Goal: Task Accomplishment & Management: Complete application form

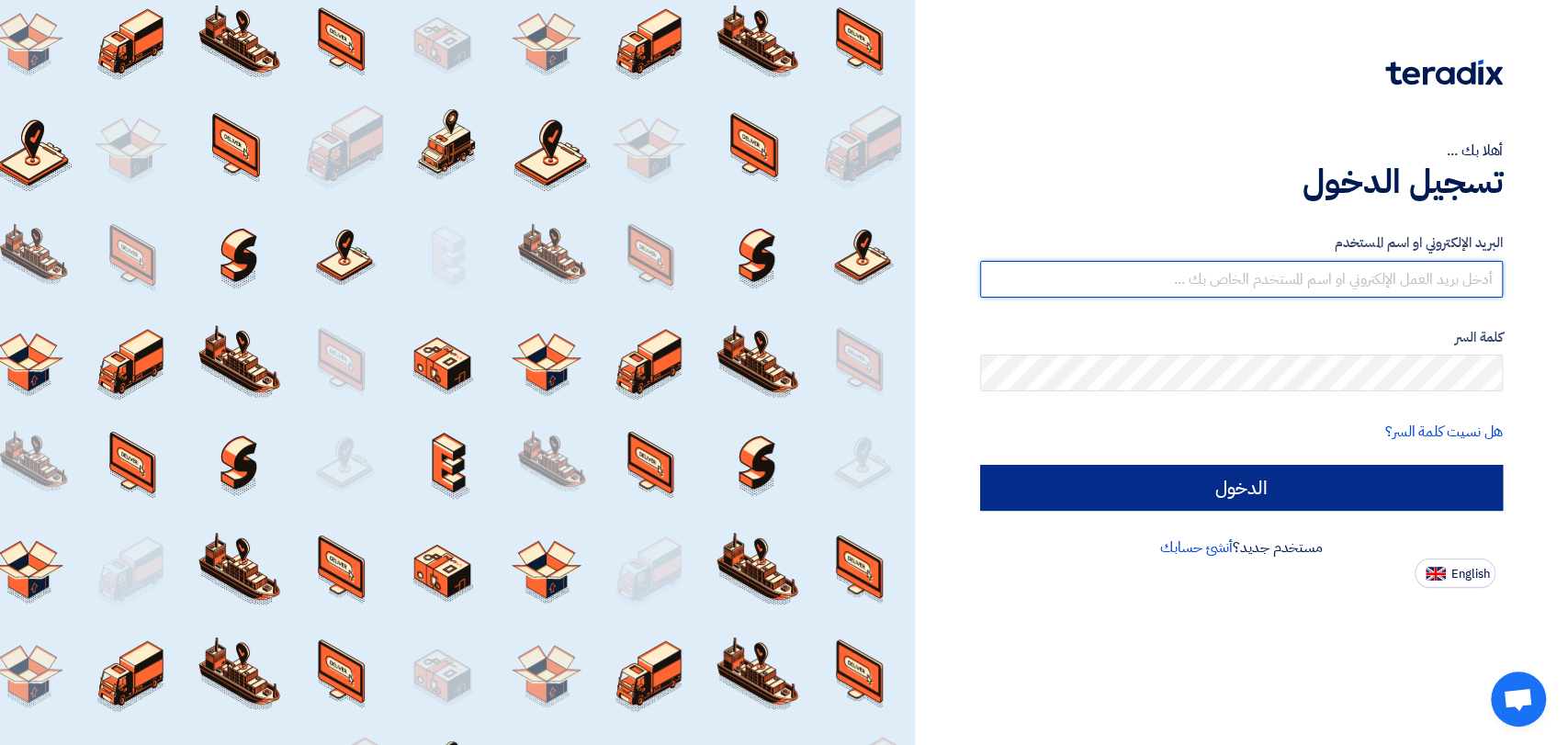
type input "[EMAIL_ADDRESS][DOMAIN_NAME]"
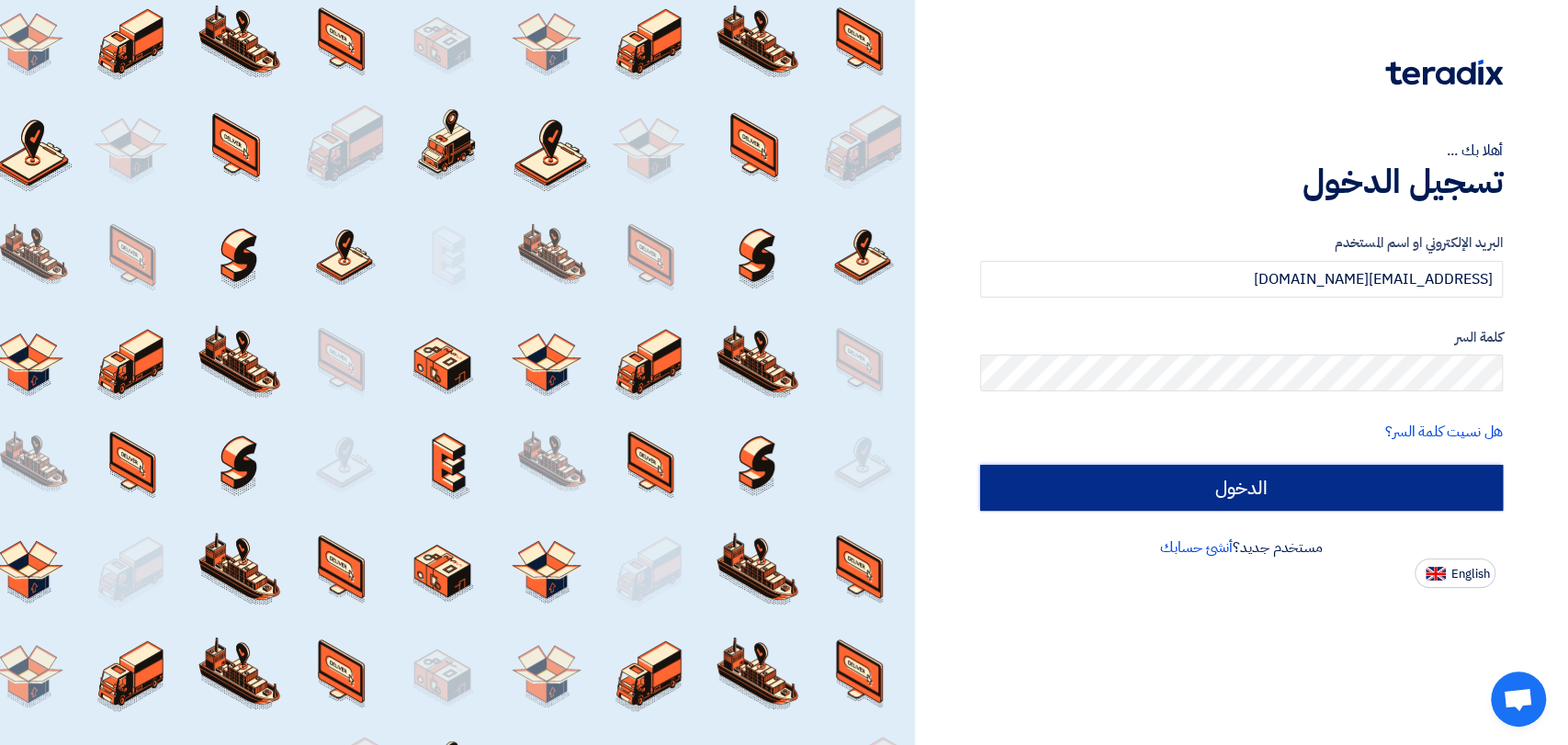
click at [1282, 481] on input "الدخول" at bounding box center [1241, 487] width 523 height 46
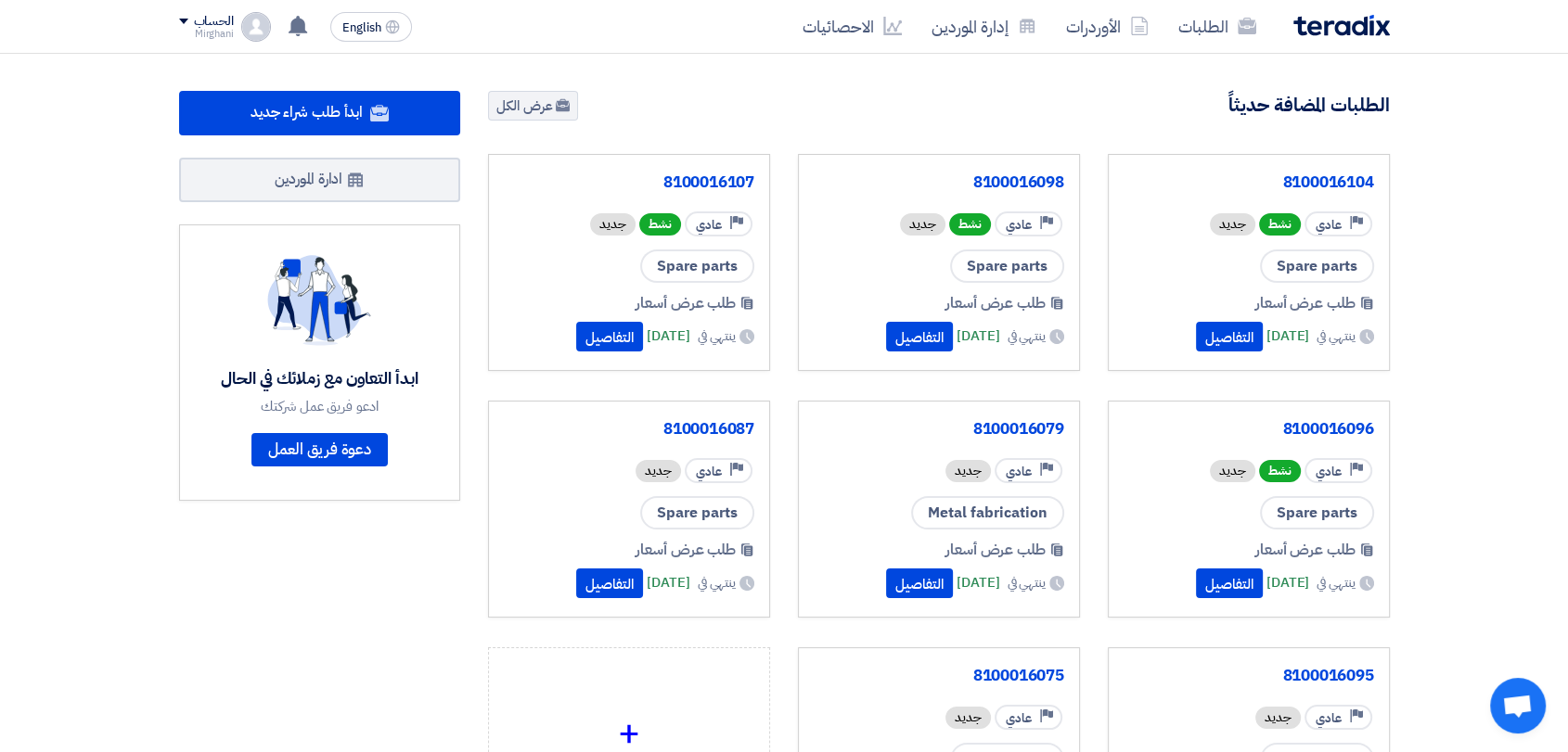
scroll to position [145, 0]
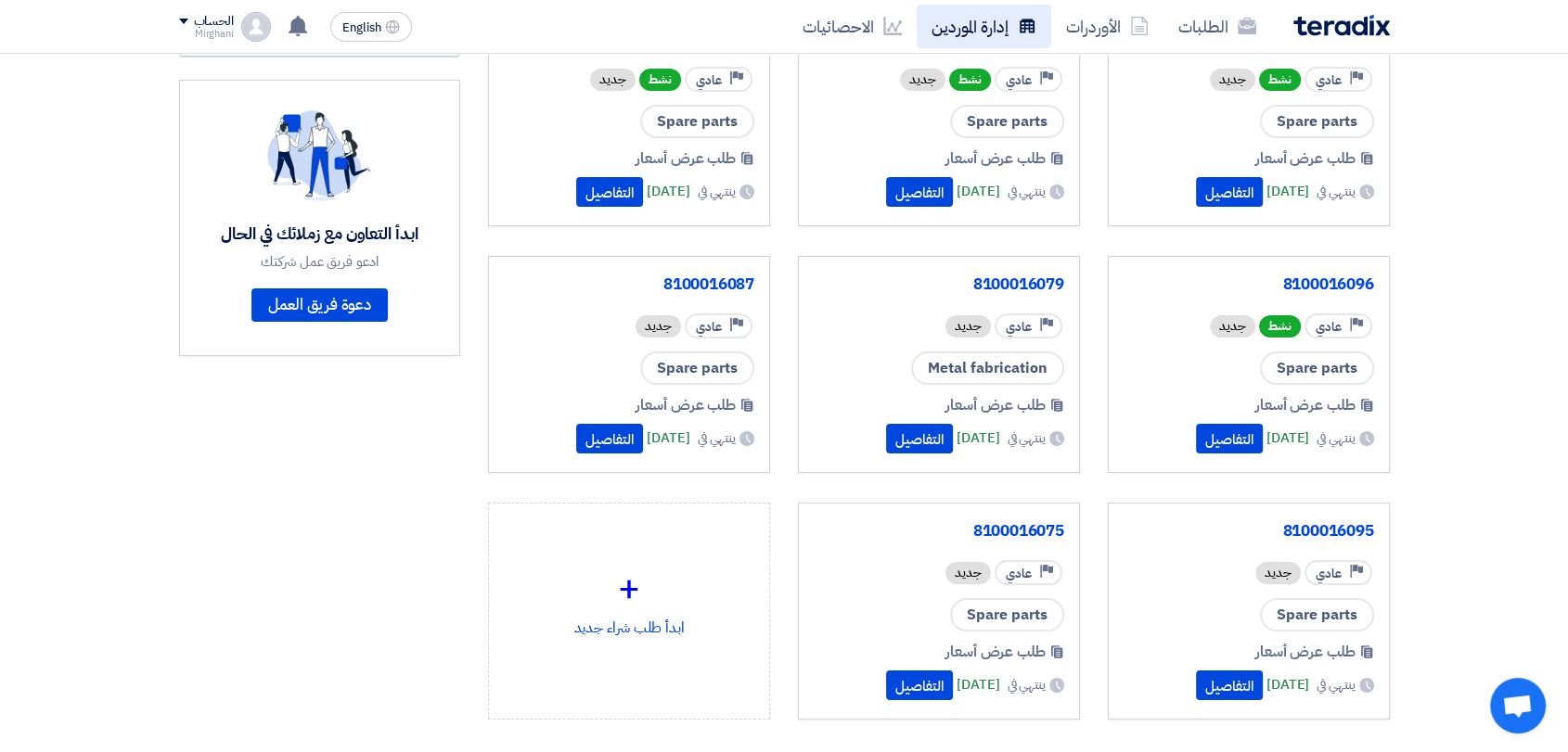
click at [975, 28] on link "إدارة الموردين" at bounding box center [983, 27] width 135 height 44
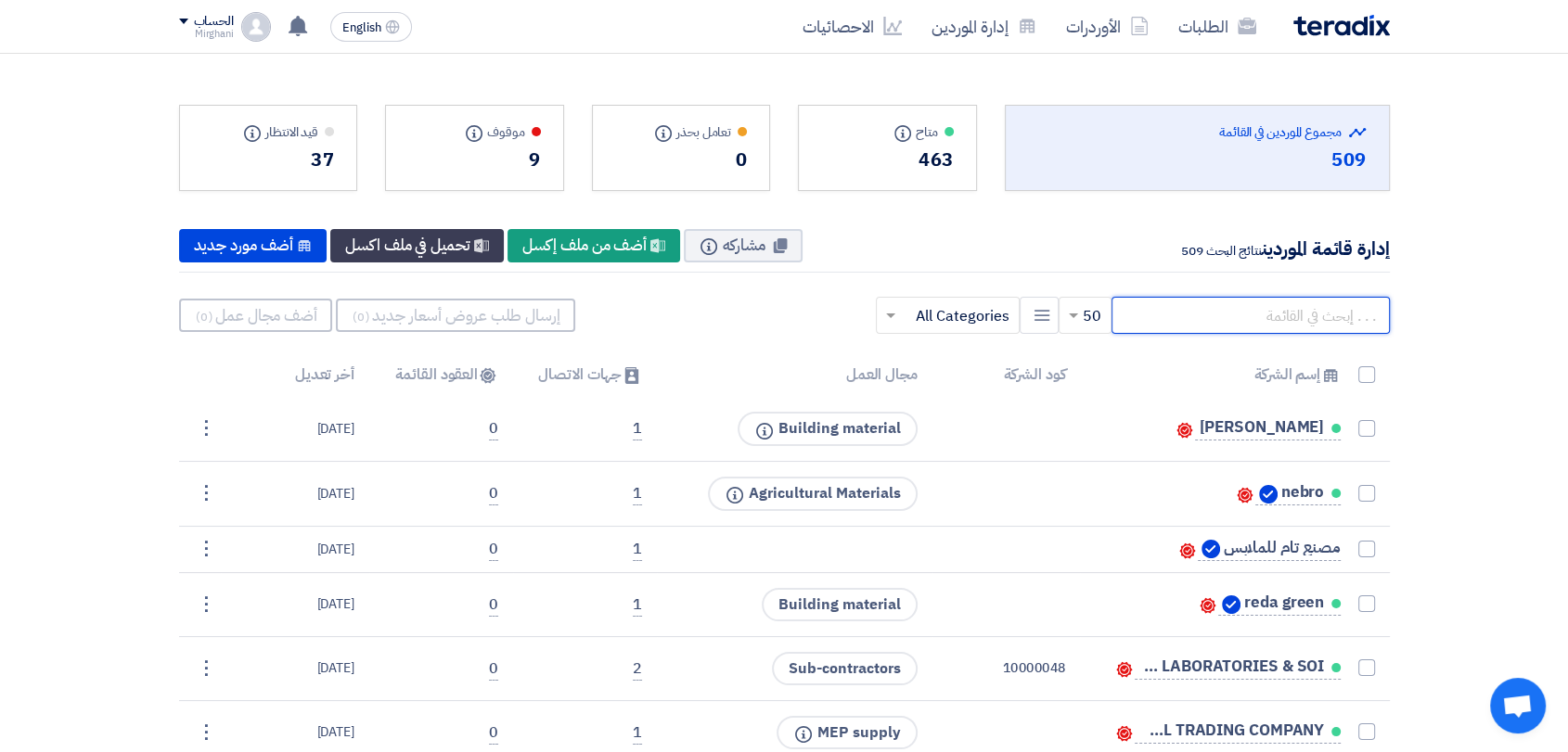
click at [1289, 305] on input "text" at bounding box center [1251, 314] width 279 height 37
paste input "10015390"
type input "10015390"
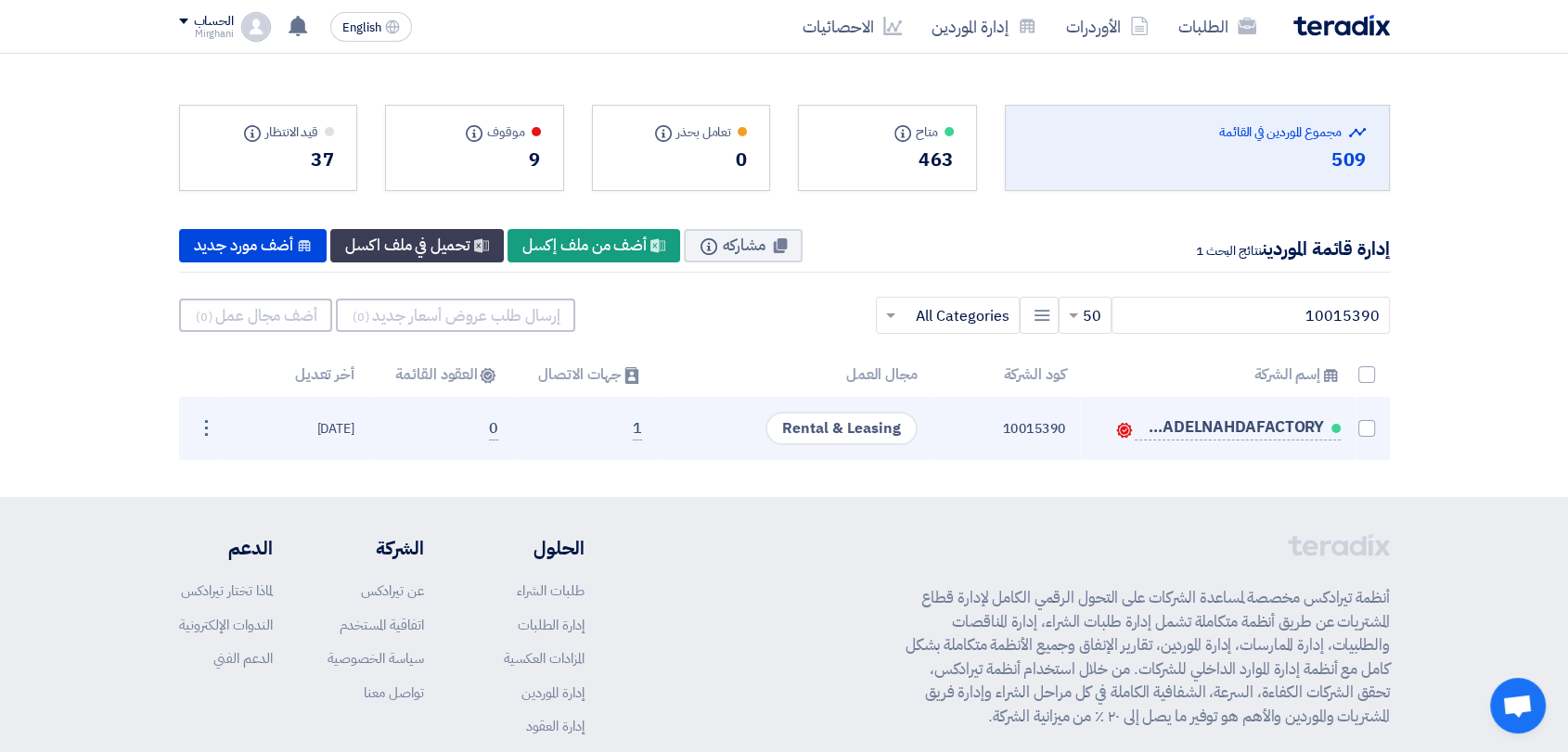
click at [1375, 426] on td at bounding box center [1373, 428] width 34 height 63
click at [1372, 426] on span at bounding box center [1367, 429] width 17 height 17
click at [1353, 426] on input "checkbox" at bounding box center [1346, 432] width 12 height 12
checkbox input "true"
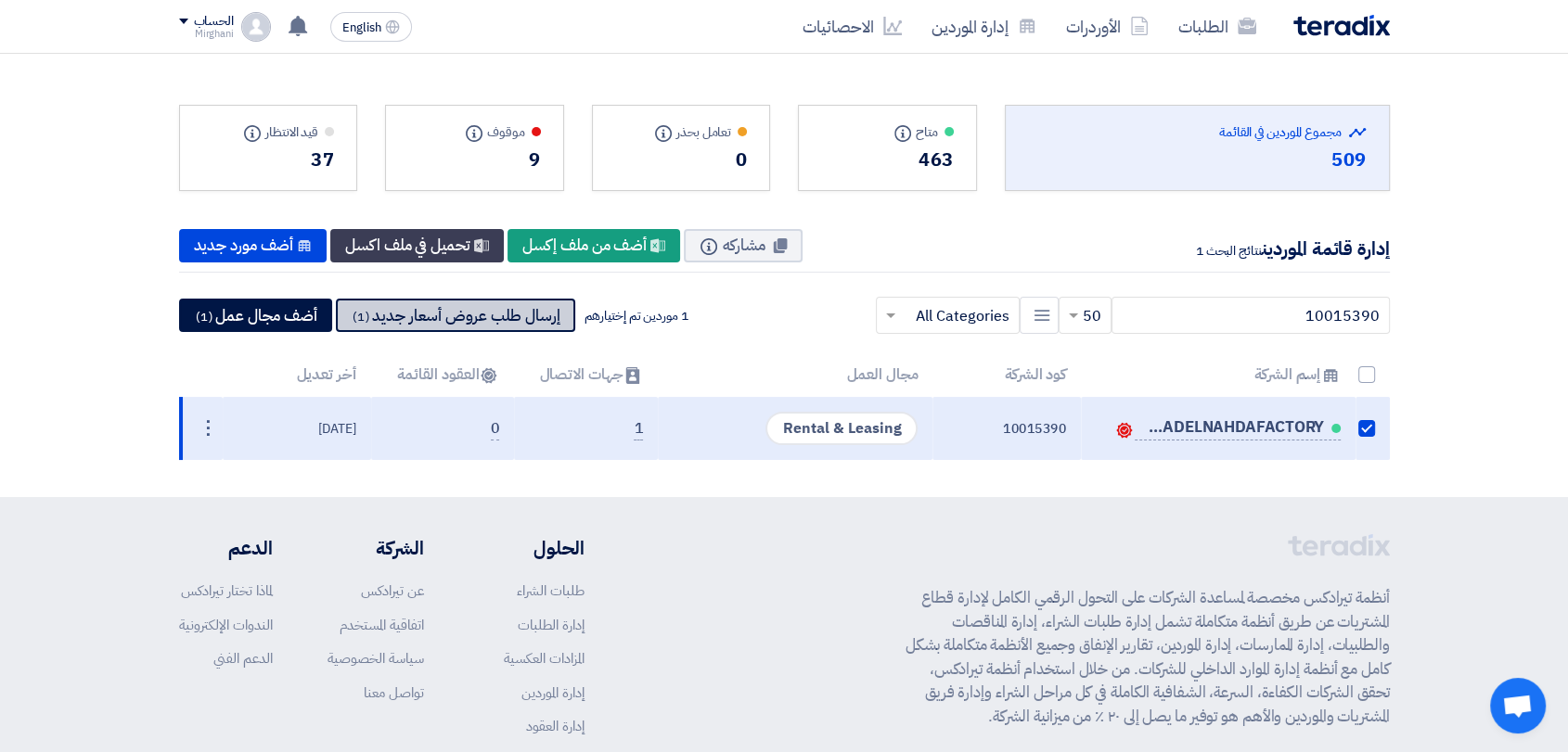
click at [463, 315] on button "إرسال طلب عروض أسعار جديد (1)" at bounding box center [455, 314] width 240 height 33
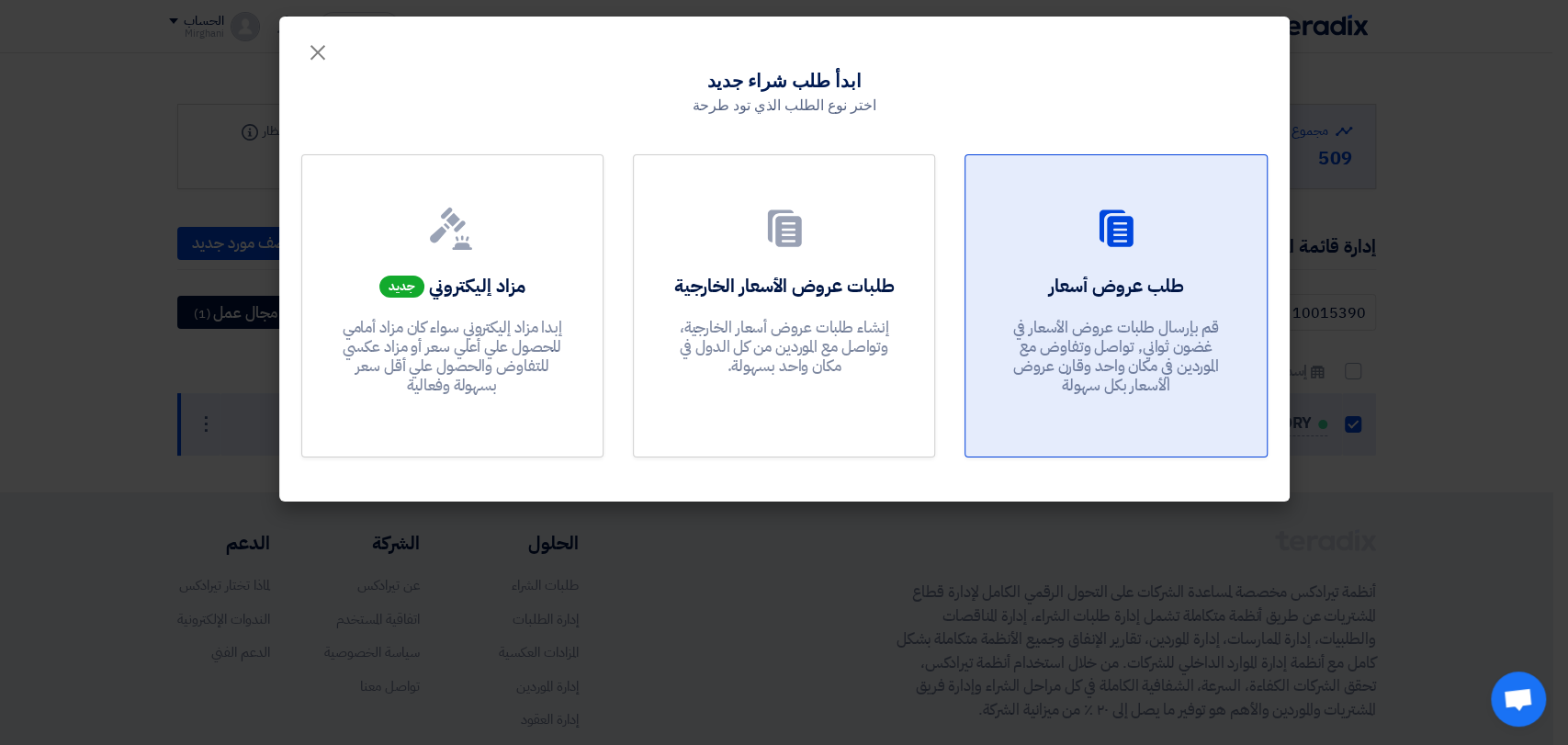
click at [1119, 251] on div at bounding box center [1116, 232] width 256 height 52
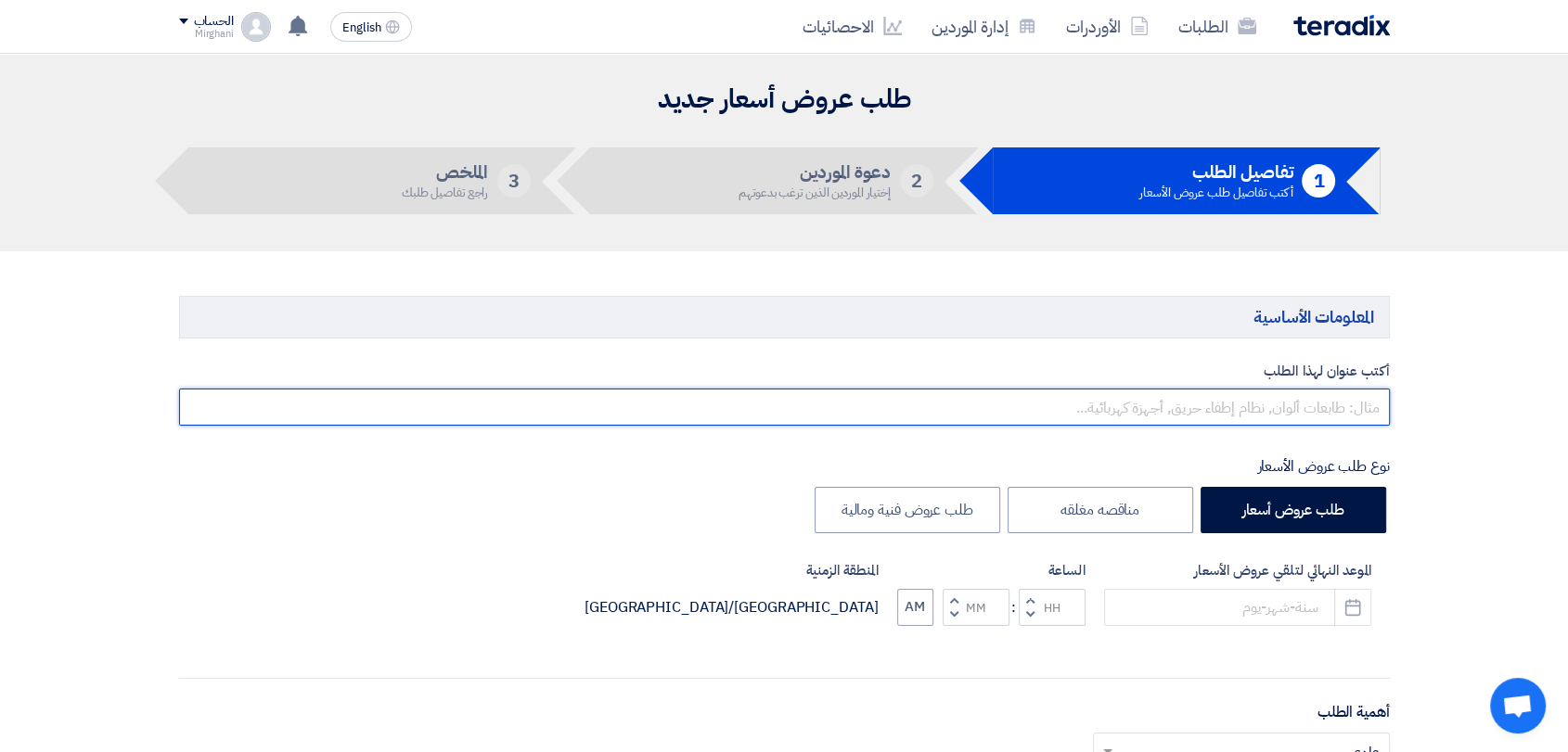
click at [909, 408] on input "text" at bounding box center [784, 406] width 1211 height 37
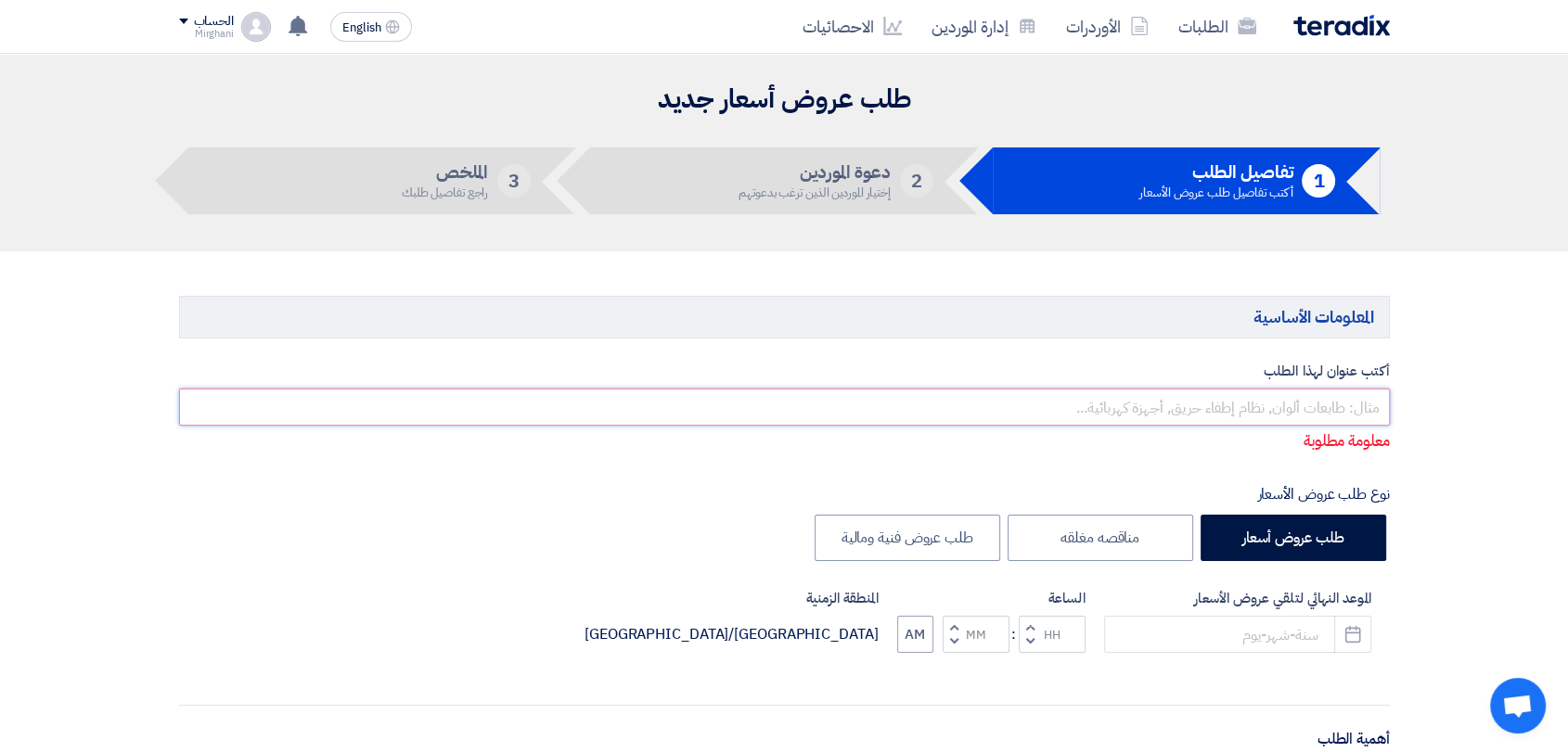
paste input "RENTAL OF EXCAVATOR & SHOVEL"
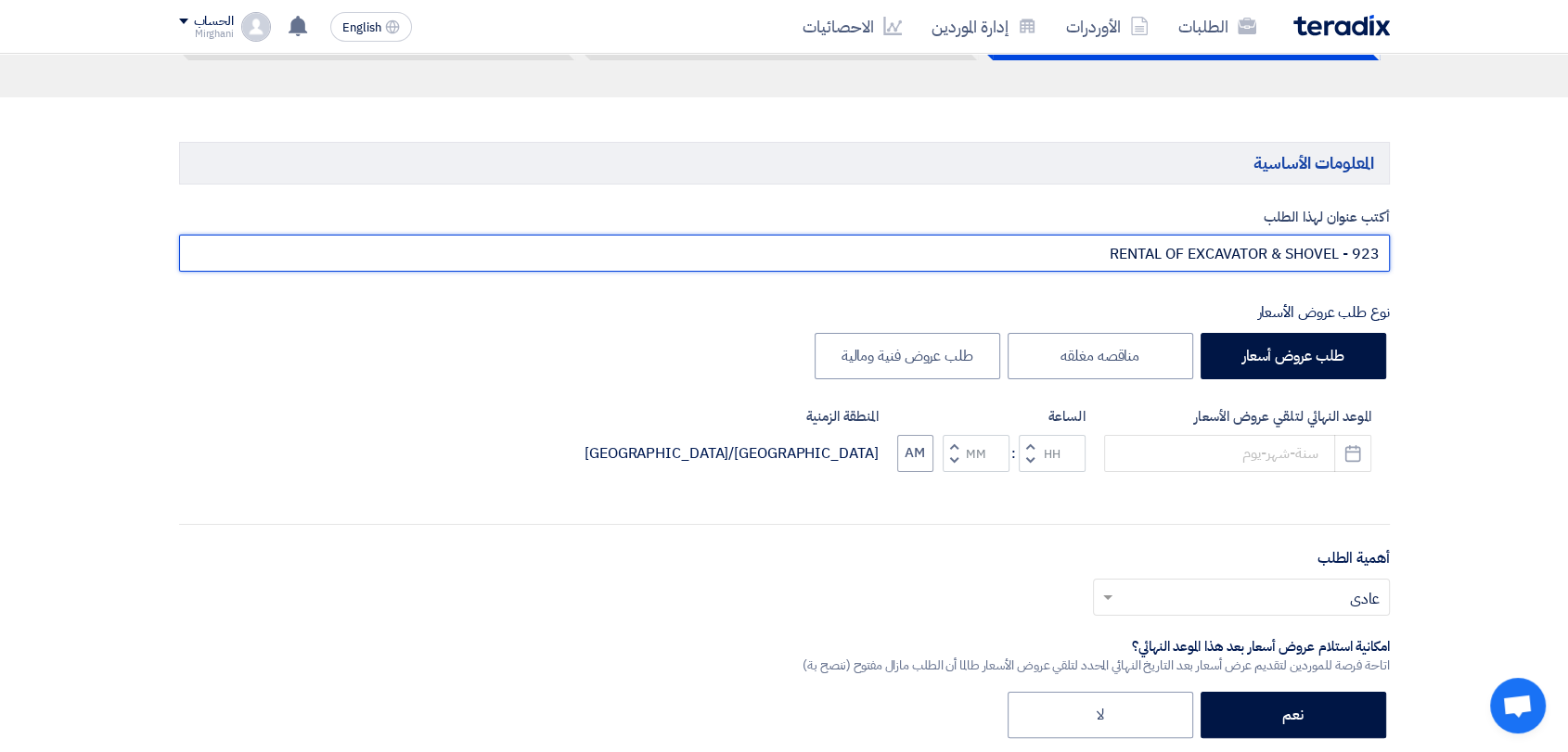
scroll to position [309, 0]
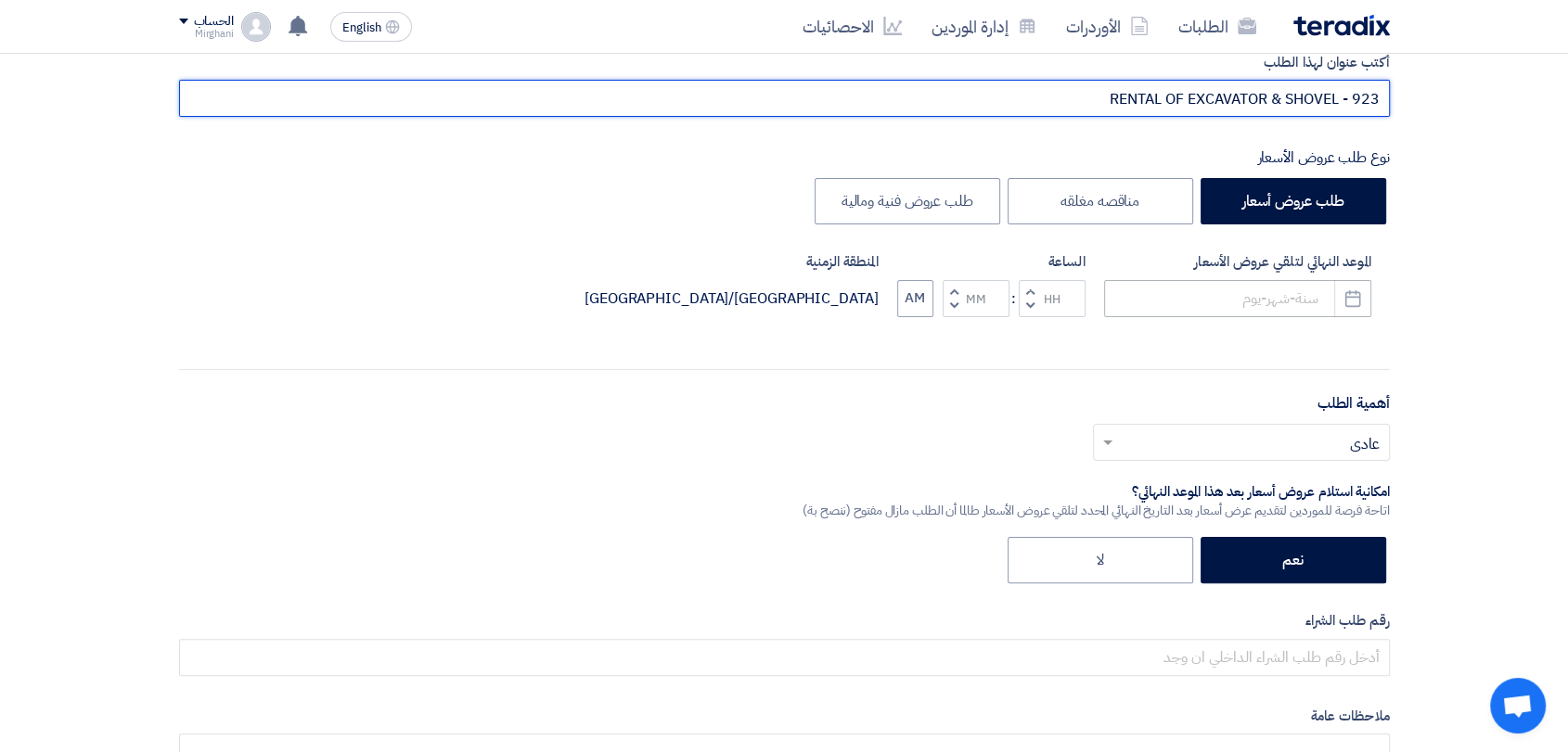
type input "RENTAL OF EXCAVATOR & SHOVEL - 923"
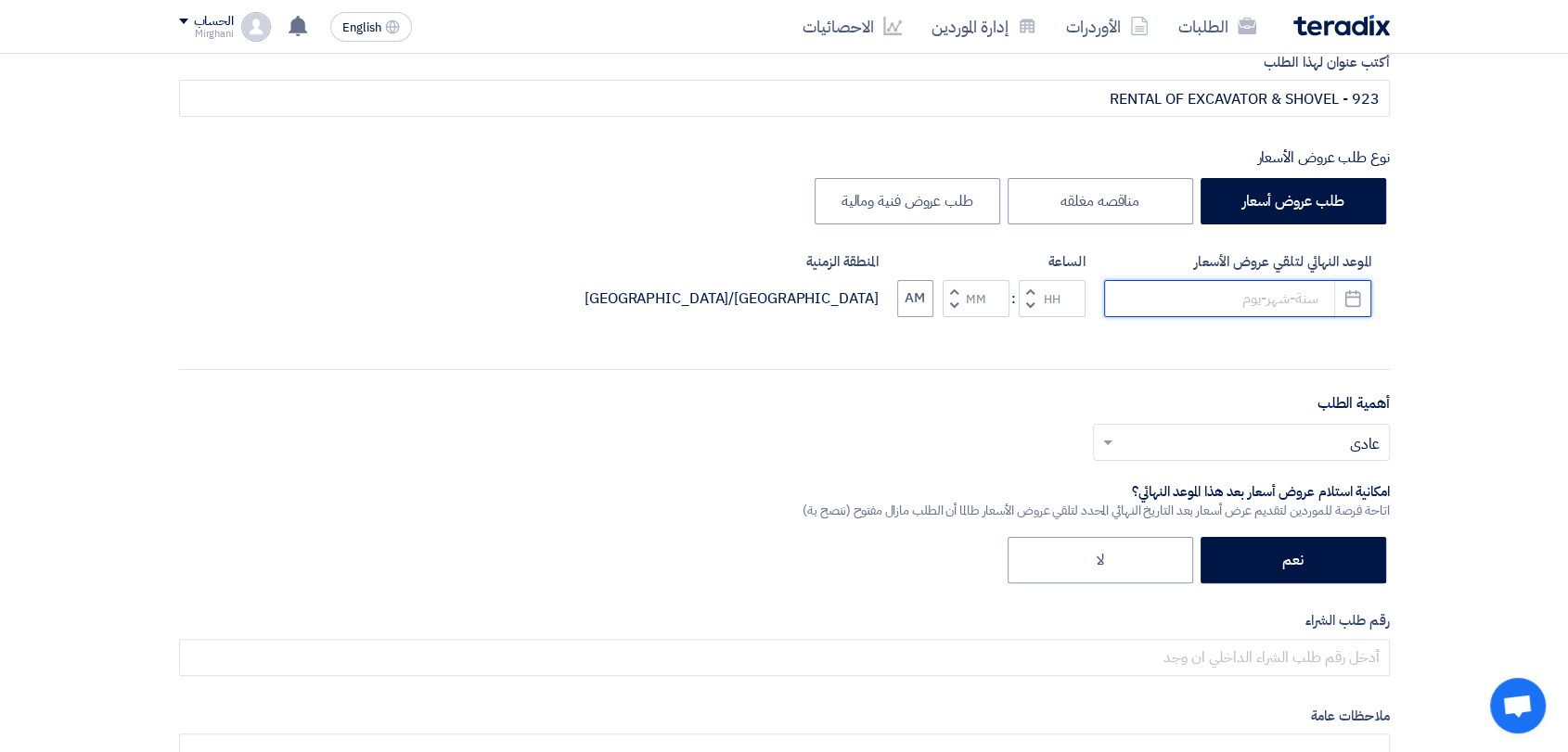
drag, startPoint x: 1250, startPoint y: 299, endPoint x: 1217, endPoint y: 313, distance: 35.8
click at [1250, 299] on input at bounding box center [1237, 298] width 267 height 37
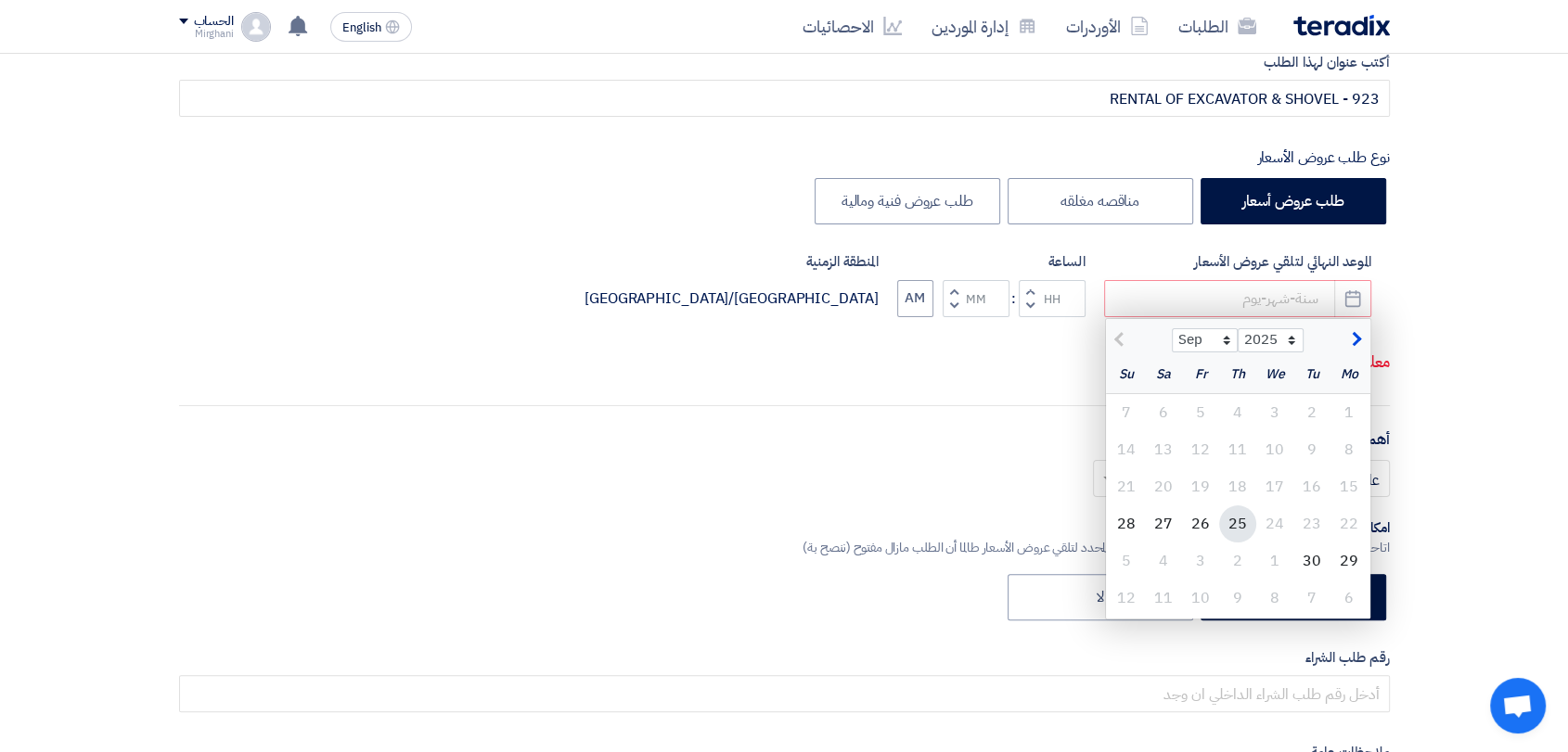
click at [1221, 519] on div "25" at bounding box center [1237, 524] width 37 height 37
type input "[DATE]"
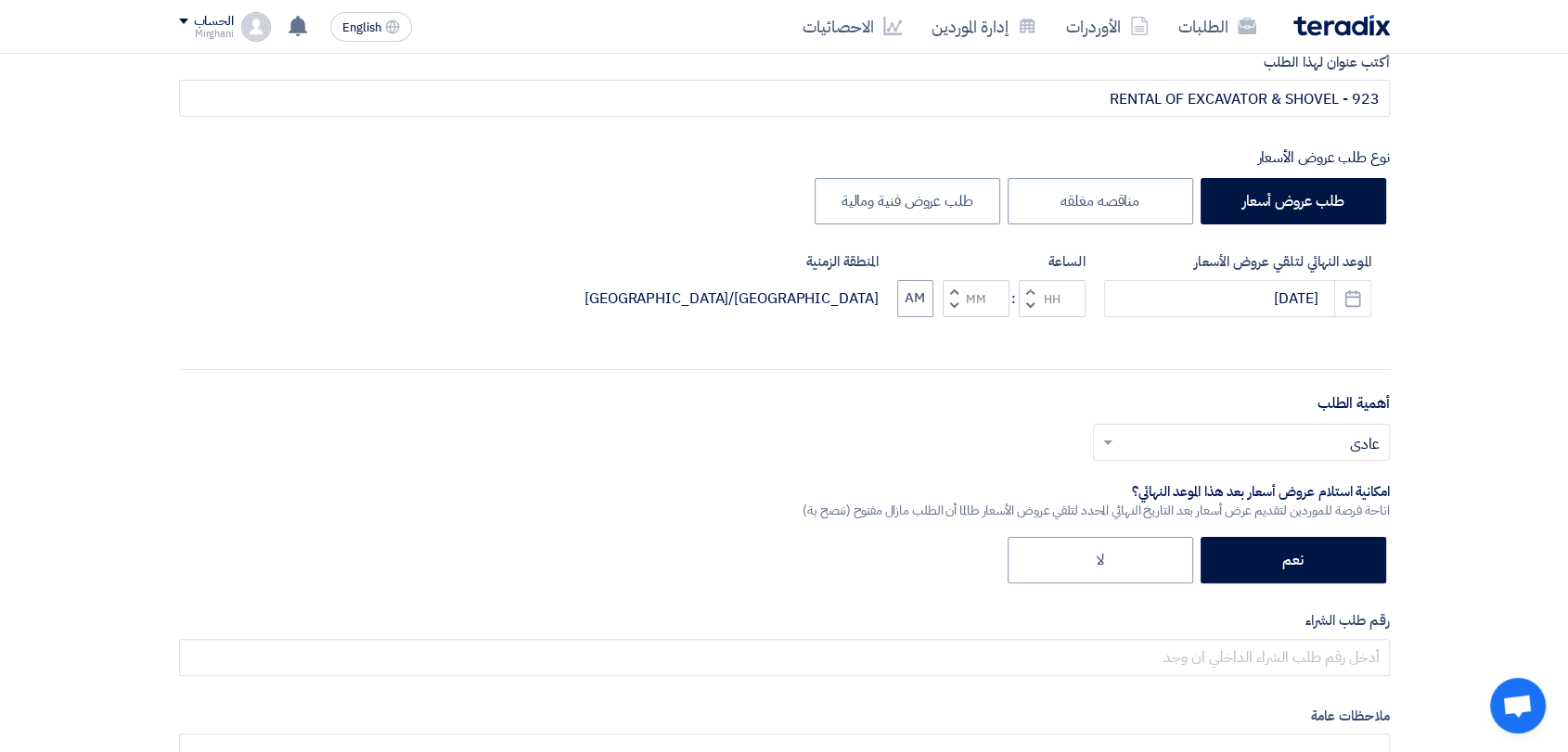
click at [1036, 286] on button "Increment hours" at bounding box center [1030, 292] width 23 height 23
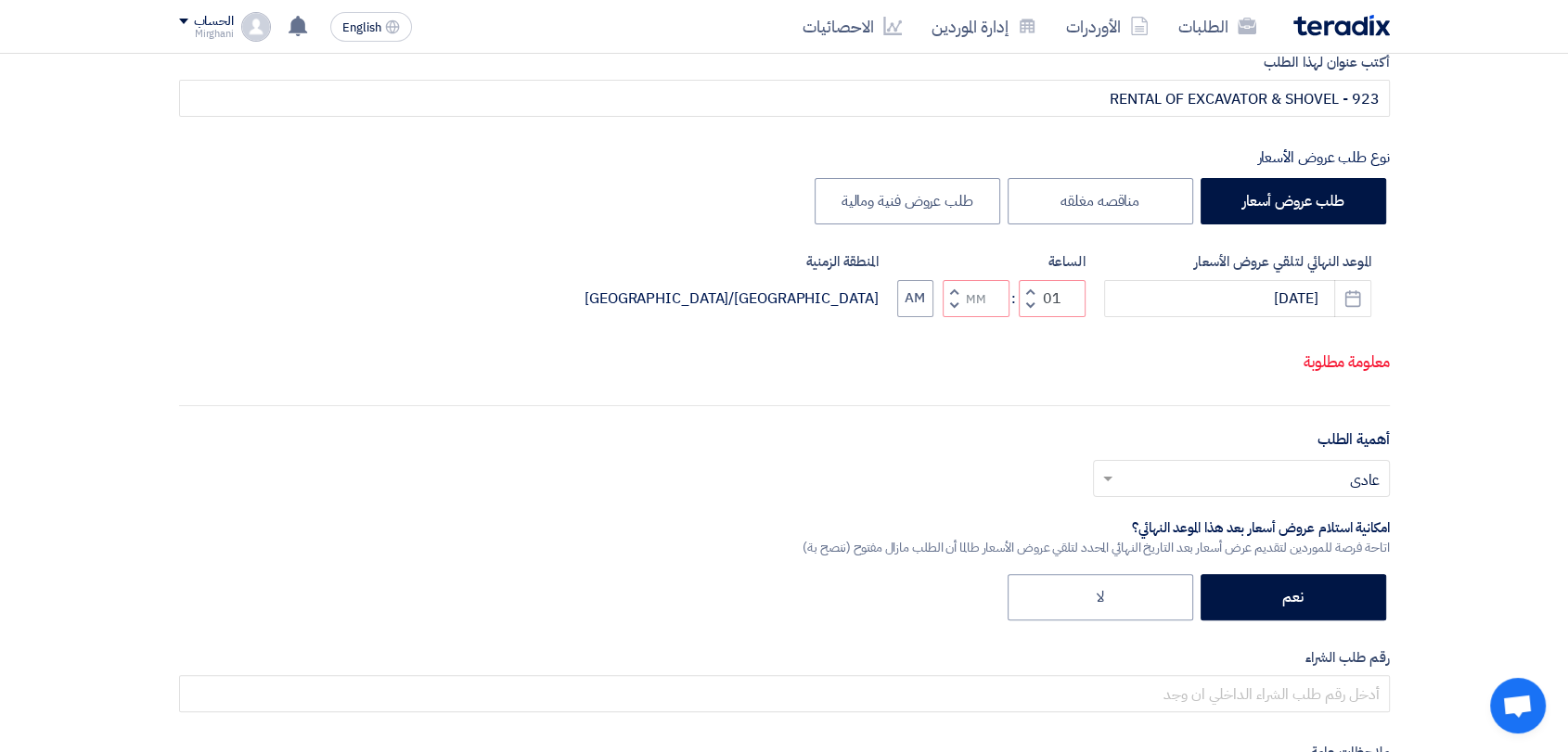
click at [958, 317] on button "Decrement minutes" at bounding box center [954, 305] width 23 height 23
type input "12"
type input "59"
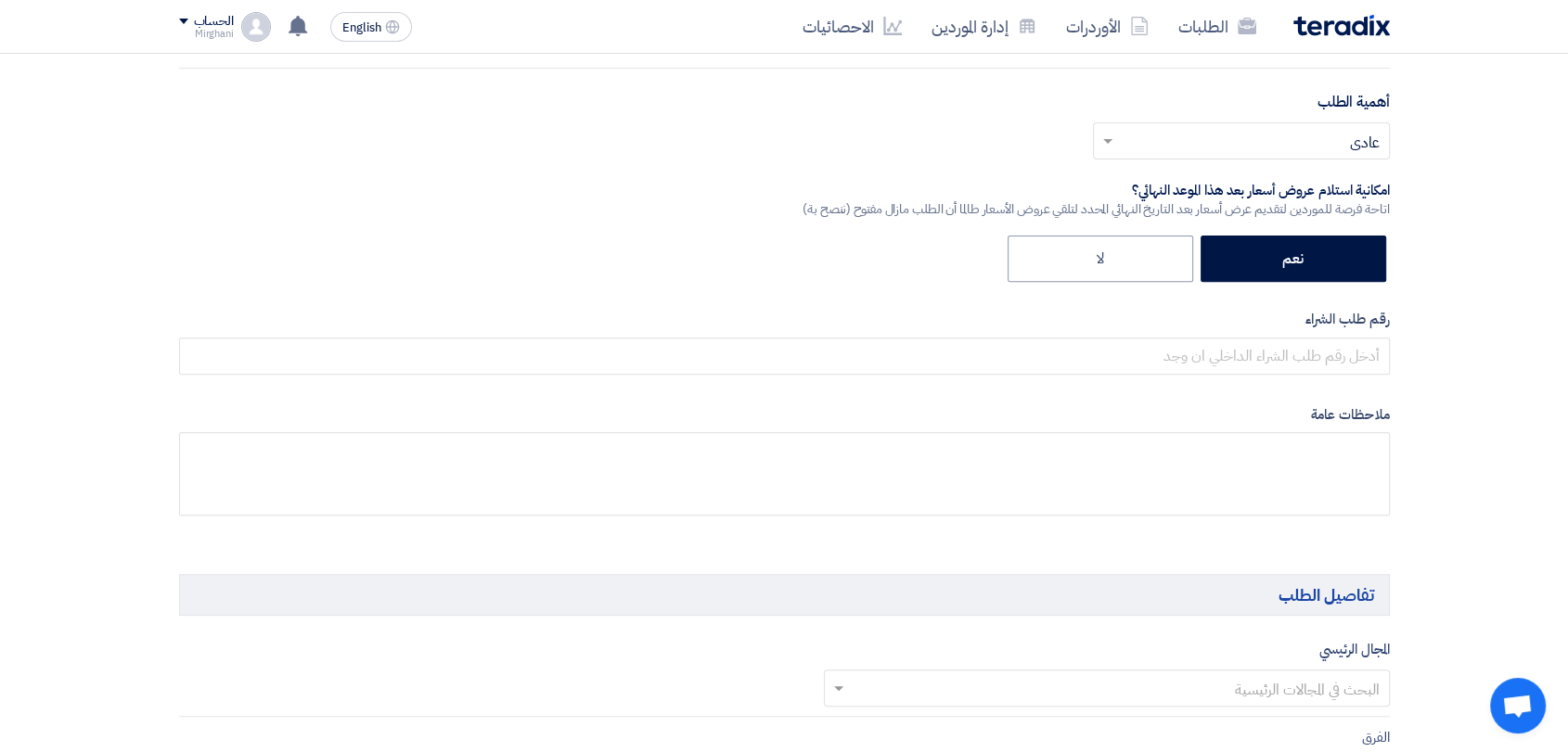
scroll to position [721, 0]
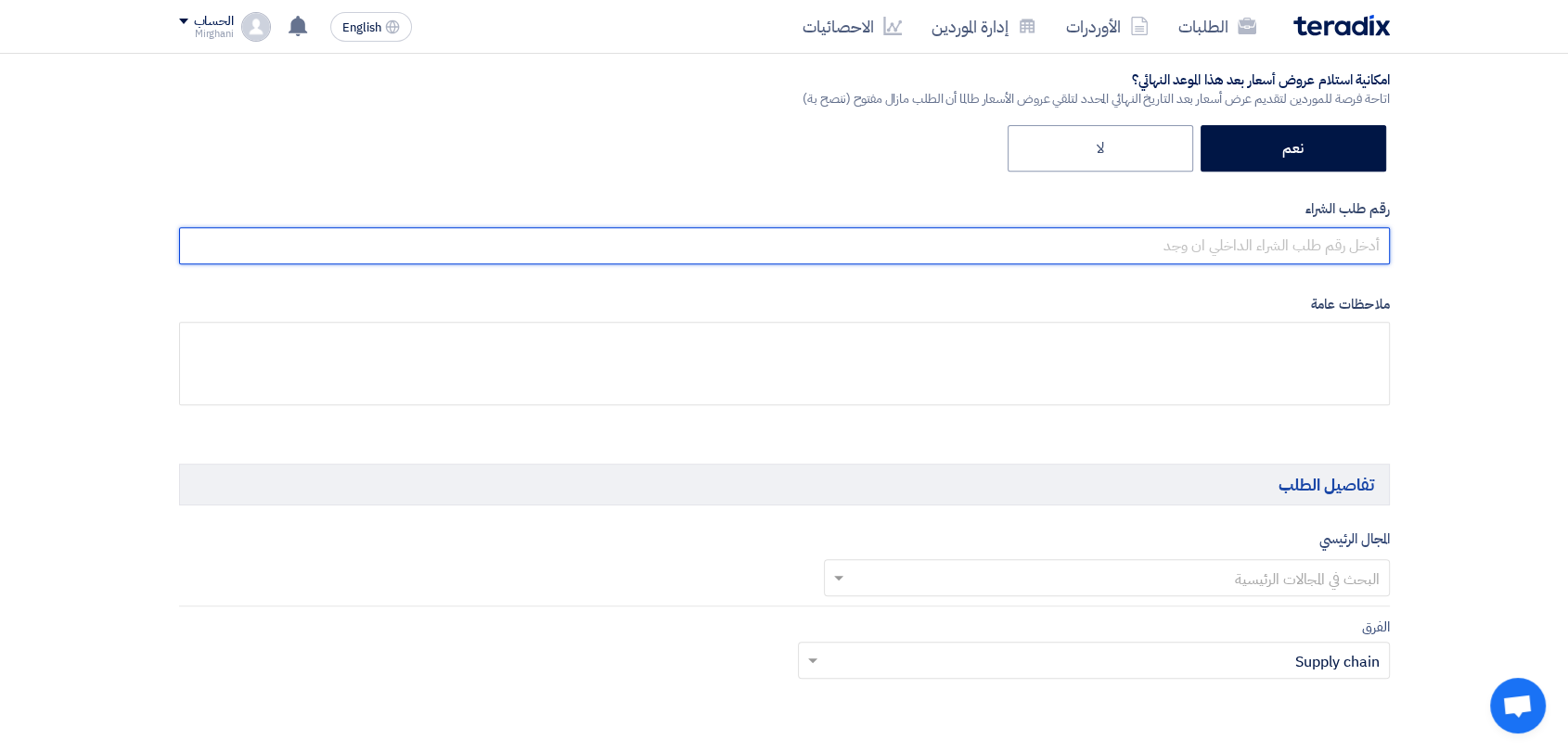
click at [1201, 253] on input "text" at bounding box center [784, 245] width 1211 height 37
paste input "8300010749"
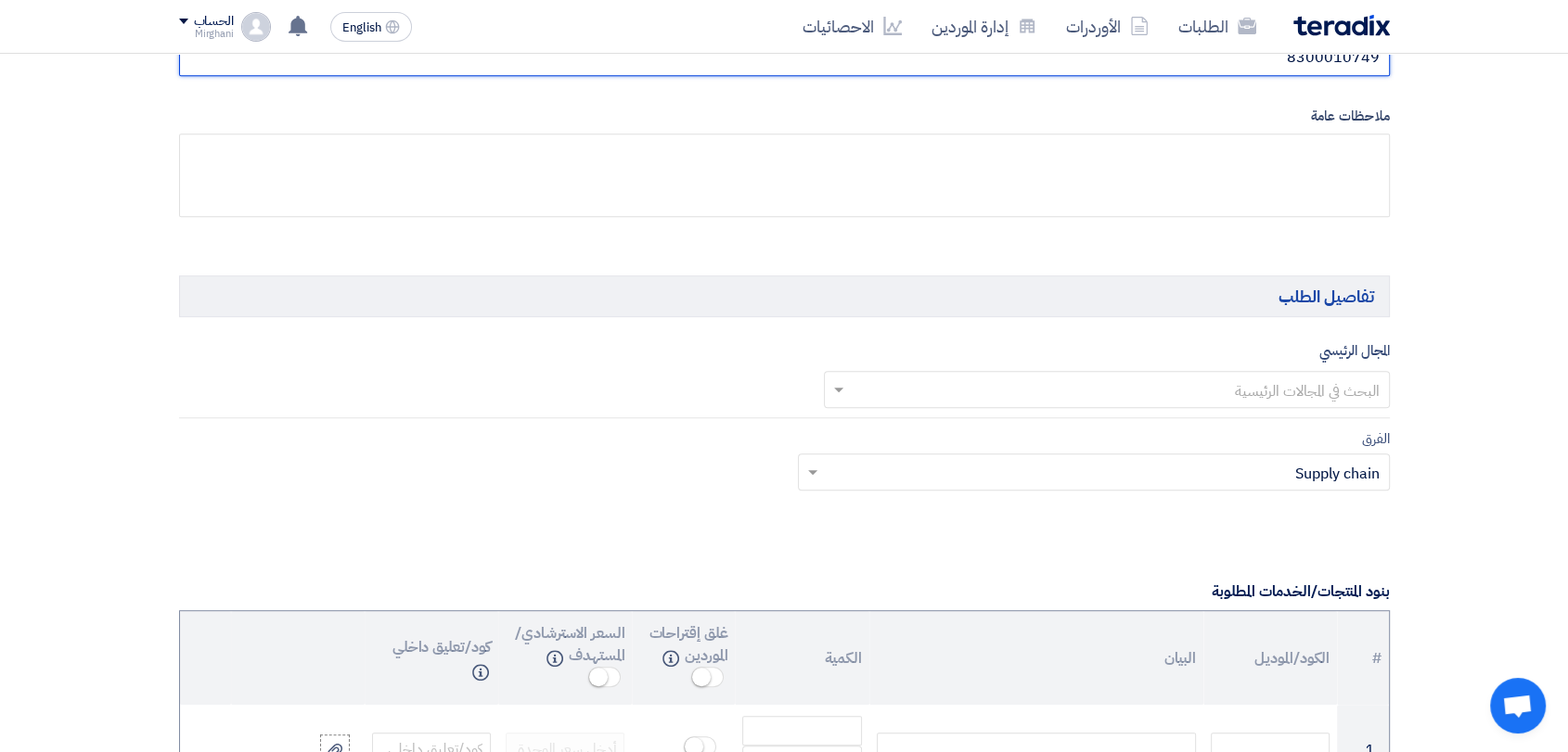
scroll to position [927, 0]
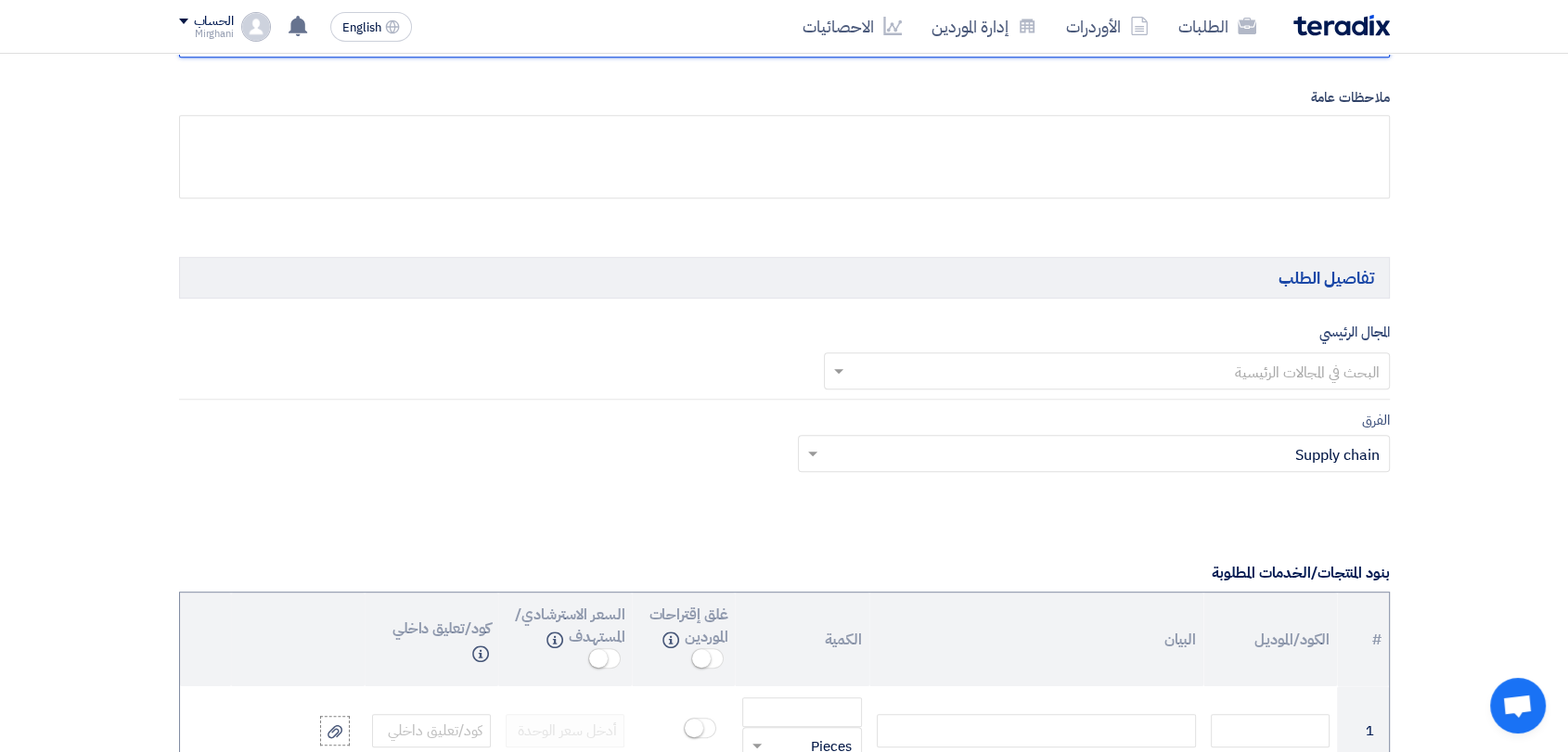
type input "8300010749"
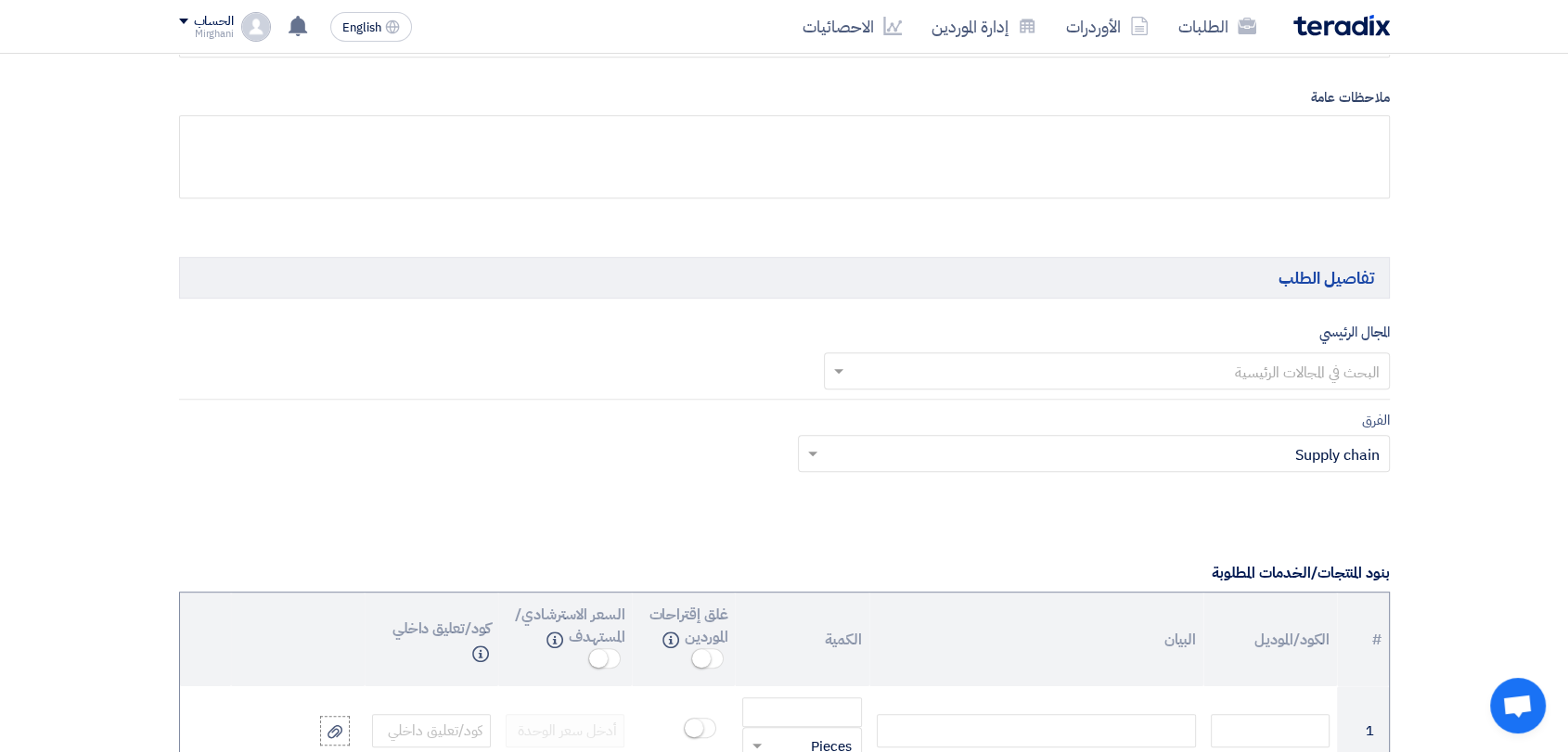
click at [1165, 373] on input "text" at bounding box center [1117, 372] width 529 height 30
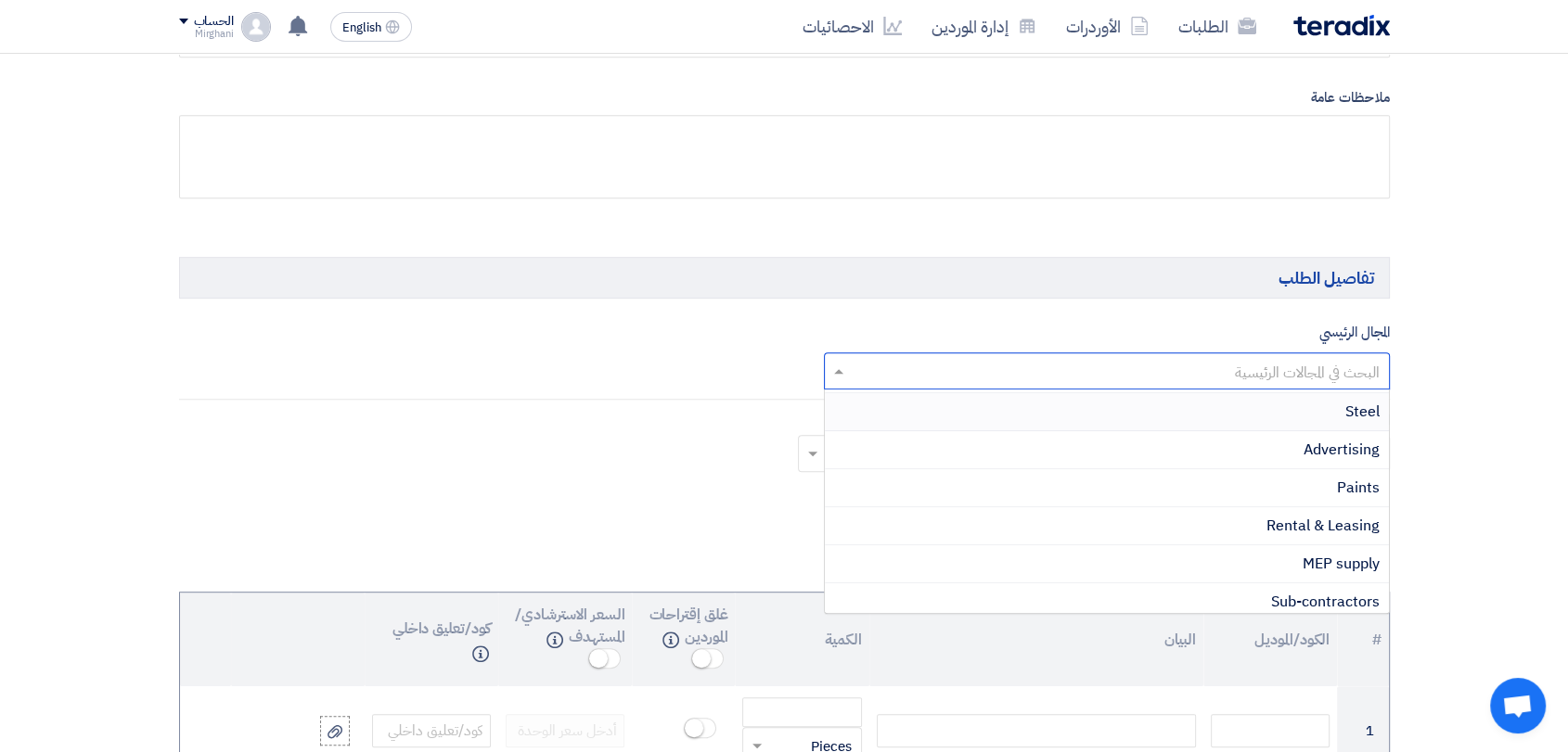
scroll to position [412, 0]
click at [1214, 482] on div "Rental & Leasing" at bounding box center [1106, 491] width 564 height 38
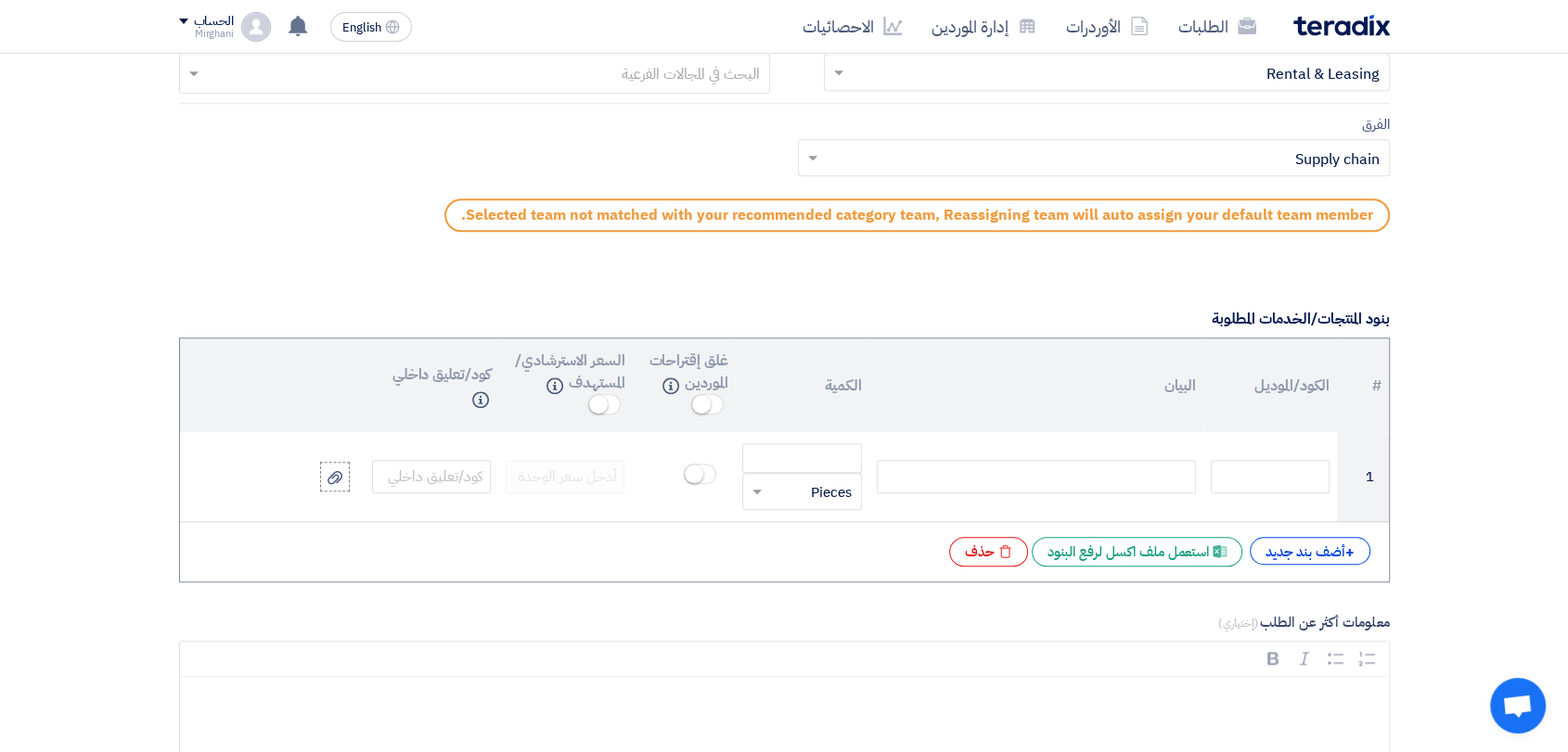
scroll to position [1339, 0]
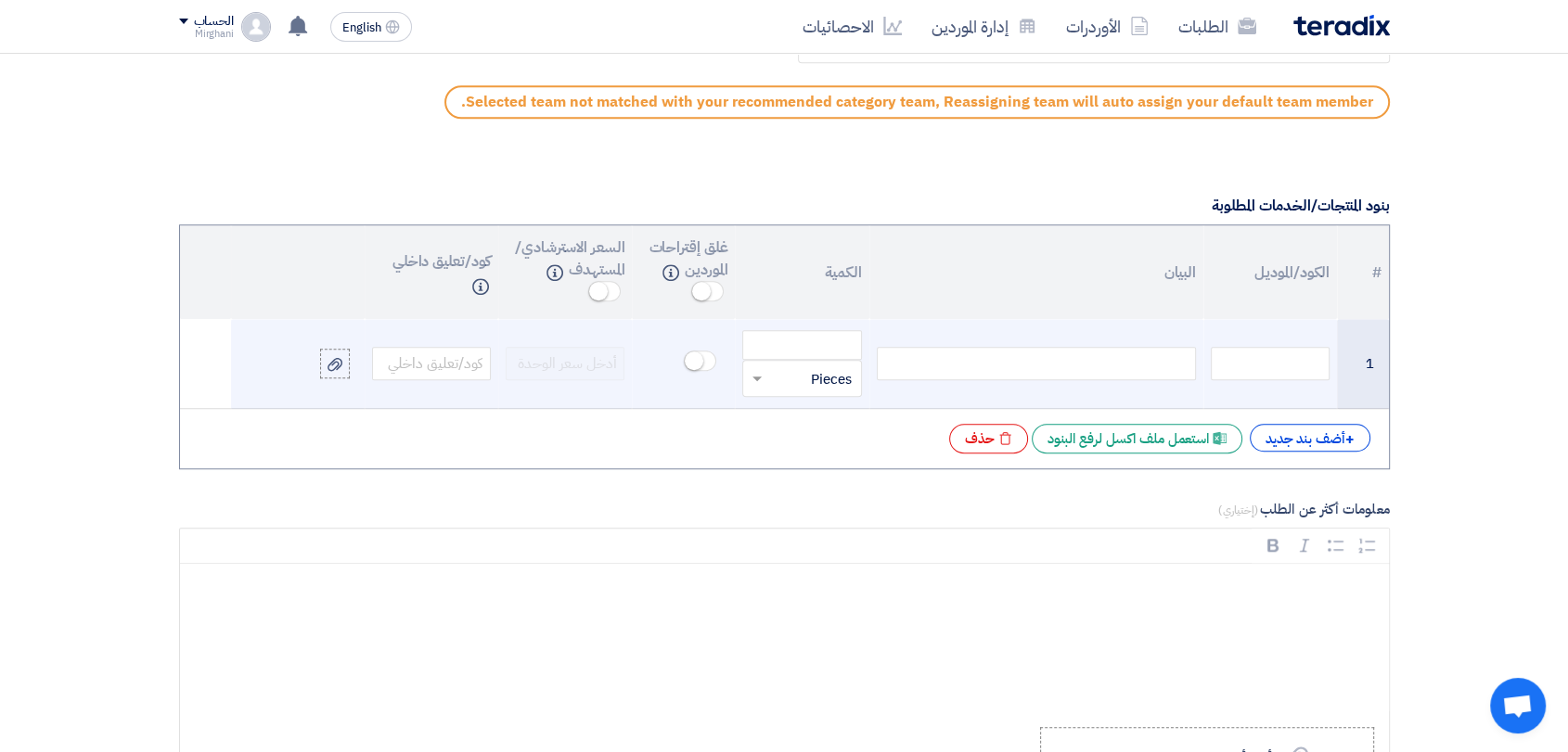
click at [1131, 372] on div at bounding box center [1036, 363] width 319 height 33
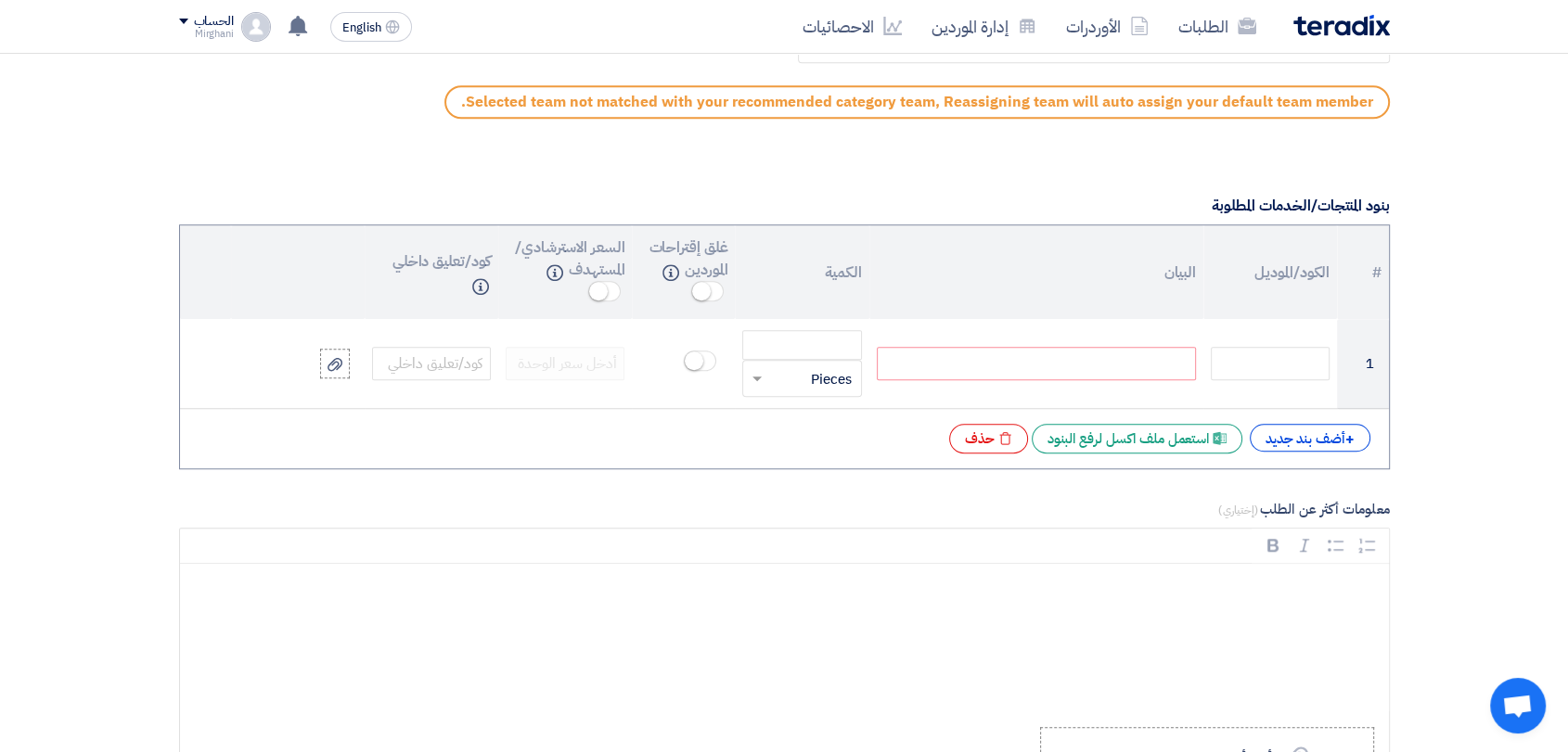
paste div
click at [1311, 433] on div "+ أضف بند جديد" at bounding box center [1309, 437] width 120 height 27
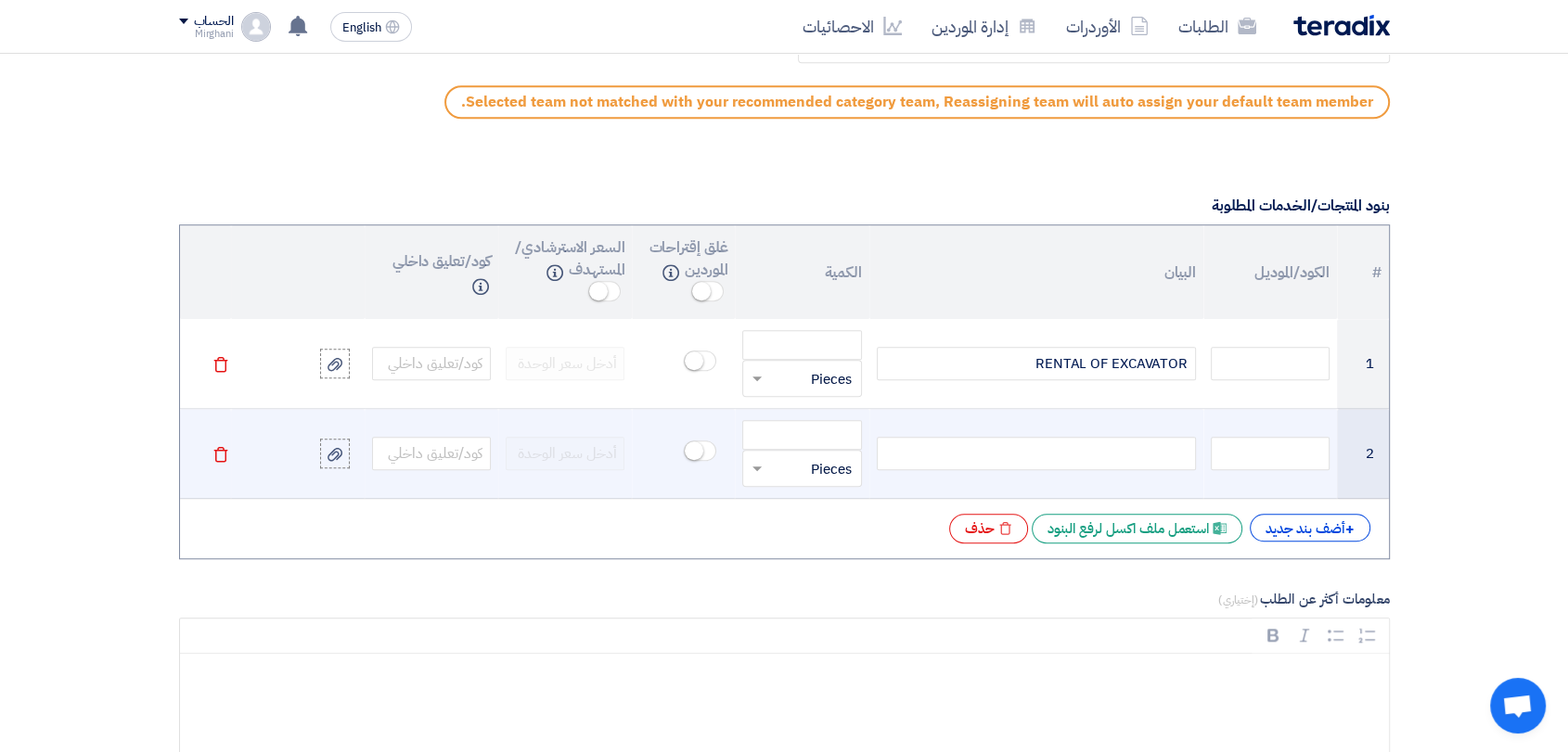
click at [1183, 454] on div at bounding box center [1036, 453] width 319 height 33
paste div
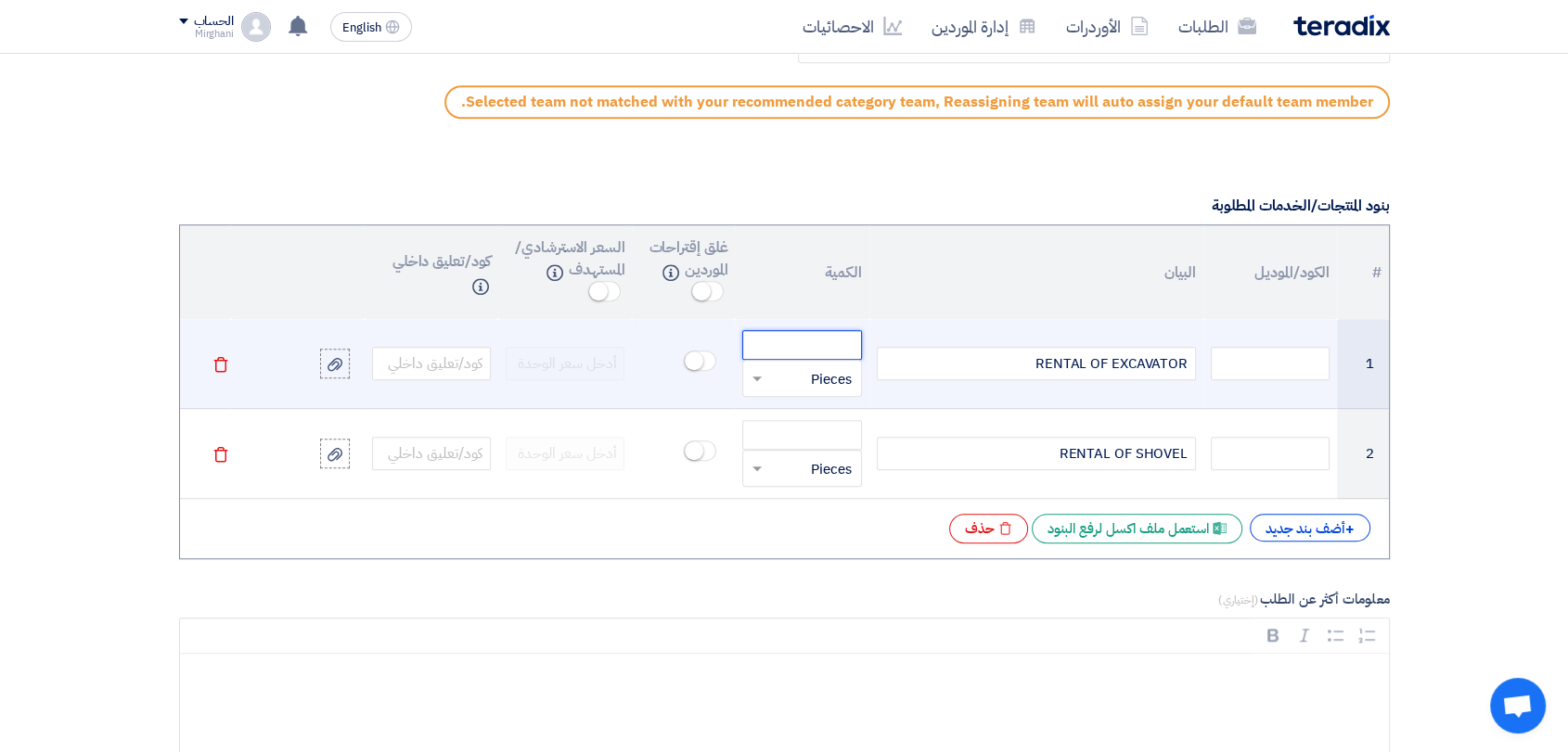
click at [832, 339] on input "number" at bounding box center [801, 345] width 118 height 29
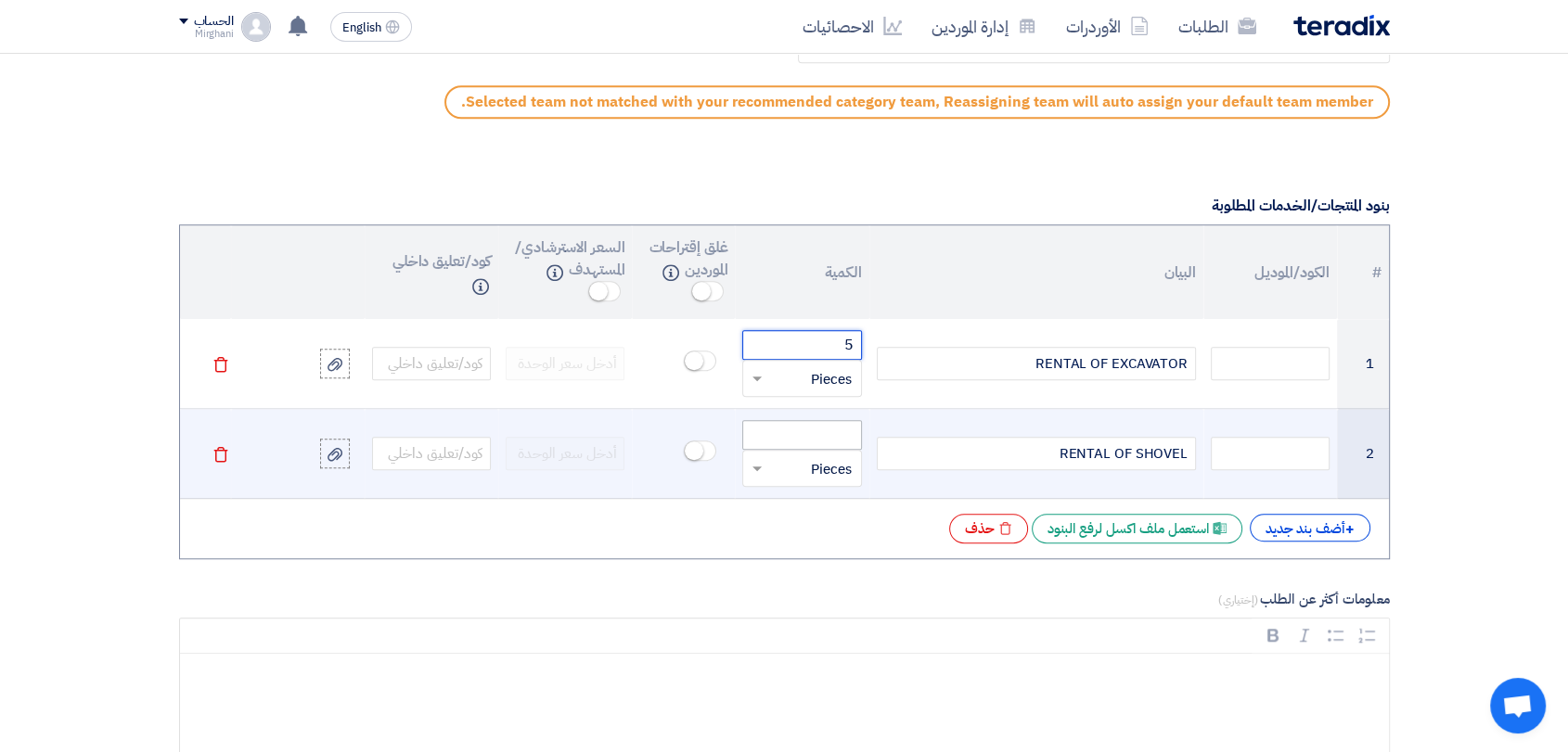
type input "5"
click at [830, 438] on input "number" at bounding box center [801, 435] width 118 height 29
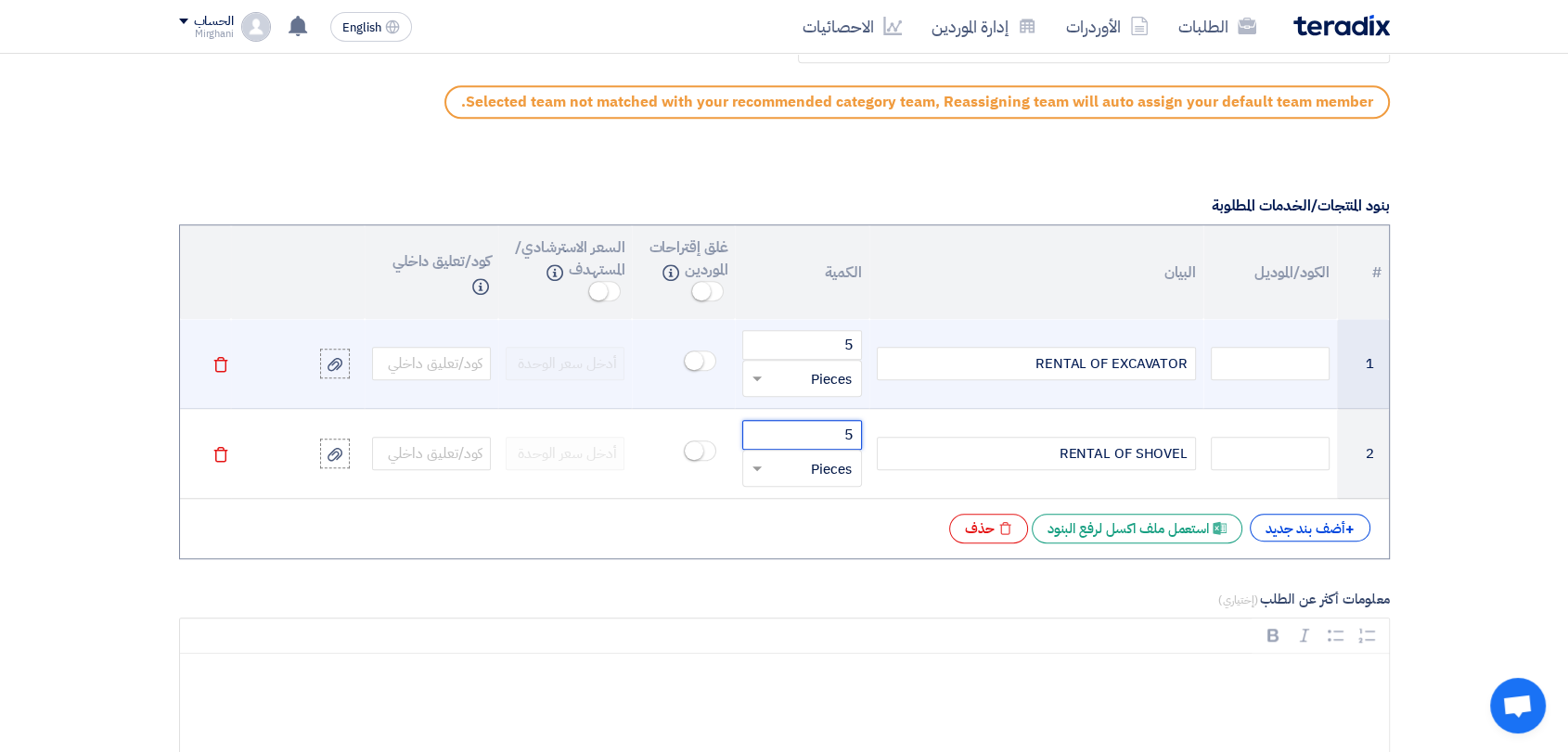
type input "5"
click at [821, 374] on input "text" at bounding box center [814, 378] width 78 height 29
click at [816, 485] on div "Day" at bounding box center [801, 496] width 117 height 37
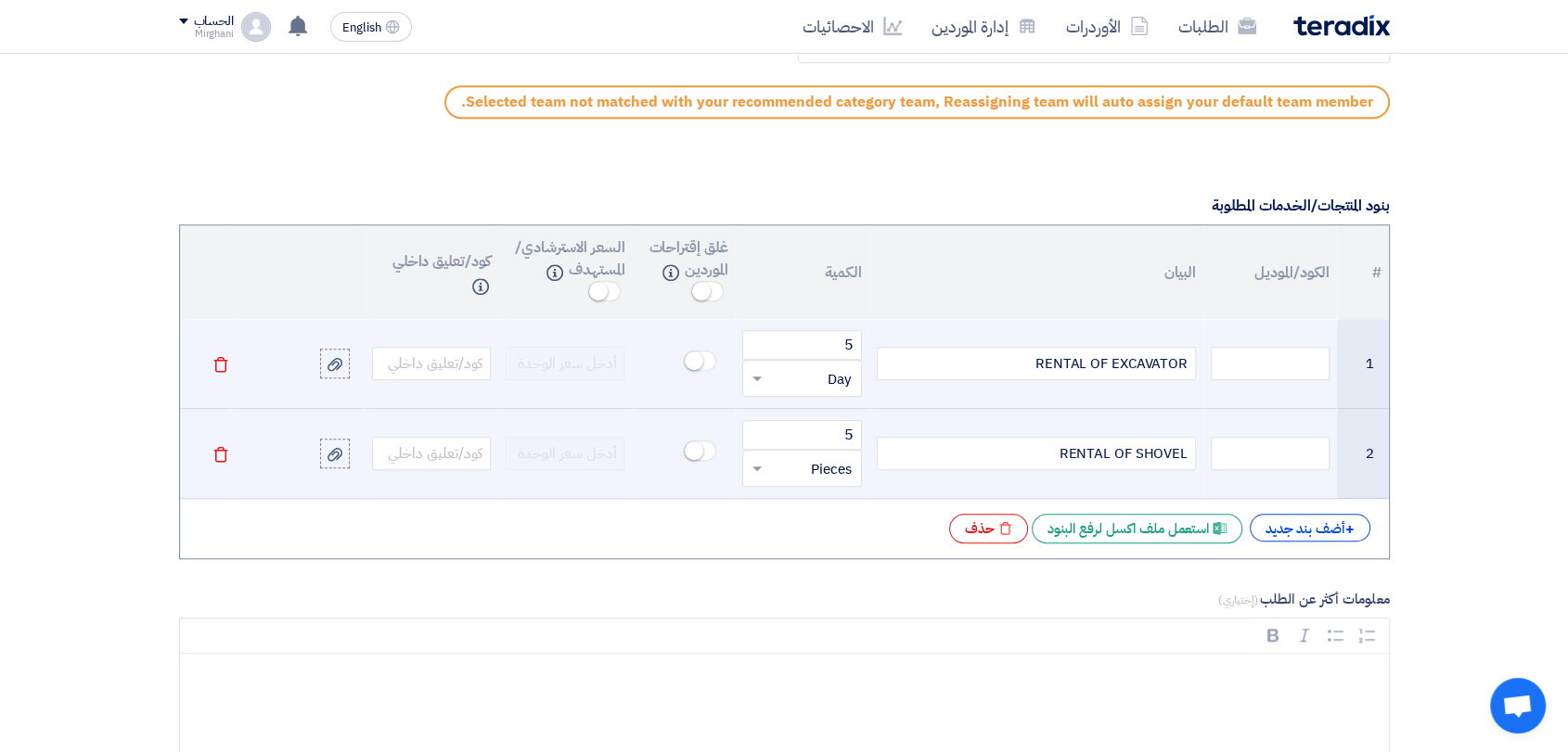
click at [811, 466] on input "text" at bounding box center [814, 468] width 78 height 29
click at [832, 576] on span "Day" at bounding box center [838, 586] width 24 height 21
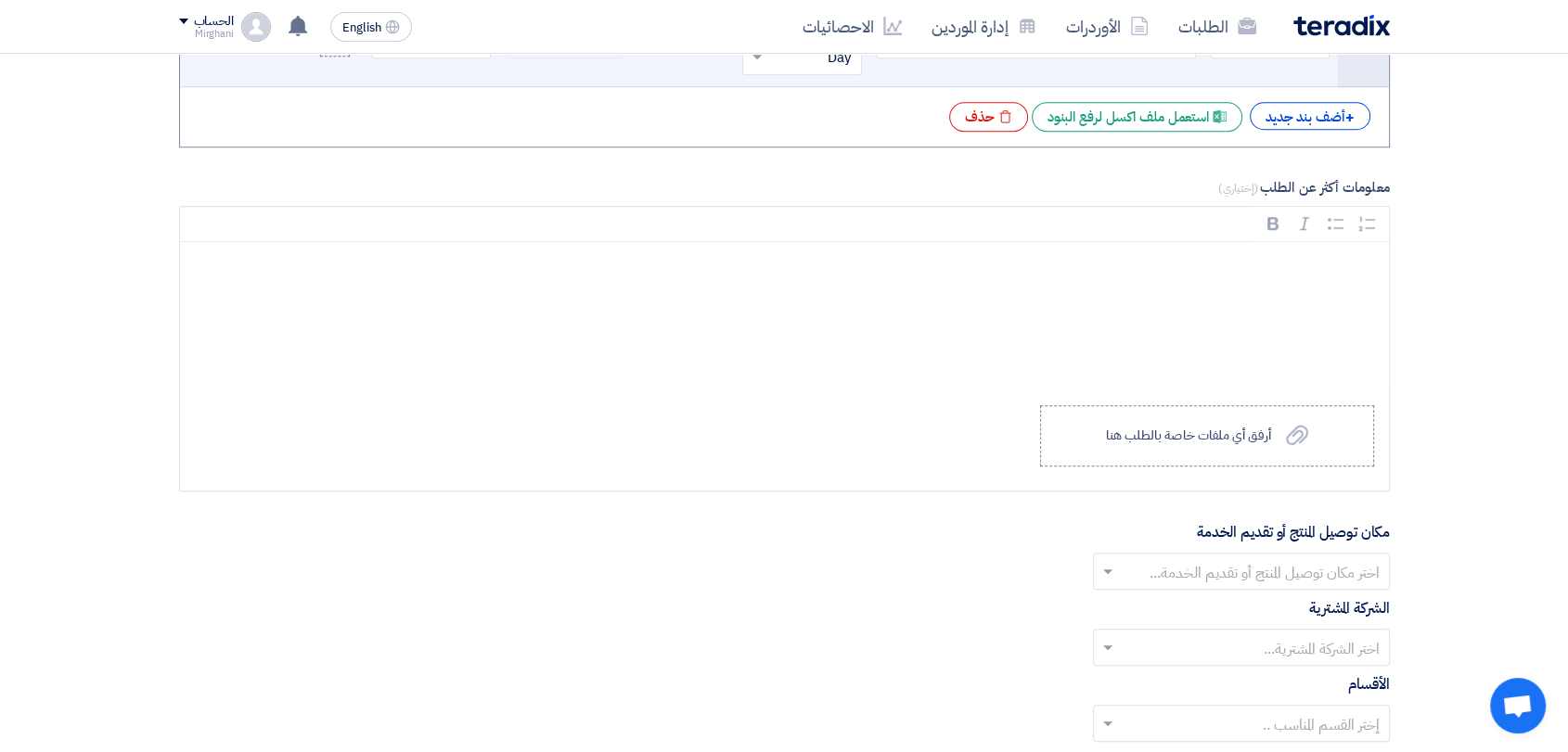
scroll to position [1751, 0]
click at [1113, 446] on label "Upload a file أرفق أي ملفات خاصة بالطلب هنا" at bounding box center [1207, 436] width 334 height 62
click at [0, 0] on input "Upload a file أرفق أي ملفات خاصة بالطلب هنا" at bounding box center [0, 0] width 0 height 0
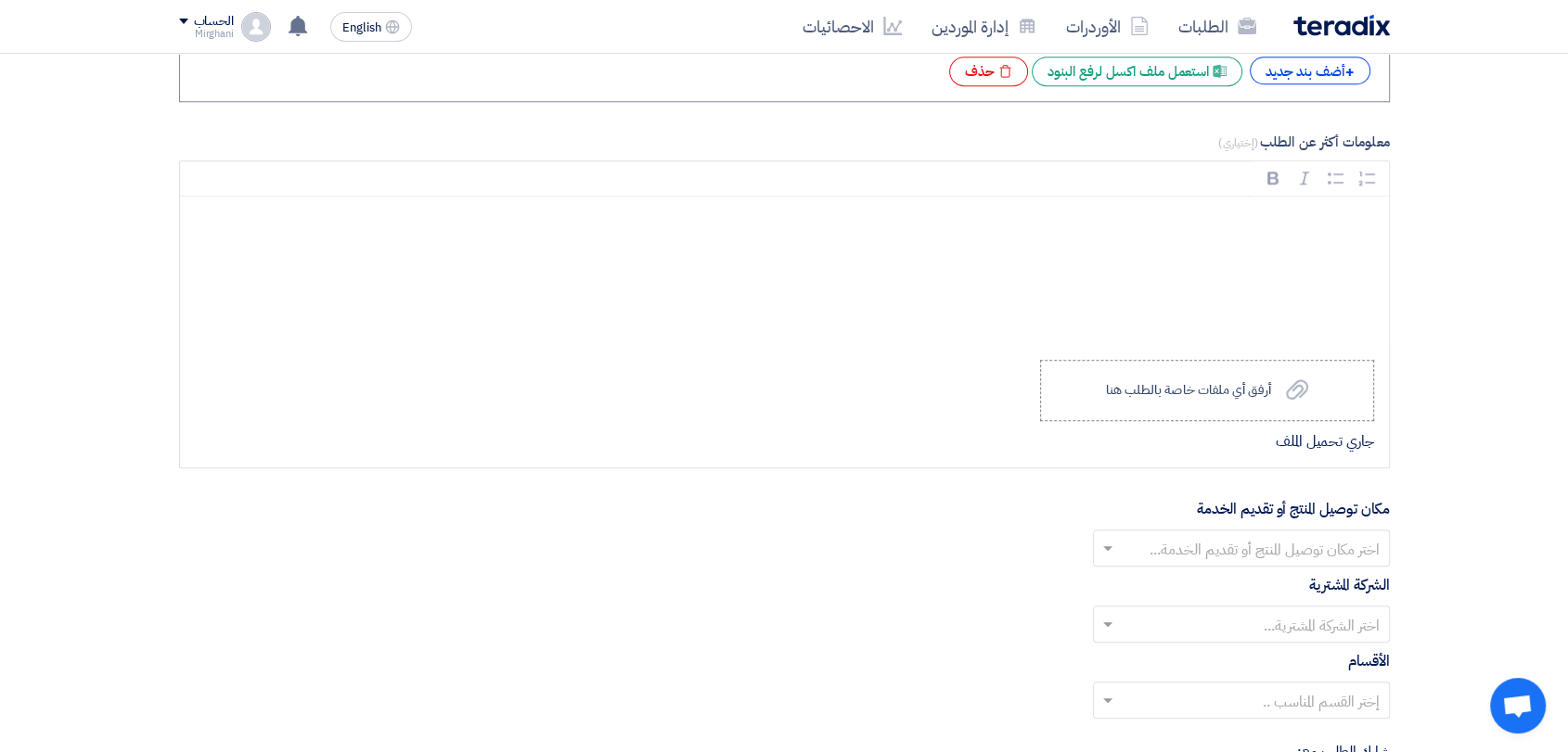
scroll to position [2061, 0]
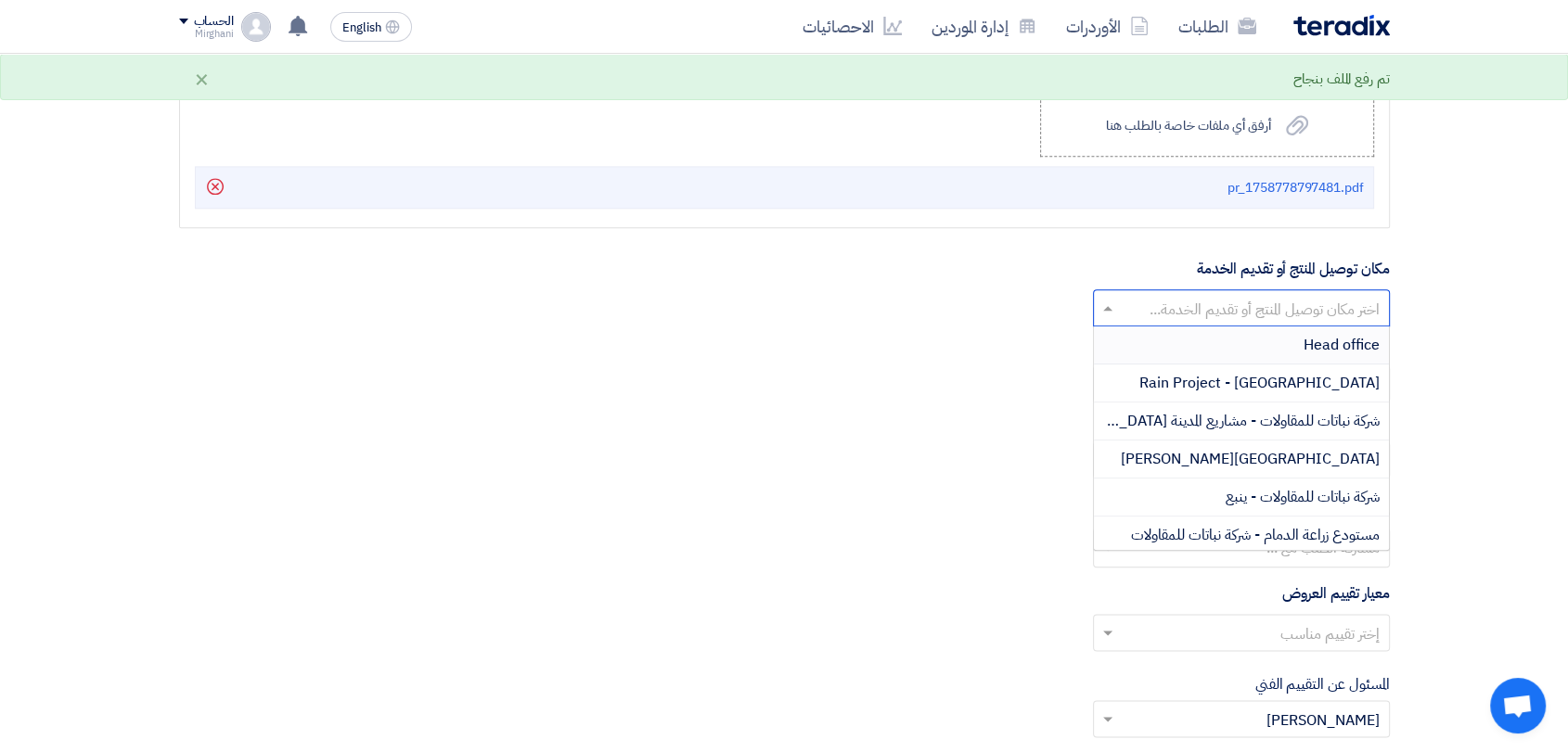
click at [1248, 306] on input "text" at bounding box center [1252, 310] width 260 height 30
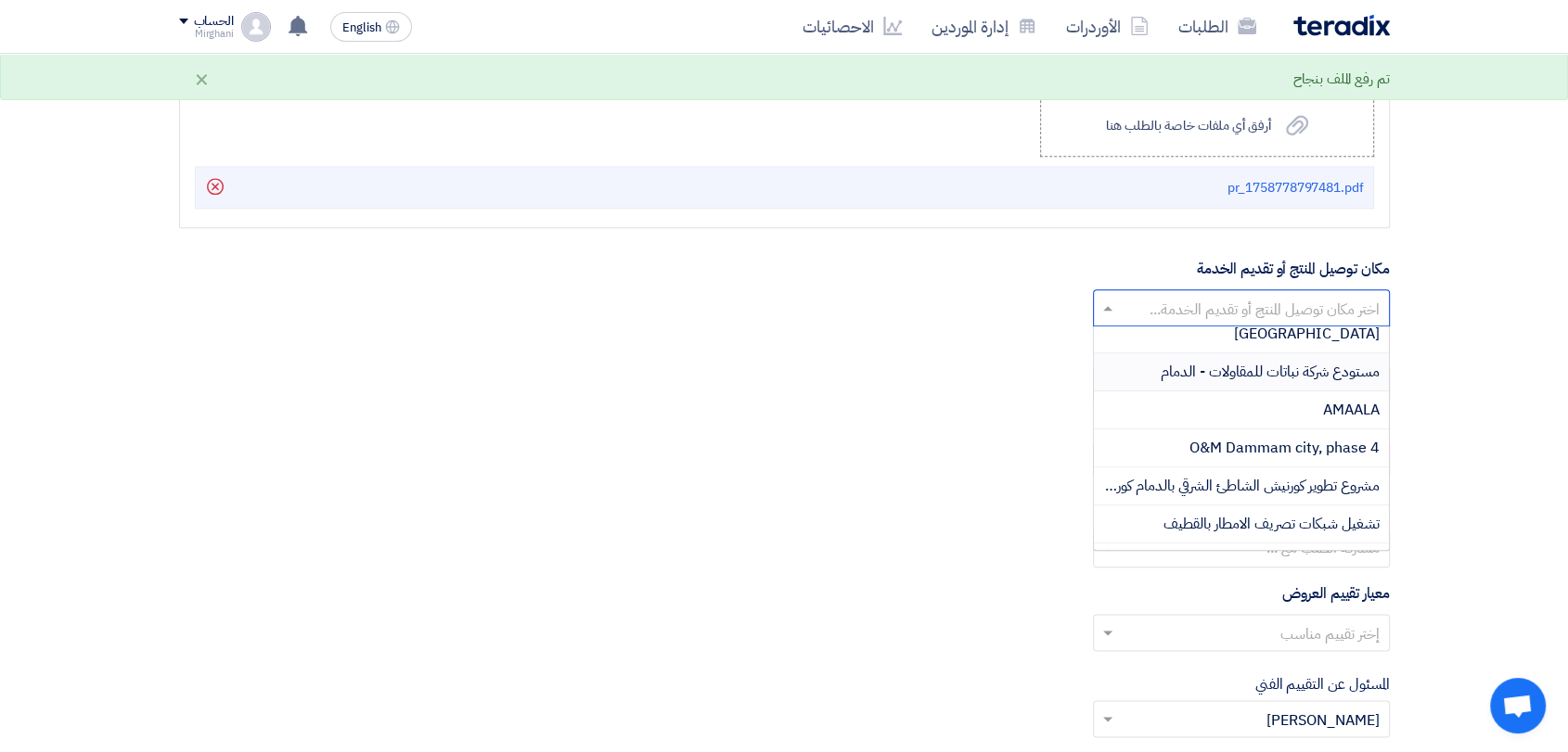
scroll to position [618, 0]
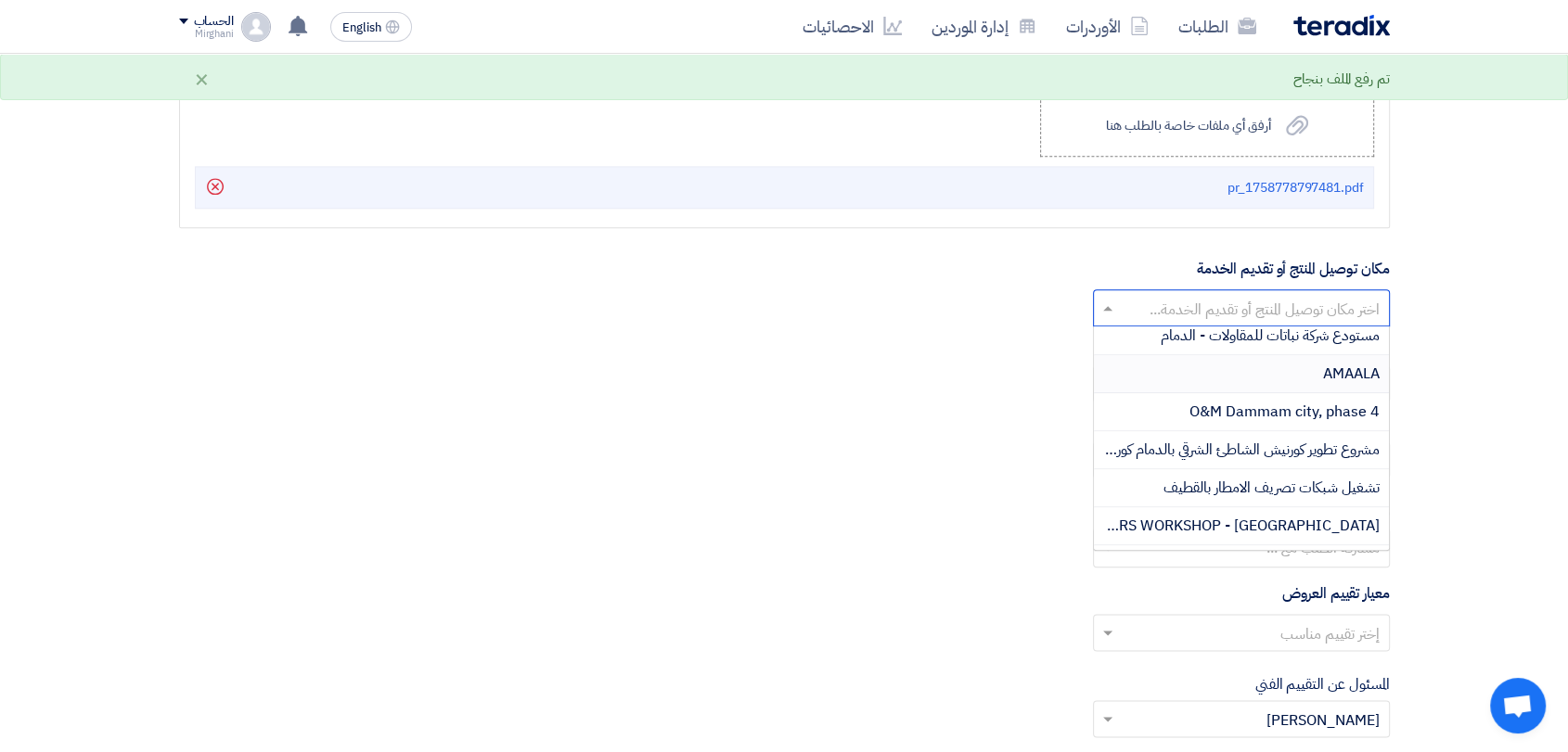
click at [1289, 367] on div "AMAALA" at bounding box center [1240, 374] width 295 height 38
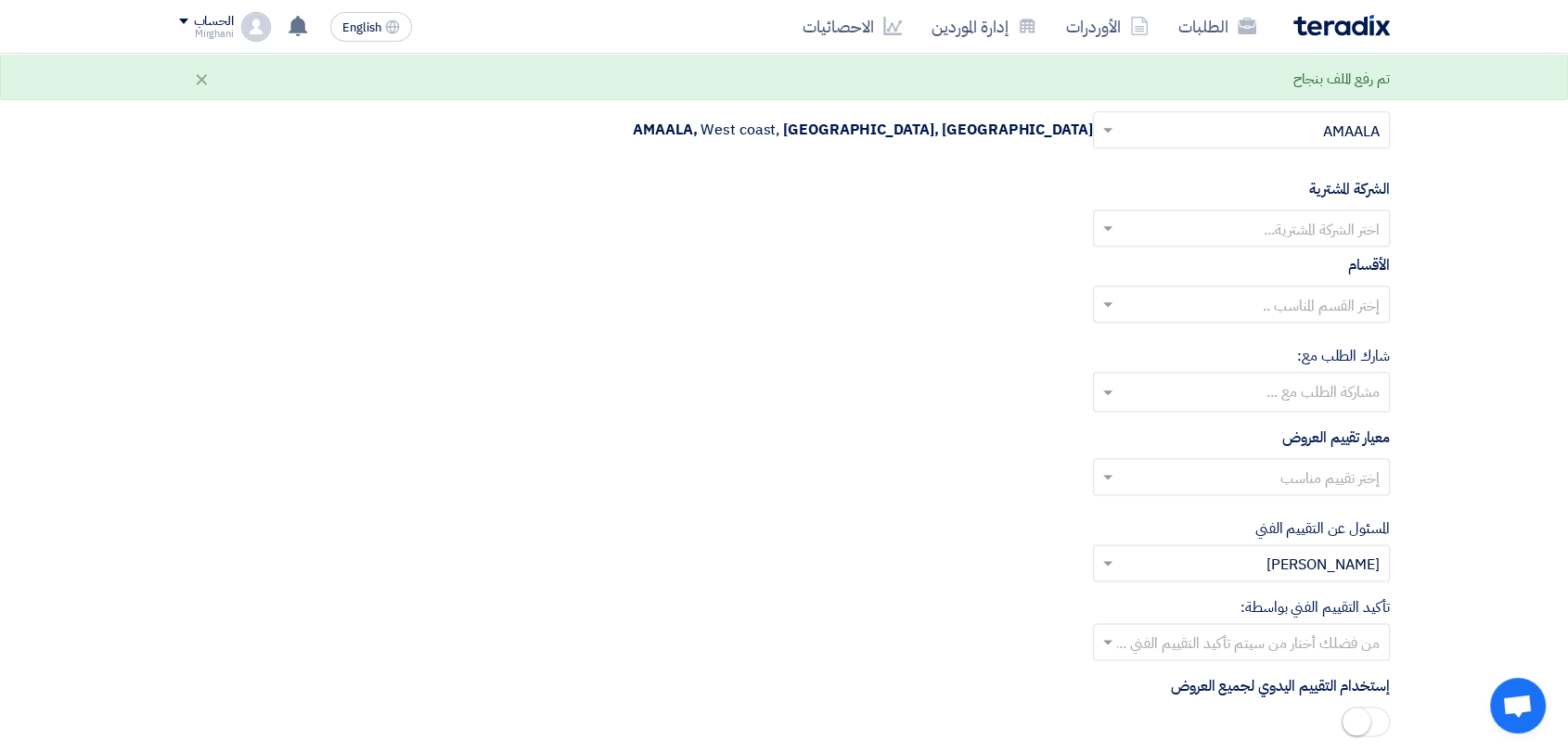
scroll to position [2266, 0]
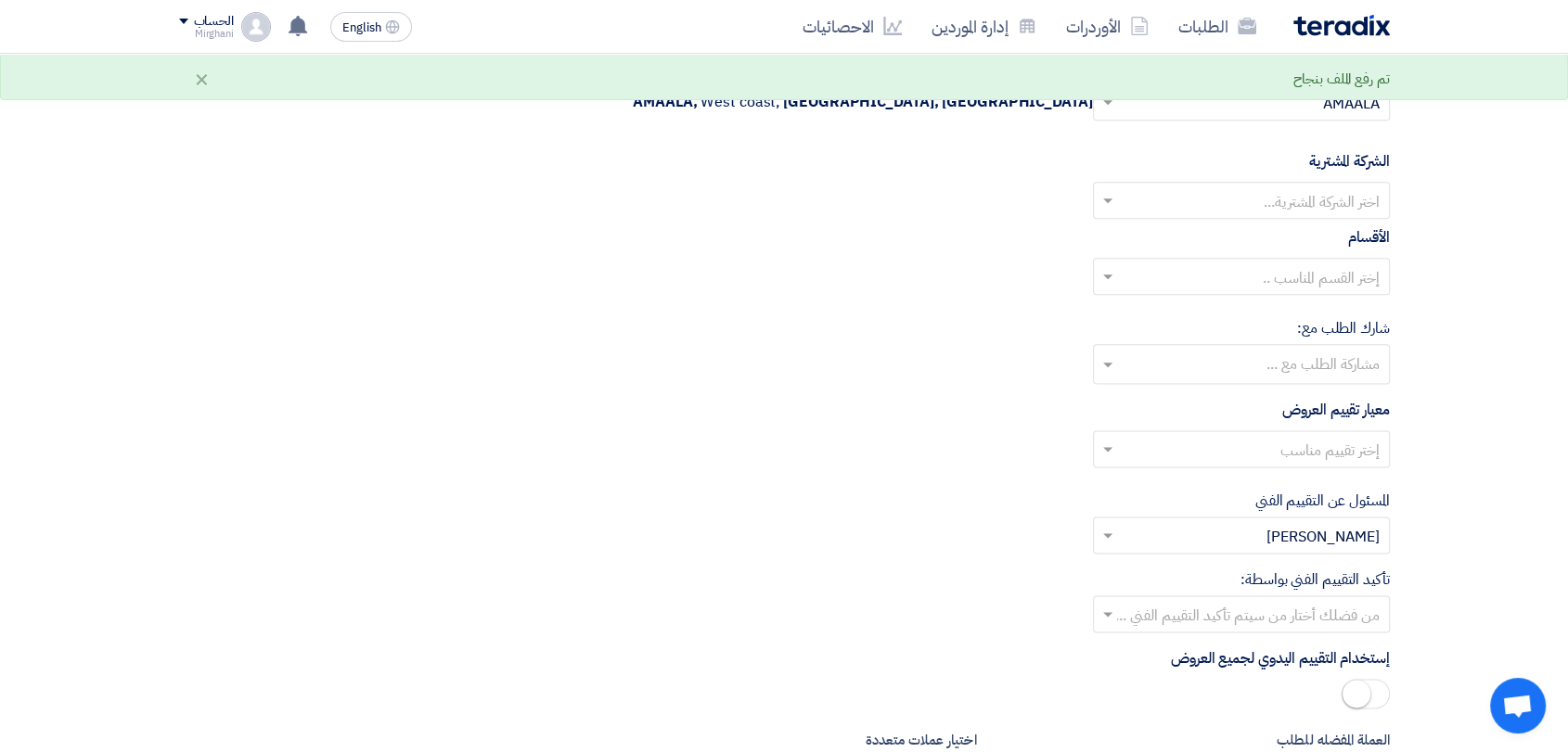
click at [1275, 195] on input "text" at bounding box center [1252, 203] width 260 height 30
click at [1275, 219] on div "Nabatat for contracting" at bounding box center [1240, 238] width 295 height 38
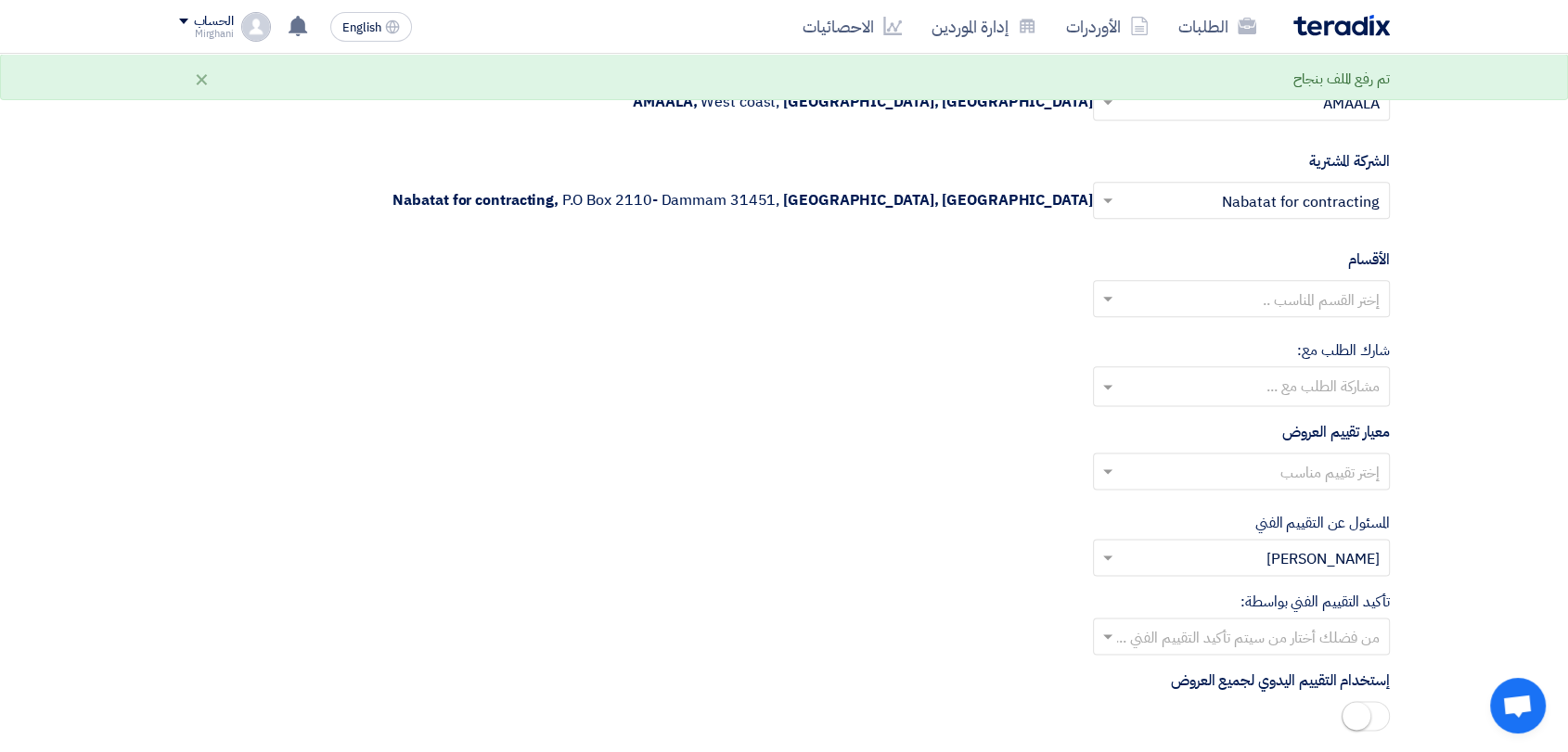
click at [1284, 295] on input "text" at bounding box center [1252, 301] width 260 height 30
click at [1280, 333] on span "General Department" at bounding box center [1310, 336] width 138 height 23
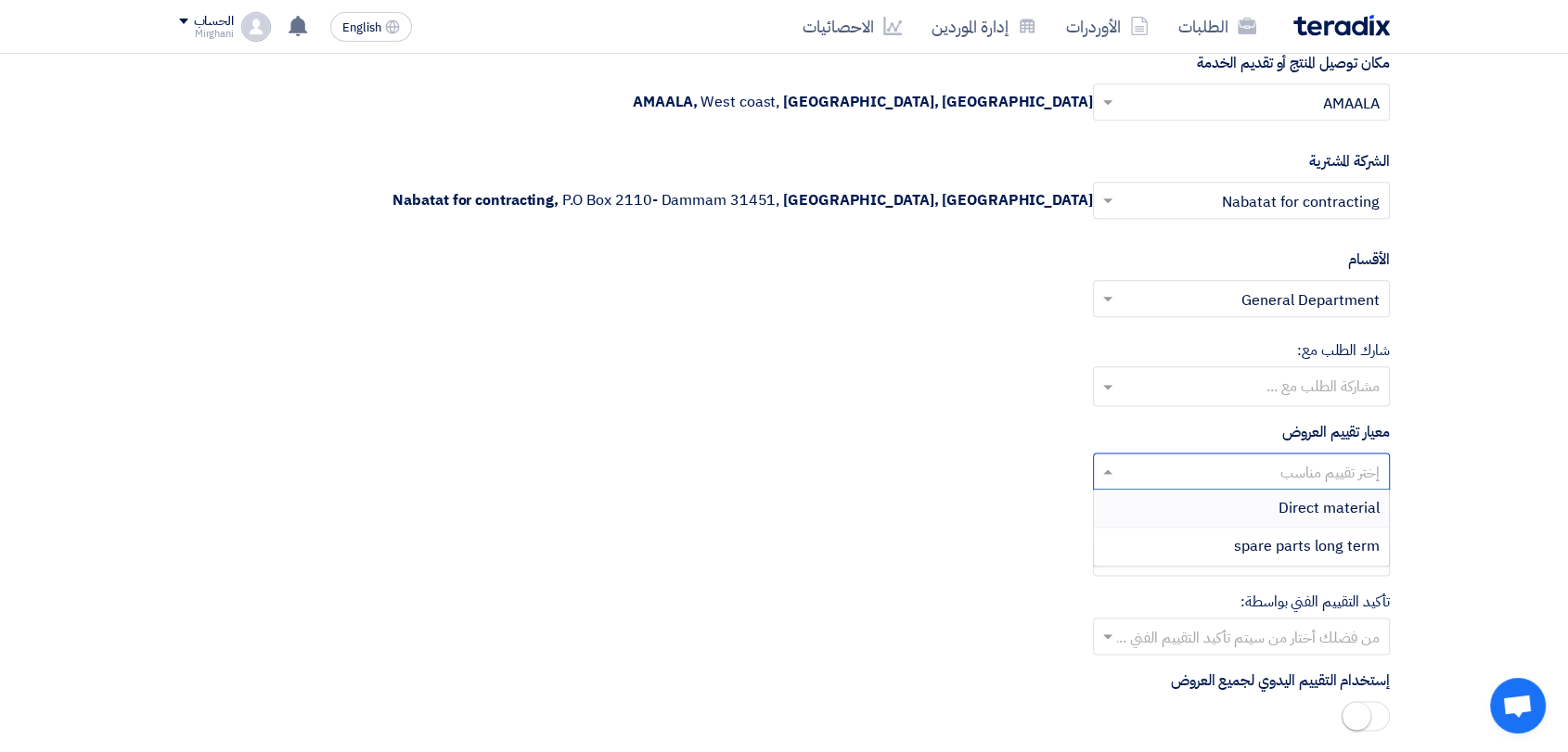
click at [1287, 457] on div at bounding box center [1240, 472] width 295 height 30
click at [1299, 507] on span "Direct material" at bounding box center [1328, 509] width 101 height 23
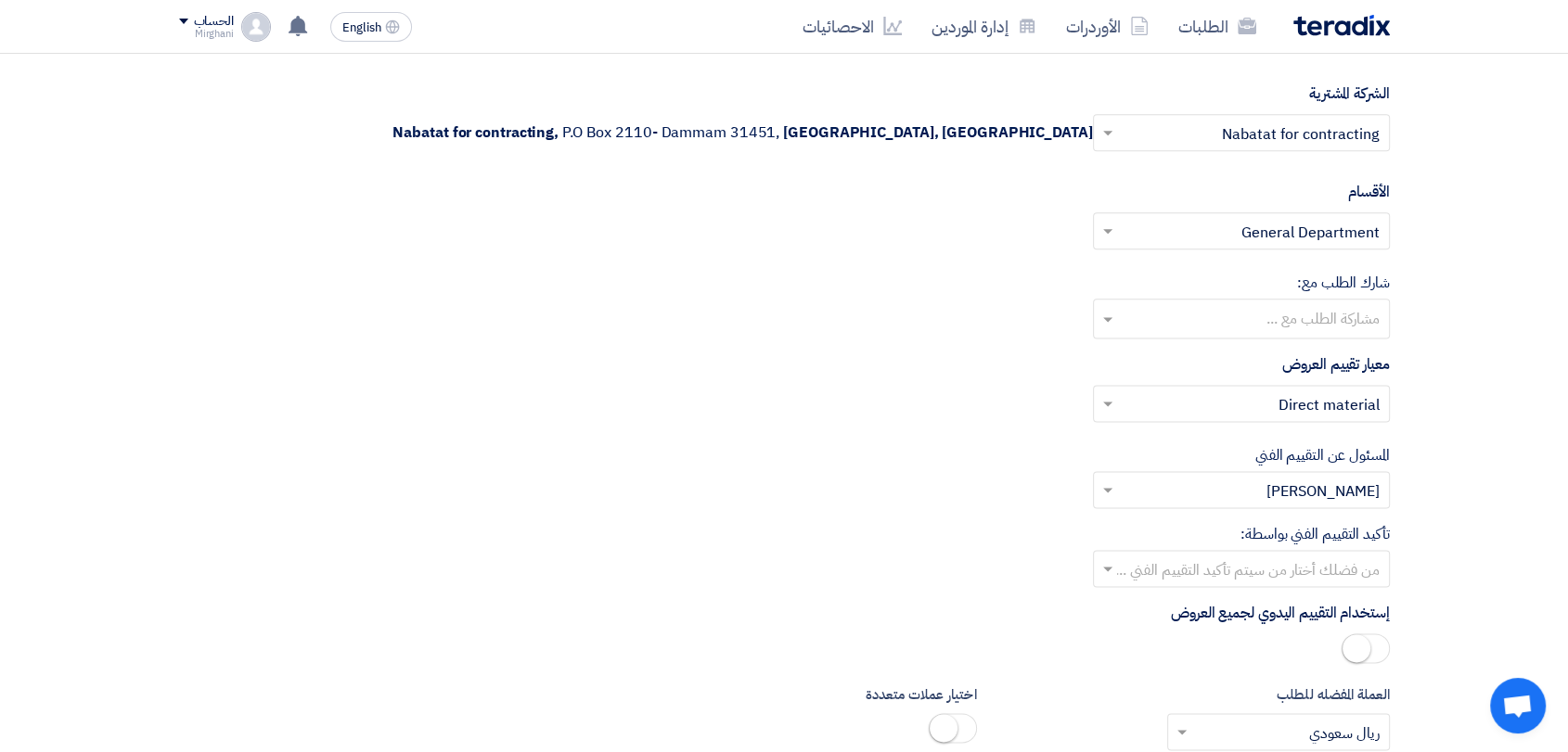
scroll to position [2370, 0]
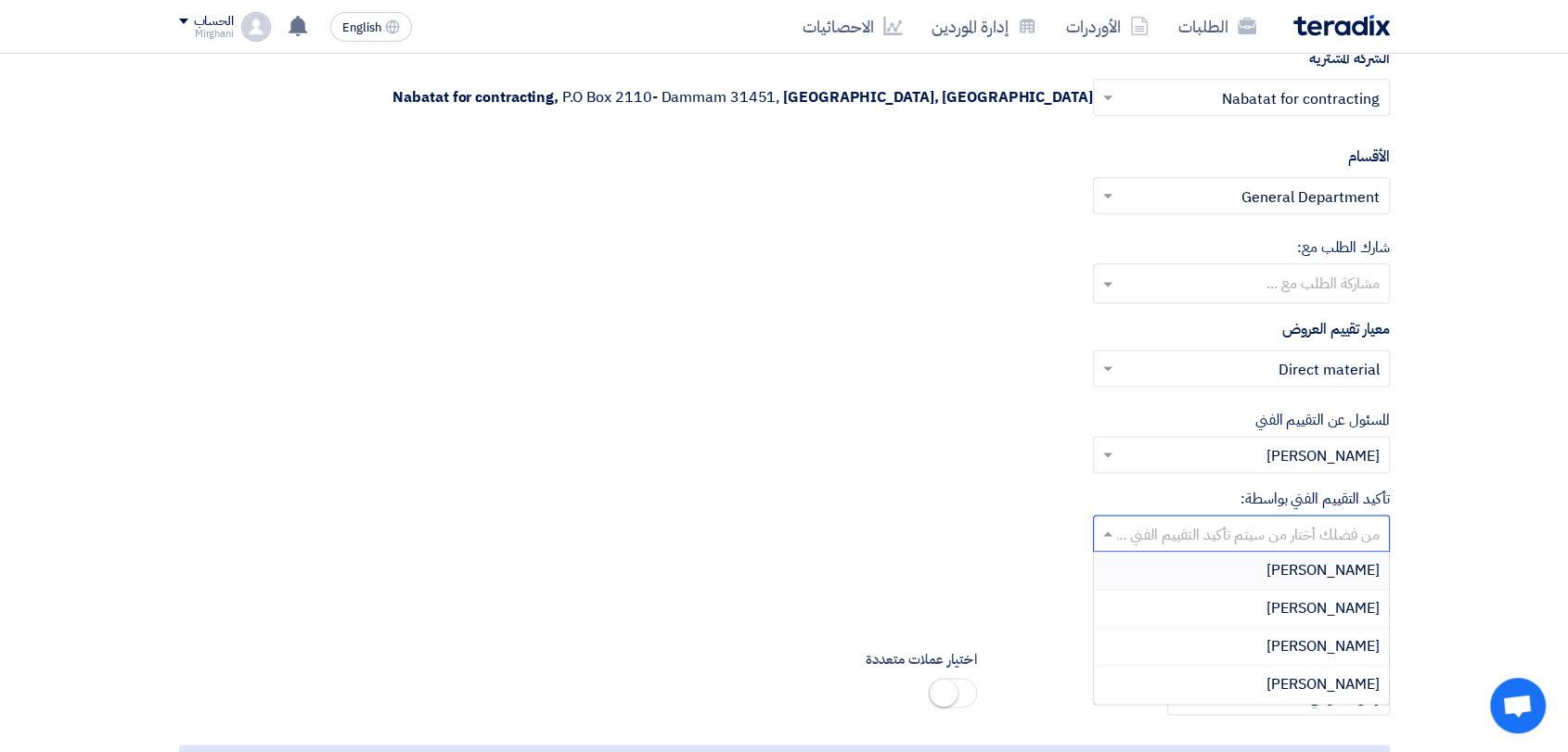
click at [1307, 538] on input "text" at bounding box center [1252, 535] width 260 height 30
drag, startPoint x: 1317, startPoint y: 607, endPoint x: 1285, endPoint y: 578, distance: 43.2
click at [1317, 605] on span "[PERSON_NAME]" at bounding box center [1323, 609] width 113 height 23
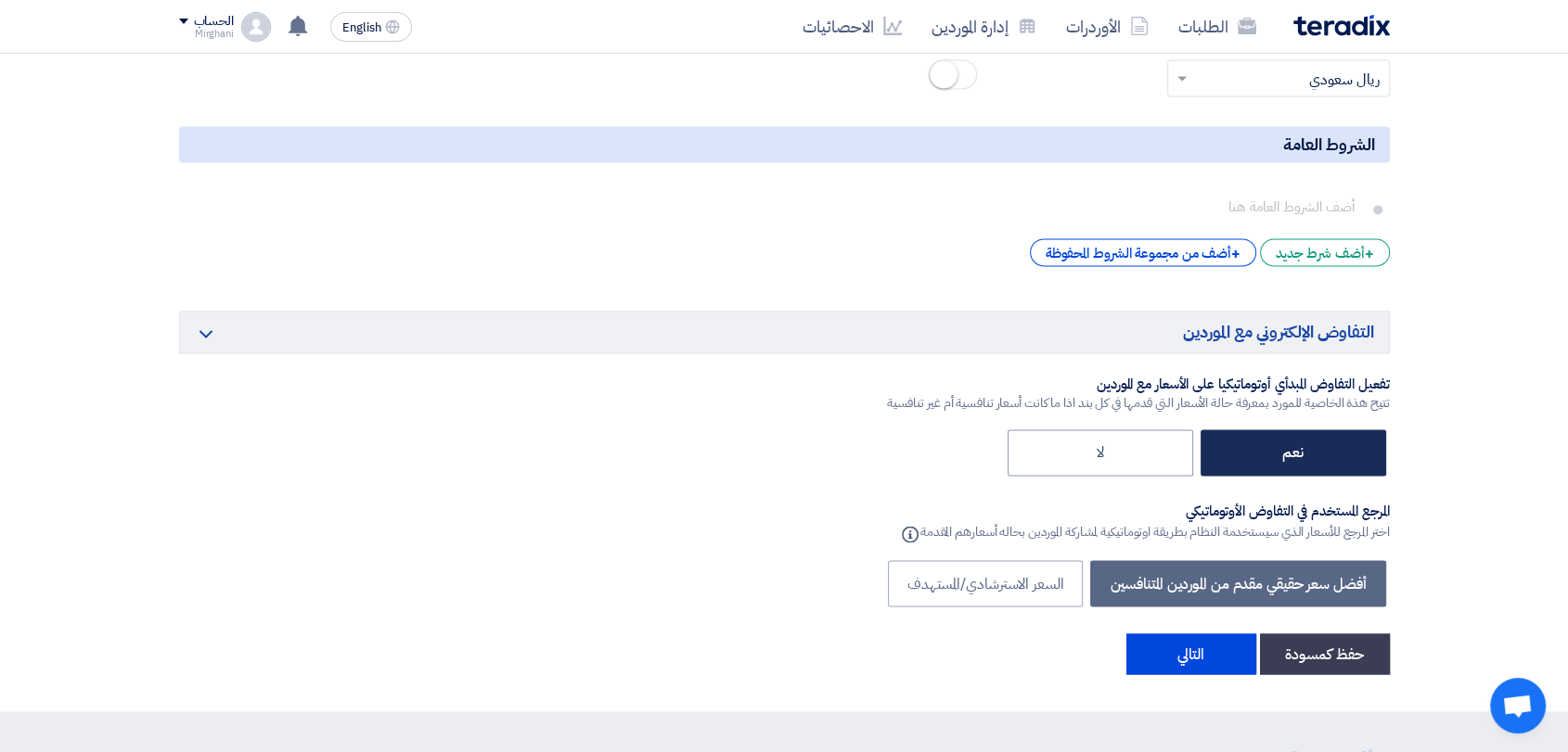
scroll to position [3368, 0]
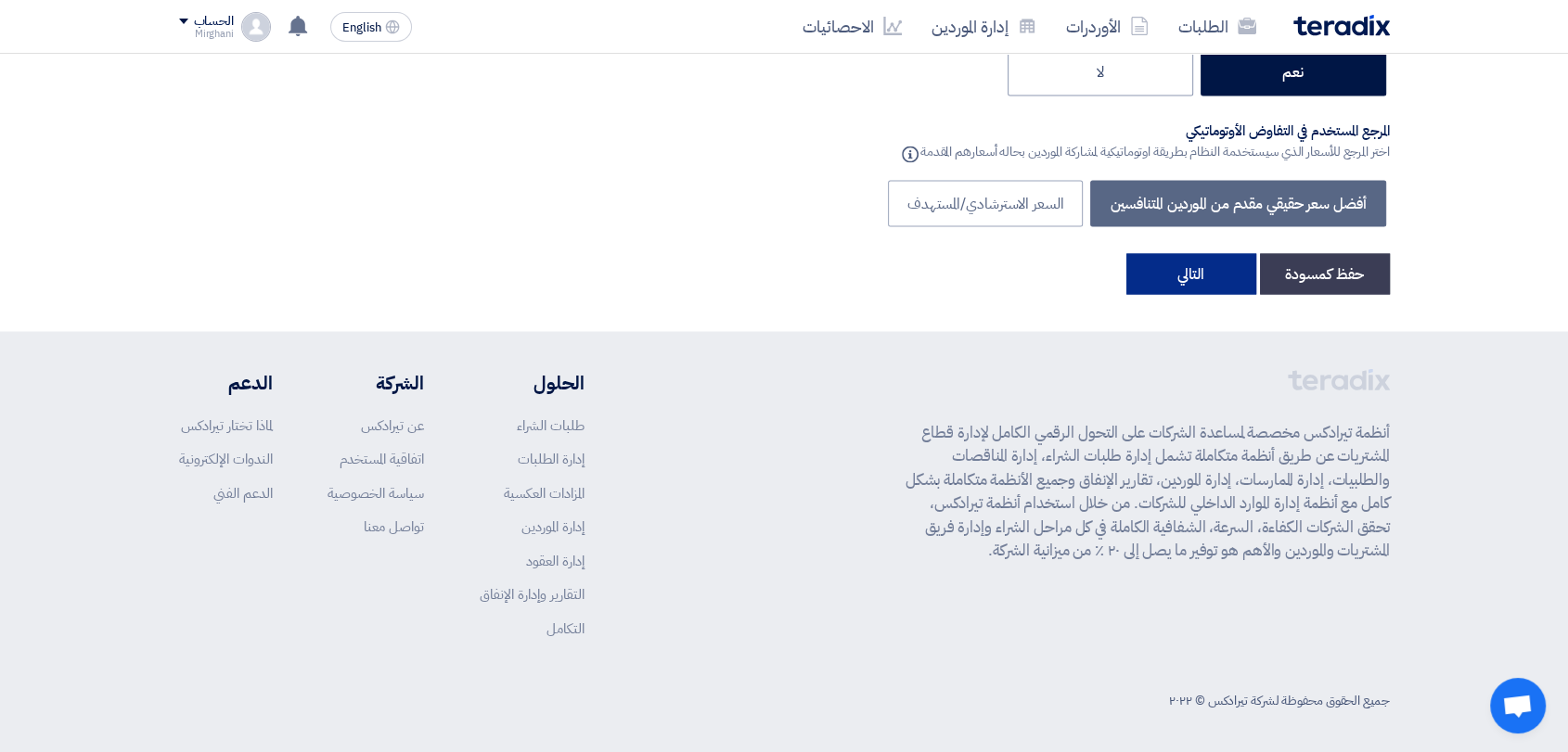
click at [1191, 280] on button "التالي" at bounding box center [1191, 273] width 130 height 41
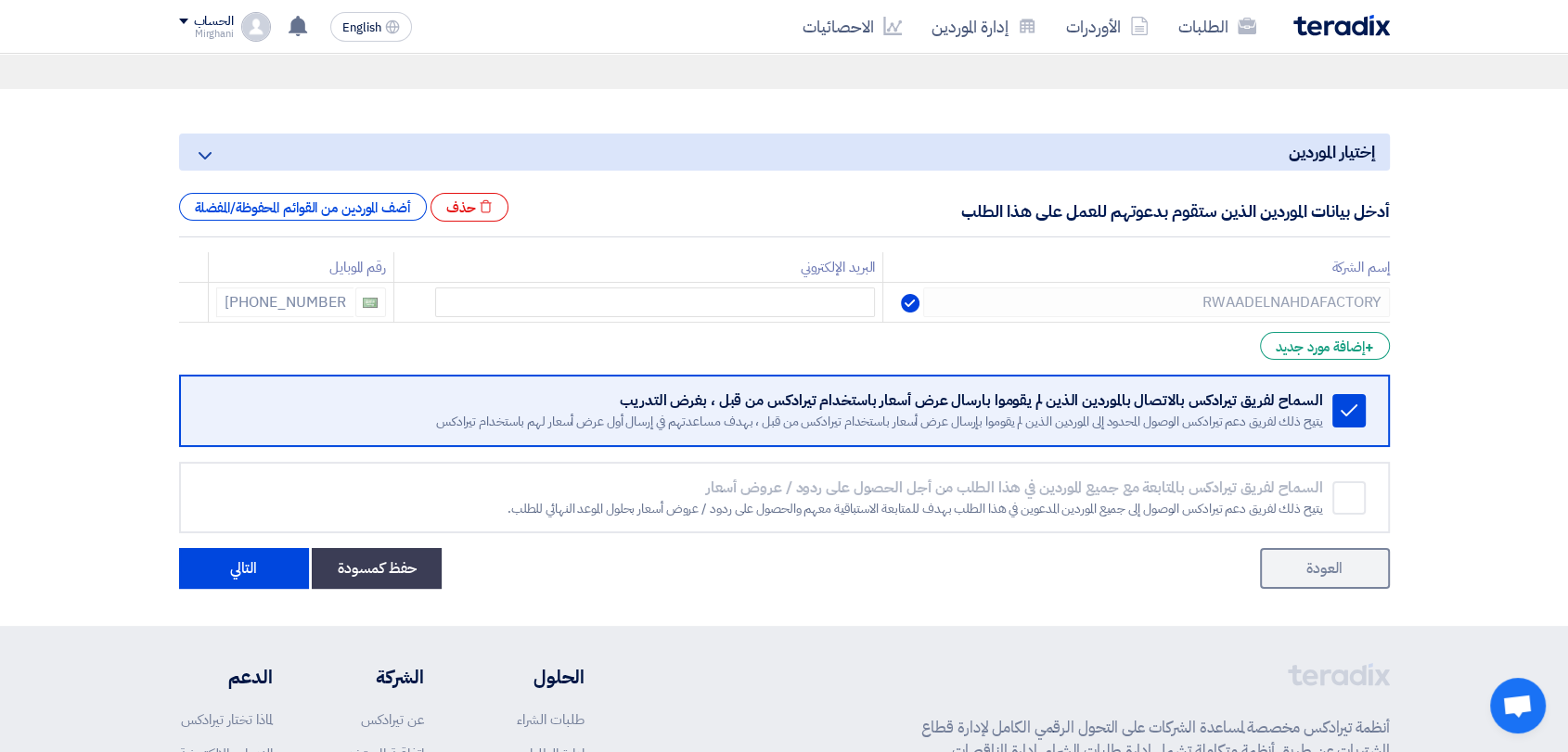
scroll to position [412, 0]
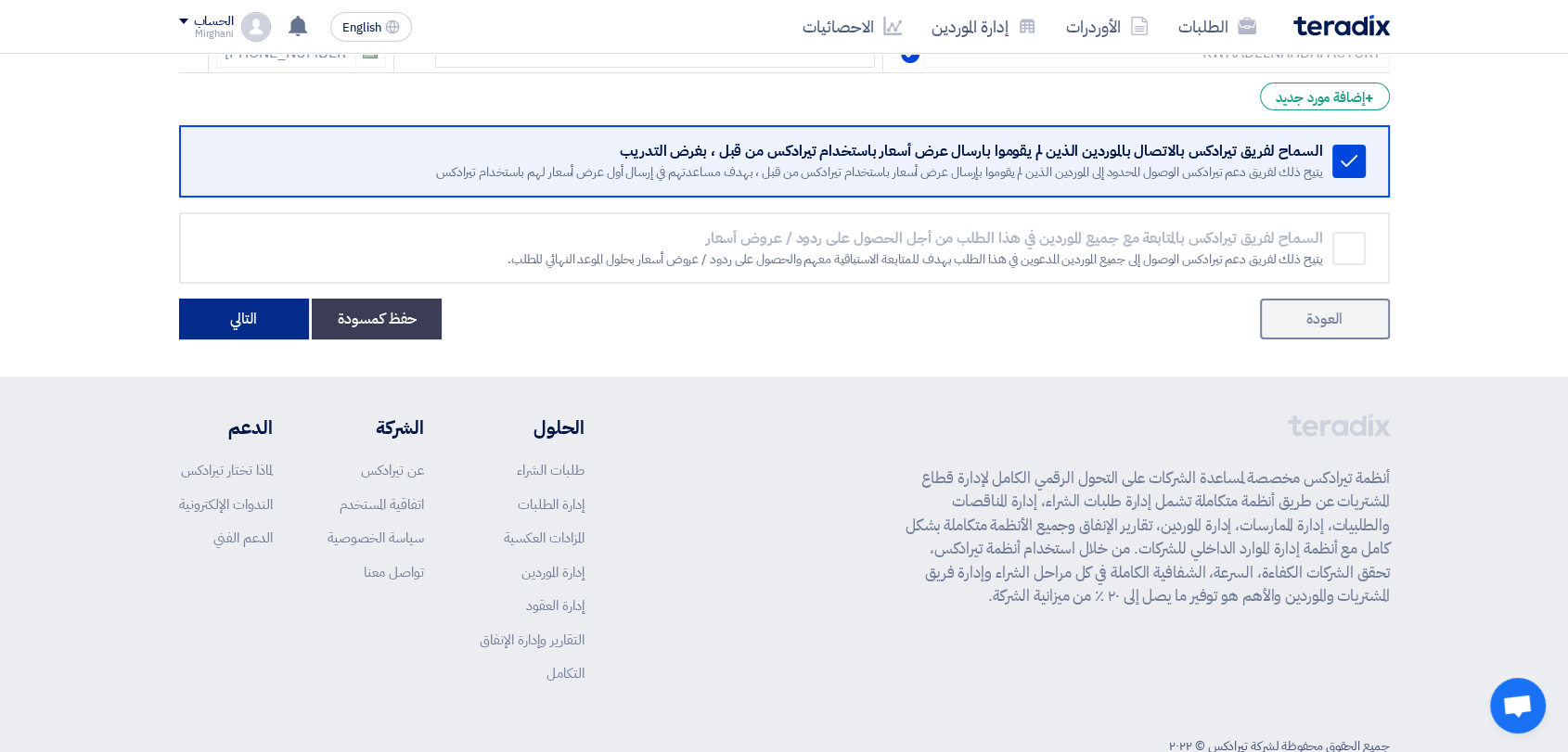
click at [211, 325] on button "التالي" at bounding box center [243, 318] width 130 height 41
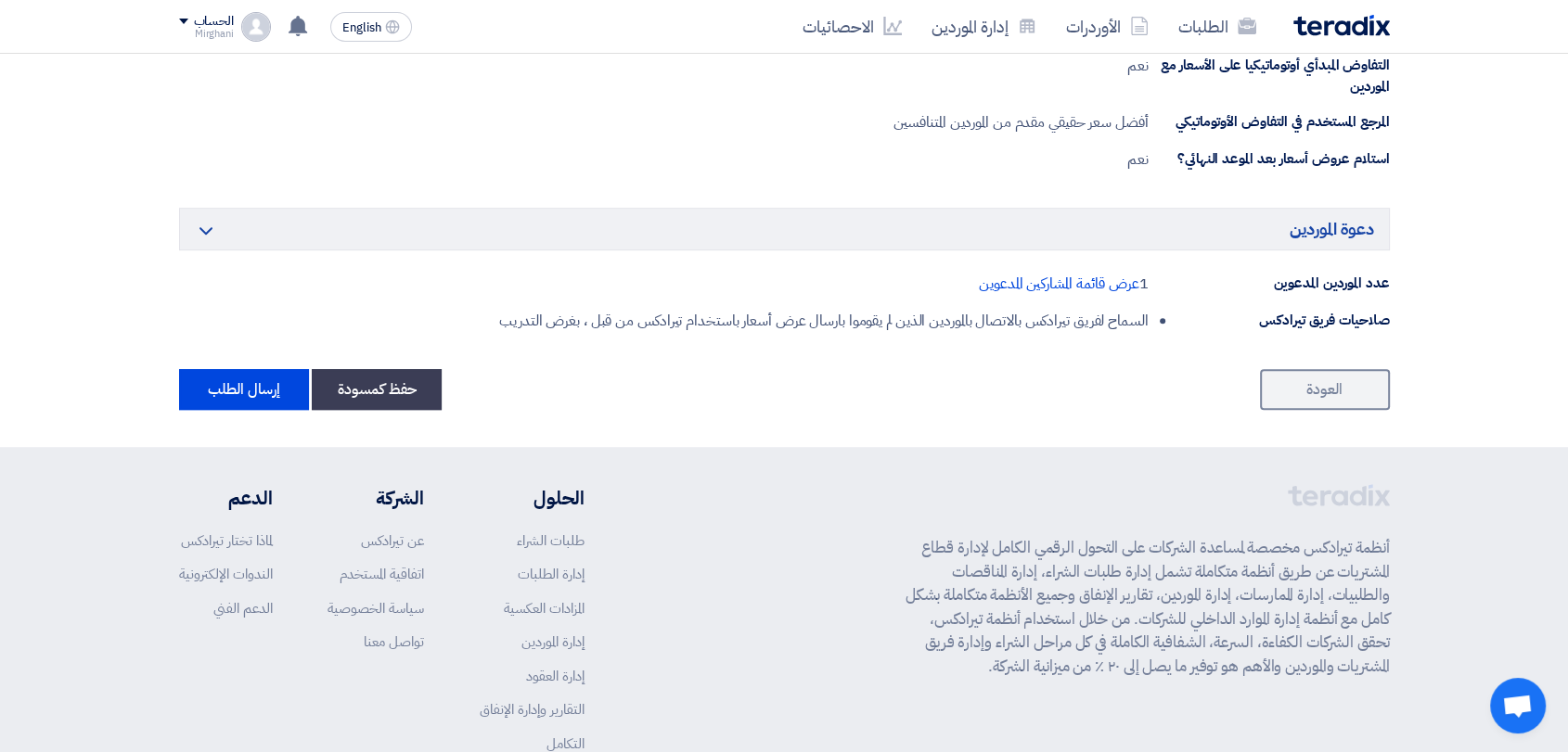
scroll to position [1134, 0]
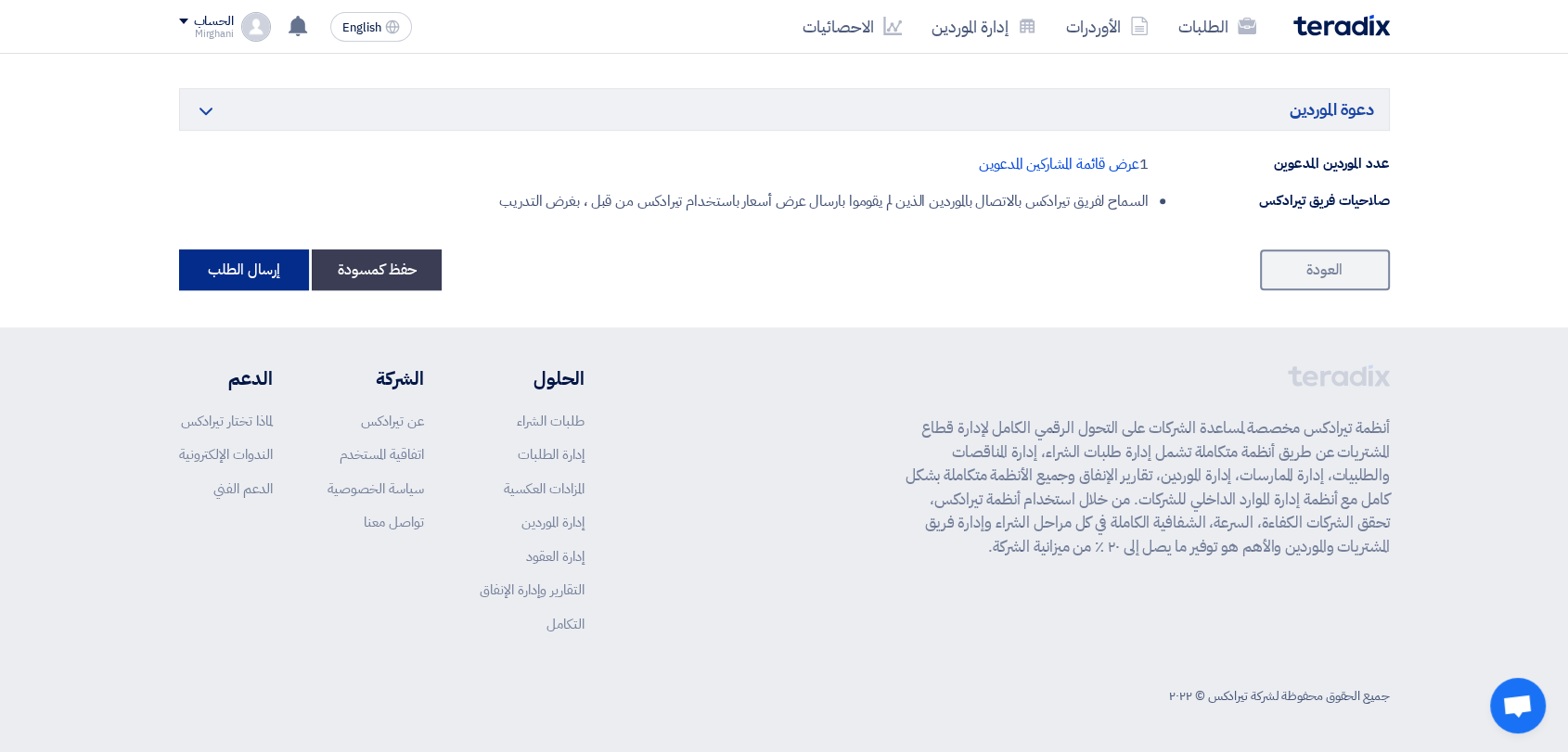
click at [233, 255] on button "إرسال الطلب" at bounding box center [243, 269] width 130 height 41
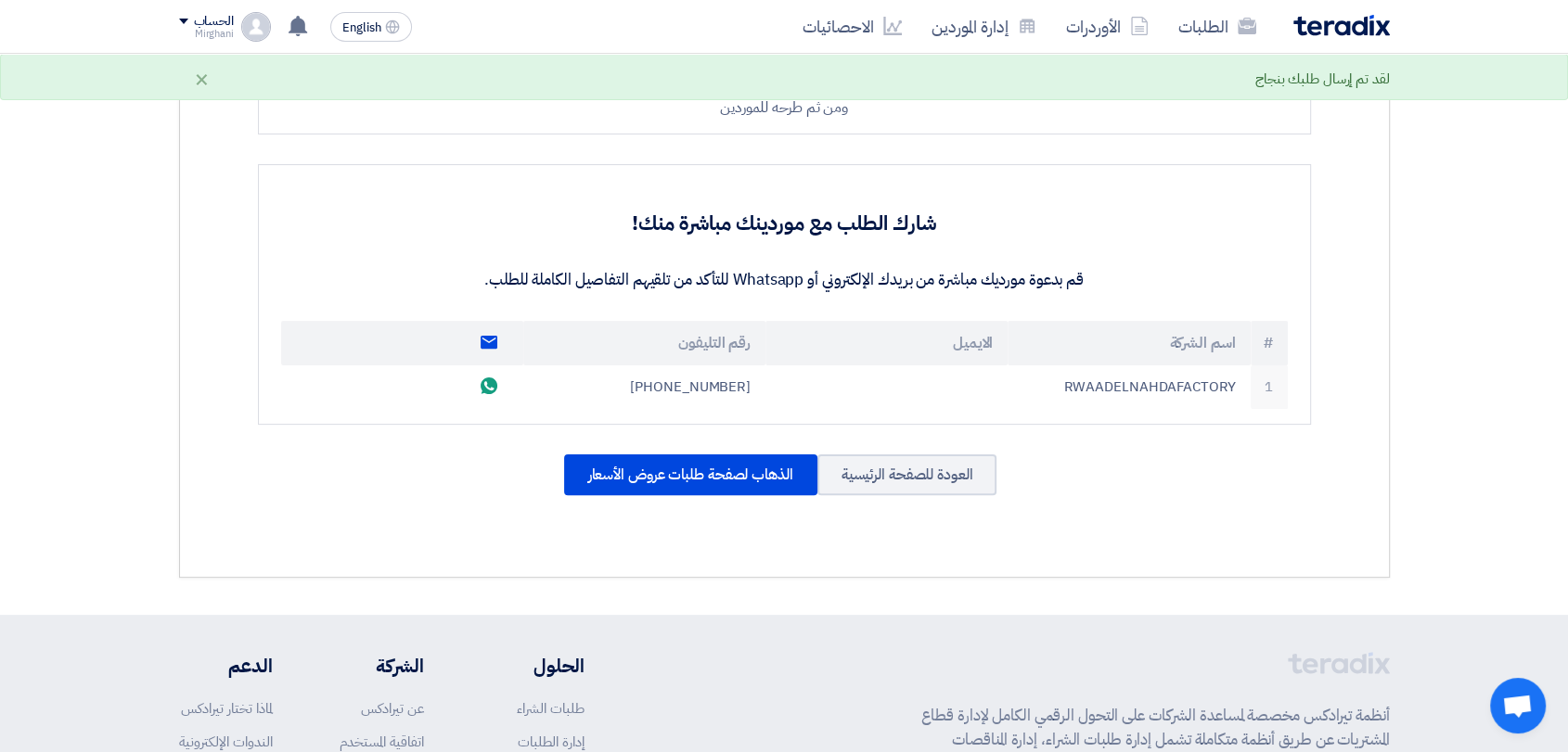
scroll to position [687, 0]
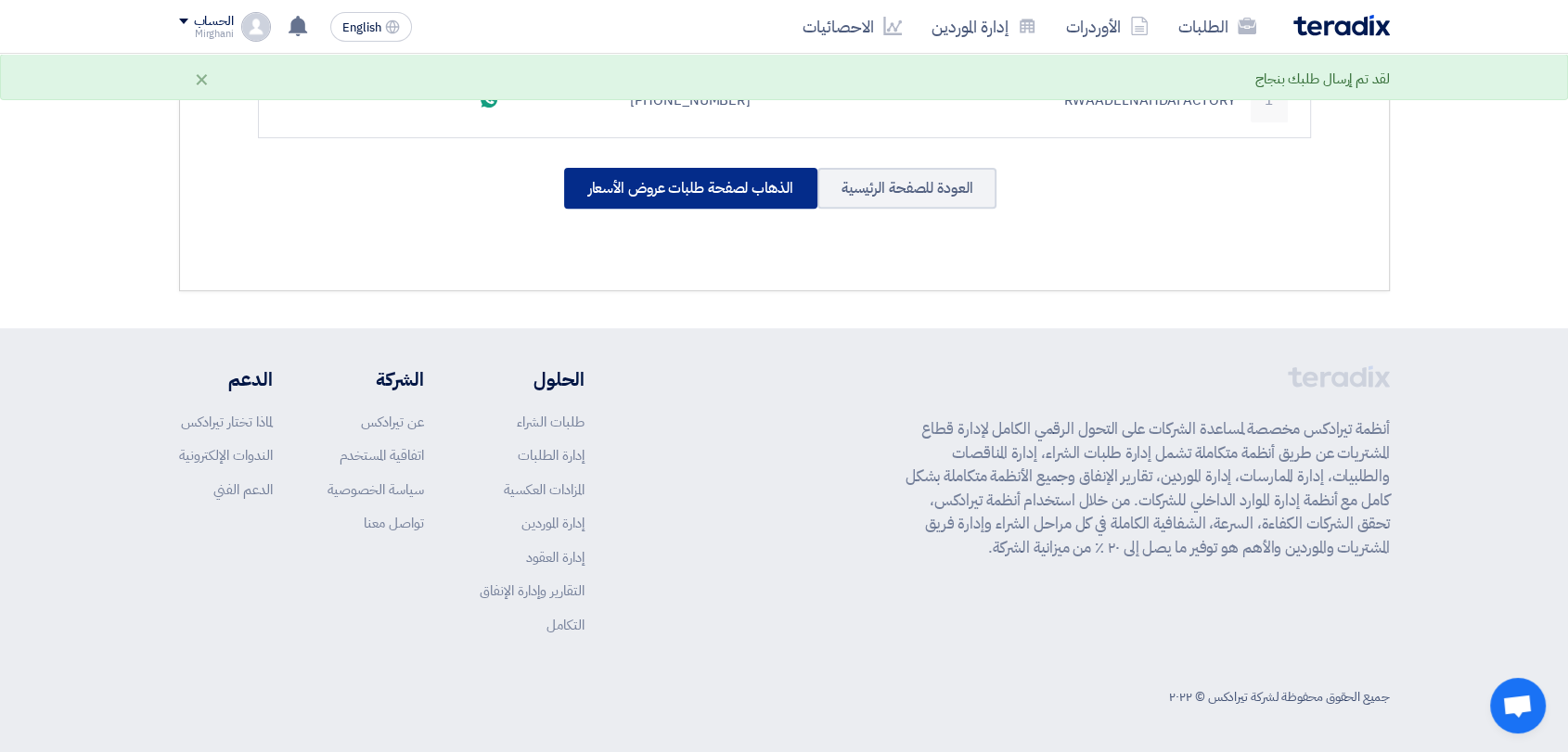
click at [691, 195] on div "الذهاب لصفحة طلبات عروض الأسعار" at bounding box center [690, 188] width 253 height 41
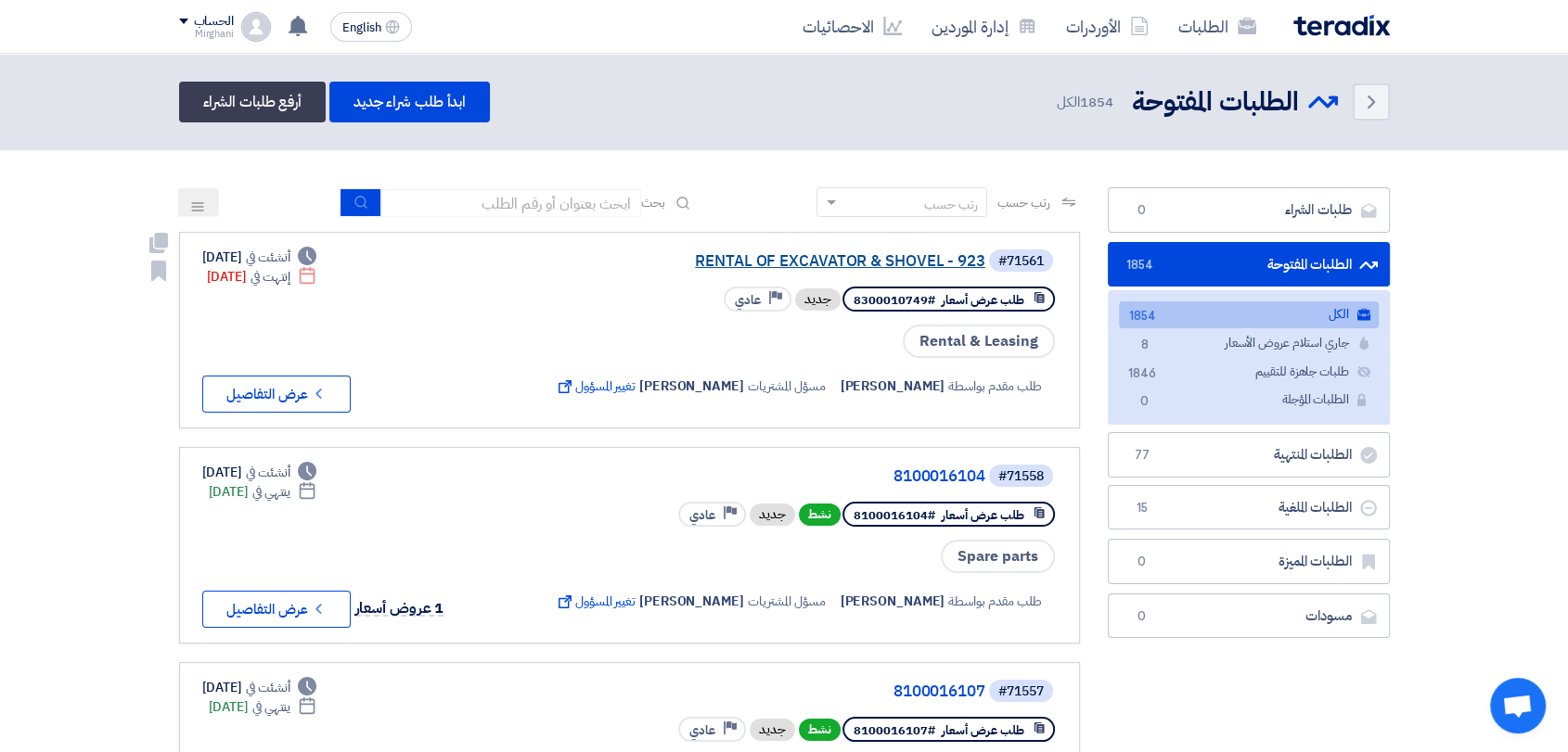
click at [766, 253] on link "RENTAL OF EXCAVATOR & SHOVEL - 923" at bounding box center [800, 261] width 371 height 17
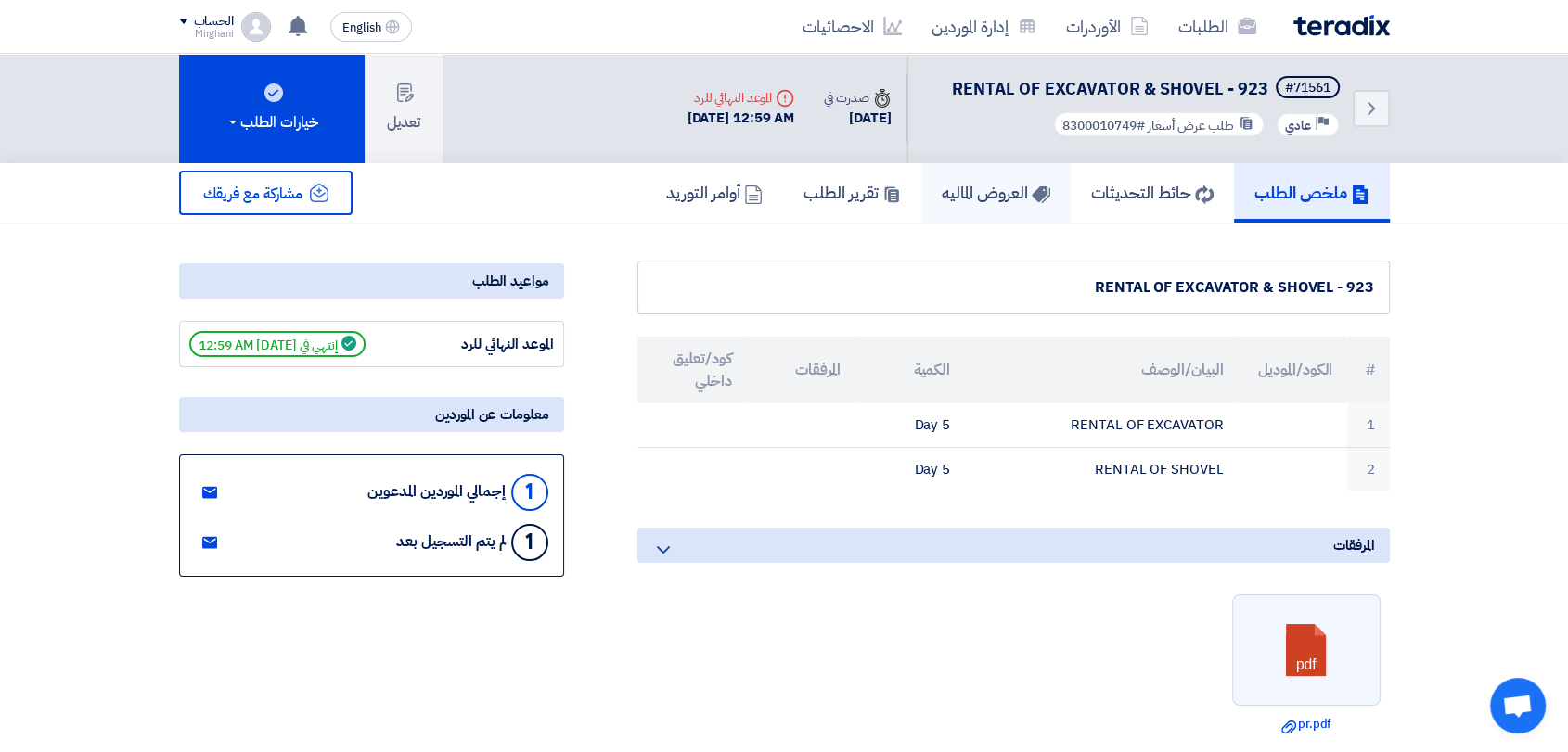
click at [992, 207] on link "العروض الماليه" at bounding box center [996, 192] width 150 height 60
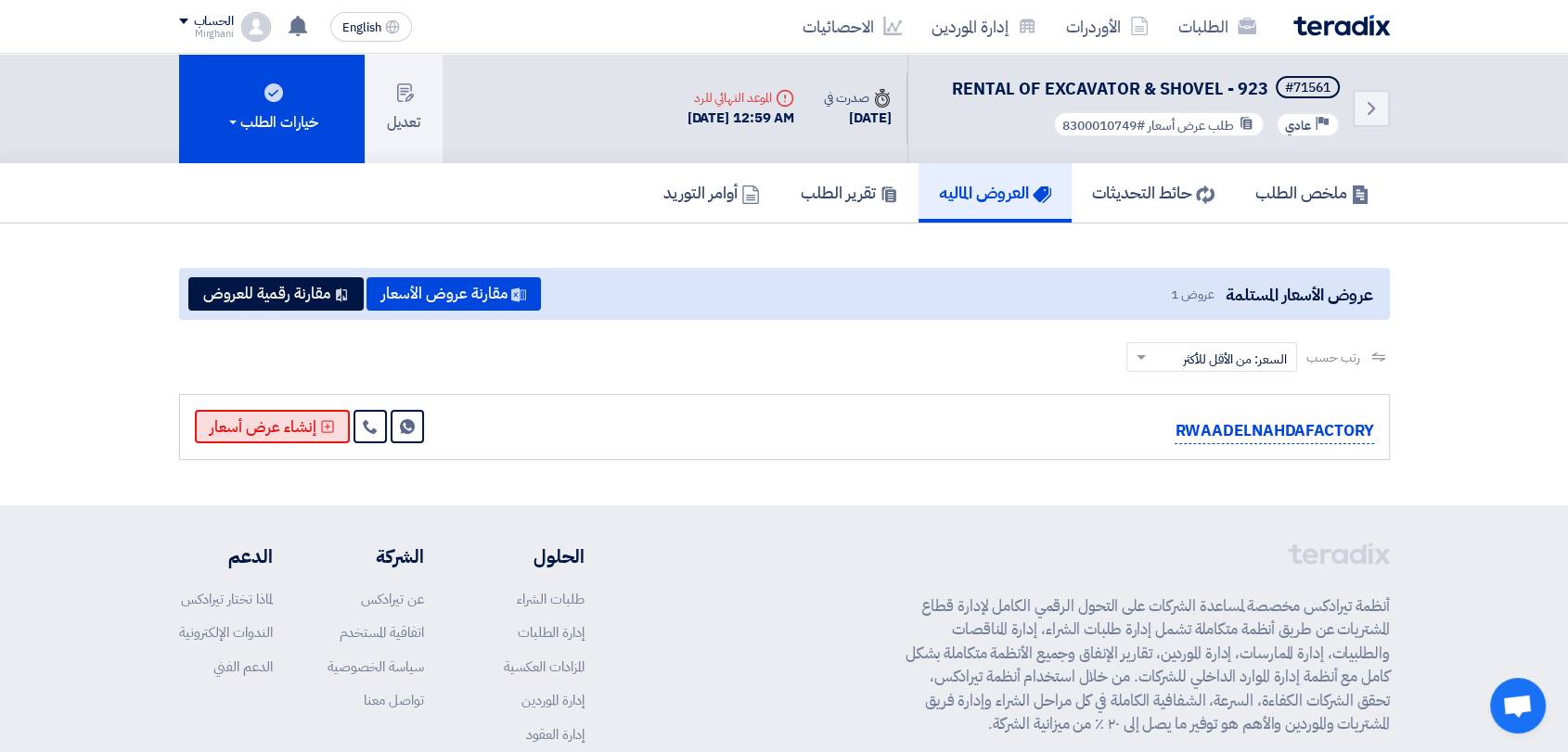
click at [277, 427] on button "إنشاء عرض أسعار" at bounding box center [273, 426] width 155 height 33
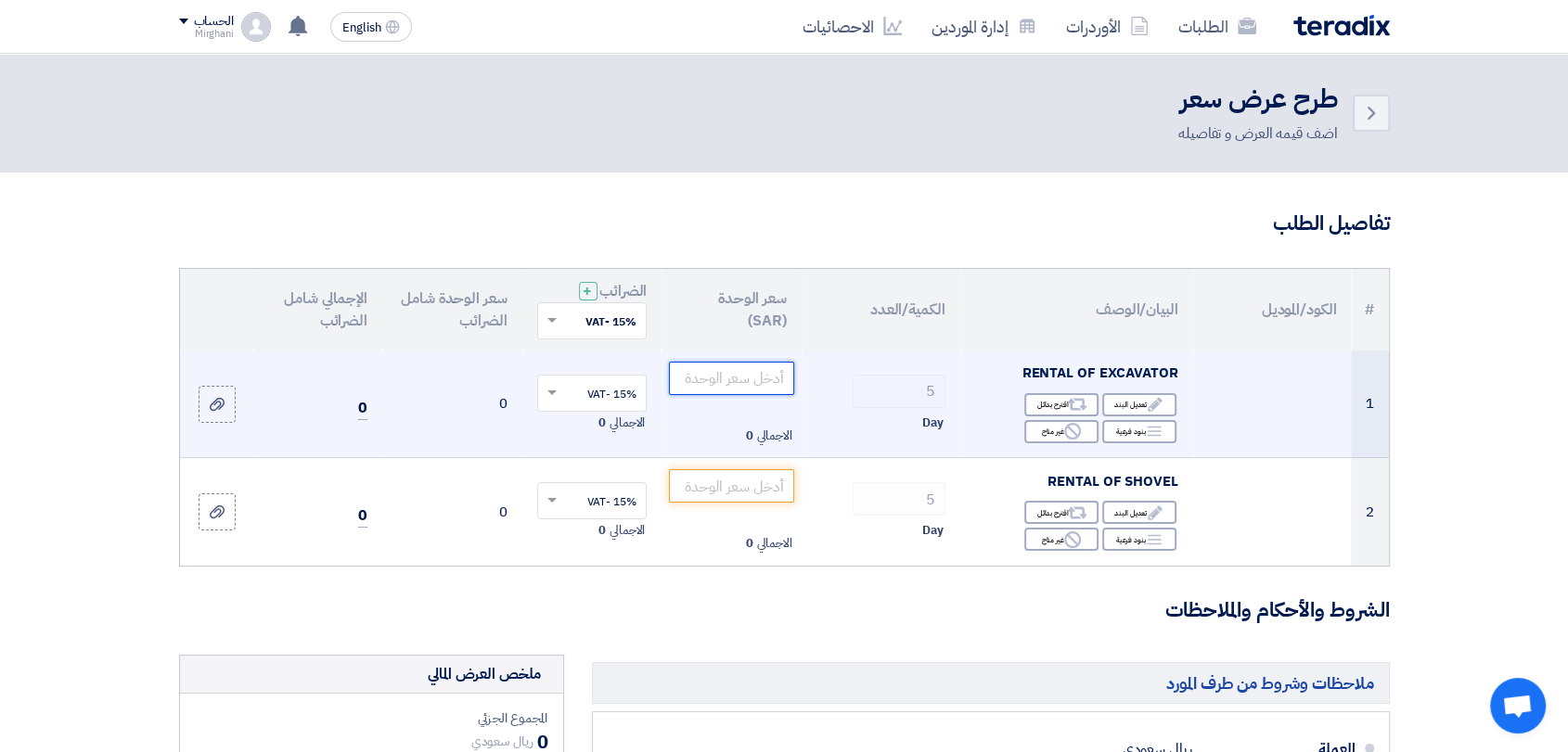
click at [710, 366] on input "number" at bounding box center [731, 378] width 125 height 33
paste input "692.30"
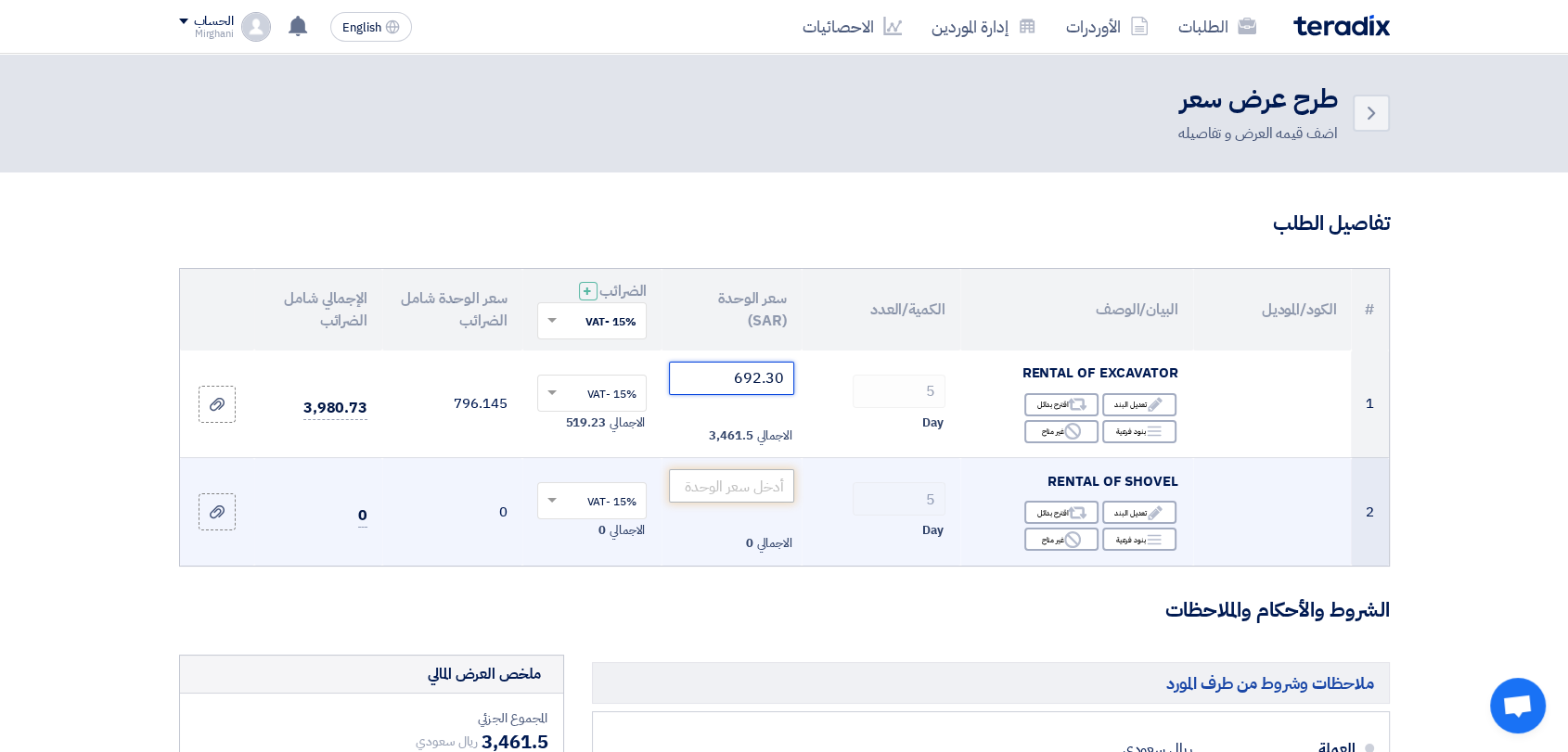
type input "692.30"
click at [737, 500] on input "number" at bounding box center [731, 485] width 125 height 33
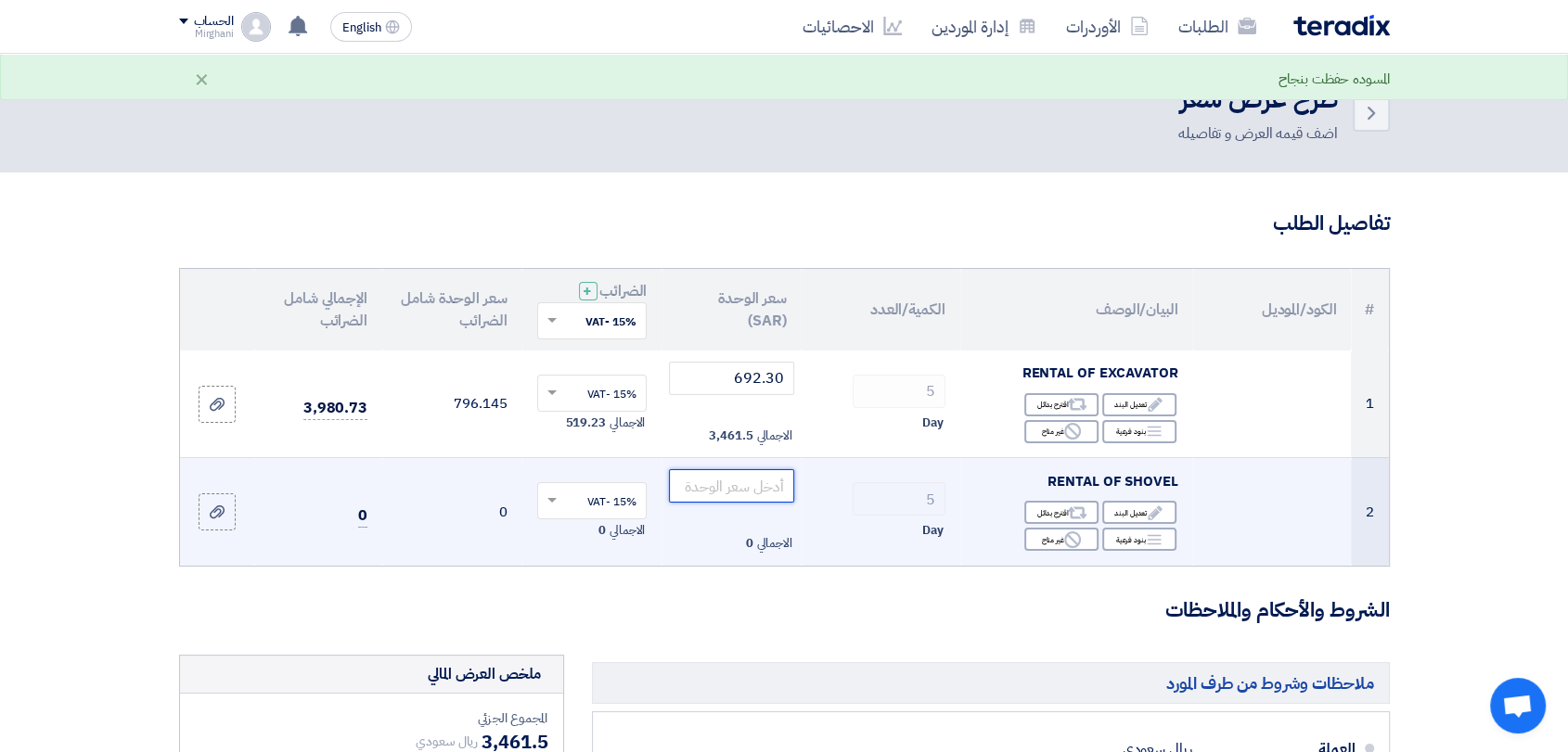
paste input "769.23"
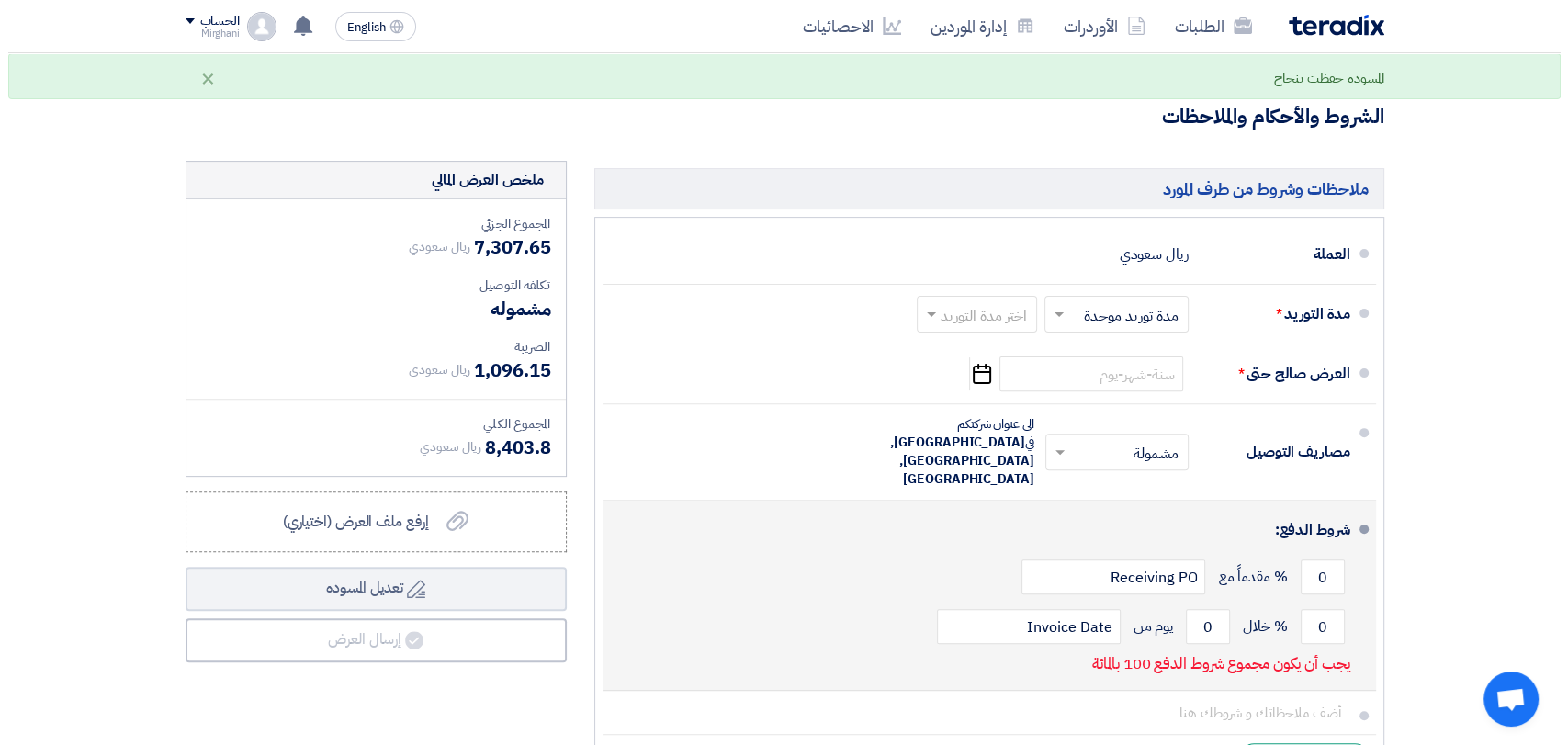
scroll to position [509, 0]
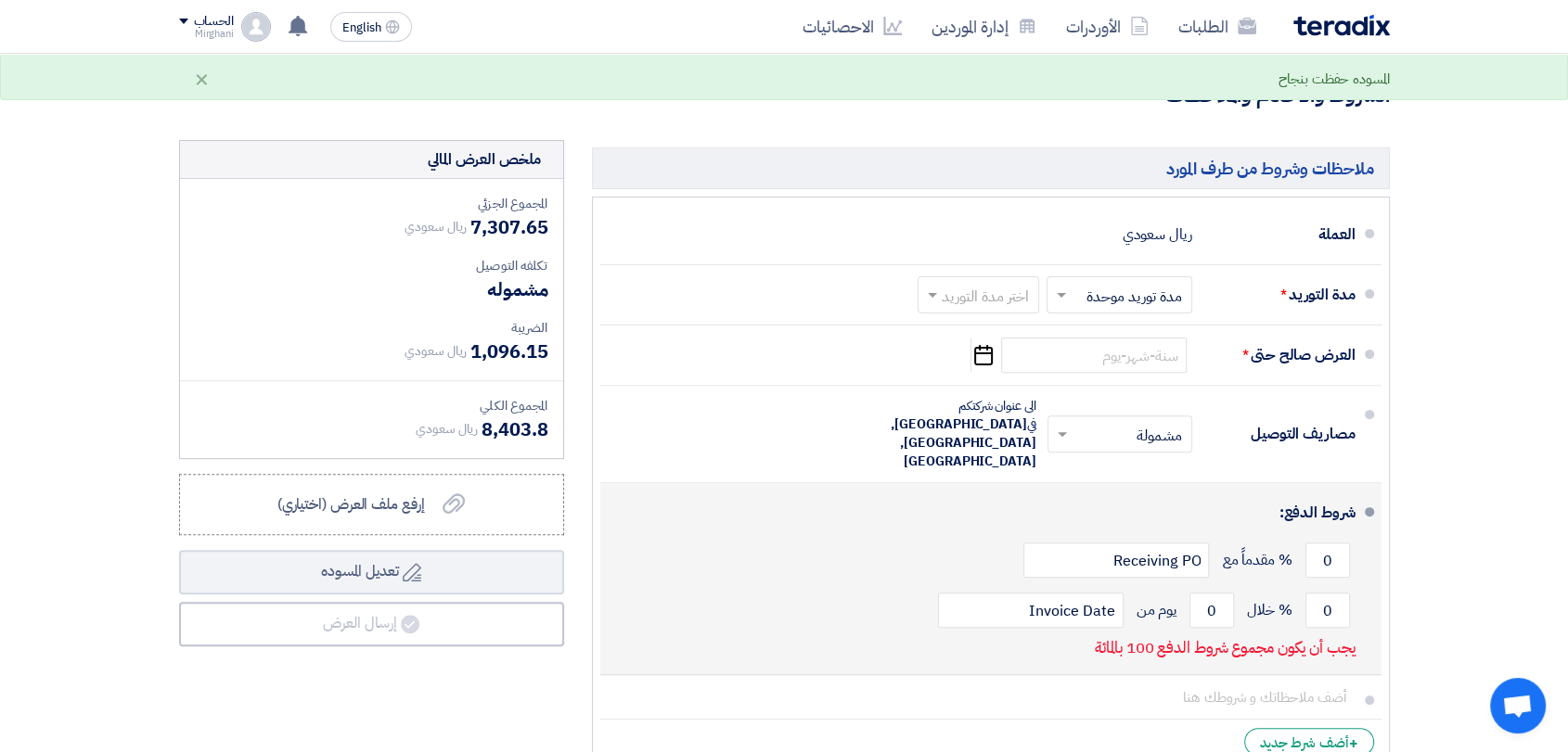
type input "769.23"
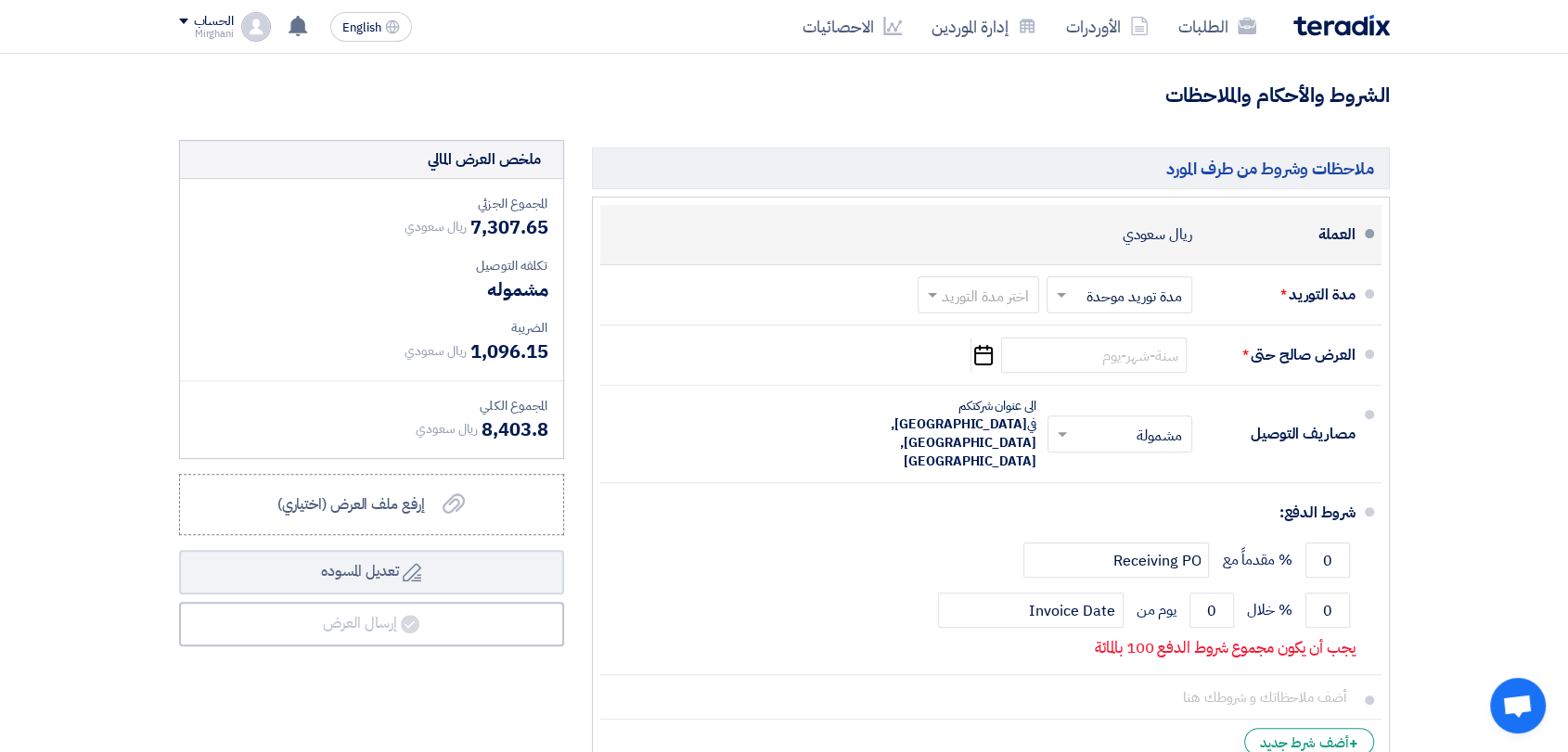
click at [1000, 259] on li "العملة ريال سعودي" at bounding box center [991, 235] width 781 height 61
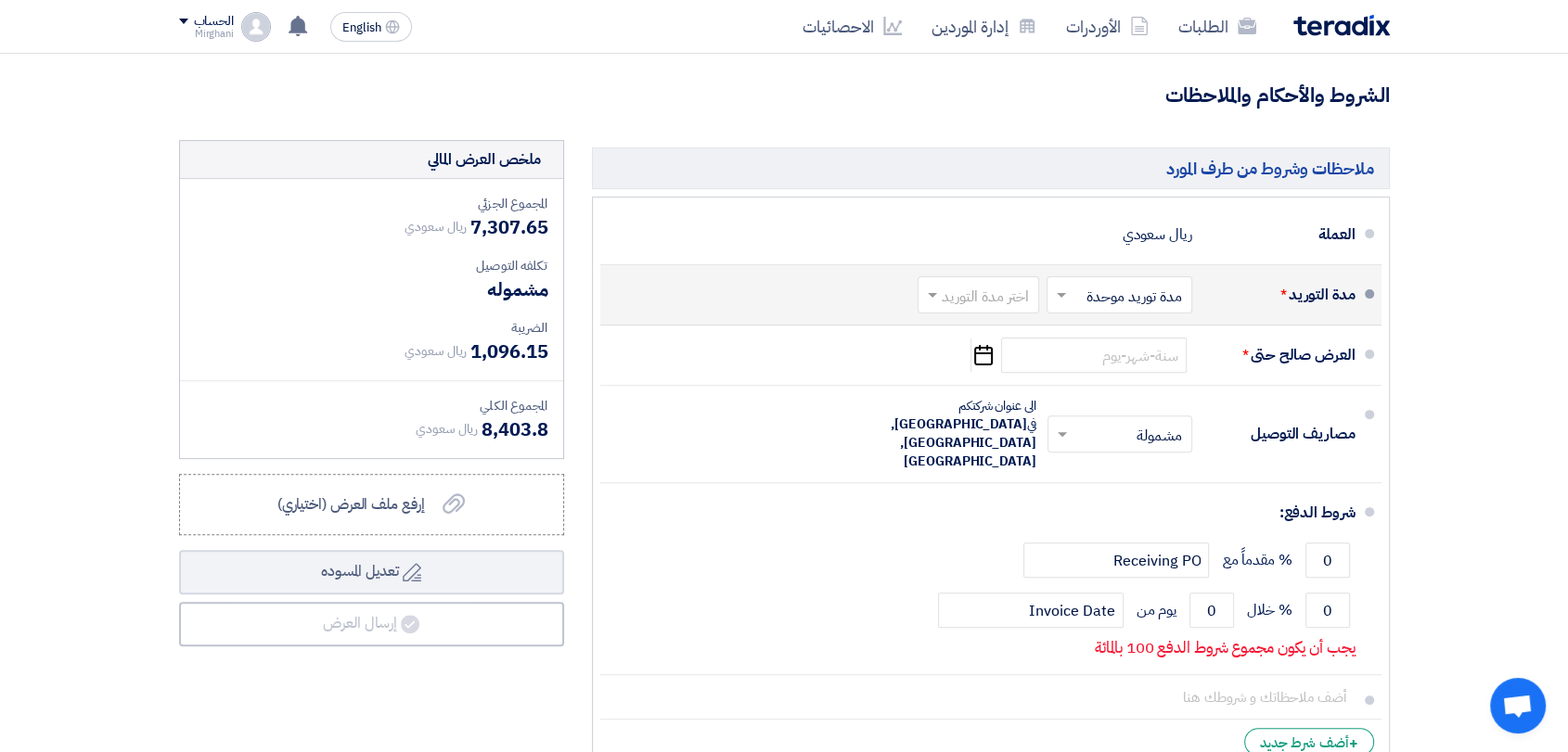
click at [992, 293] on input "text" at bounding box center [974, 297] width 112 height 27
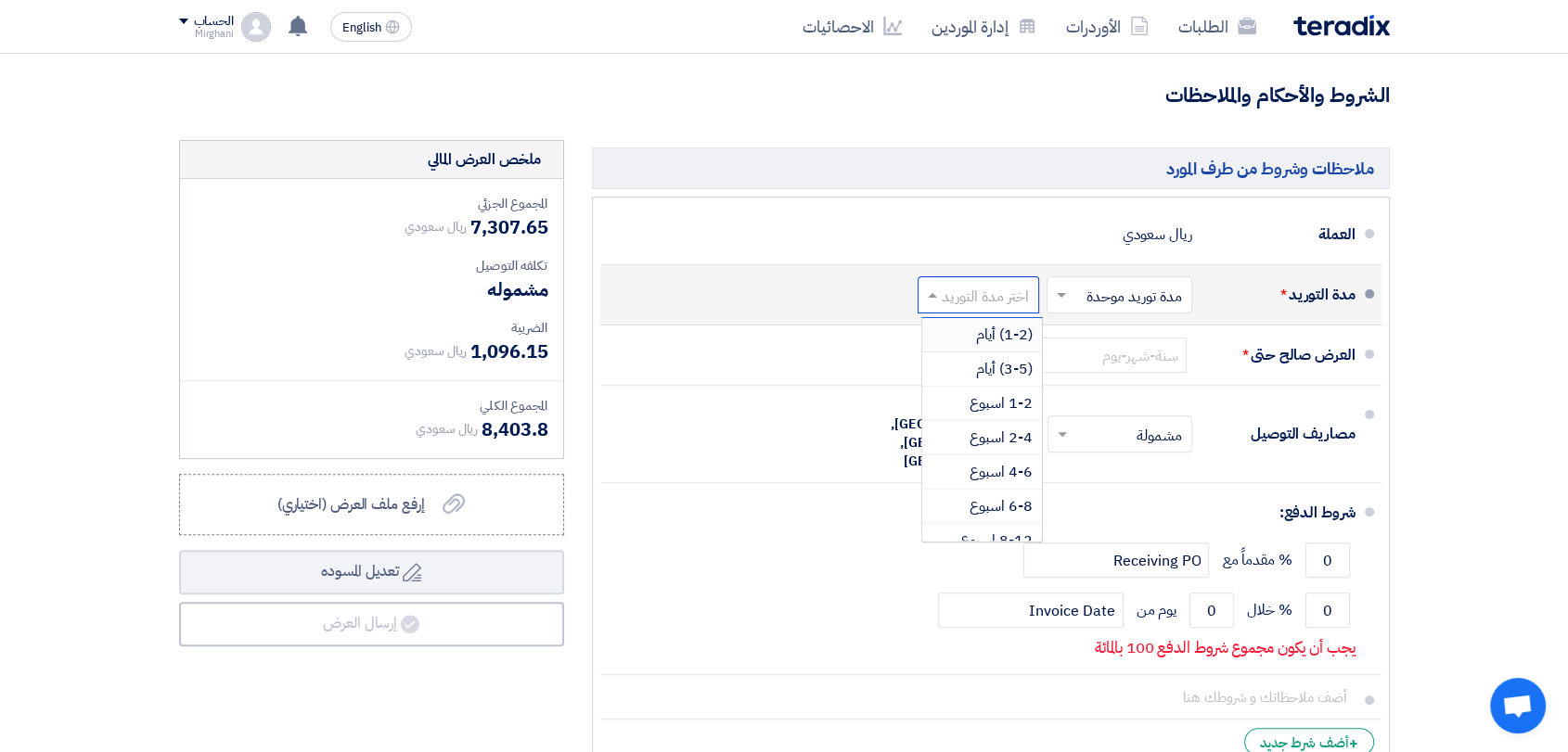
click at [997, 330] on span "(1-2) أيام" at bounding box center [1004, 335] width 57 height 23
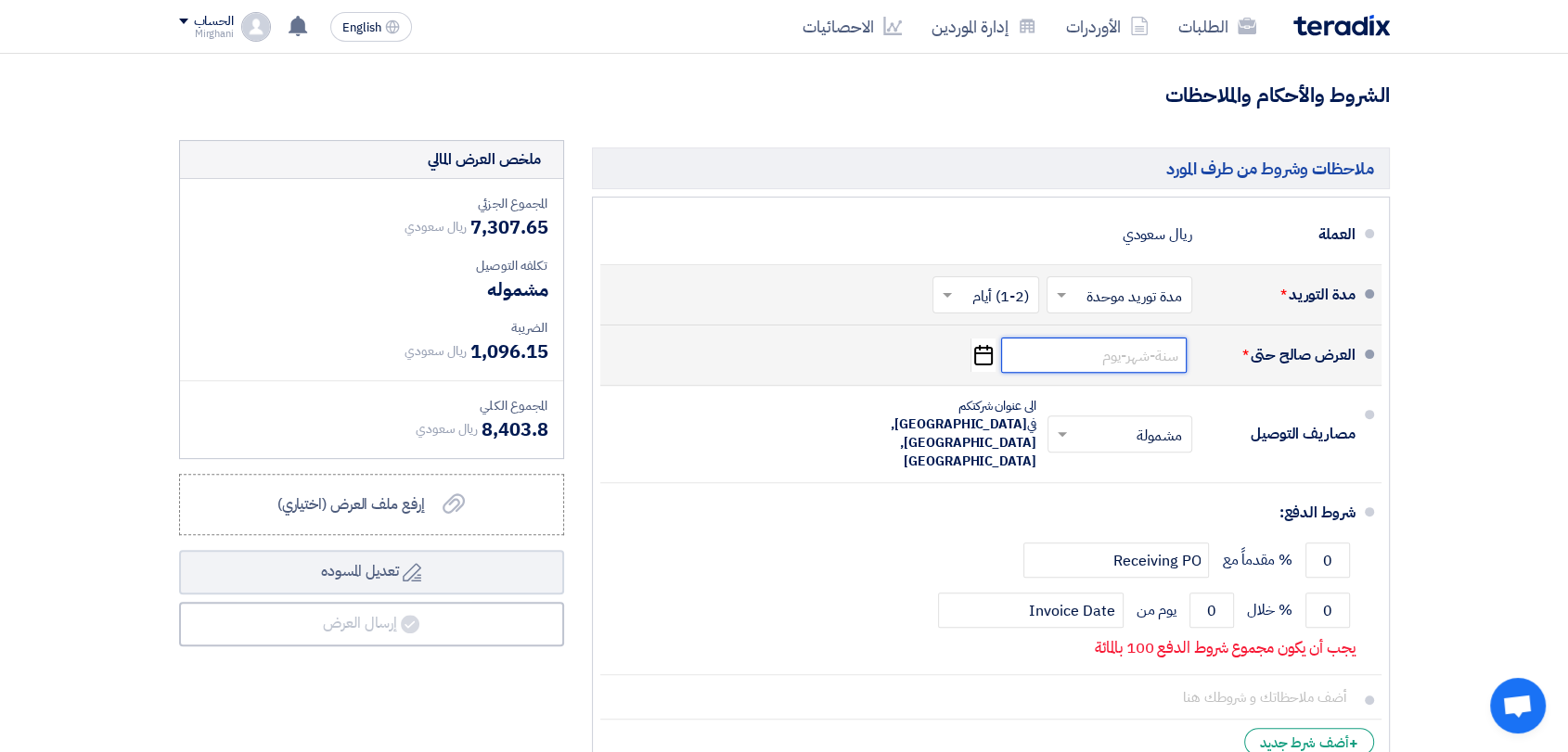
click at [1047, 338] on input at bounding box center [1094, 354] width 186 height 35
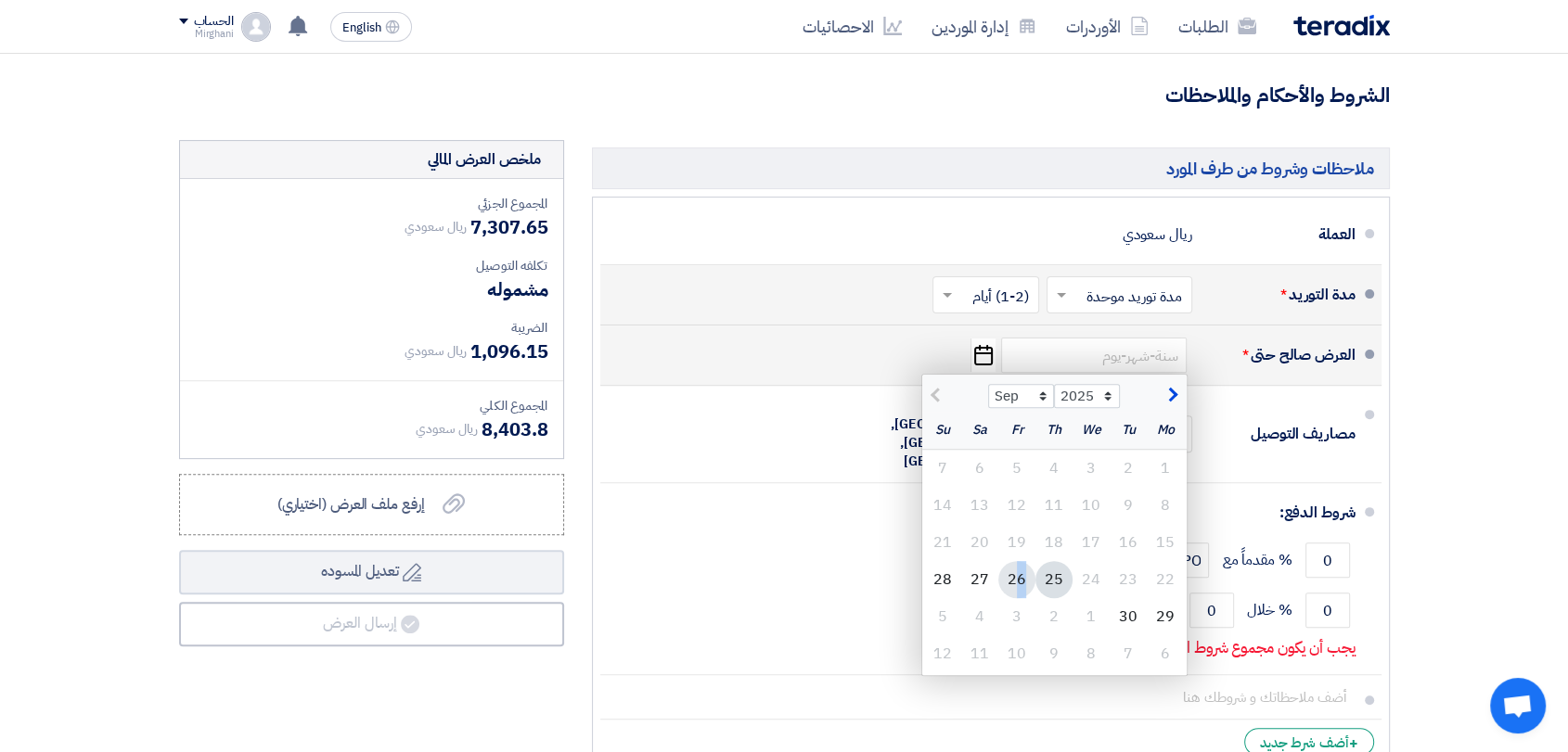
click at [1020, 568] on div "26" at bounding box center [1017, 579] width 37 height 37
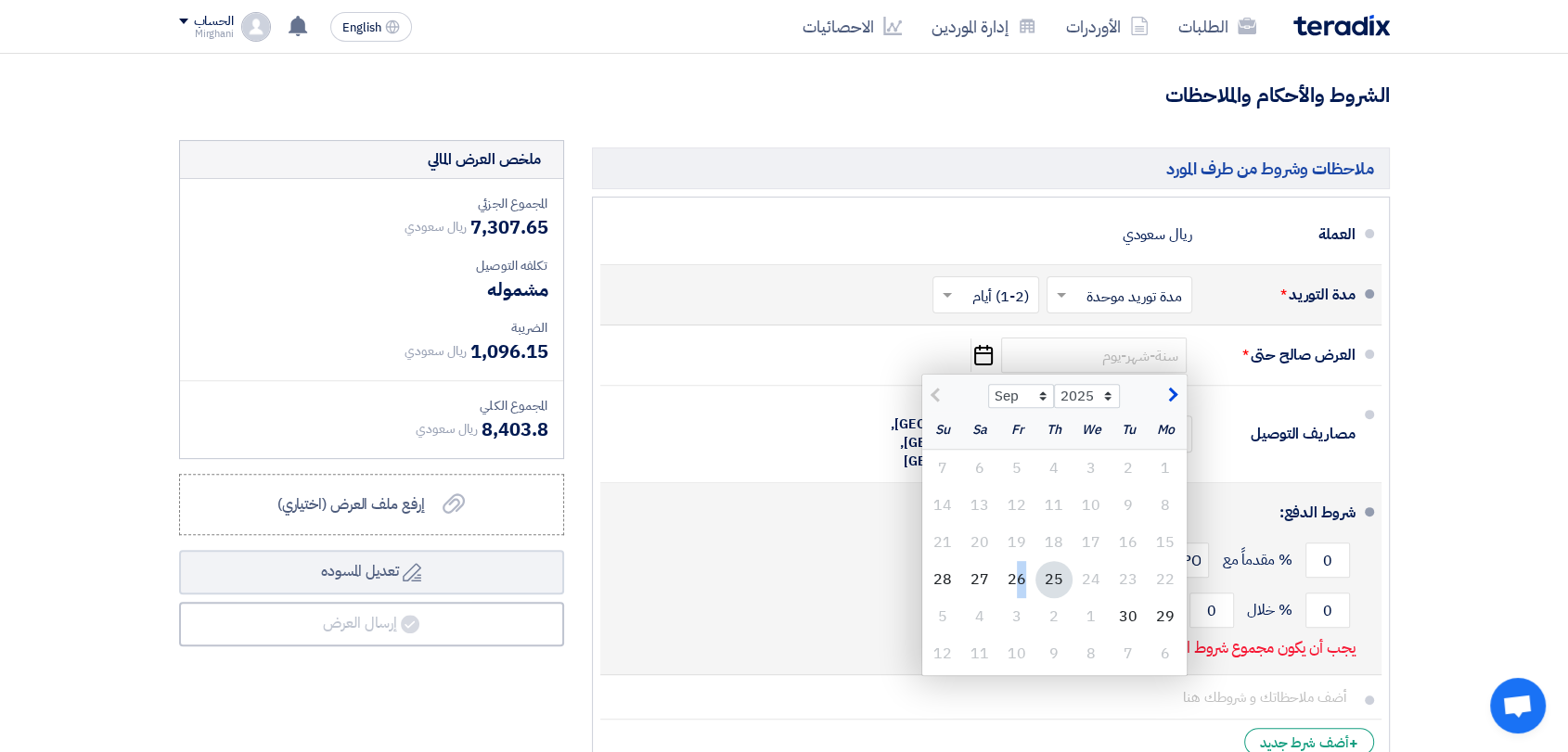
type input "[DATE]"
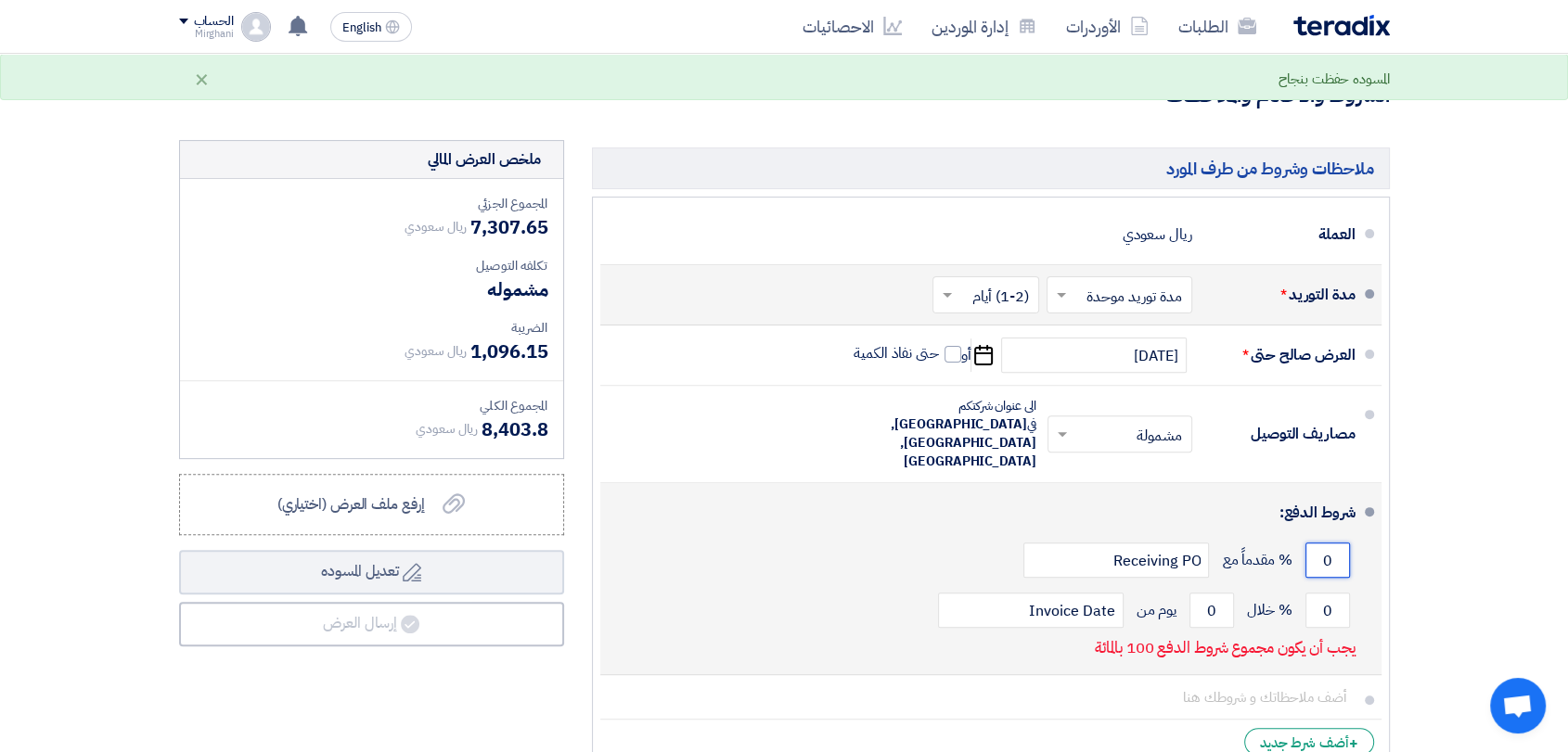
click at [1335, 543] on input "0" at bounding box center [1327, 560] width 45 height 35
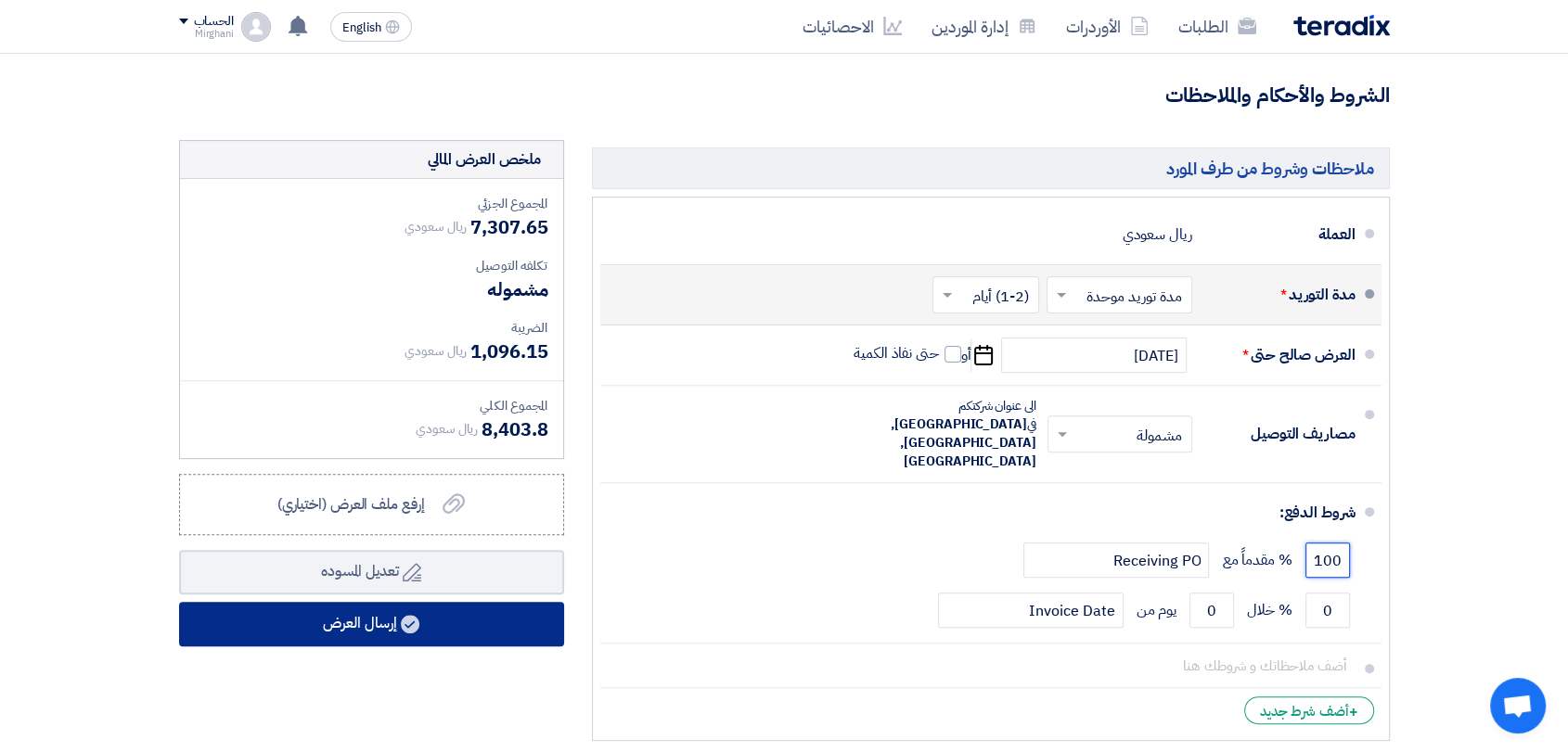
type input "100"
click at [290, 609] on button "إرسال العرض" at bounding box center [371, 623] width 385 height 45
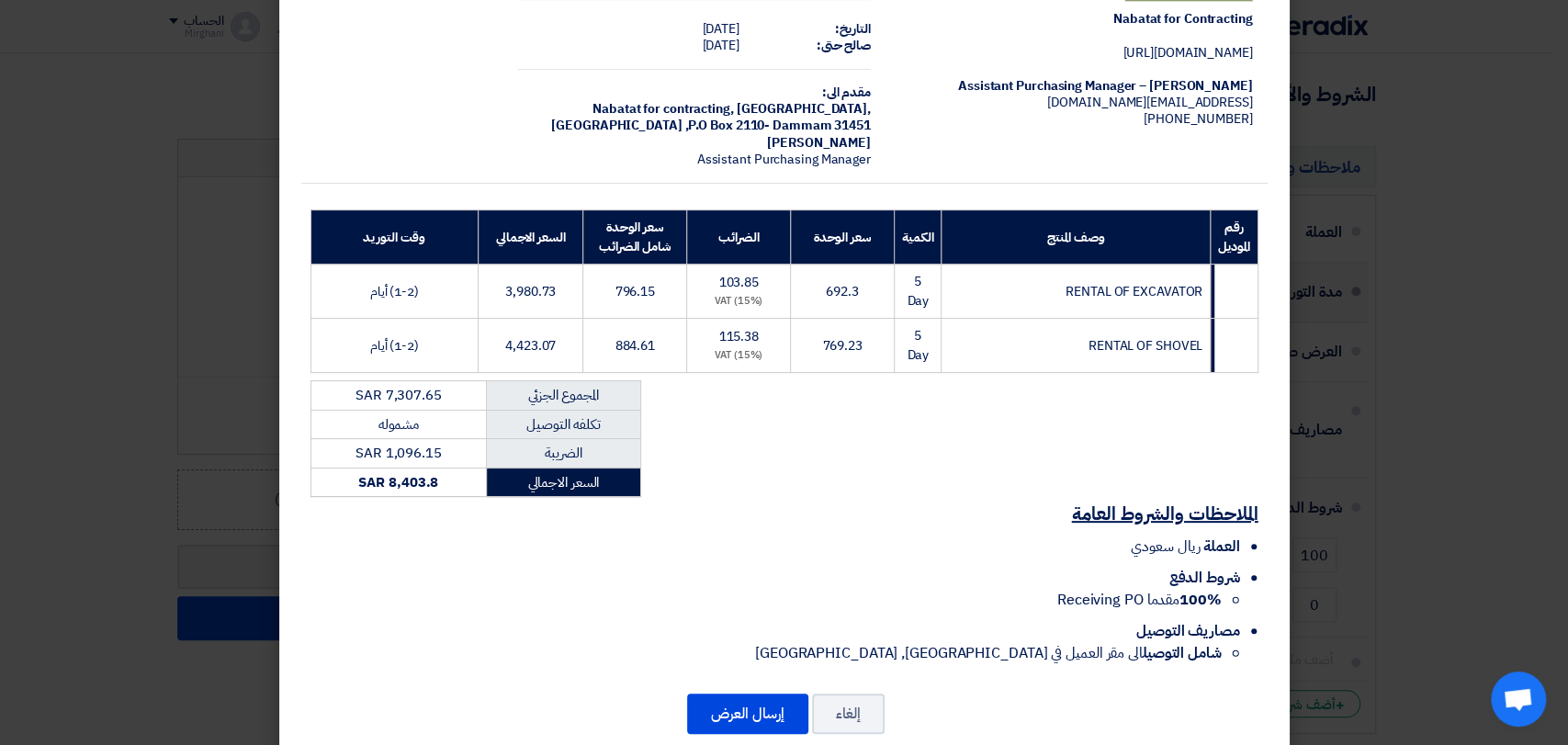
scroll to position [118, 0]
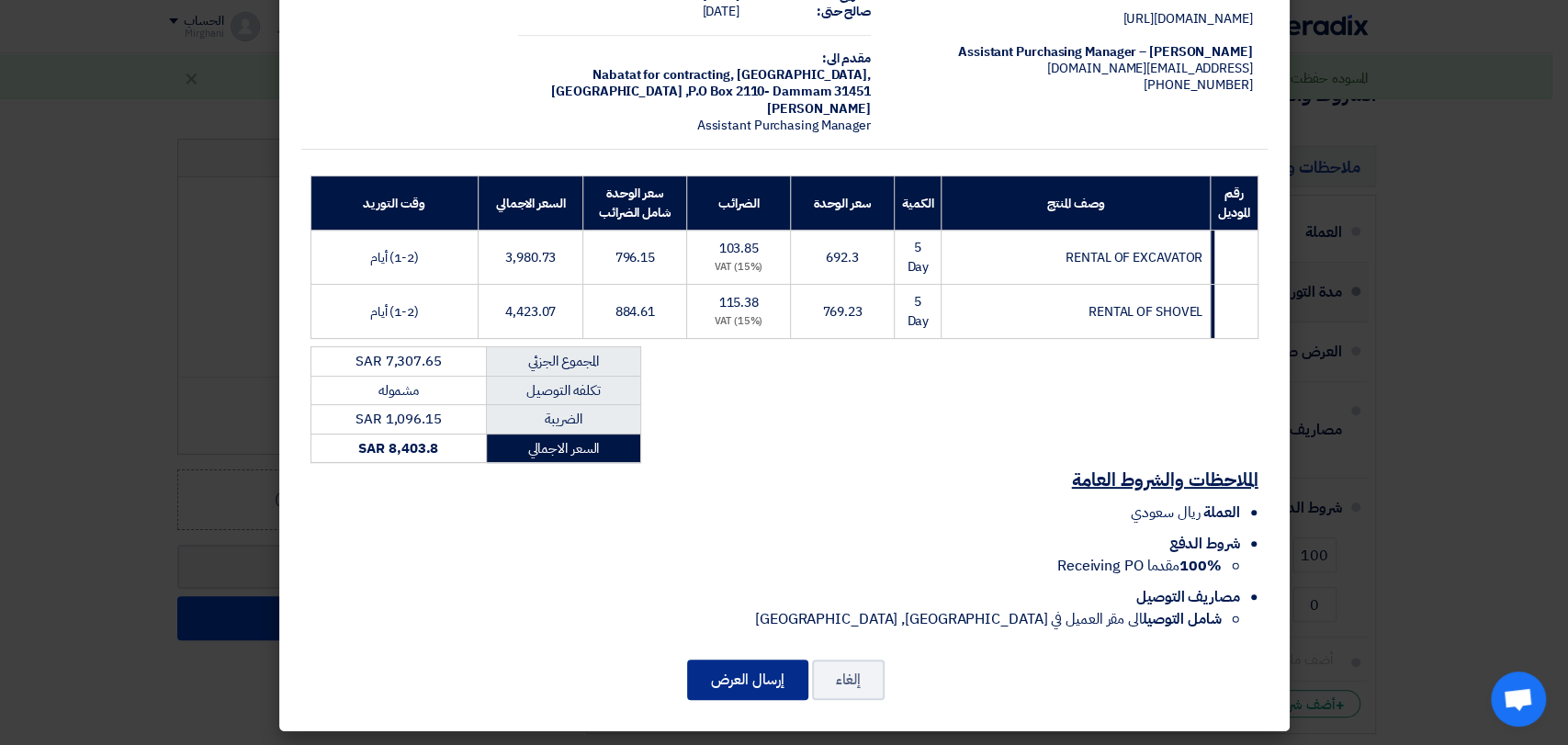
click at [737, 678] on button "إرسال العرض" at bounding box center [747, 679] width 121 height 40
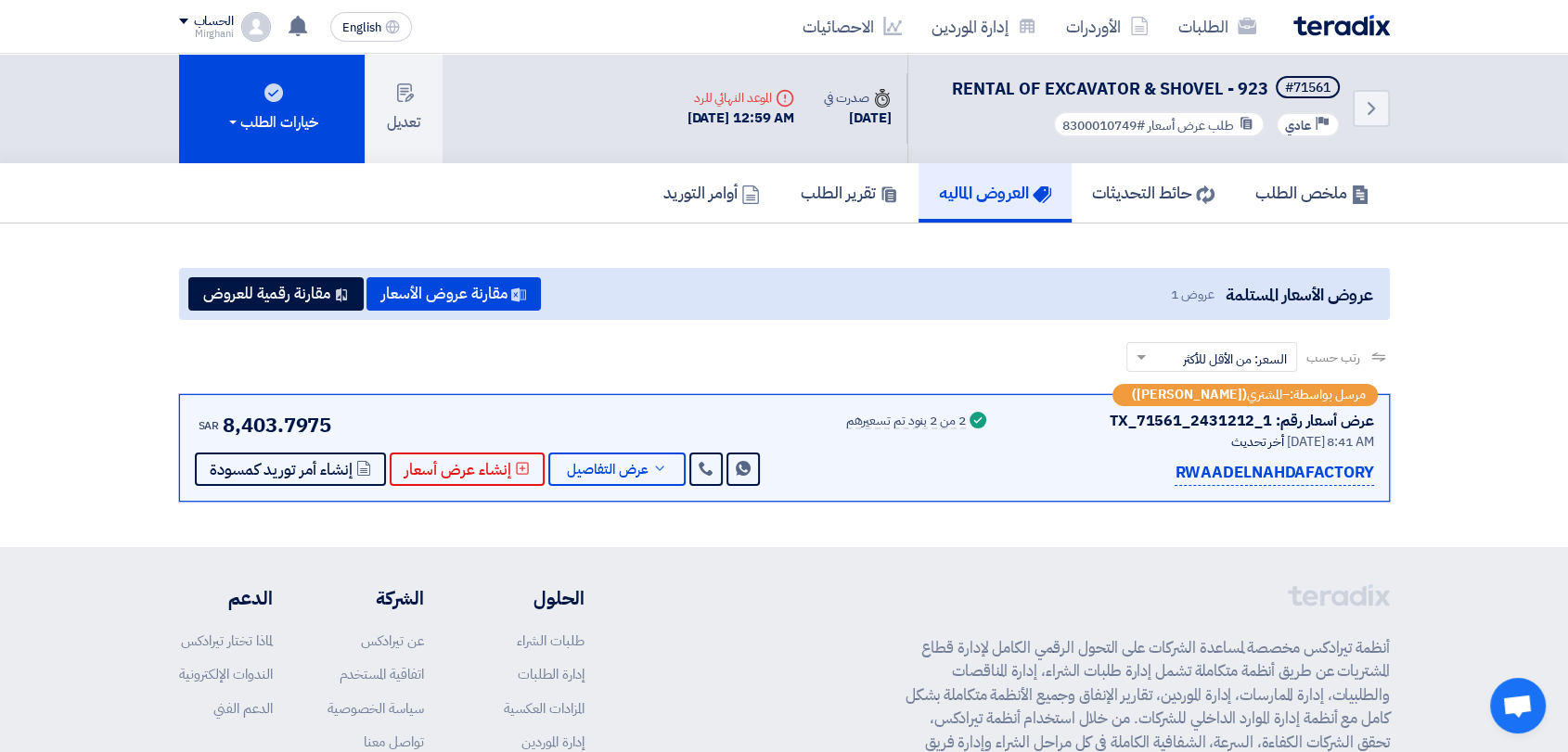
click at [594, 449] on div "SAR 8,403.7975 Send Message" at bounding box center [479, 448] width 568 height 76
click at [588, 463] on span "عرض التفاصيل" at bounding box center [607, 470] width 81 height 14
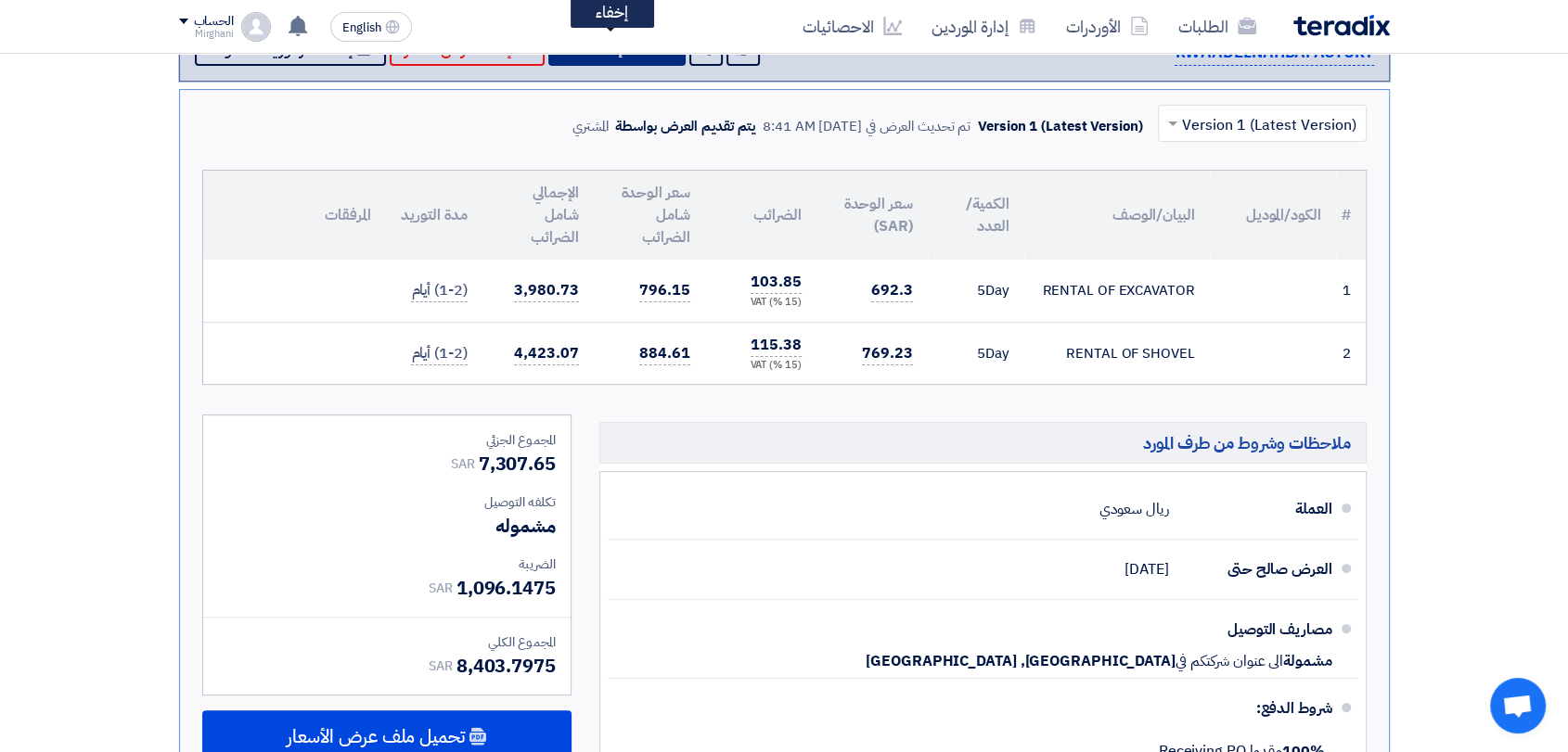
scroll to position [618, 0]
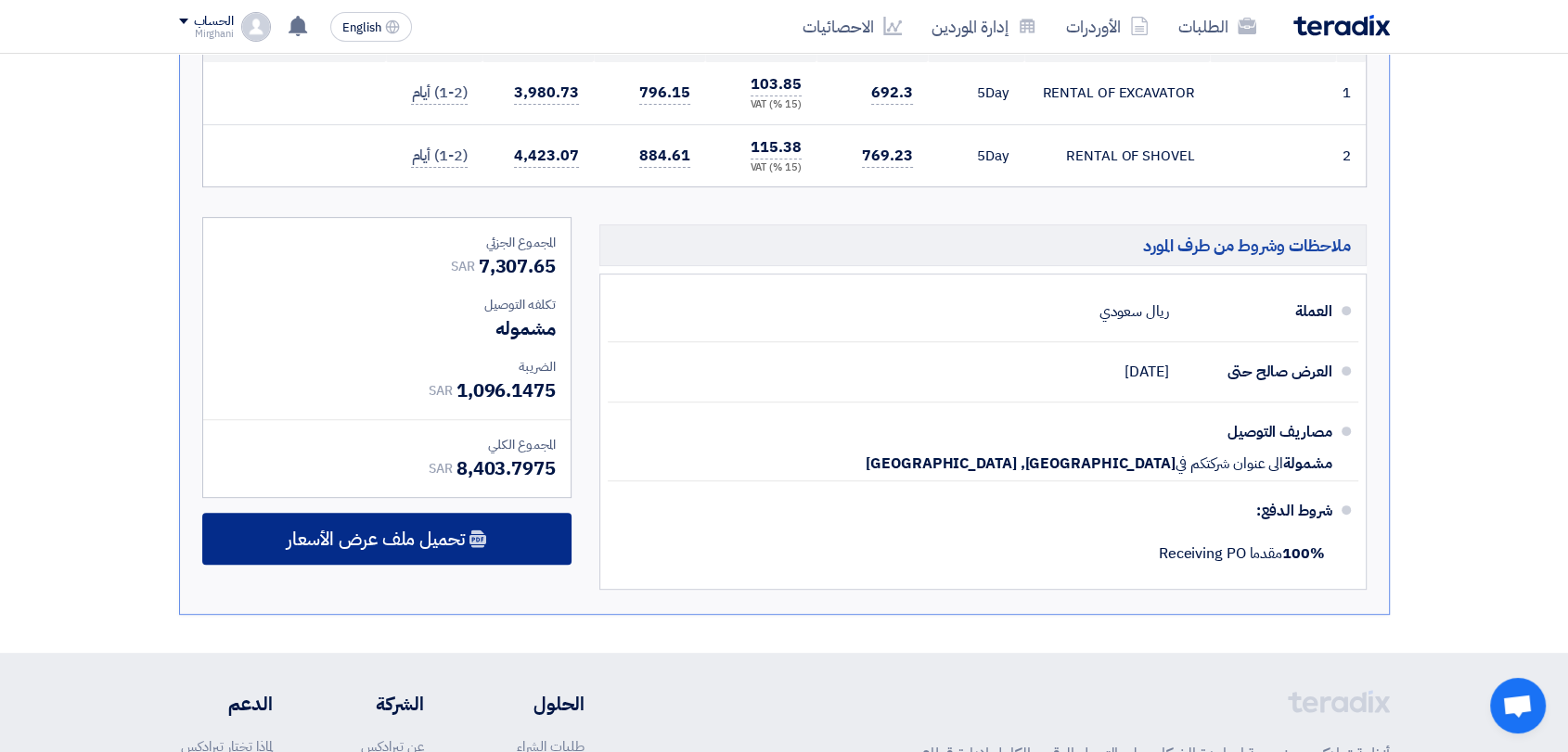
click at [540, 528] on div "تحميل ملف عرض الأسعار" at bounding box center [387, 538] width 369 height 52
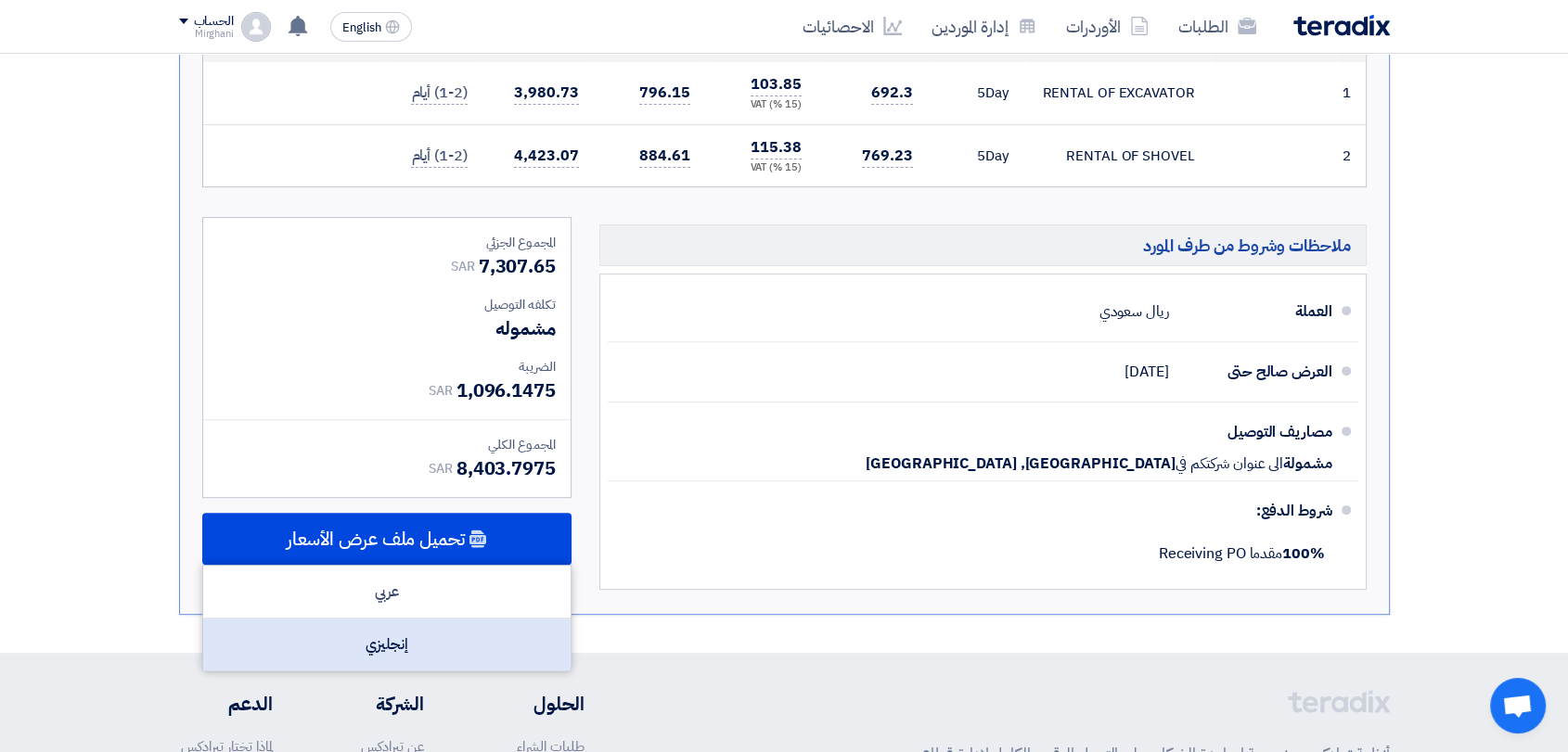
click at [513, 634] on div "إنجليزي" at bounding box center [387, 644] width 368 height 52
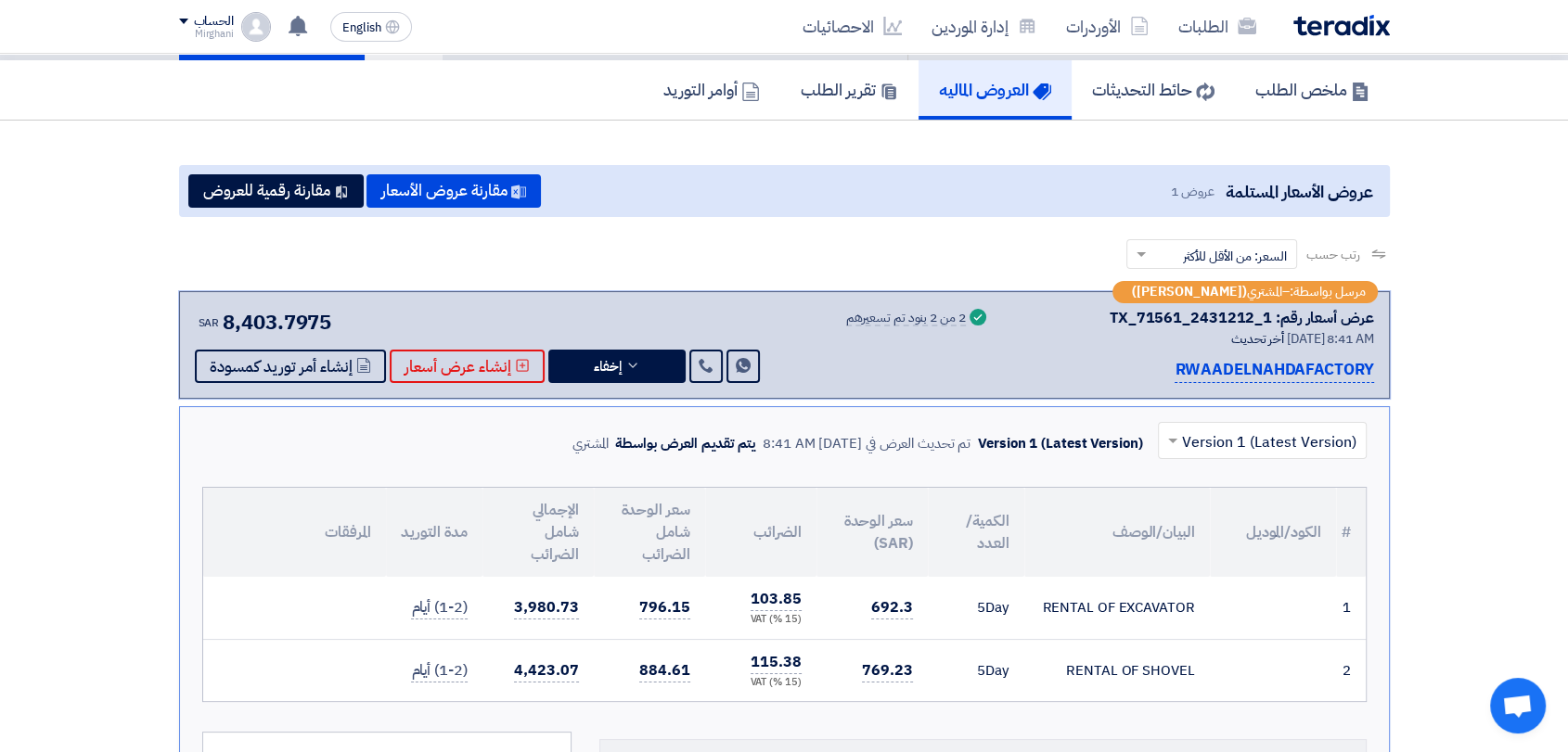
scroll to position [0, 0]
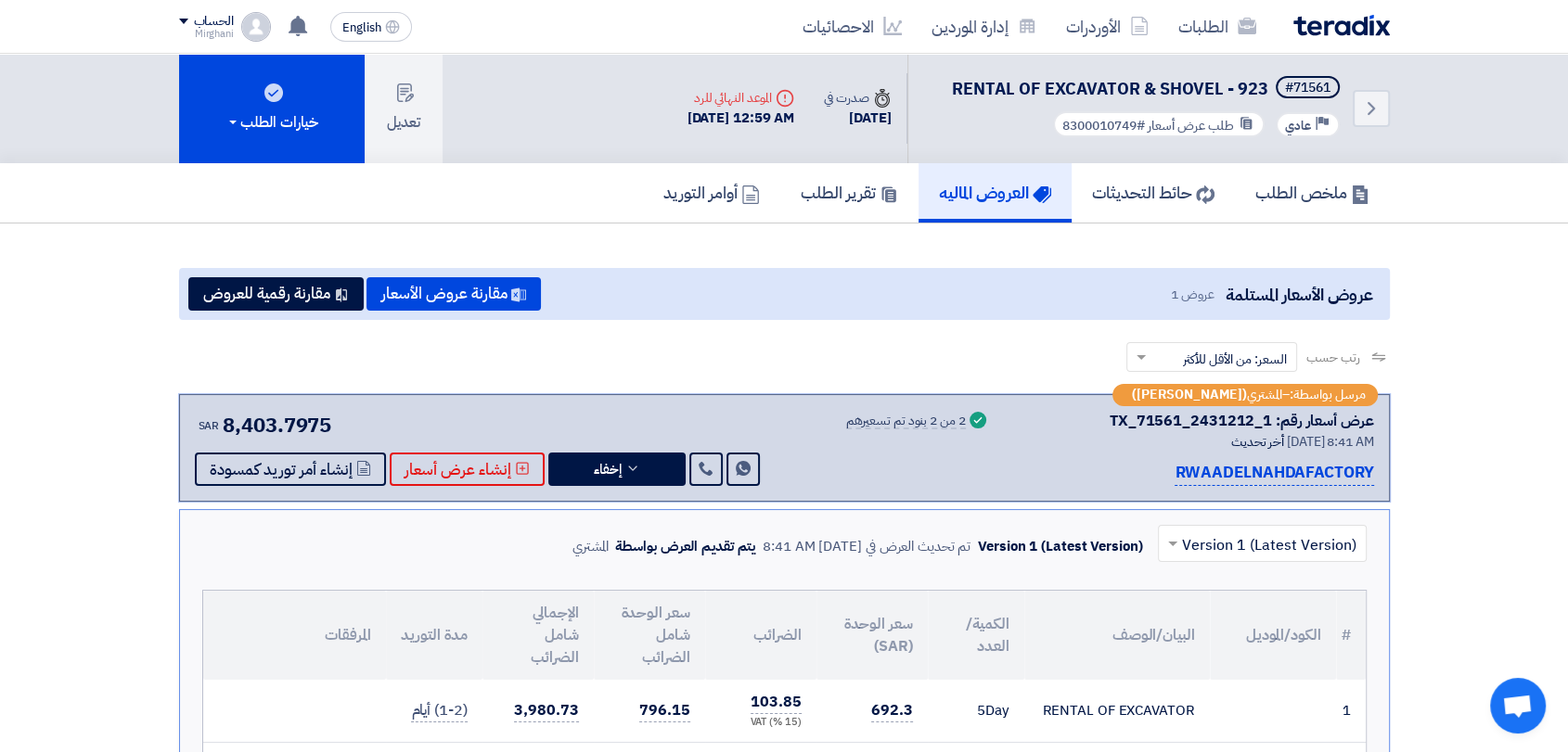
drag, startPoint x: 1113, startPoint y: 426, endPoint x: 1270, endPoint y: 418, distance: 157.2
click at [1270, 418] on div "عرض أسعار رقم: TX_71561_2431212_1" at bounding box center [1241, 421] width 264 height 23
copy div "TX_71561_2431212_1"
click at [996, 29] on link "إدارة الموردين" at bounding box center [983, 27] width 135 height 44
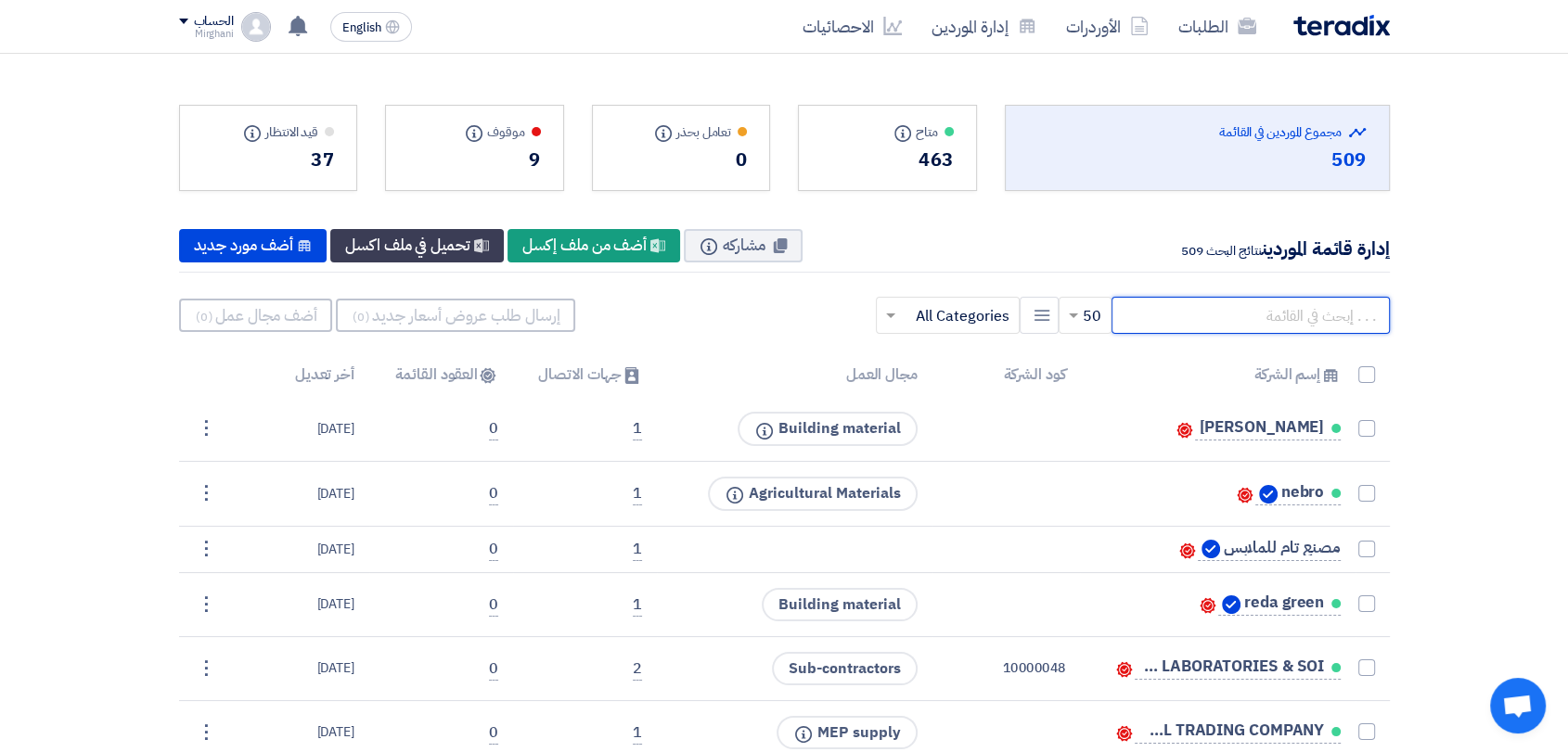
click at [1282, 324] on input "text" at bounding box center [1251, 314] width 279 height 37
paste input "10004458"
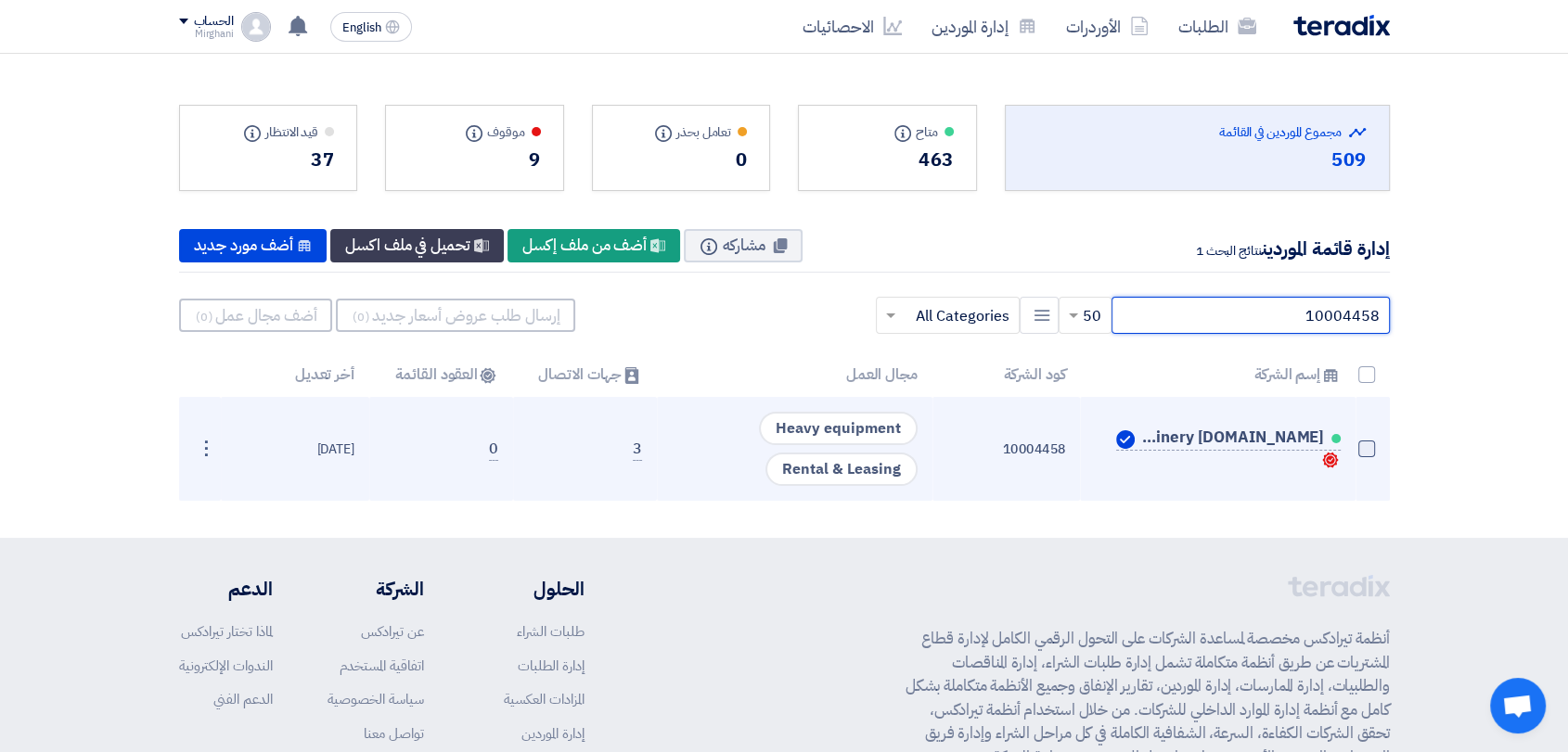
type input "10004458"
click at [1361, 444] on span at bounding box center [1367, 449] width 17 height 17
click at [1353, 447] on input "checkbox" at bounding box center [1346, 453] width 12 height 12
checkbox input "true"
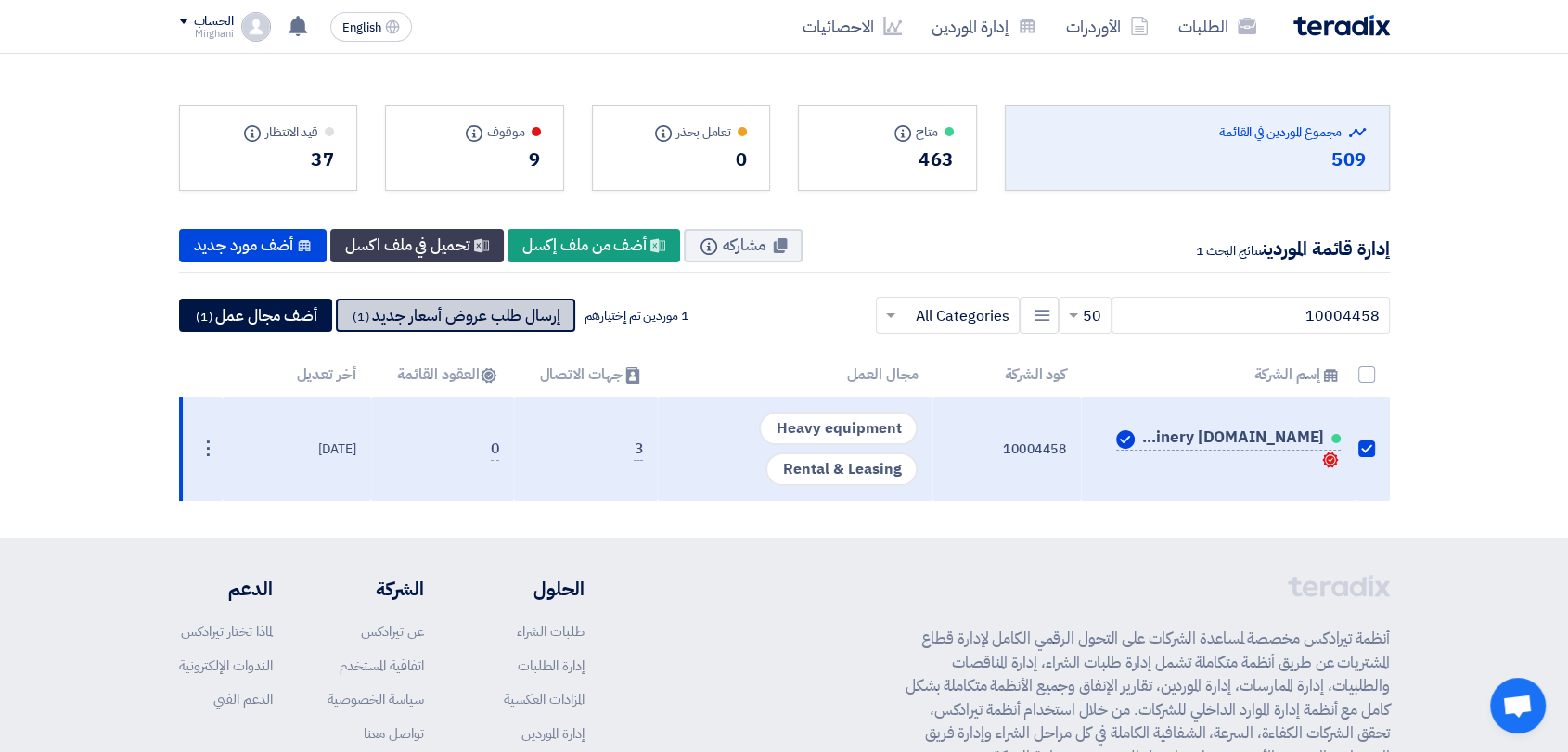
click at [519, 315] on button "إرسال طلب عروض أسعار جديد (1)" at bounding box center [455, 314] width 240 height 33
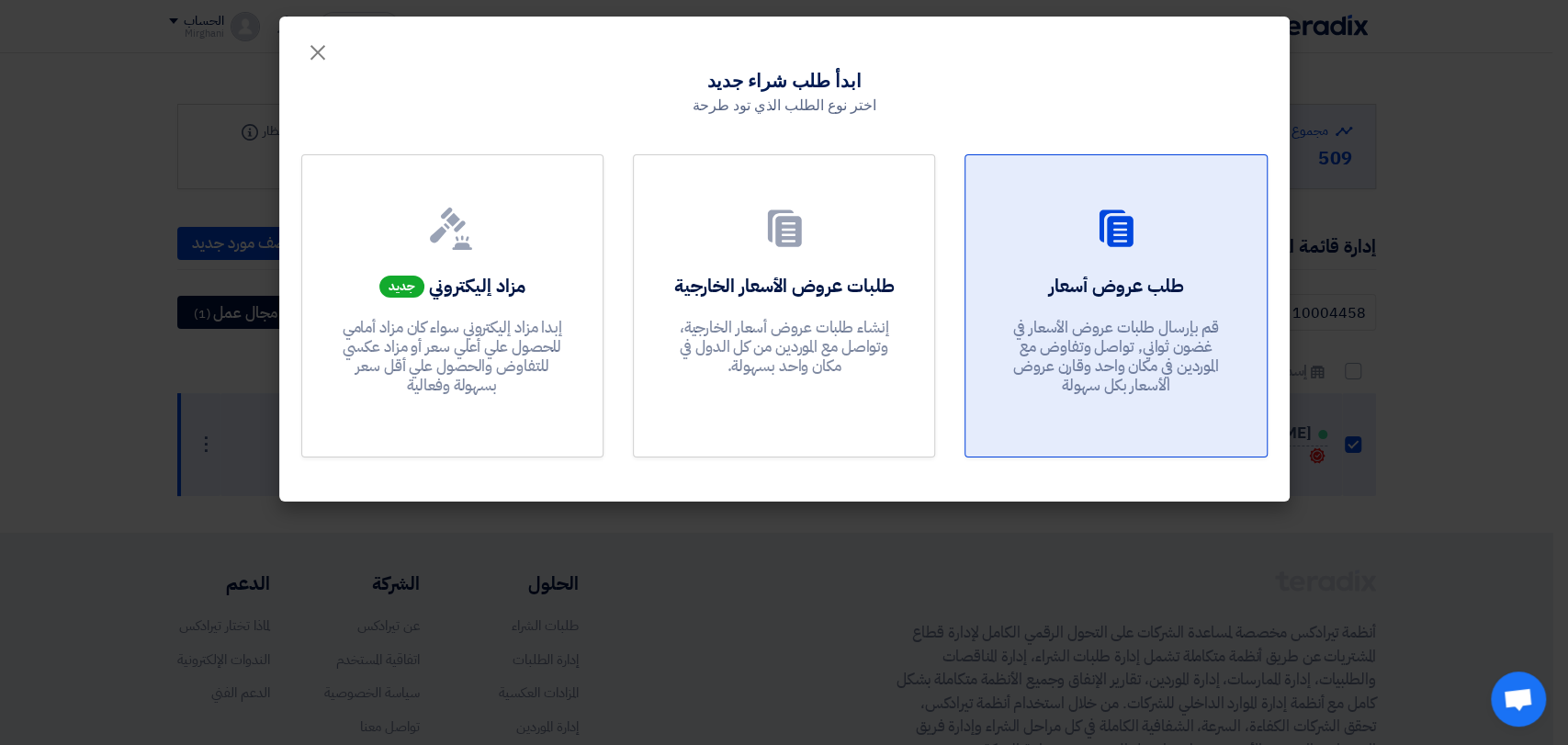
drag, startPoint x: 984, startPoint y: 287, endPoint x: 994, endPoint y: 282, distance: 11.2
click at [986, 286] on link "طلب عروض أسعار قم بإرسال طلبات عروض الأسعار في غضون ثواني, تواصل وتفاوض مع المو…" at bounding box center [1116, 306] width 302 height 303
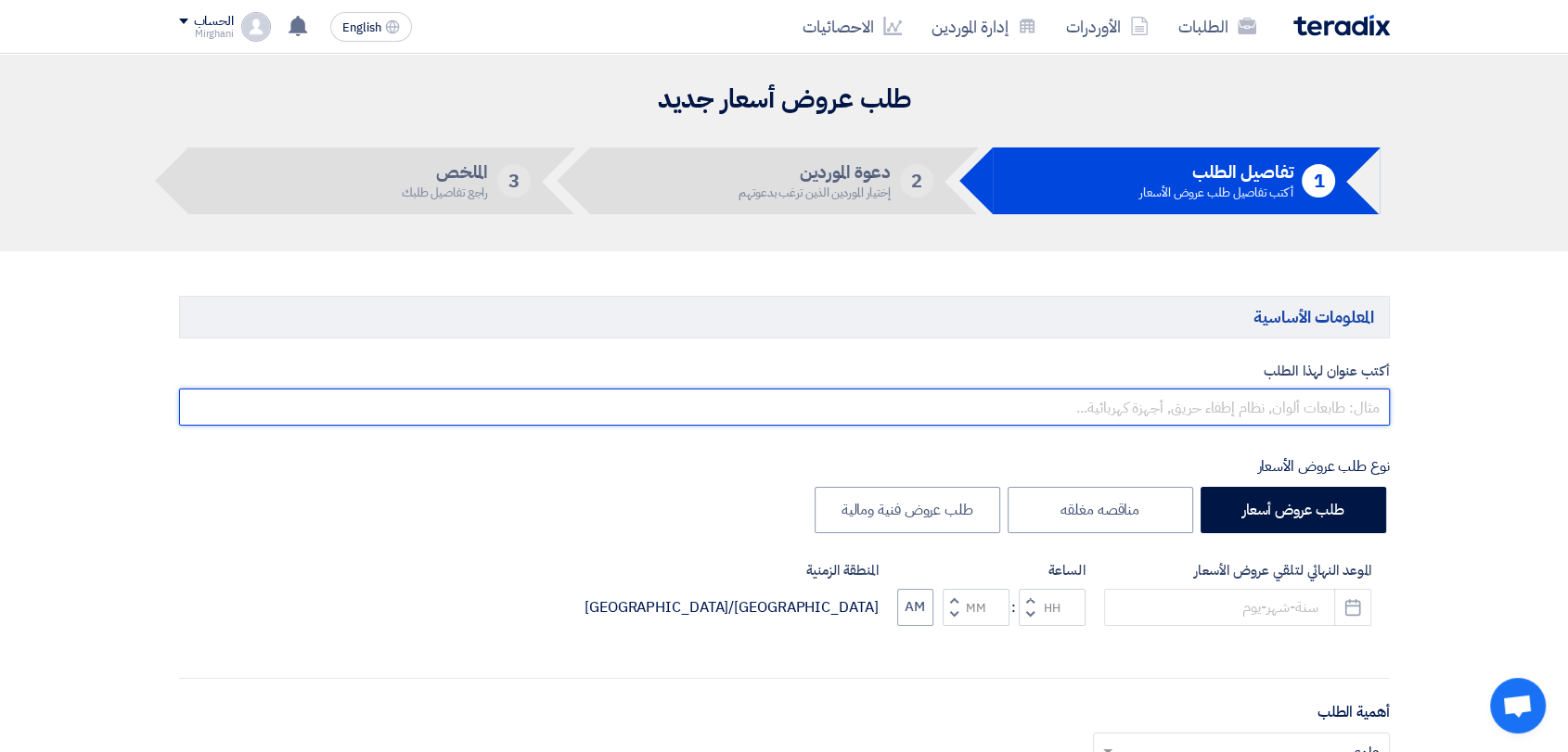
click at [1089, 414] on input "text" at bounding box center [784, 406] width 1211 height 37
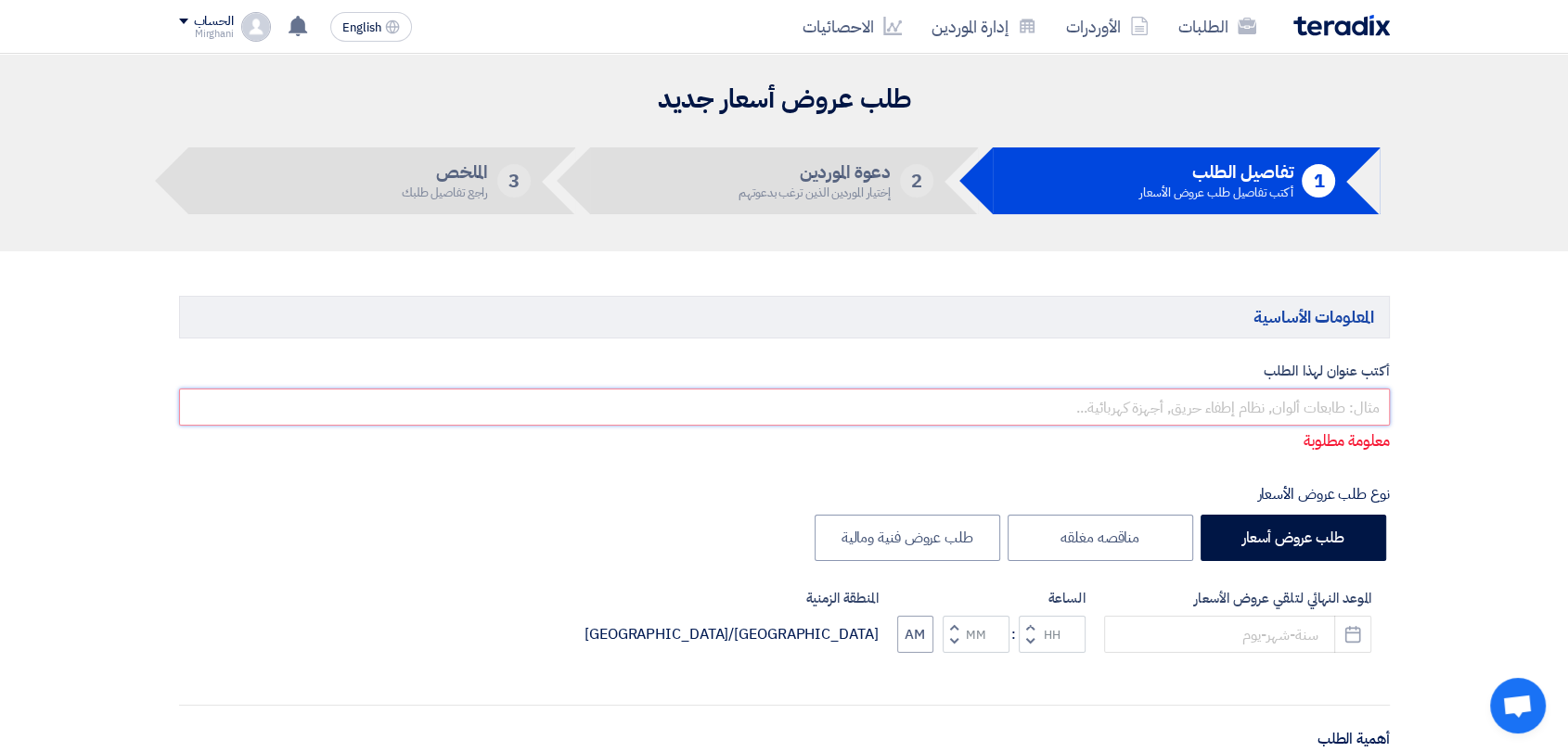
paste input "RENTAL EQUIPMENT"
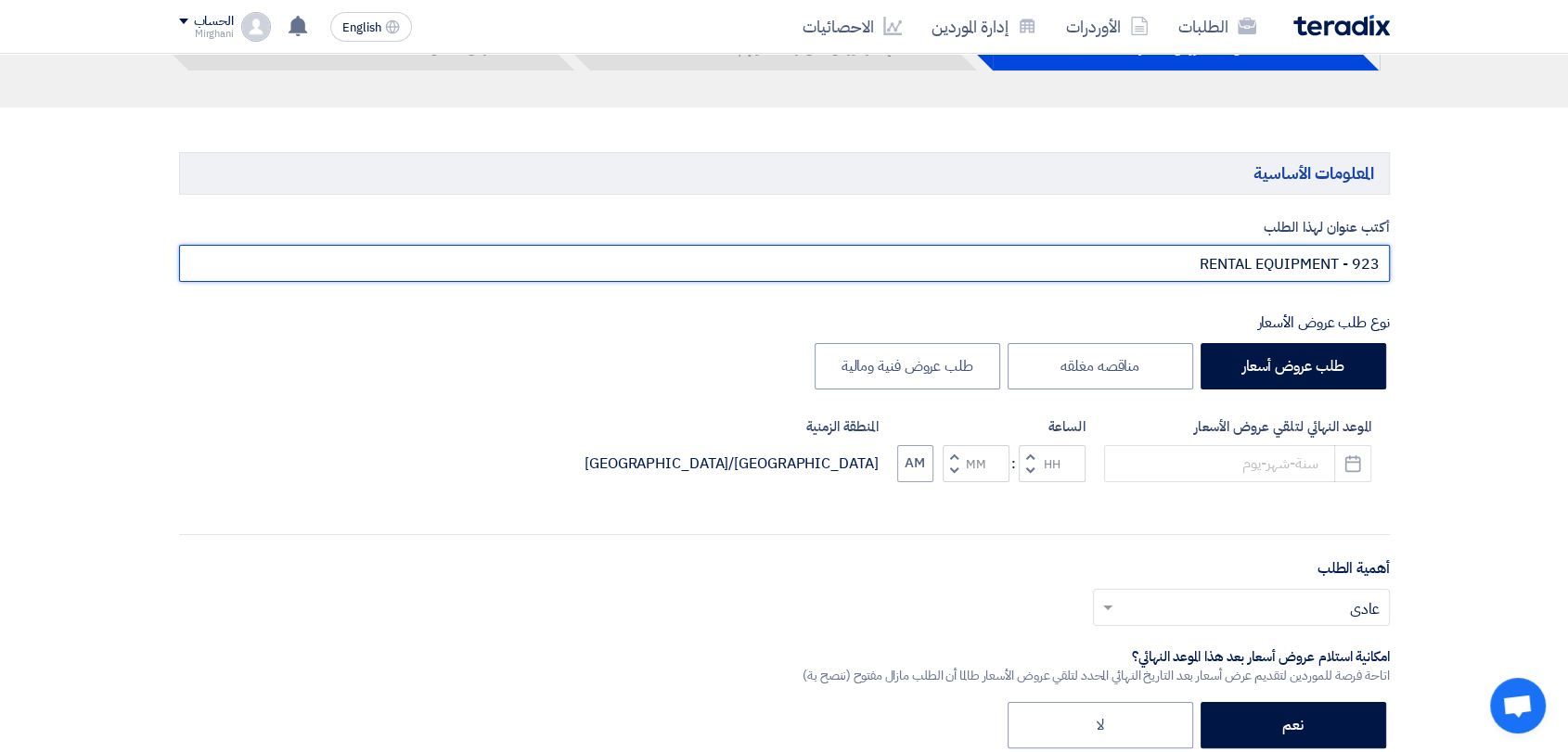
scroll to position [206, 0]
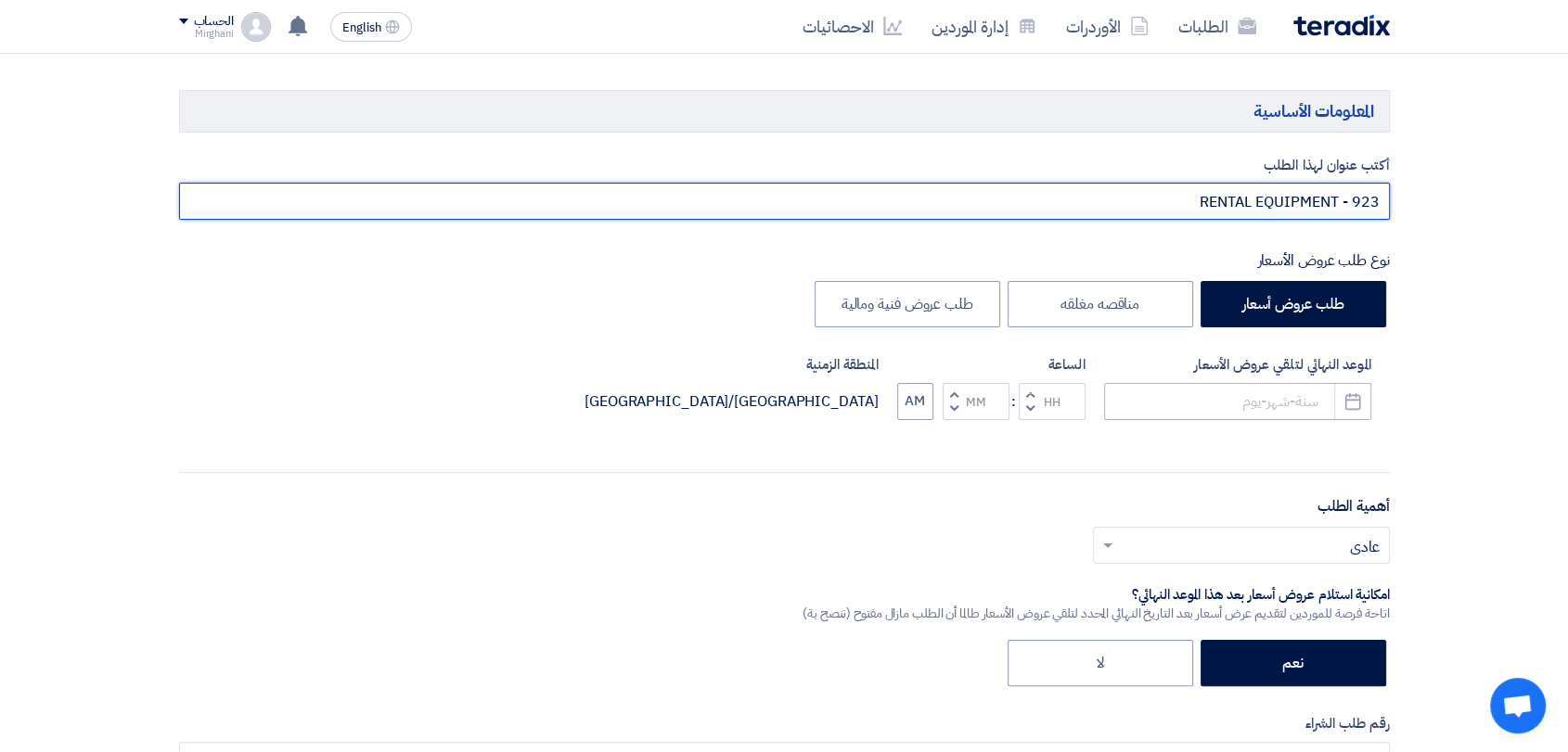
type input "RENTAL EQUIPMENT - 923"
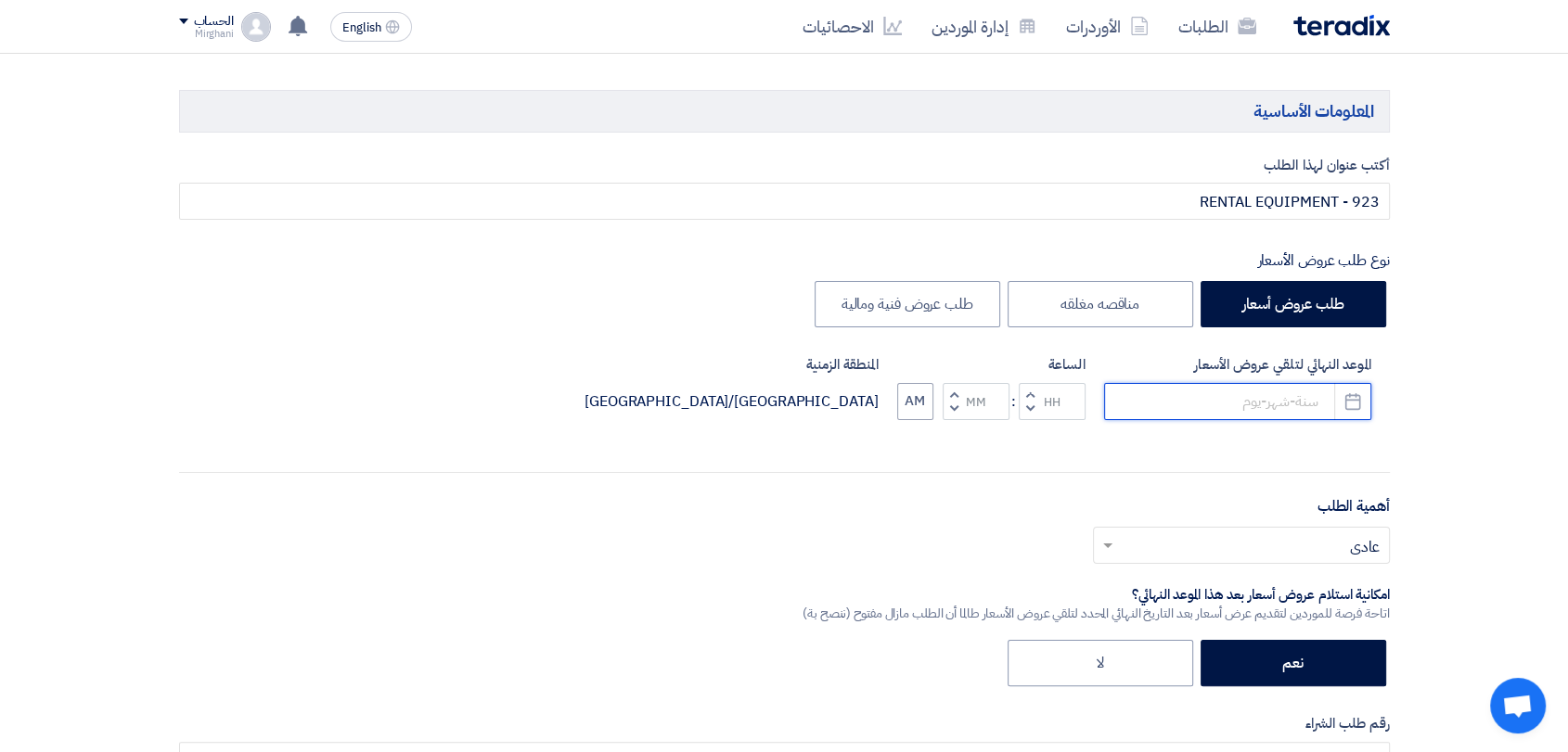
click at [1165, 405] on input at bounding box center [1237, 401] width 267 height 37
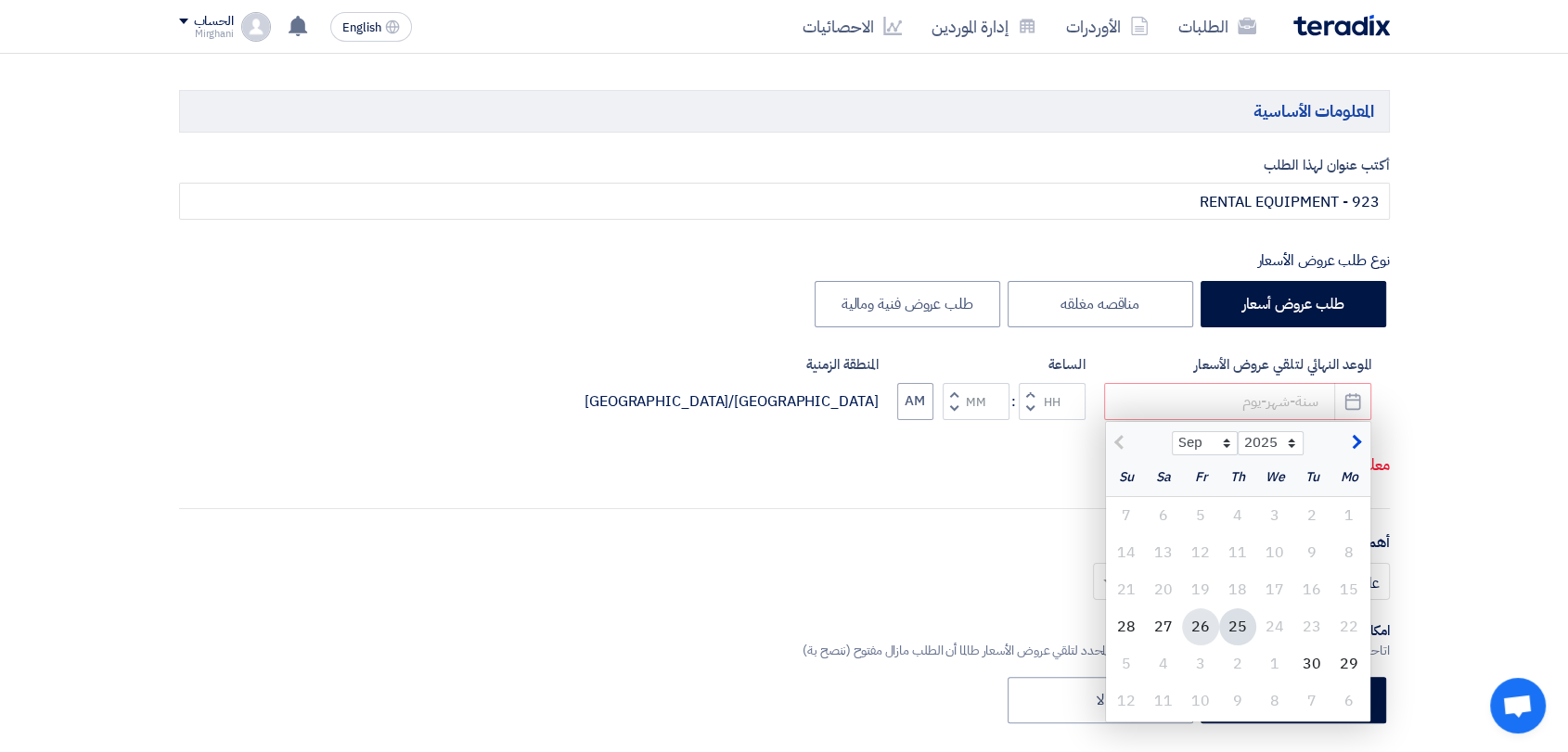
drag, startPoint x: 1200, startPoint y: 618, endPoint x: 1169, endPoint y: 560, distance: 65.8
click at [1200, 617] on div "26" at bounding box center [1199, 626] width 37 height 37
type input "[DATE]"
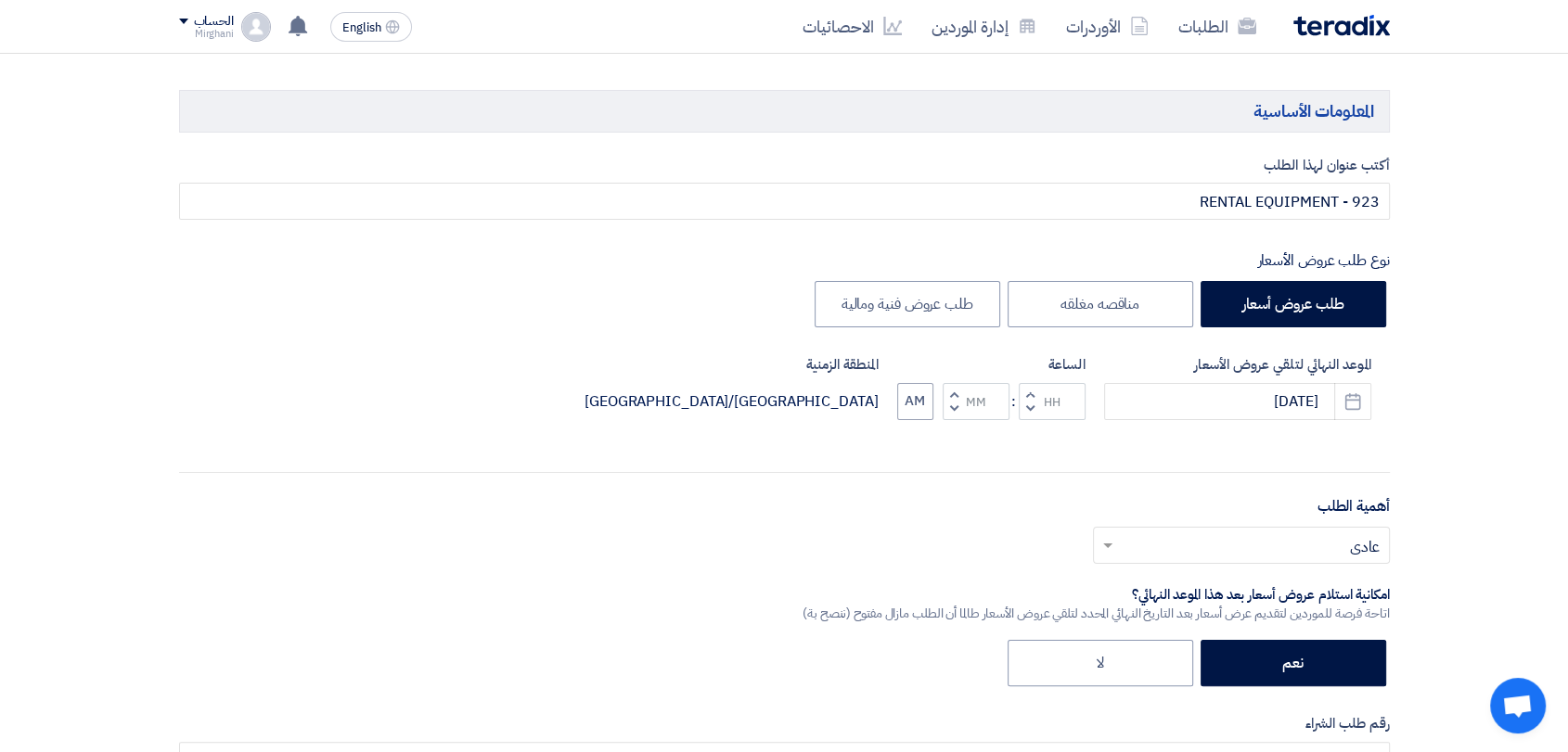
click at [1023, 391] on button "Increment hours" at bounding box center [1030, 394] width 23 height 23
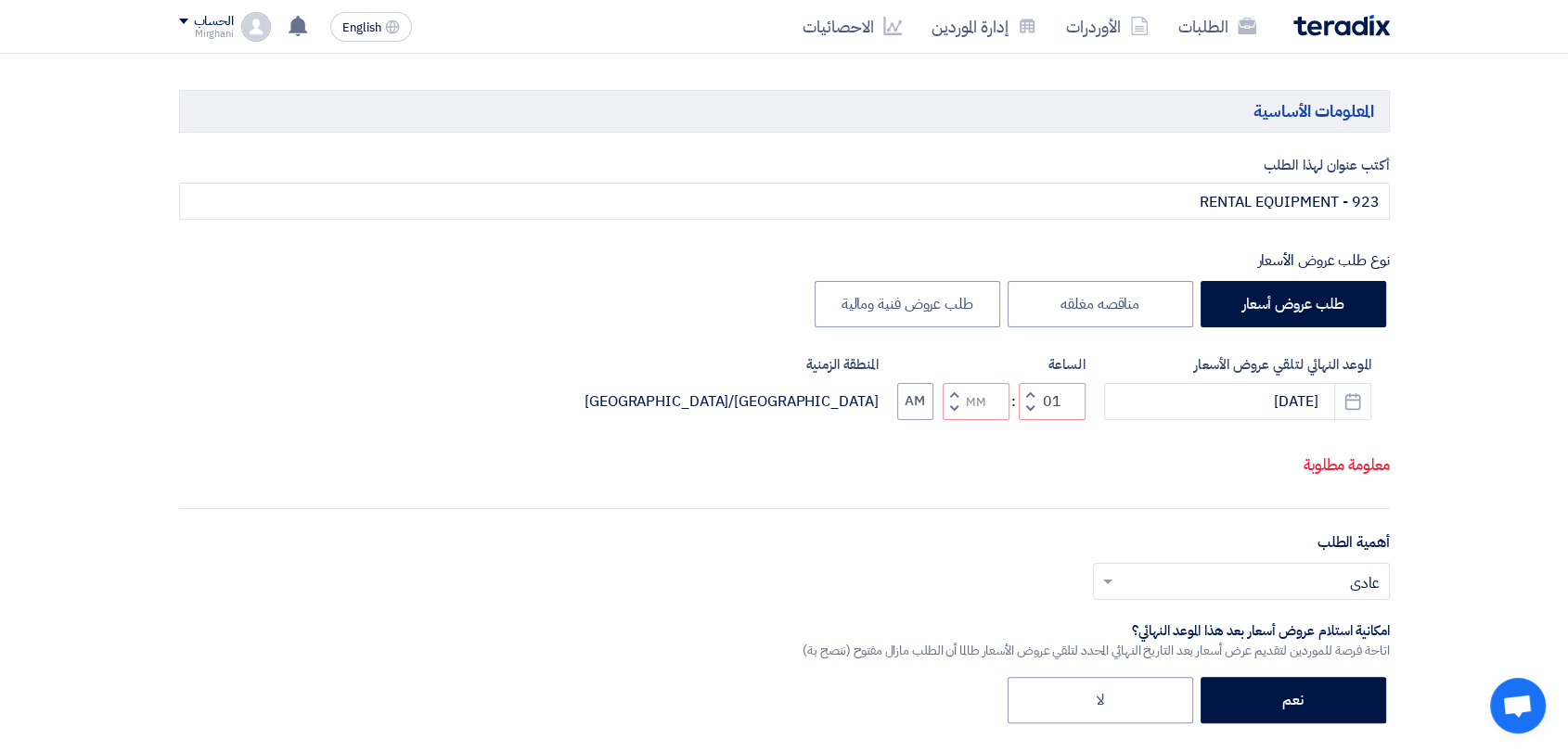
click at [940, 421] on div "Increment hours 01 Decrement hours : Increment minutes Decrement minutes AM" at bounding box center [991, 401] width 189 height 37
click at [943, 421] on button "Decrement minutes" at bounding box center [954, 408] width 23 height 23
type input "12"
type input "59"
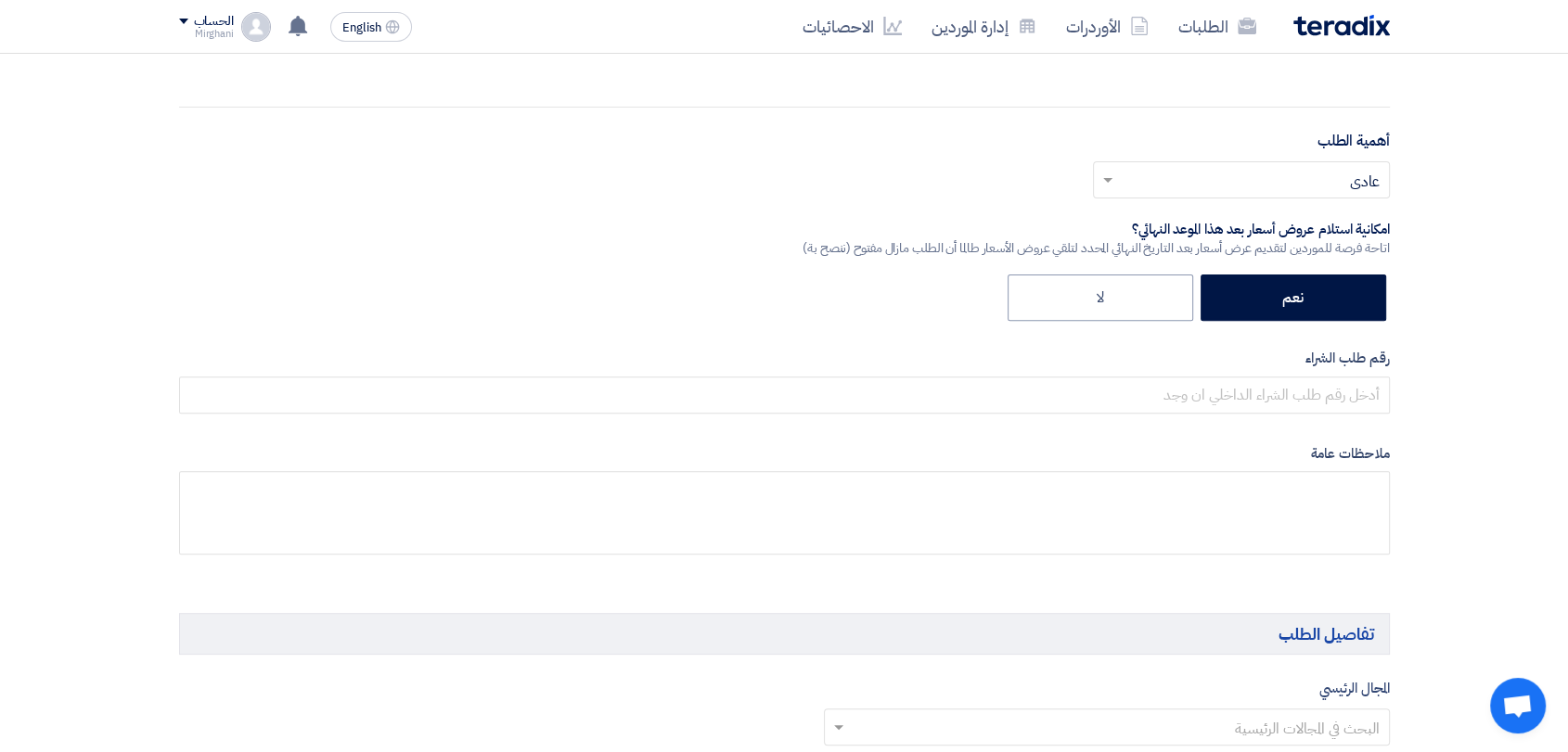
scroll to position [618, 0]
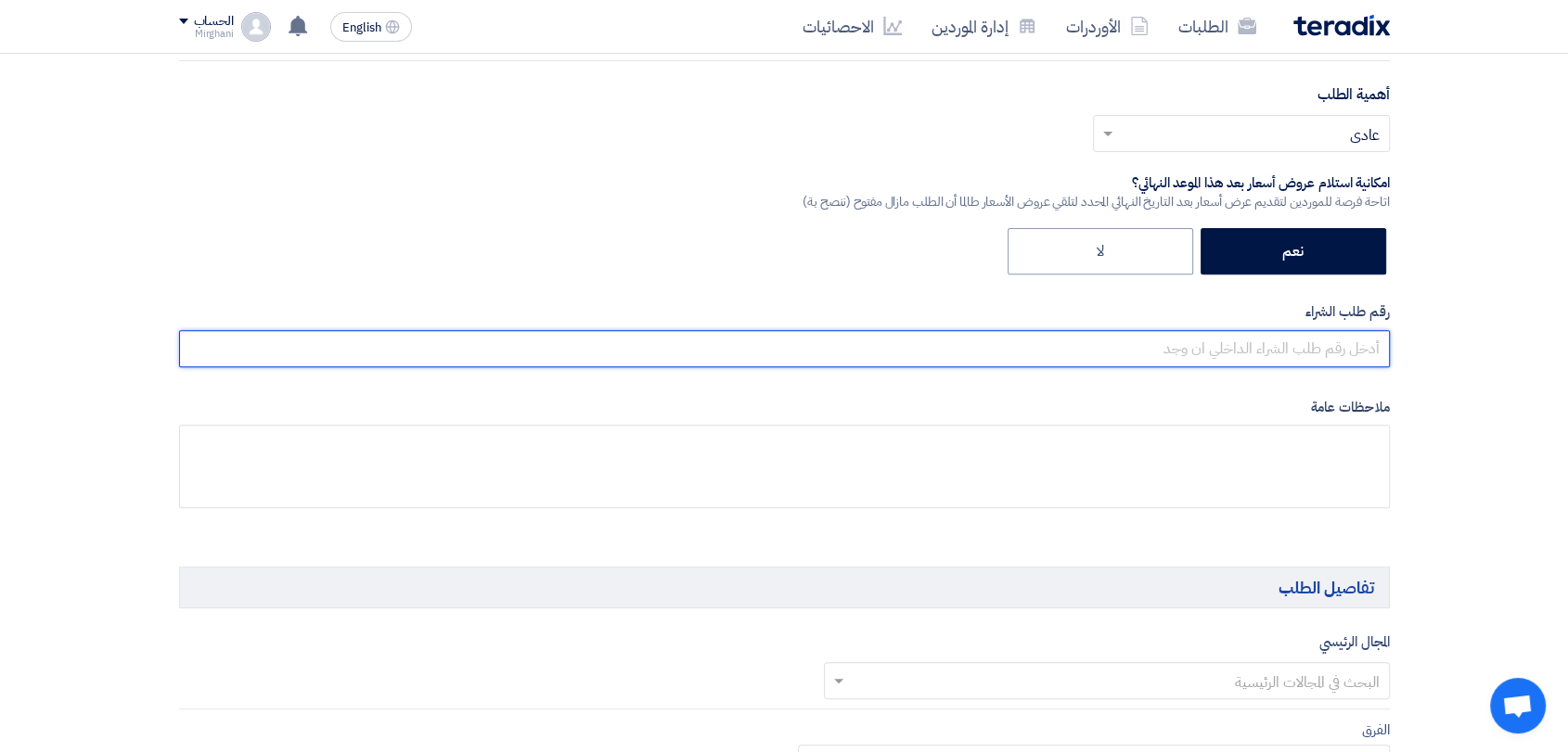
click at [1164, 358] on input "text" at bounding box center [784, 349] width 1211 height 37
paste input "8300010750"
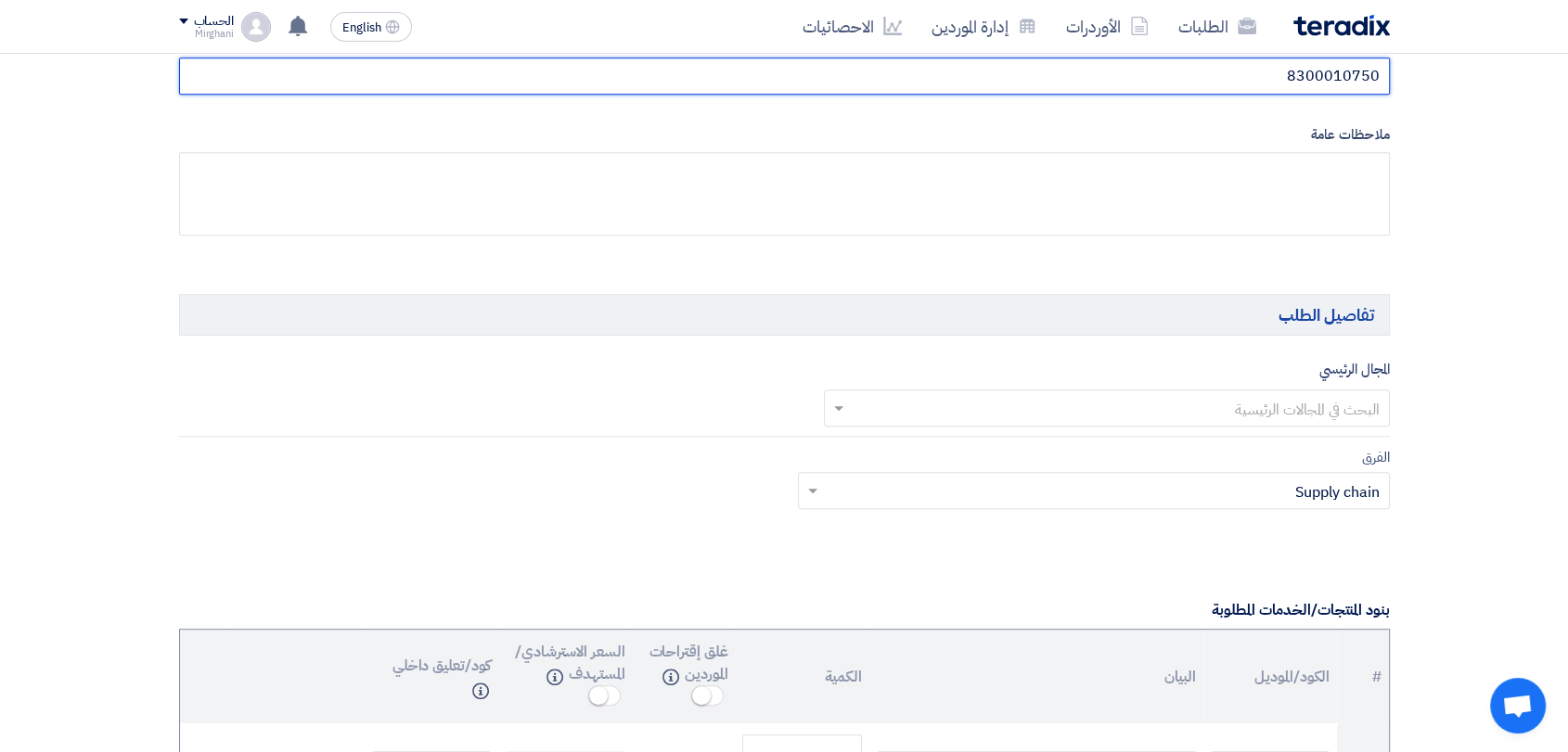
scroll to position [927, 0]
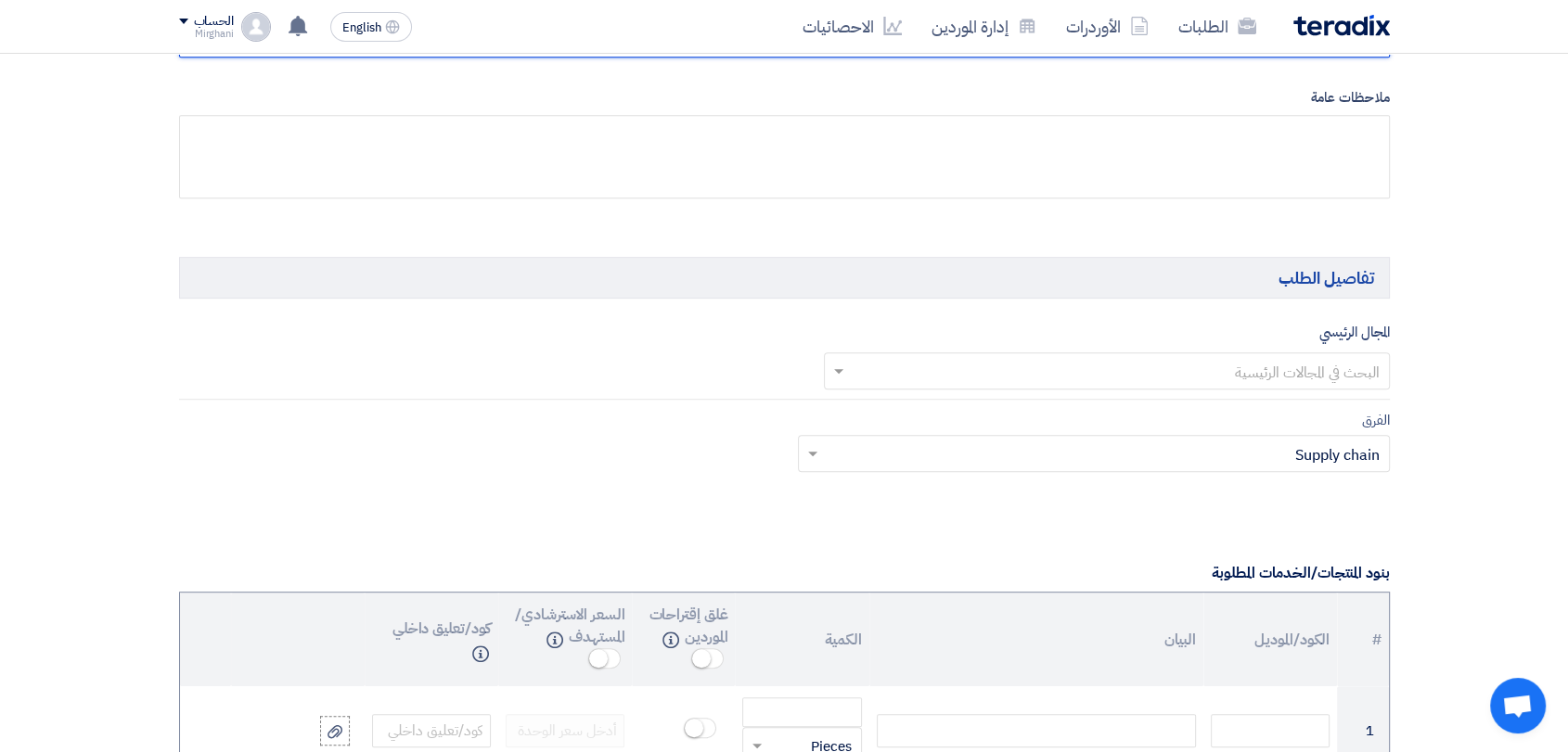
click at [1181, 364] on input "text" at bounding box center [1117, 372] width 529 height 30
type input "8300010750"
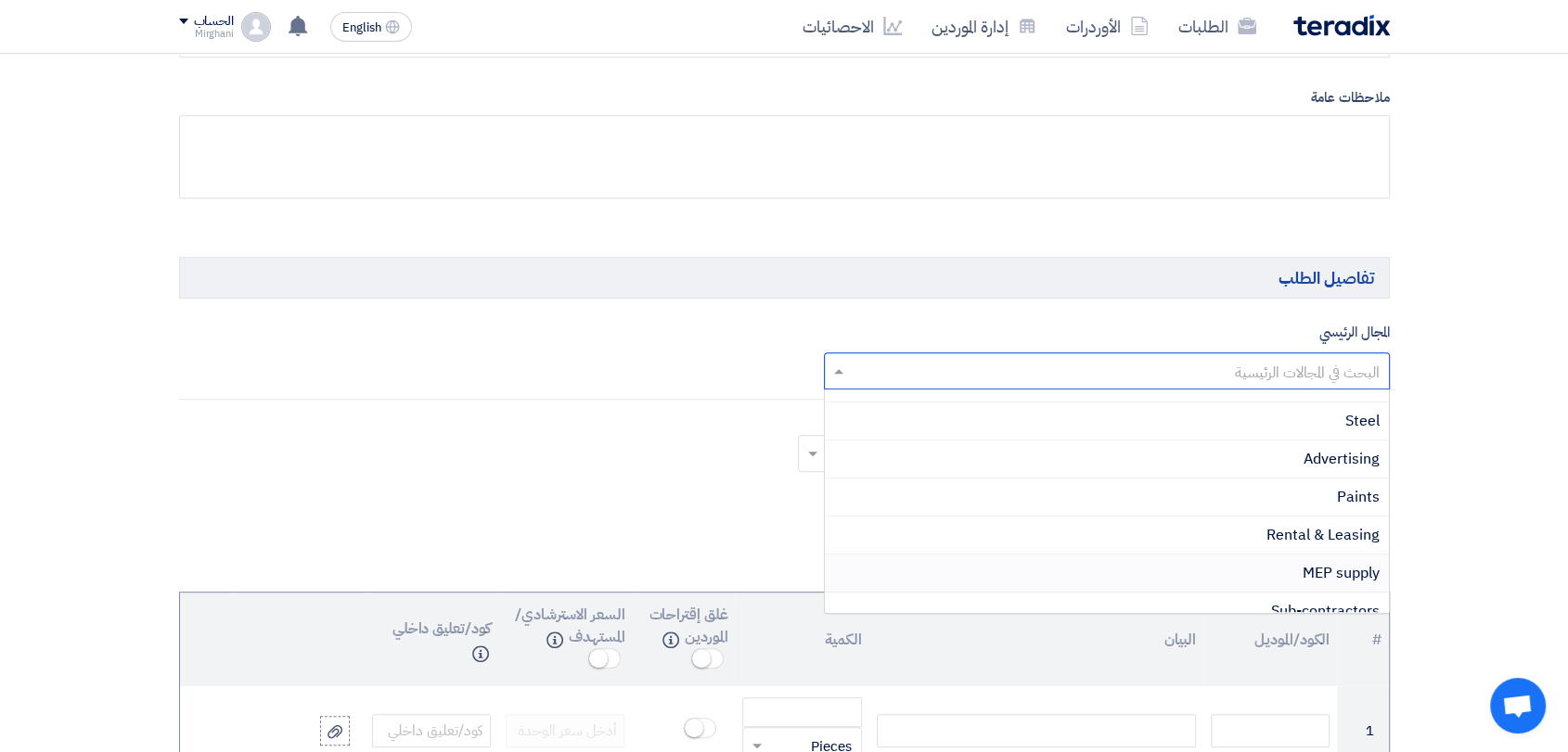
scroll to position [412, 0]
click at [1277, 485] on span "Rental & Leasing" at bounding box center [1323, 491] width 113 height 23
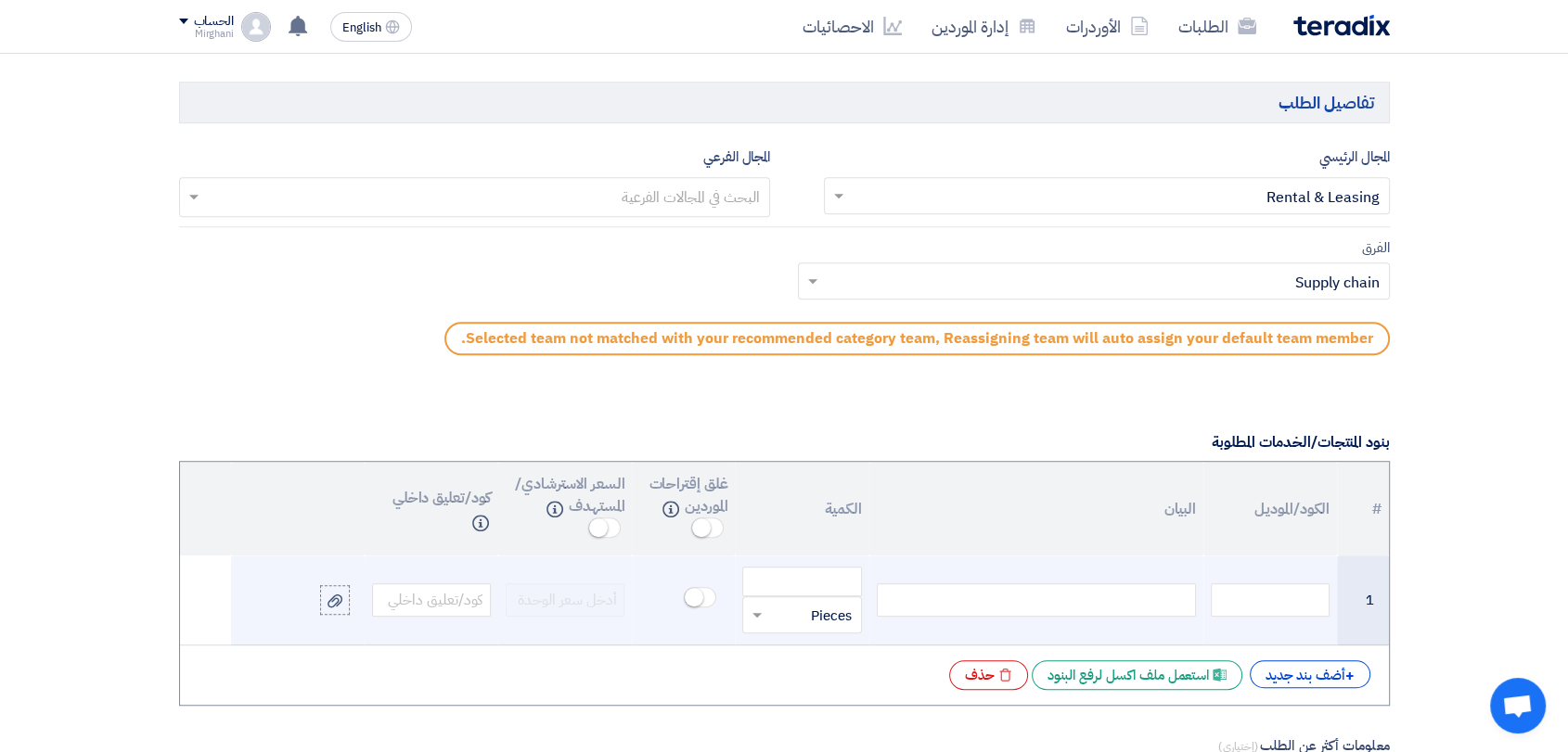
scroll to position [1236, 0]
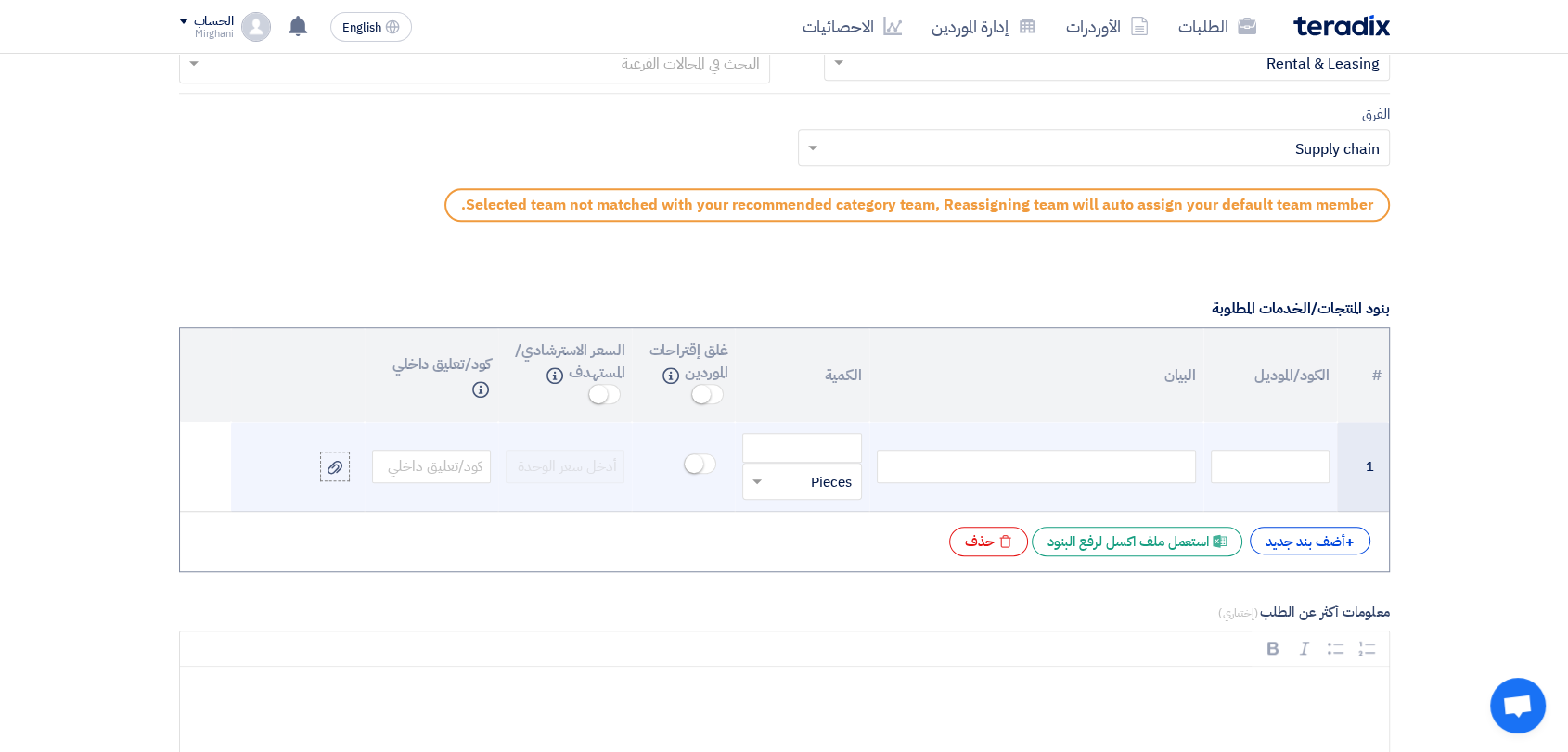
click at [1146, 463] on div at bounding box center [1036, 466] width 319 height 33
paste div
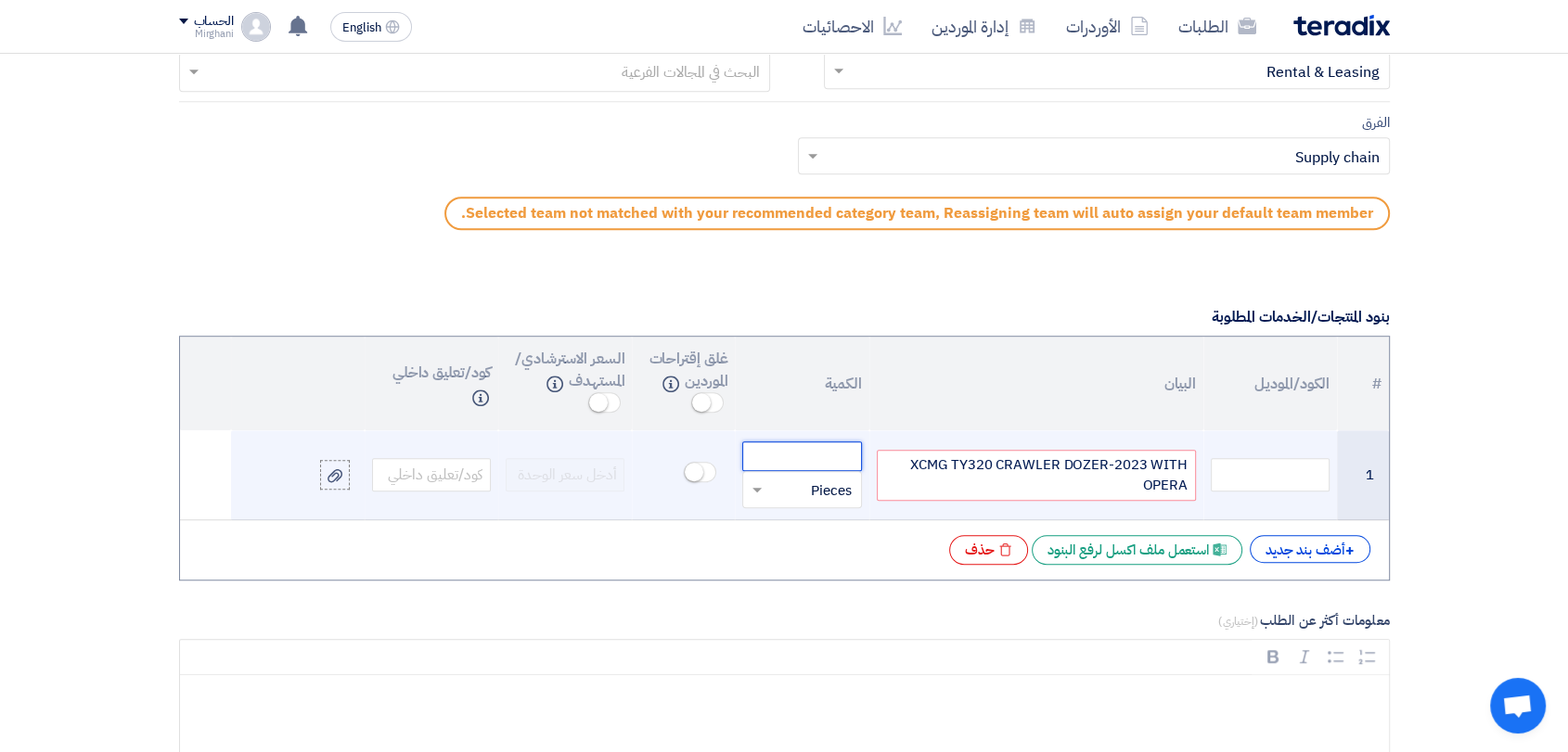
click at [818, 450] on input "number" at bounding box center [801, 456] width 118 height 29
type input "250"
click at [822, 483] on input "text" at bounding box center [814, 489] width 78 height 29
click at [829, 564] on span "Hour" at bounding box center [836, 570] width 31 height 21
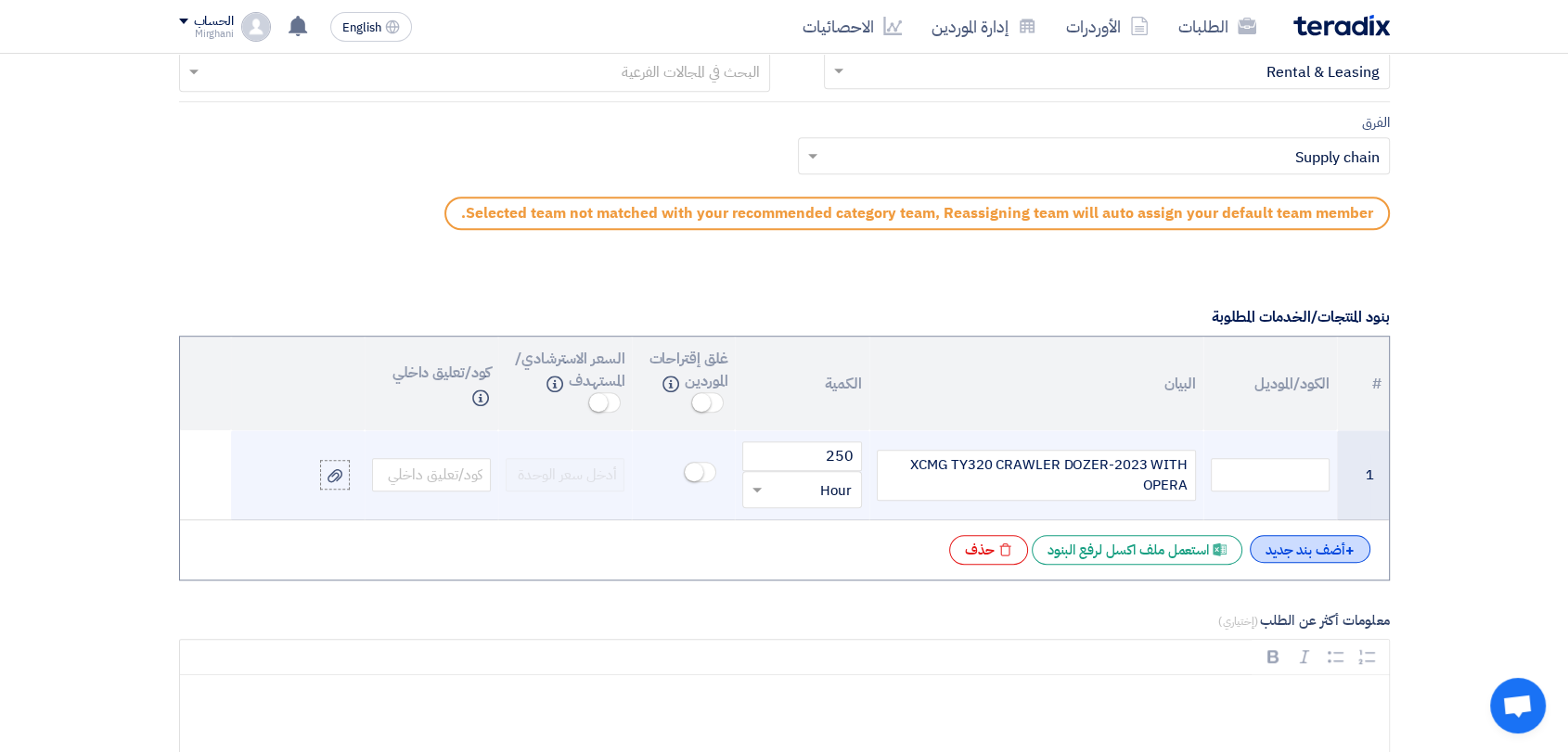
click at [1356, 554] on div "+ أضف بند جديد" at bounding box center [1309, 548] width 120 height 27
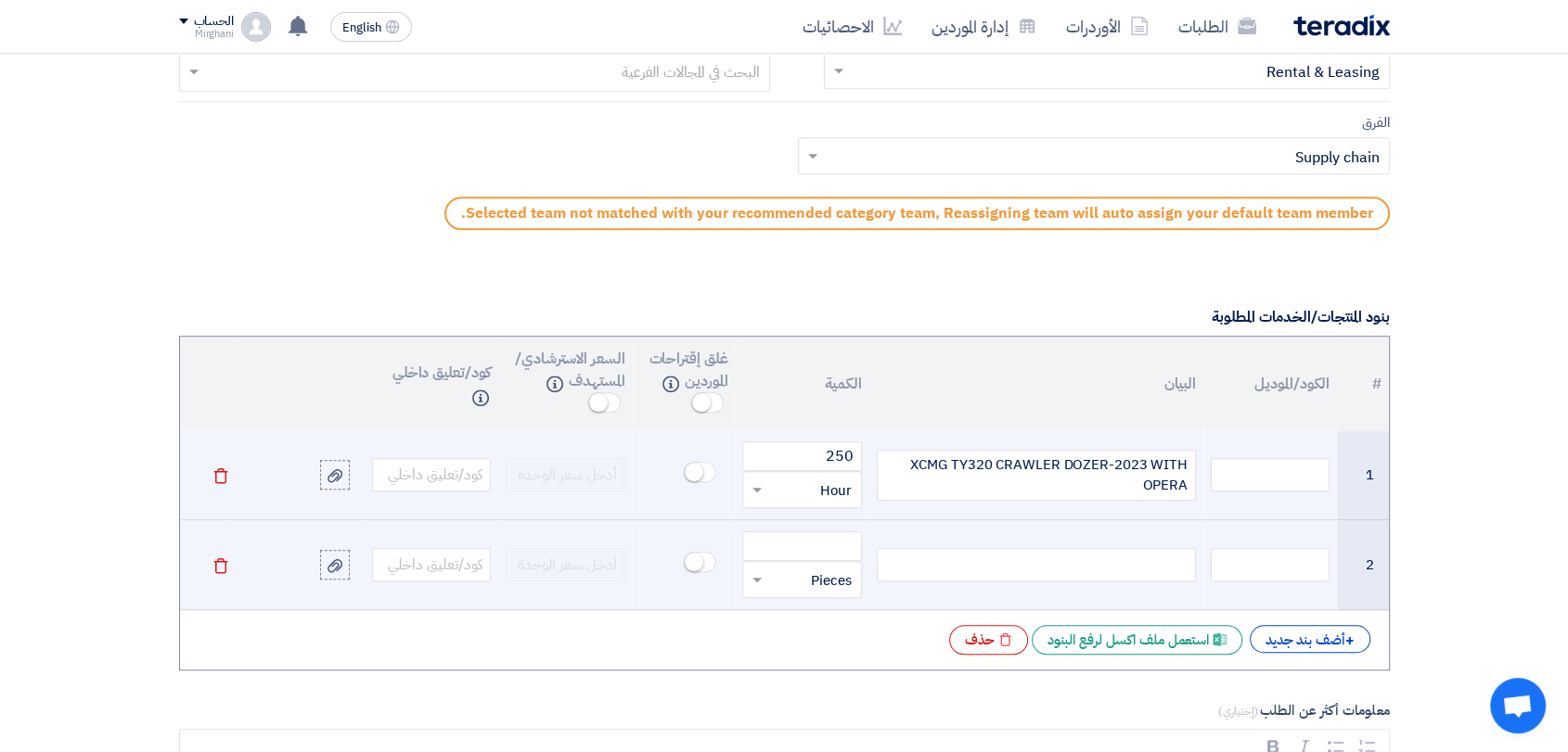
click at [1180, 554] on div at bounding box center [1036, 564] width 319 height 33
paste div
click at [834, 546] on input "number" at bounding box center [801, 546] width 118 height 29
type input "1"
click at [814, 579] on input "text" at bounding box center [814, 579] width 78 height 29
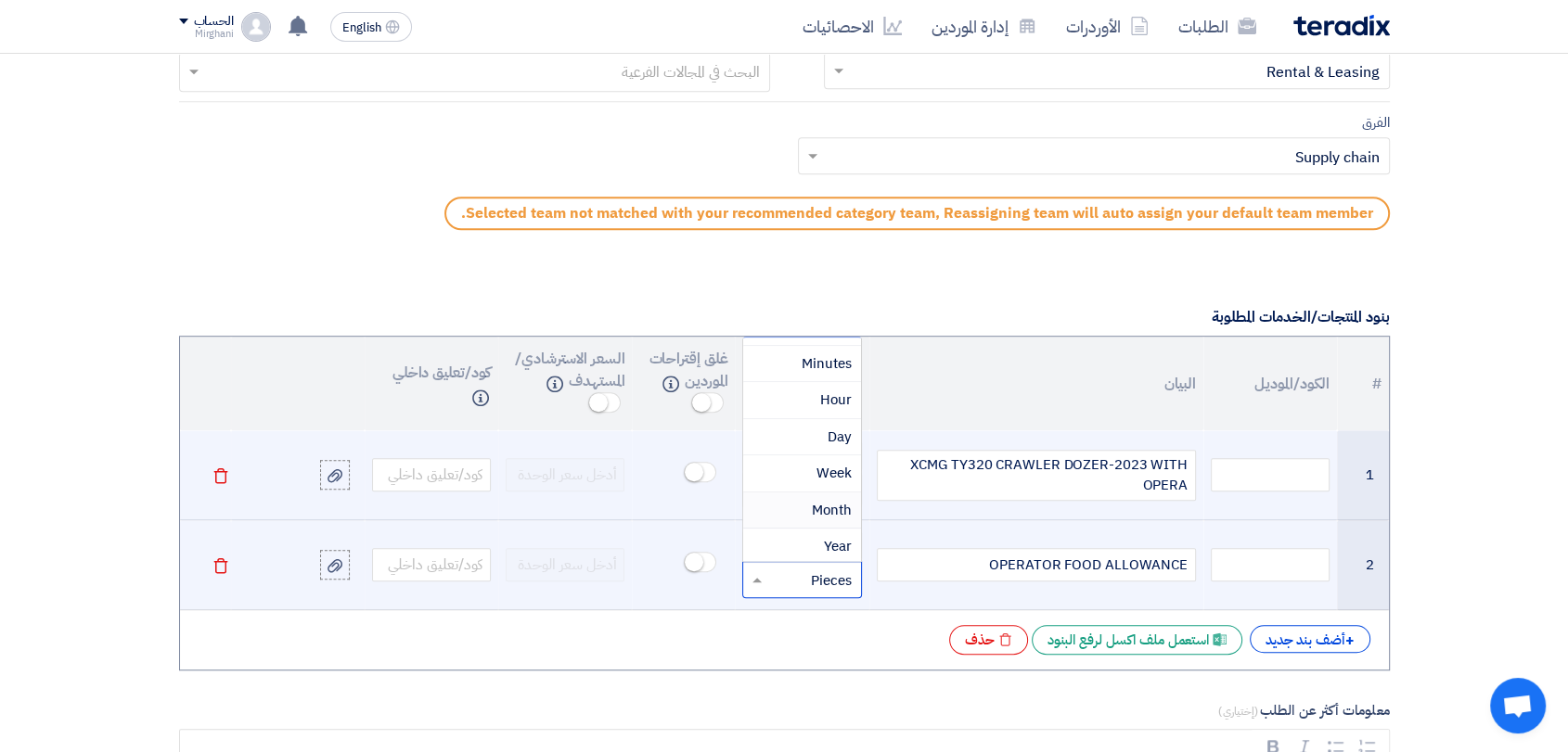
click at [825, 504] on span "Month" at bounding box center [832, 510] width 40 height 21
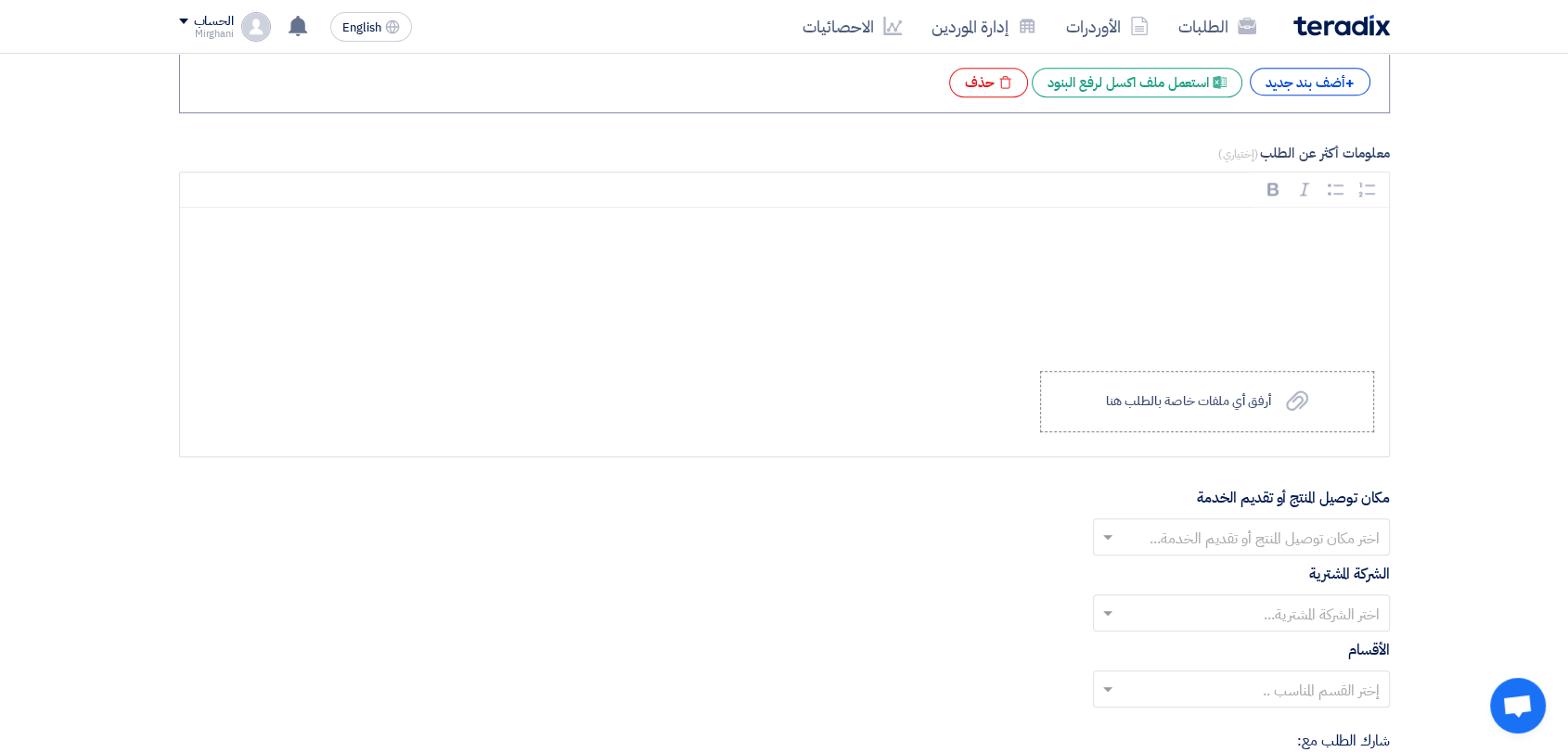
scroll to position [1847, 0]
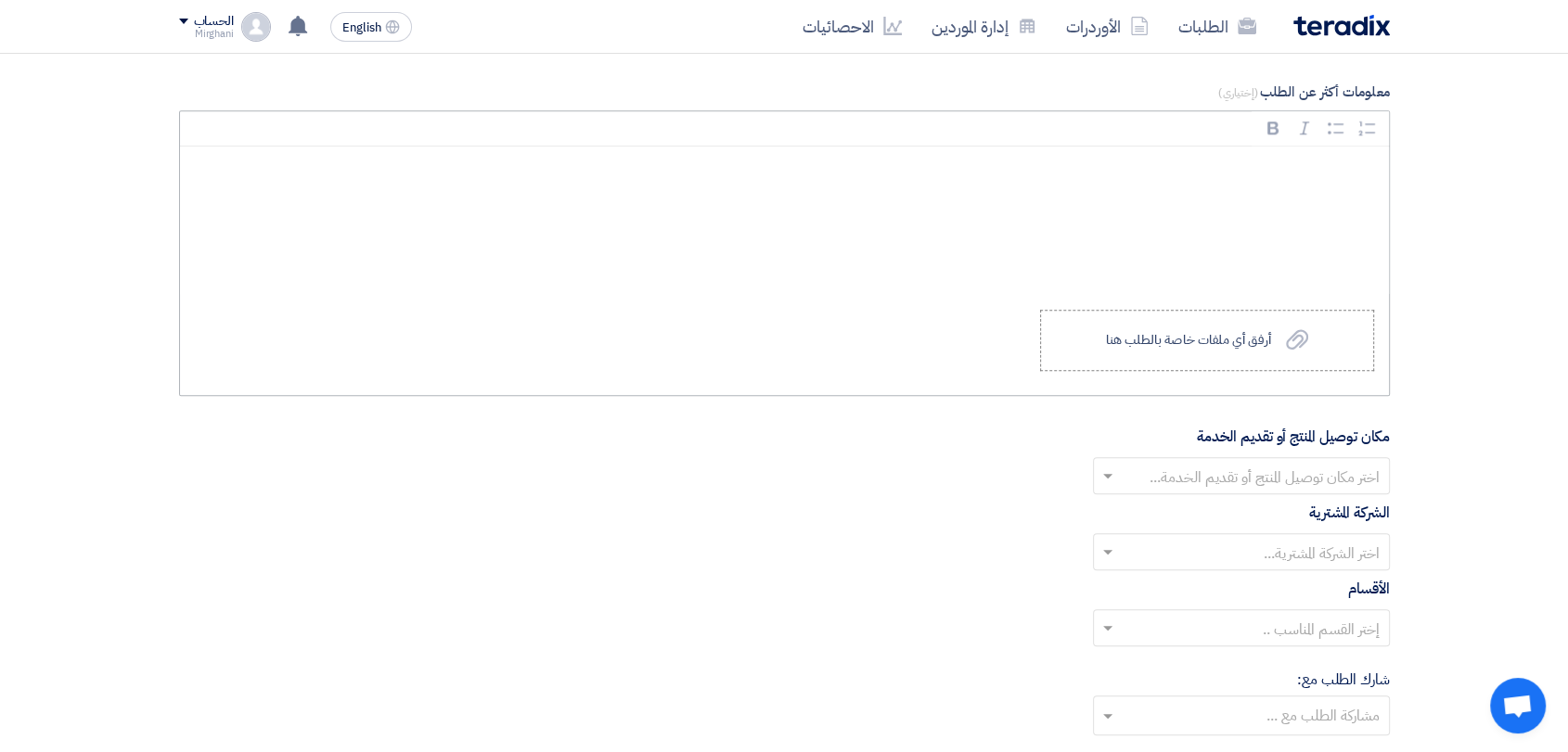
click at [1269, 368] on div "Rich Text Editor Bold (CTRL+B) Bold Italic (CTRL+I) Italic Bulleted List Bullet…" at bounding box center [784, 254] width 1211 height 287
click at [1269, 361] on label "Upload a file أرفق أي ملفات خاصة بالطلب هنا" at bounding box center [1207, 340] width 334 height 62
click at [0, 0] on input "Upload a file أرفق أي ملفات خاصة بالطلب هنا" at bounding box center [0, 0] width 0 height 0
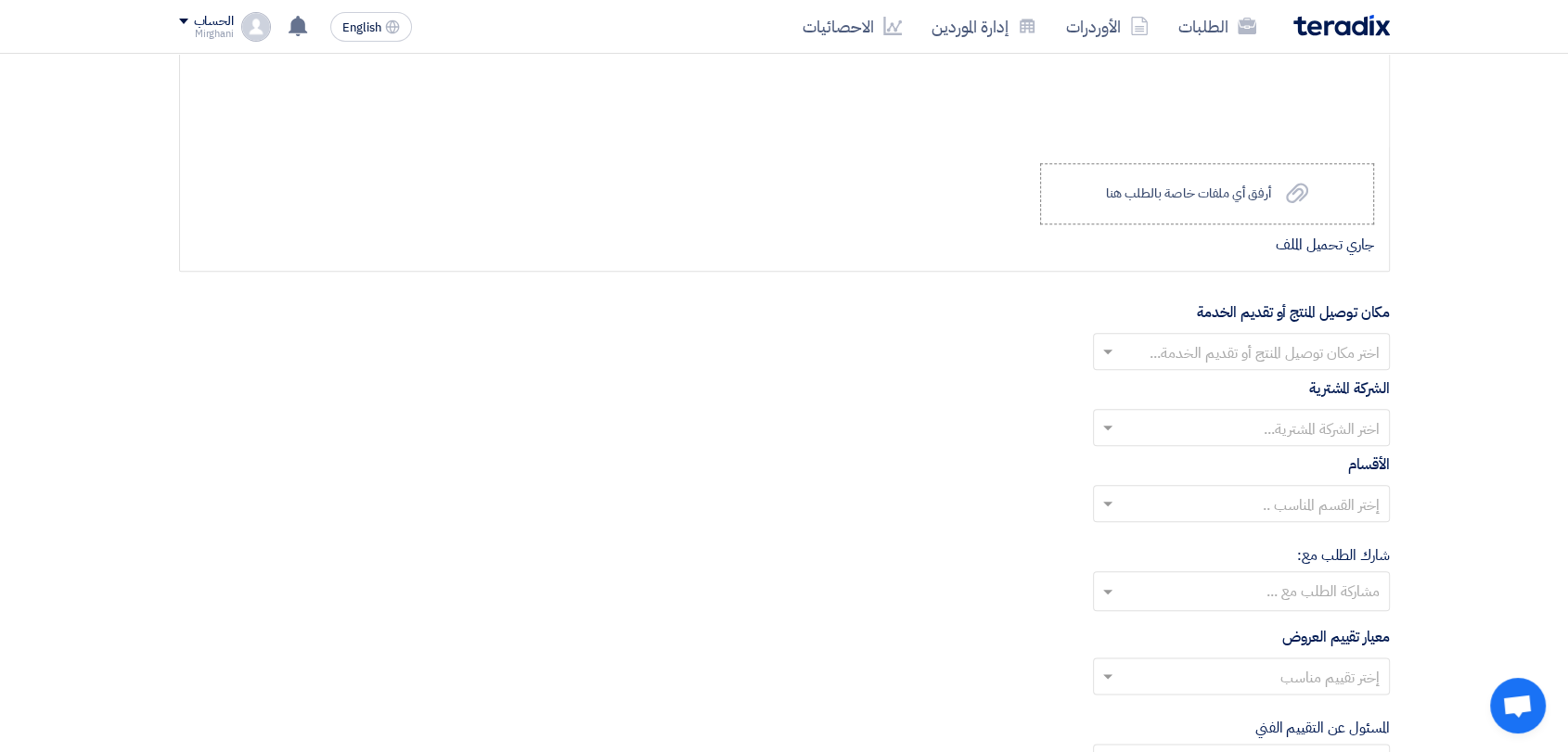
scroll to position [2156, 0]
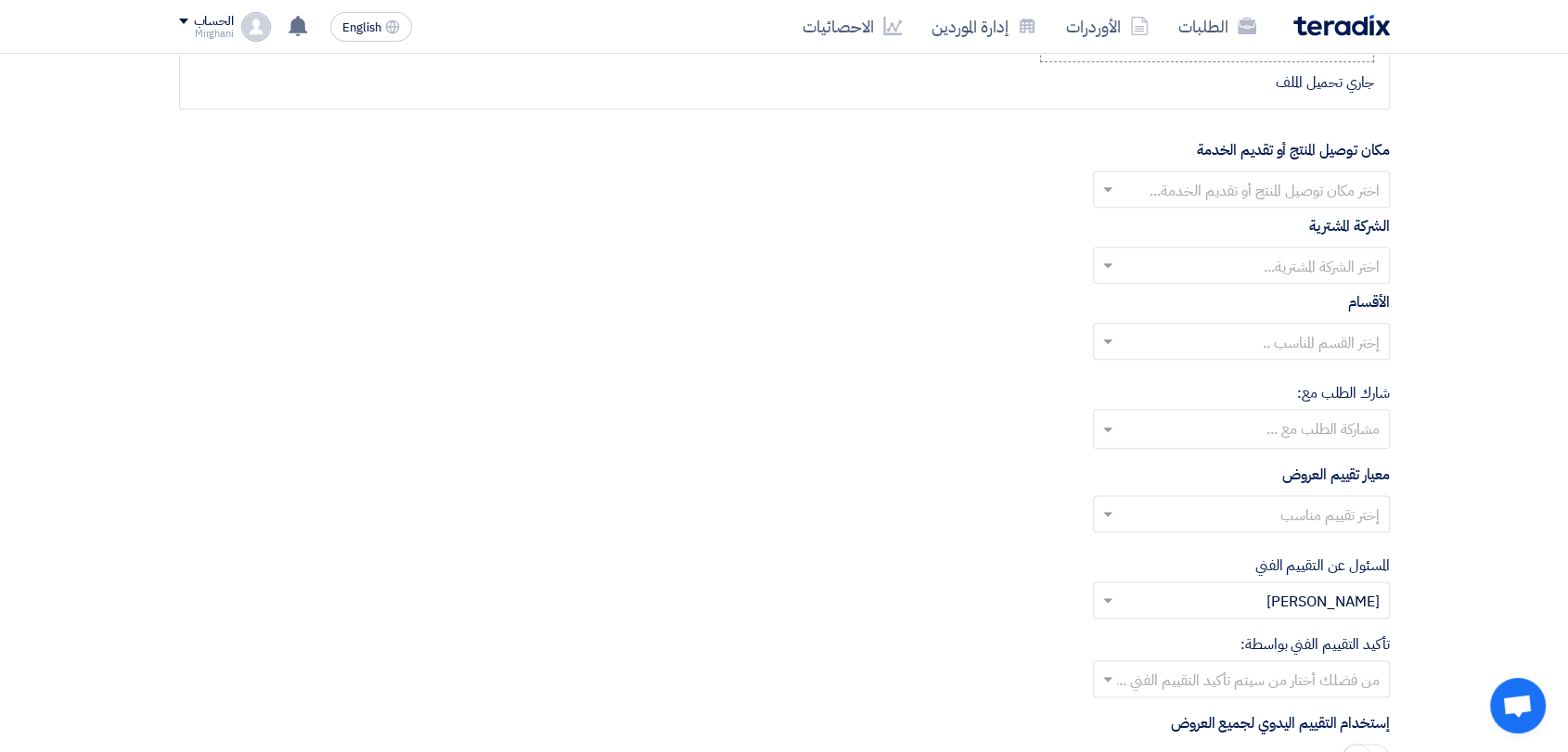
click at [1191, 188] on input "text" at bounding box center [1252, 191] width 260 height 30
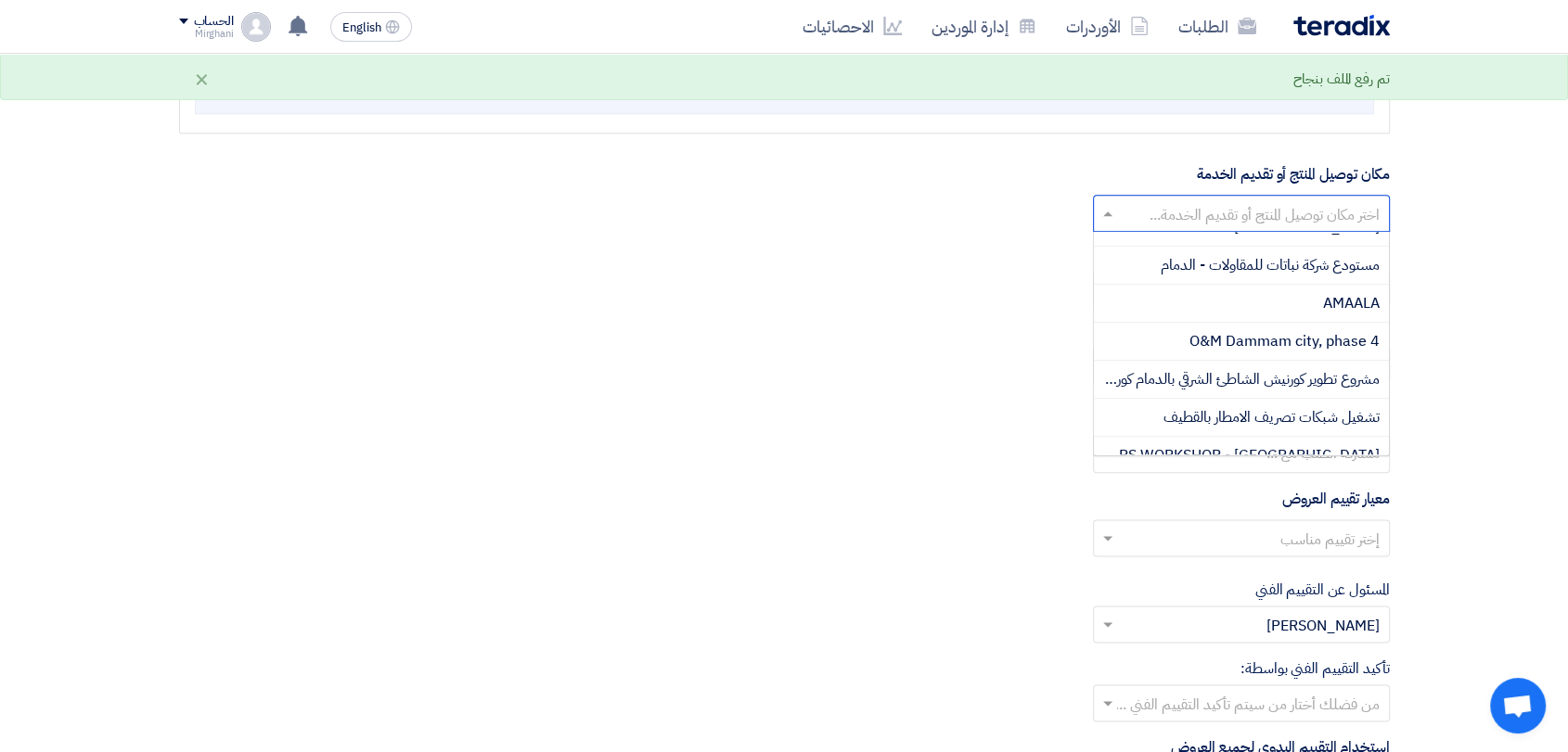
scroll to position [618, 0]
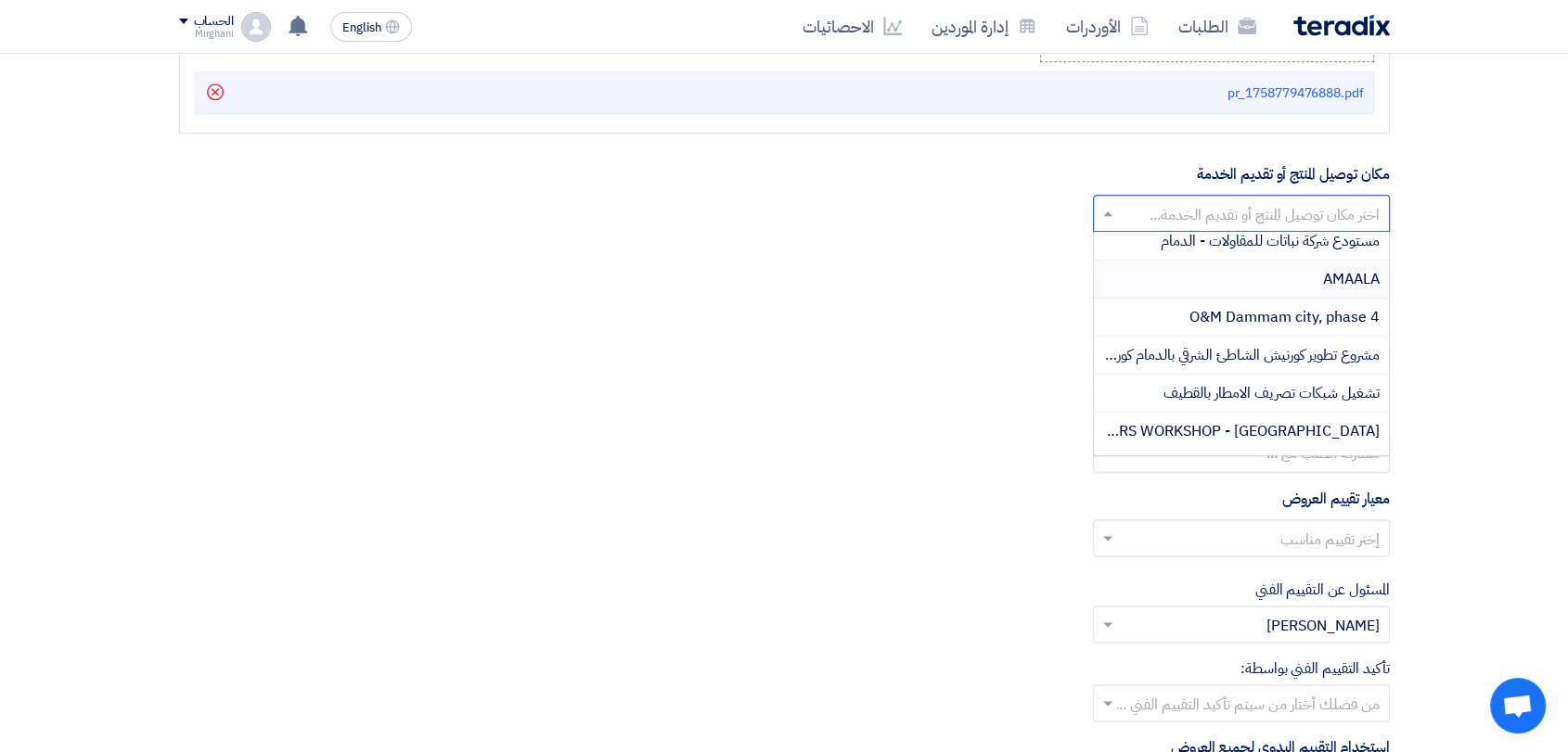
click at [1275, 274] on div "AMAALA" at bounding box center [1240, 279] width 295 height 38
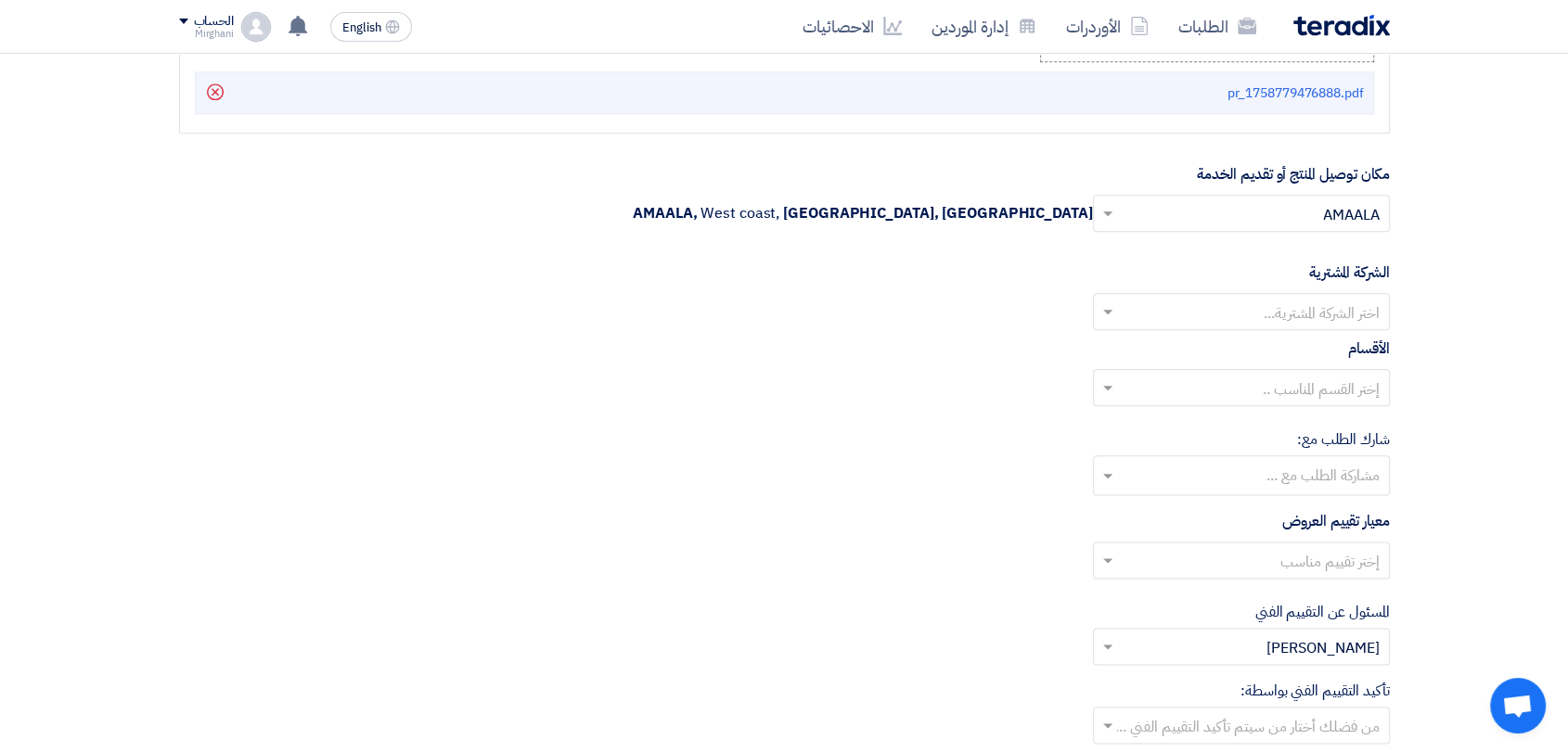
click at [1278, 306] on input "text" at bounding box center [1252, 313] width 260 height 30
click at [1282, 339] on span "Nabatat for contracting" at bounding box center [1301, 349] width 157 height 23
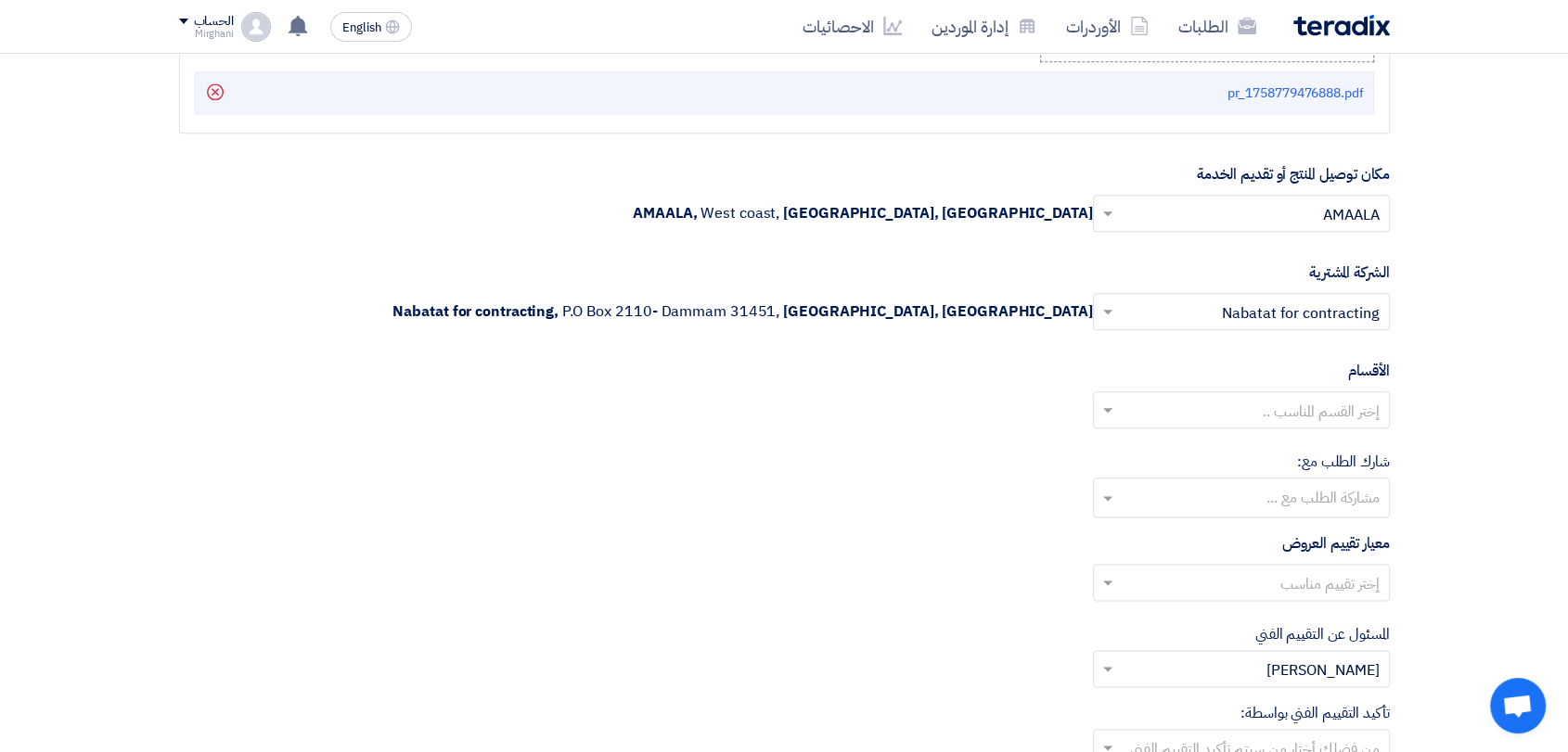
drag, startPoint x: 1292, startPoint y: 409, endPoint x: 1291, endPoint y: 422, distance: 13.0
click at [1294, 409] on input "text" at bounding box center [1252, 412] width 260 height 30
click at [1291, 439] on span "General Department" at bounding box center [1310, 447] width 138 height 23
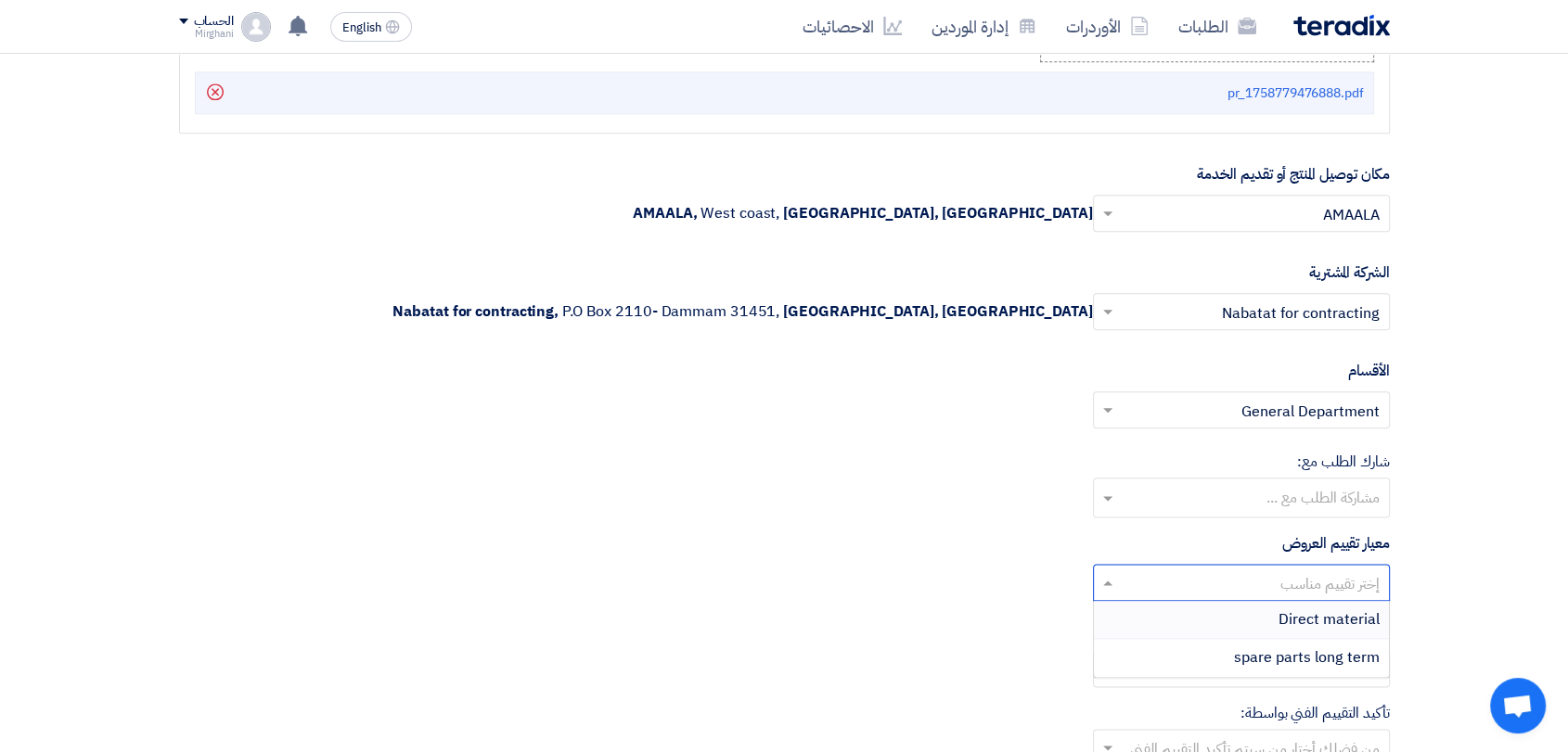
click at [1294, 581] on input "text" at bounding box center [1252, 584] width 260 height 30
click at [1303, 608] on span "Direct material" at bounding box center [1328, 619] width 101 height 23
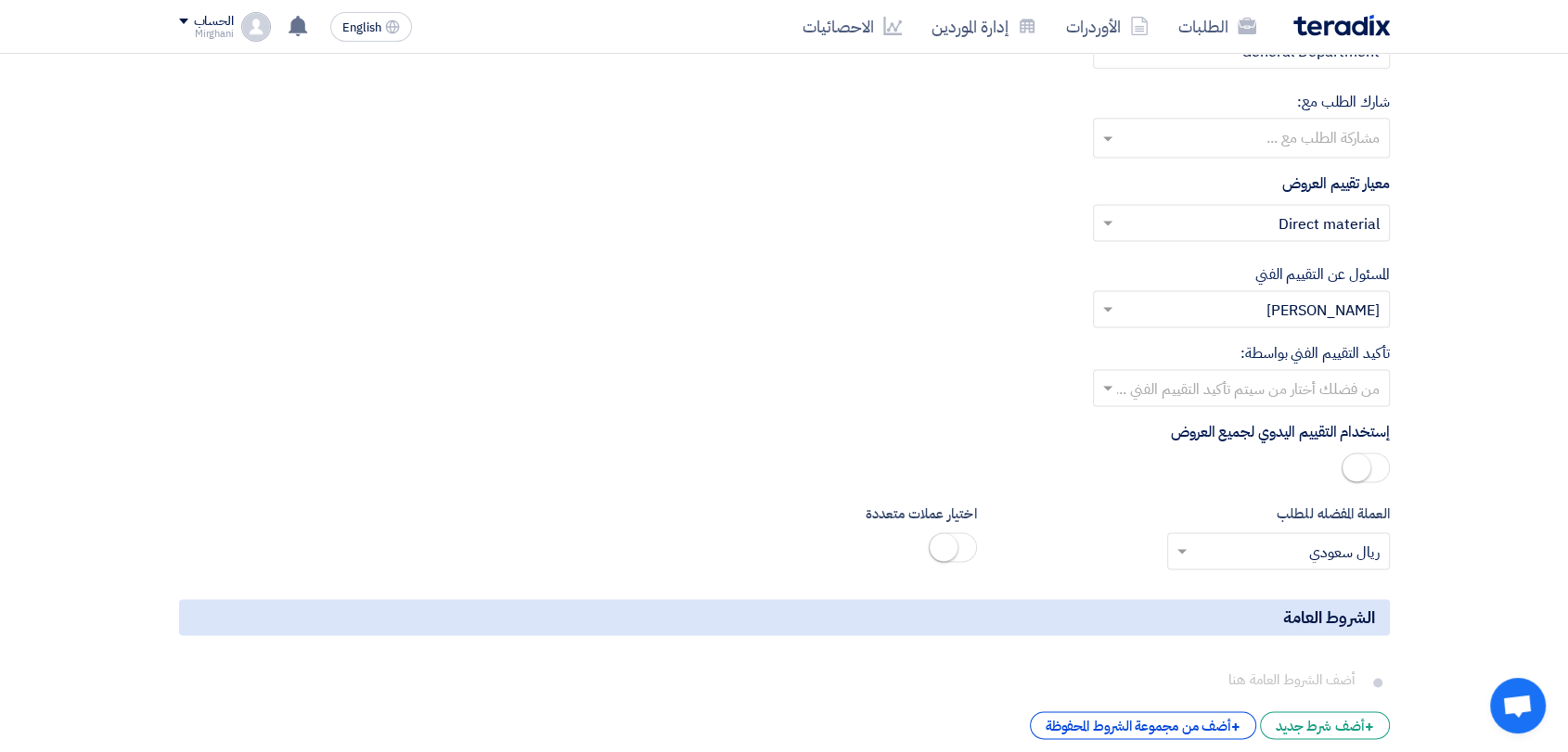
scroll to position [2671, 0]
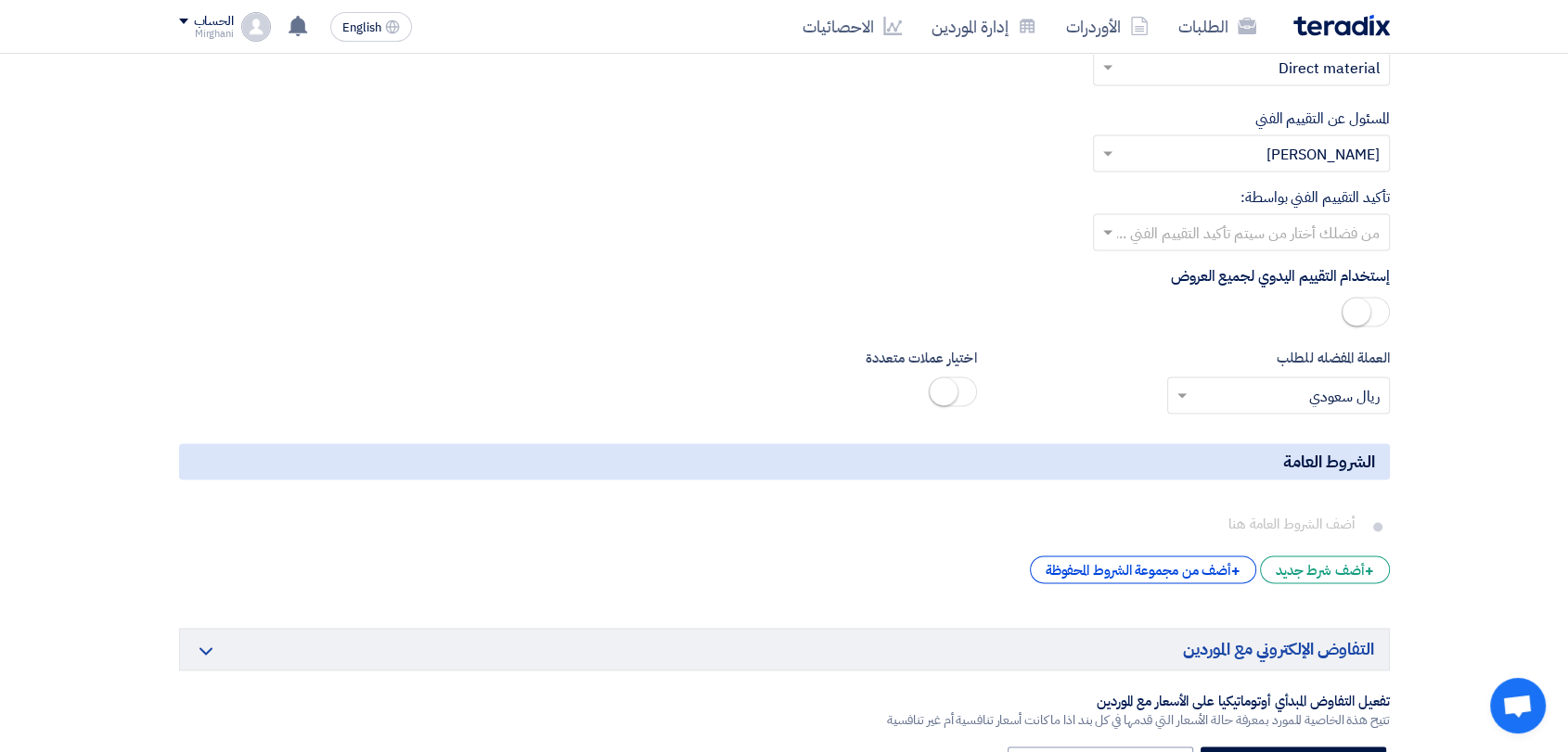
click at [1296, 239] on input "text" at bounding box center [1252, 234] width 260 height 30
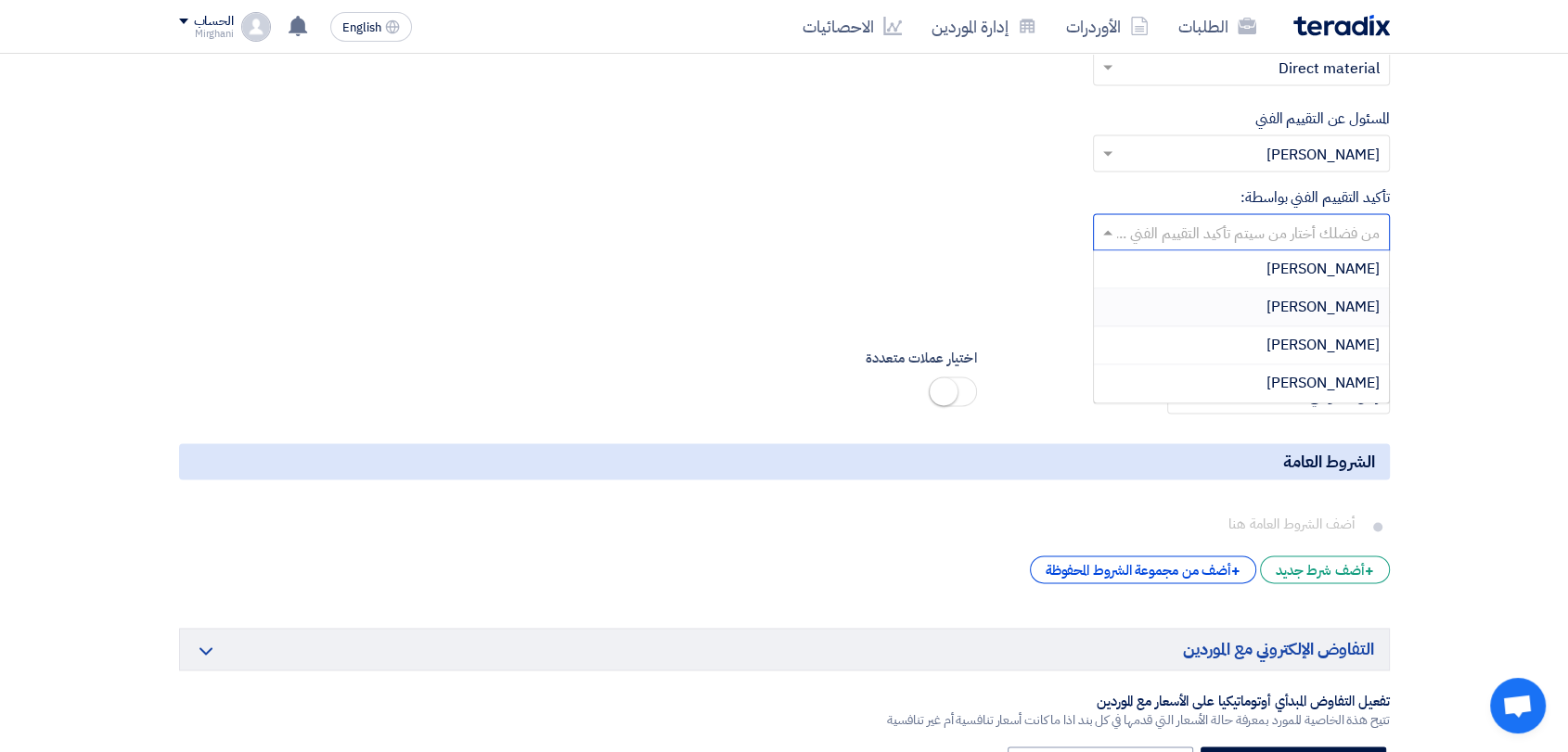
click at [1292, 301] on div "[PERSON_NAME]" at bounding box center [1240, 308] width 295 height 38
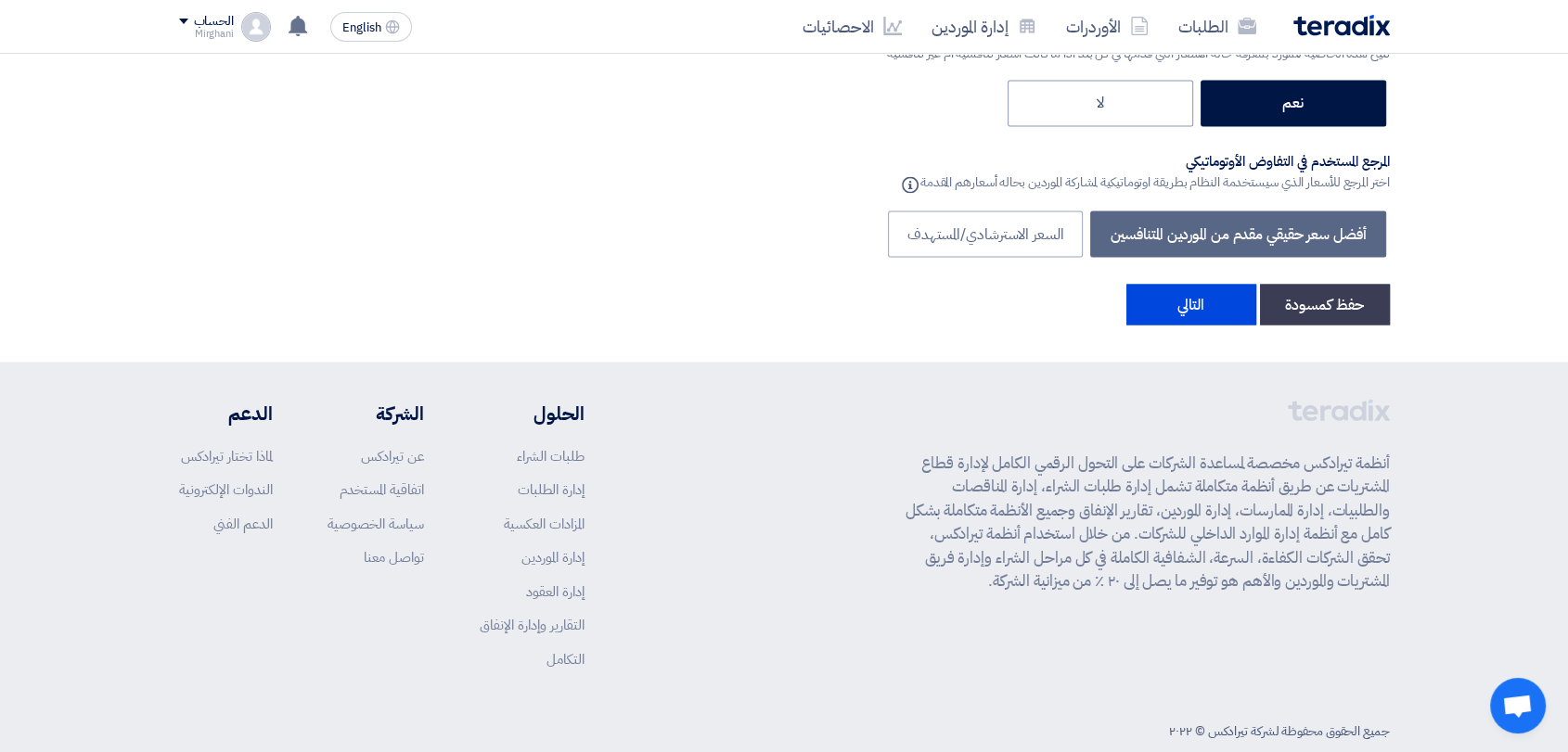
scroll to position [3368, 0]
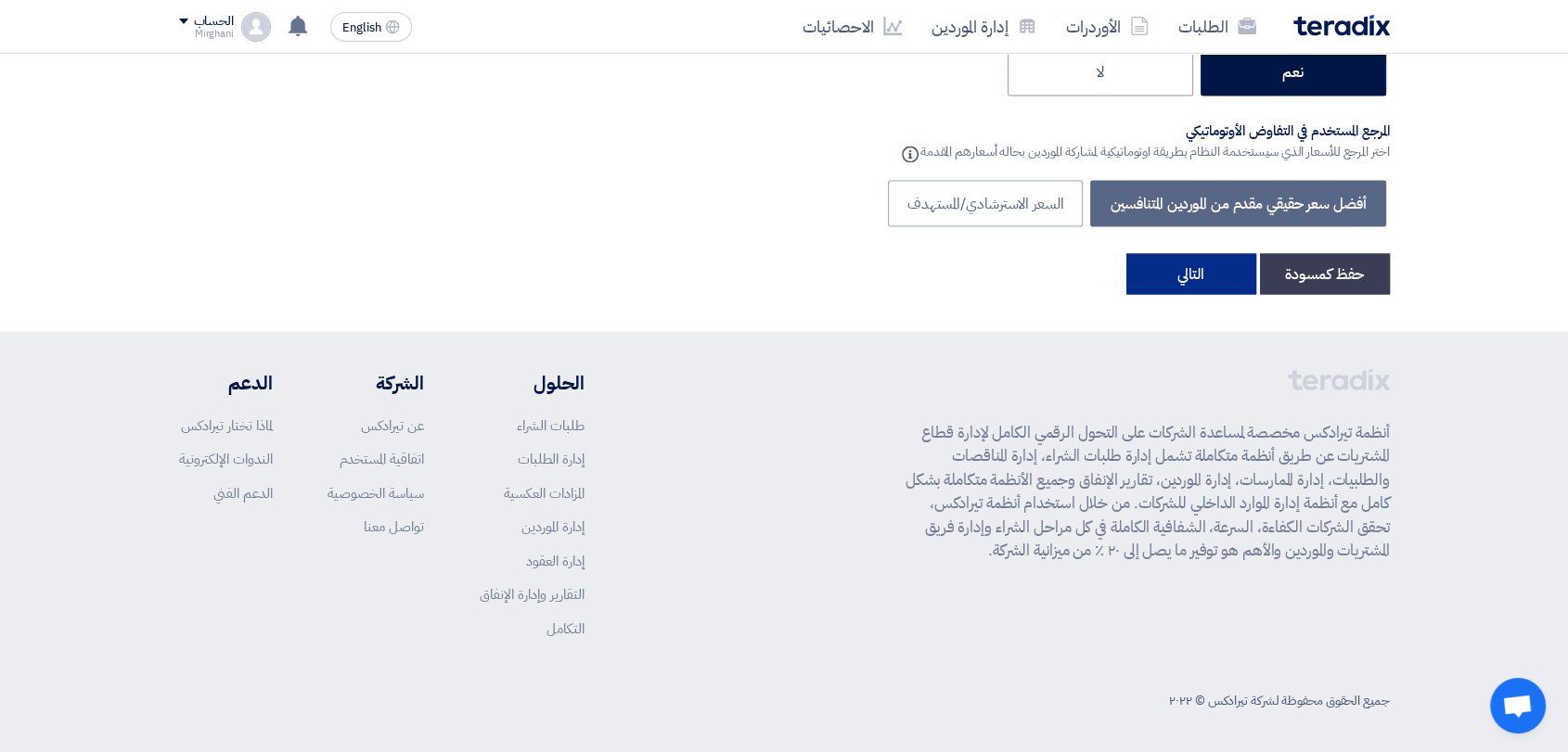
click at [1231, 279] on button "التالي" at bounding box center [1191, 273] width 130 height 41
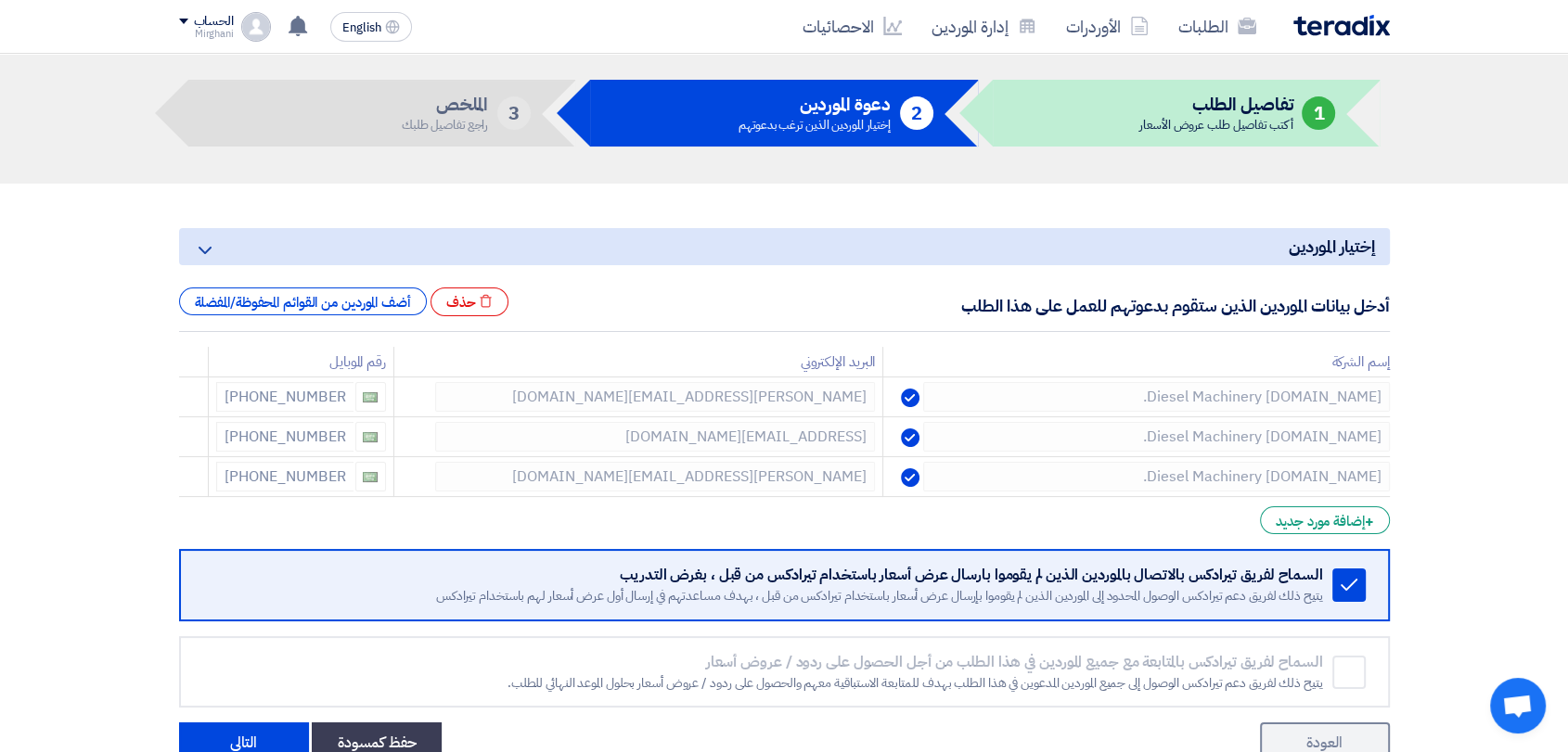
scroll to position [206, 0]
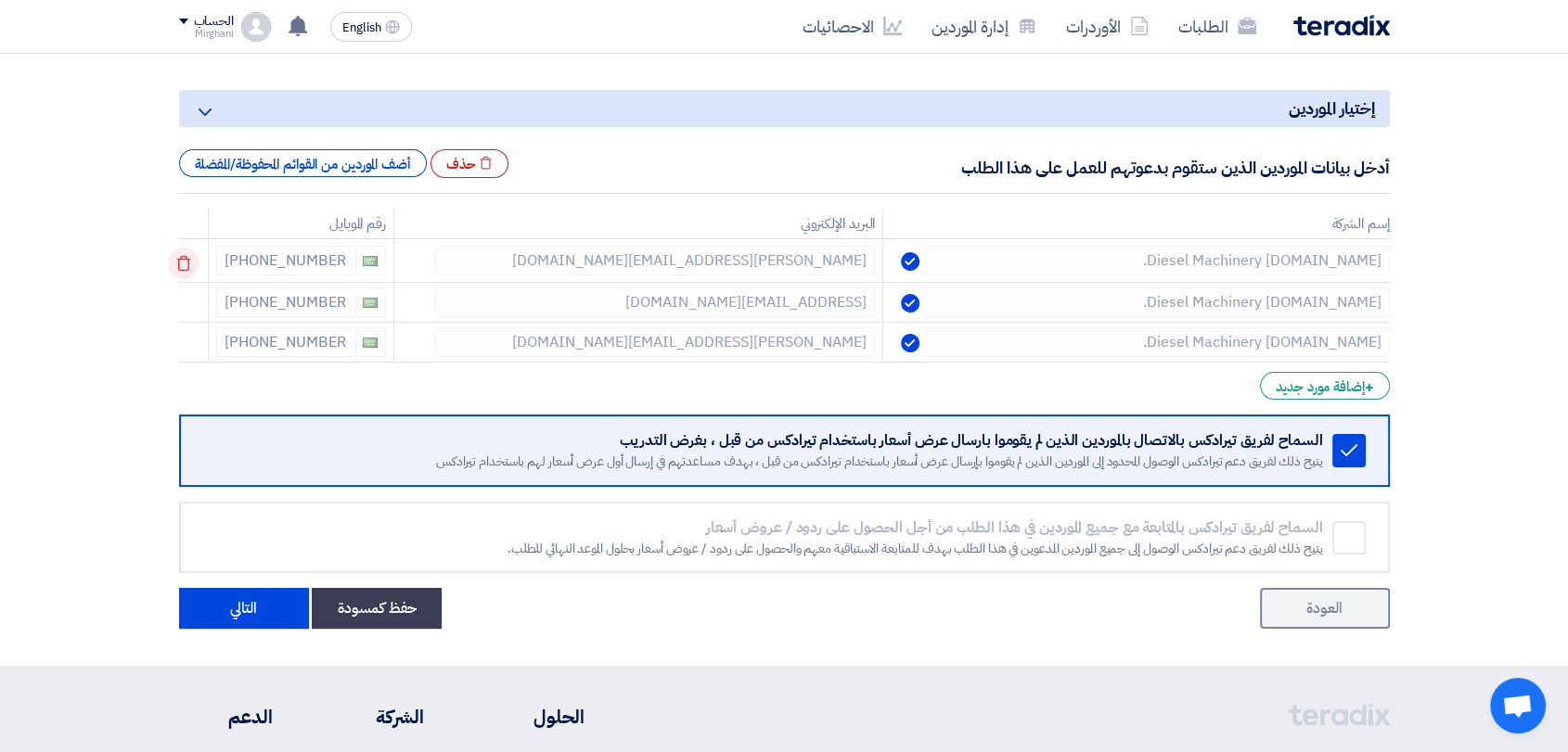
click at [196, 259] on icon at bounding box center [183, 262] width 31 height 31
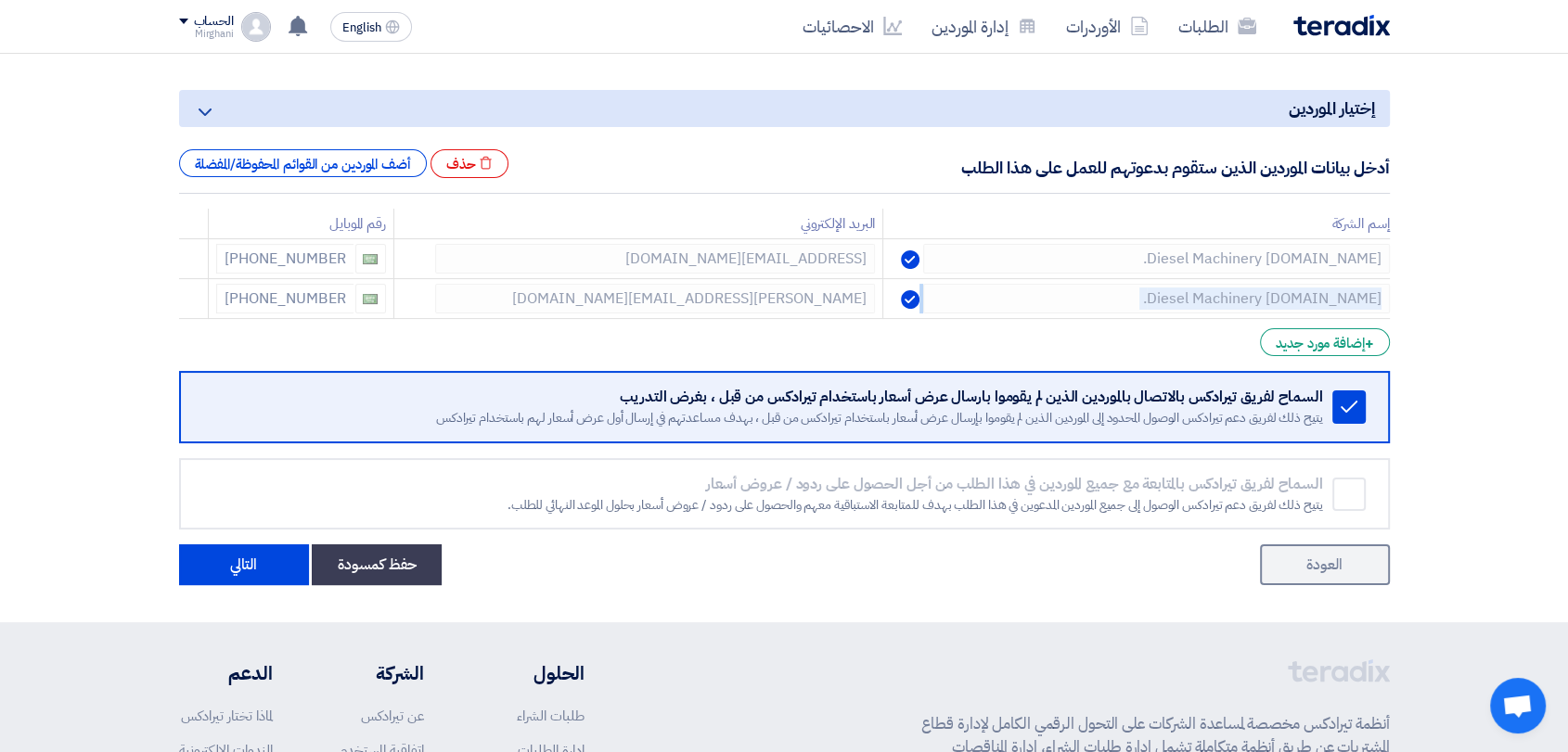
click at [0, 0] on icon at bounding box center [0, 0] width 0 height 0
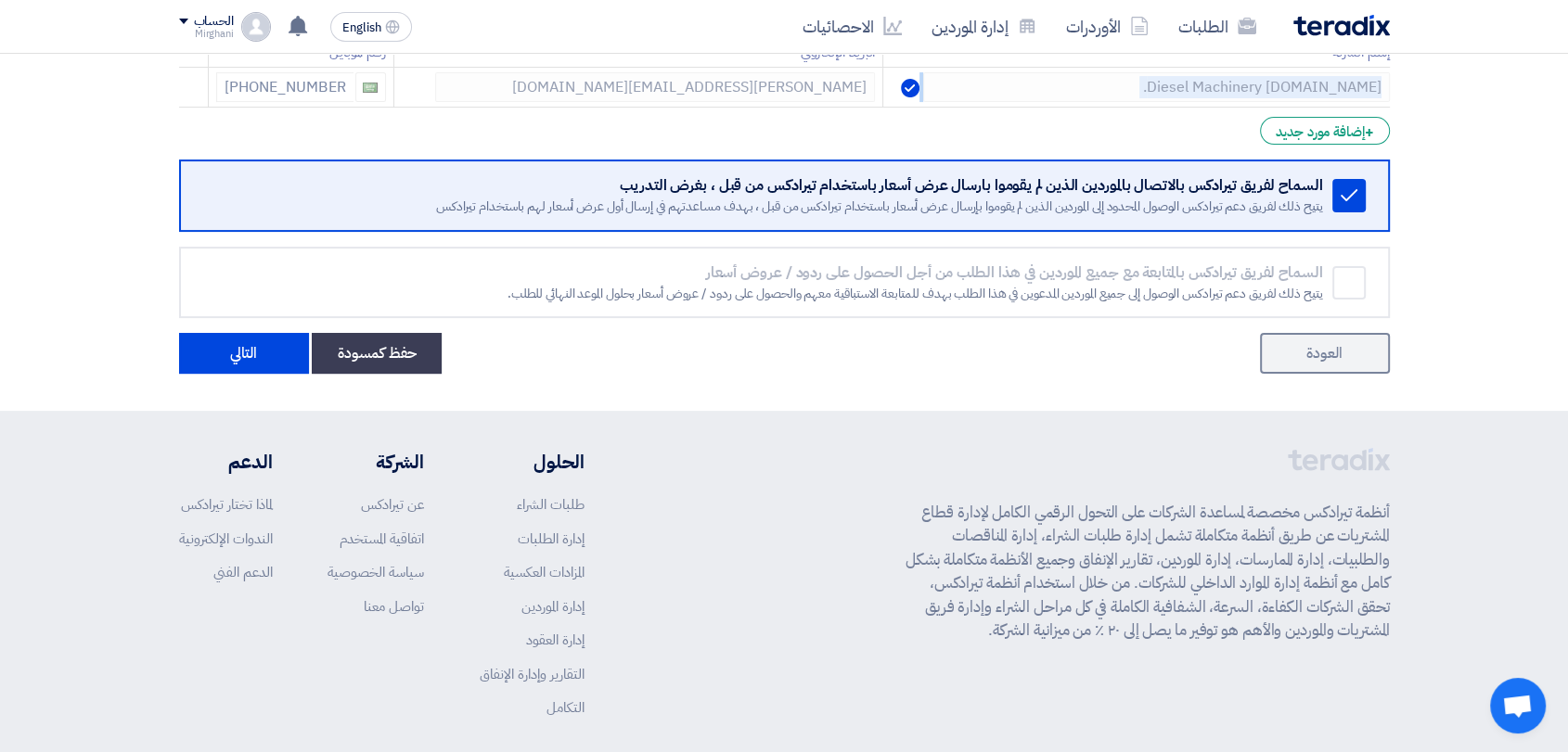
scroll to position [460, 0]
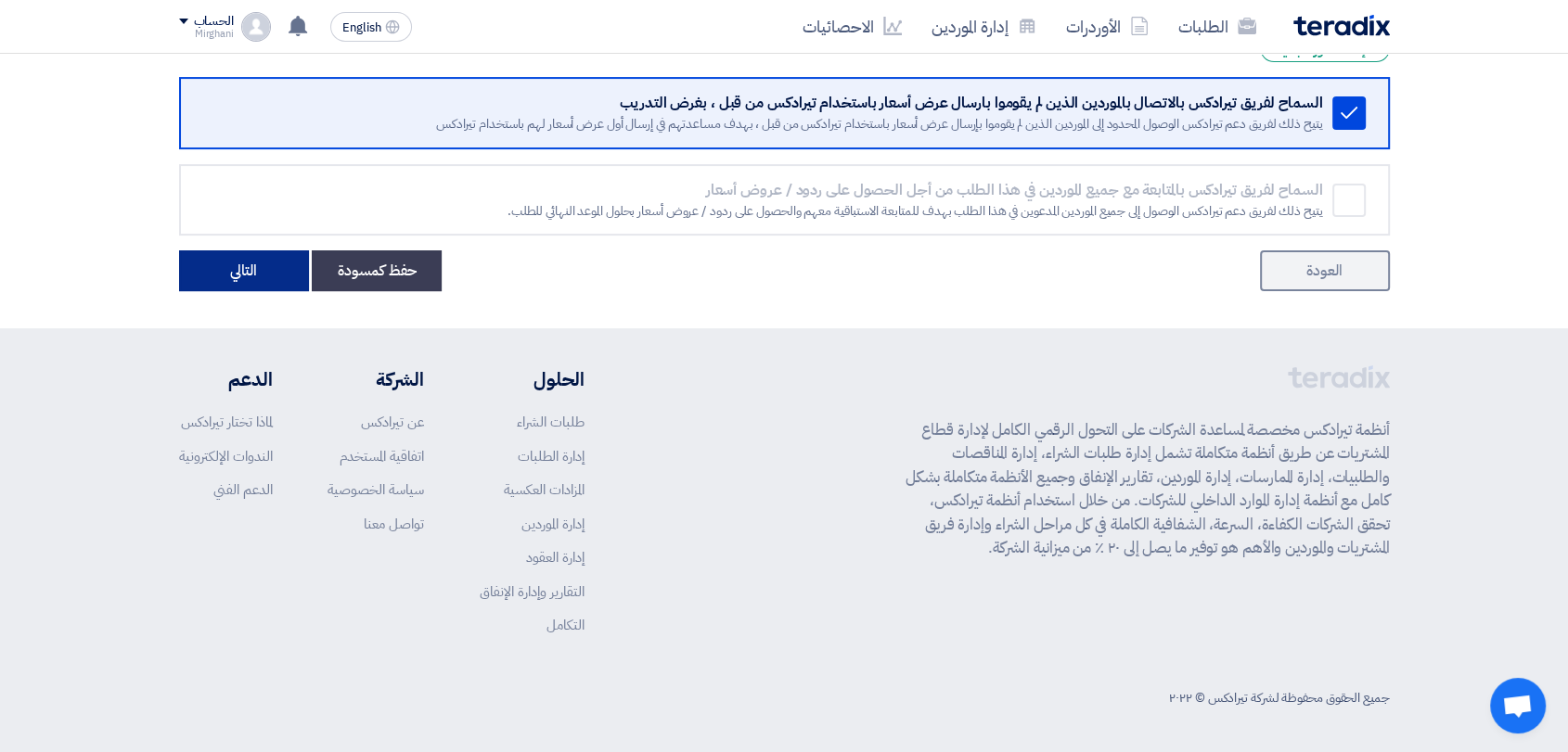
click at [262, 278] on button "التالي" at bounding box center [243, 270] width 130 height 41
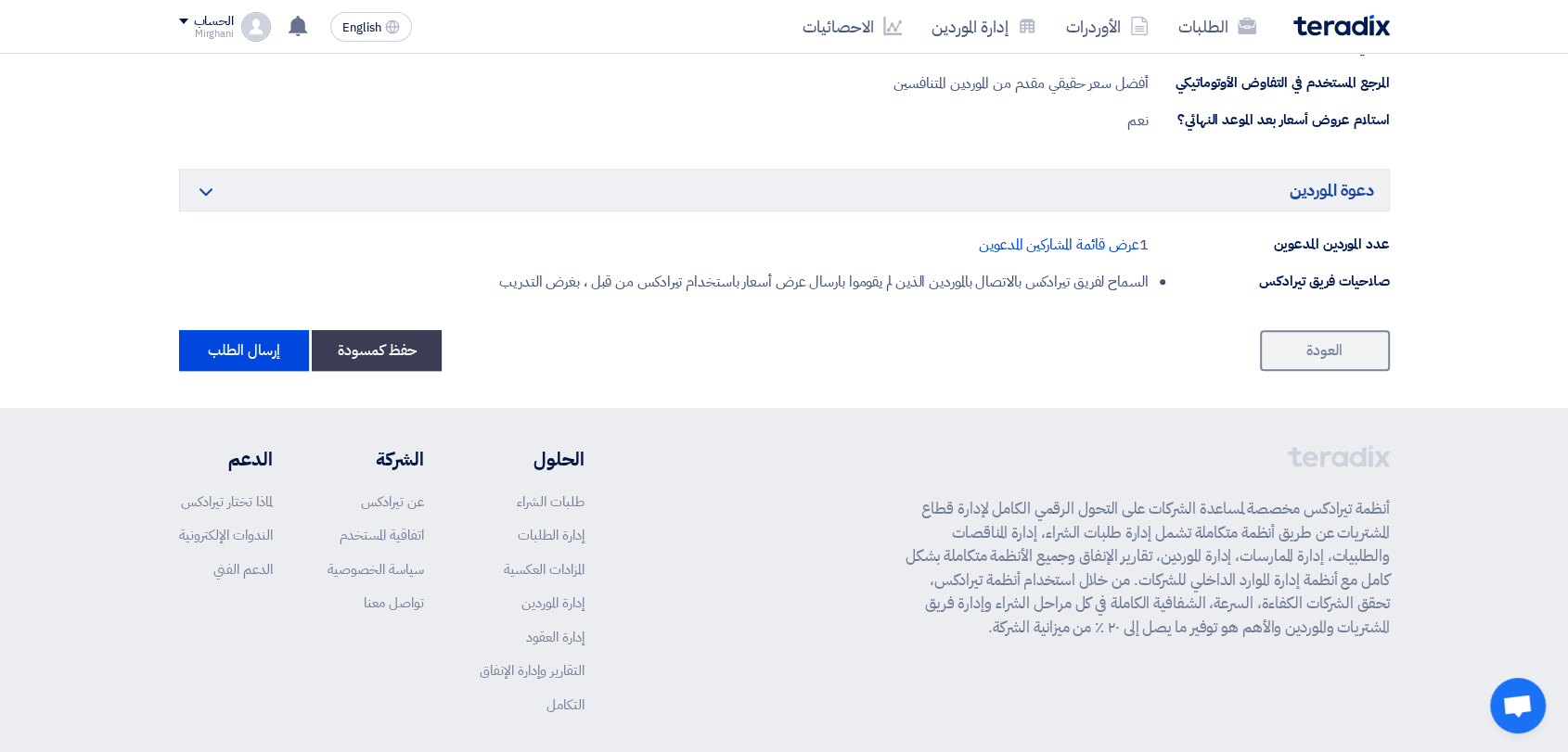
scroll to position [1134, 0]
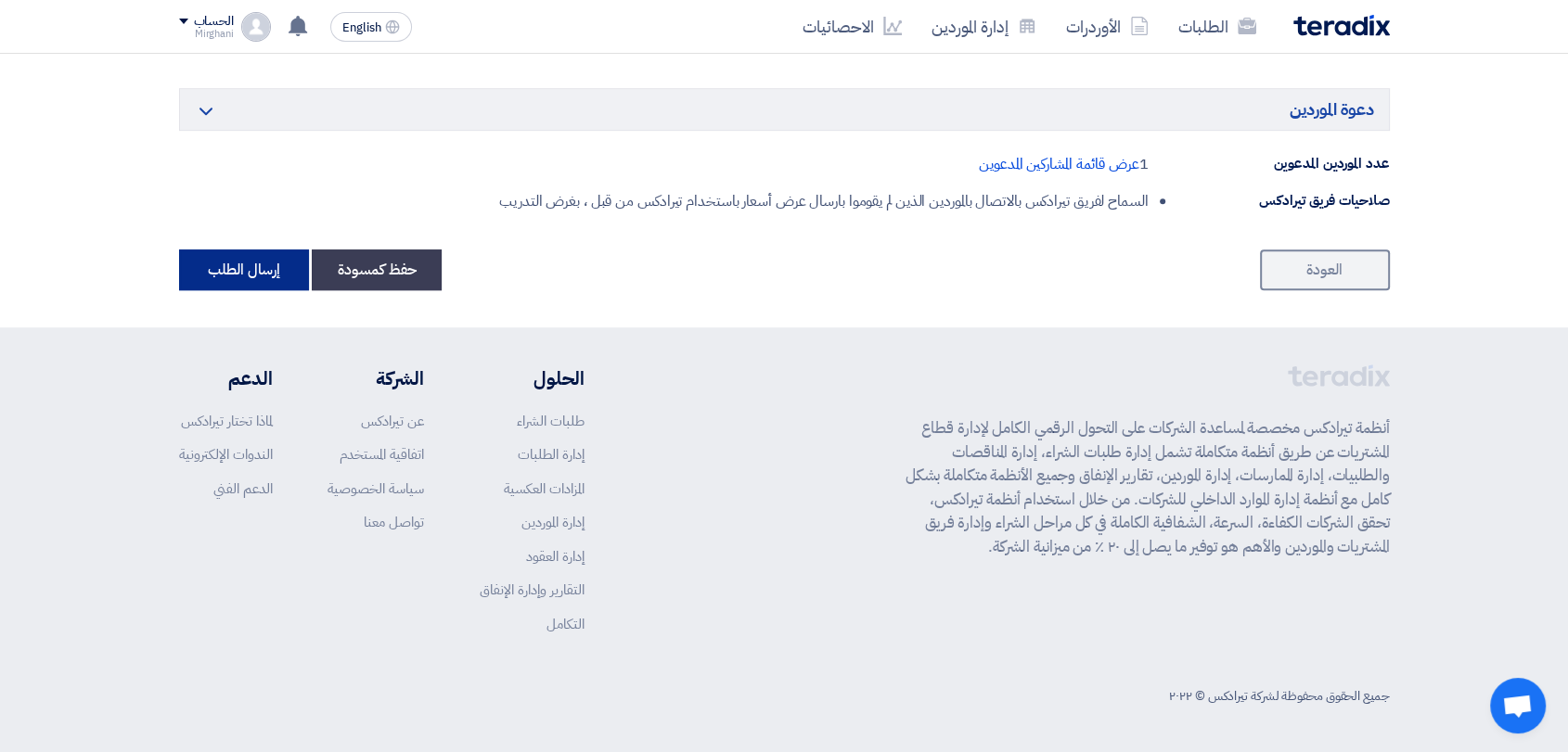
click at [221, 249] on button "إرسال الطلب" at bounding box center [243, 269] width 130 height 41
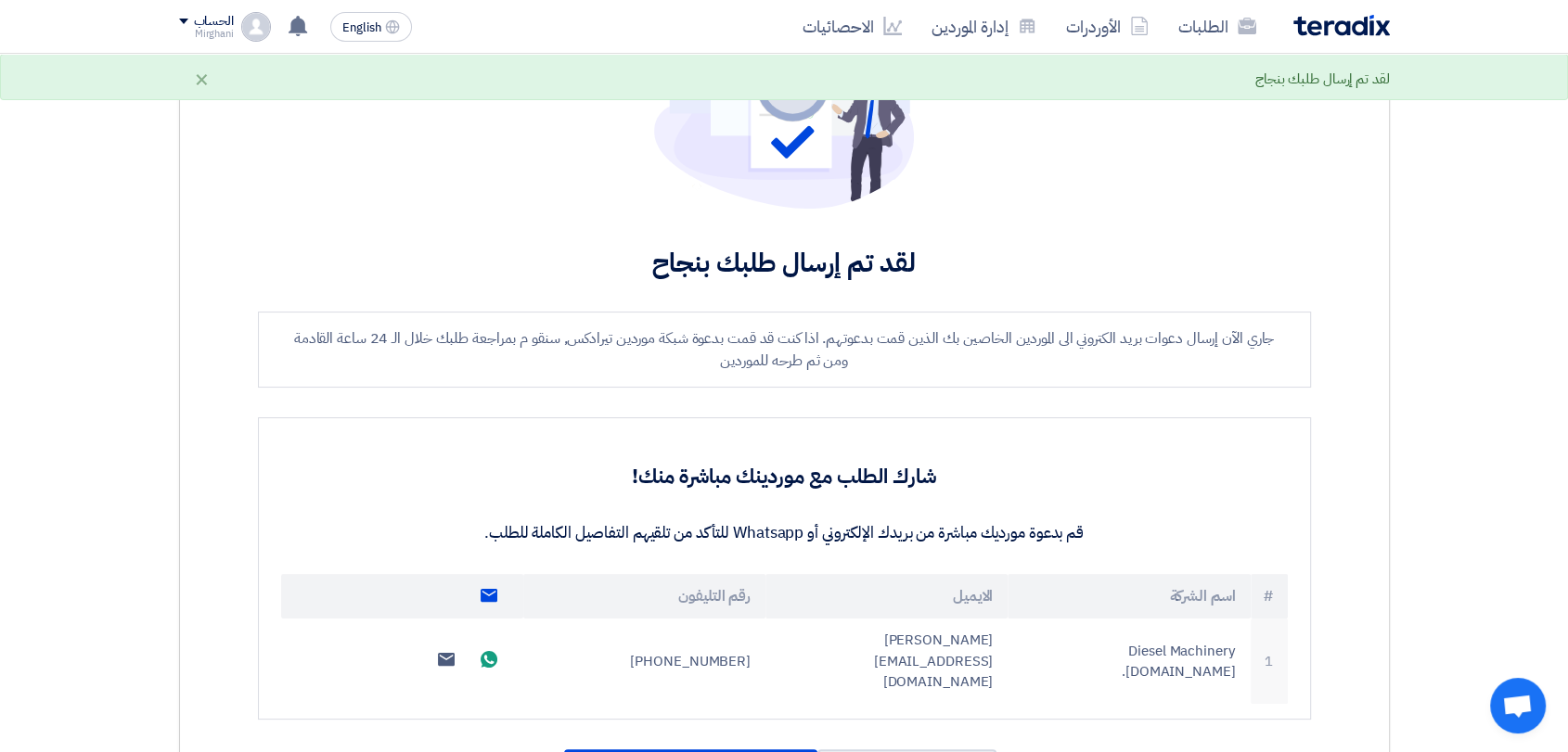
scroll to position [618, 0]
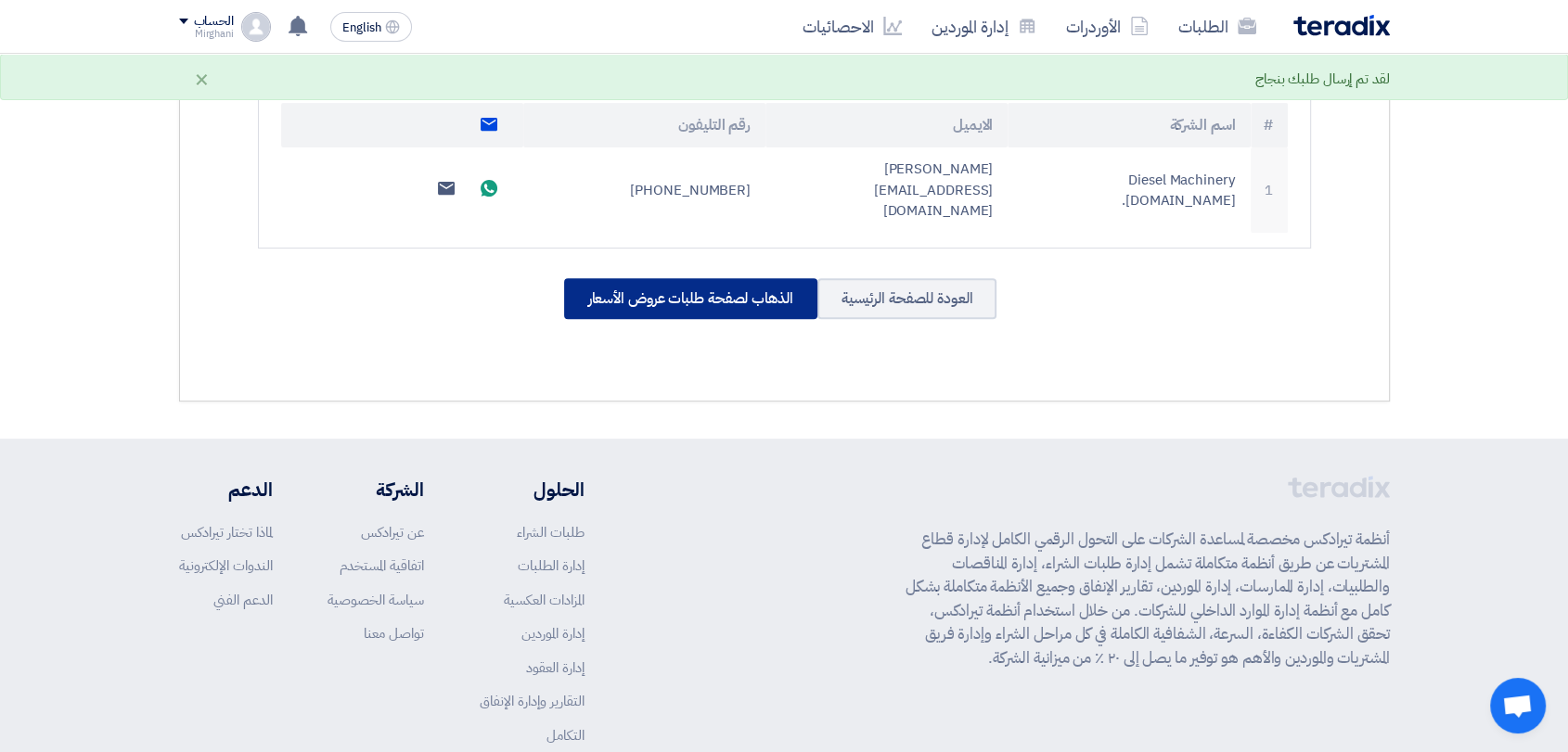
click at [647, 278] on div "الذهاب لصفحة طلبات عروض الأسعار" at bounding box center [690, 298] width 253 height 41
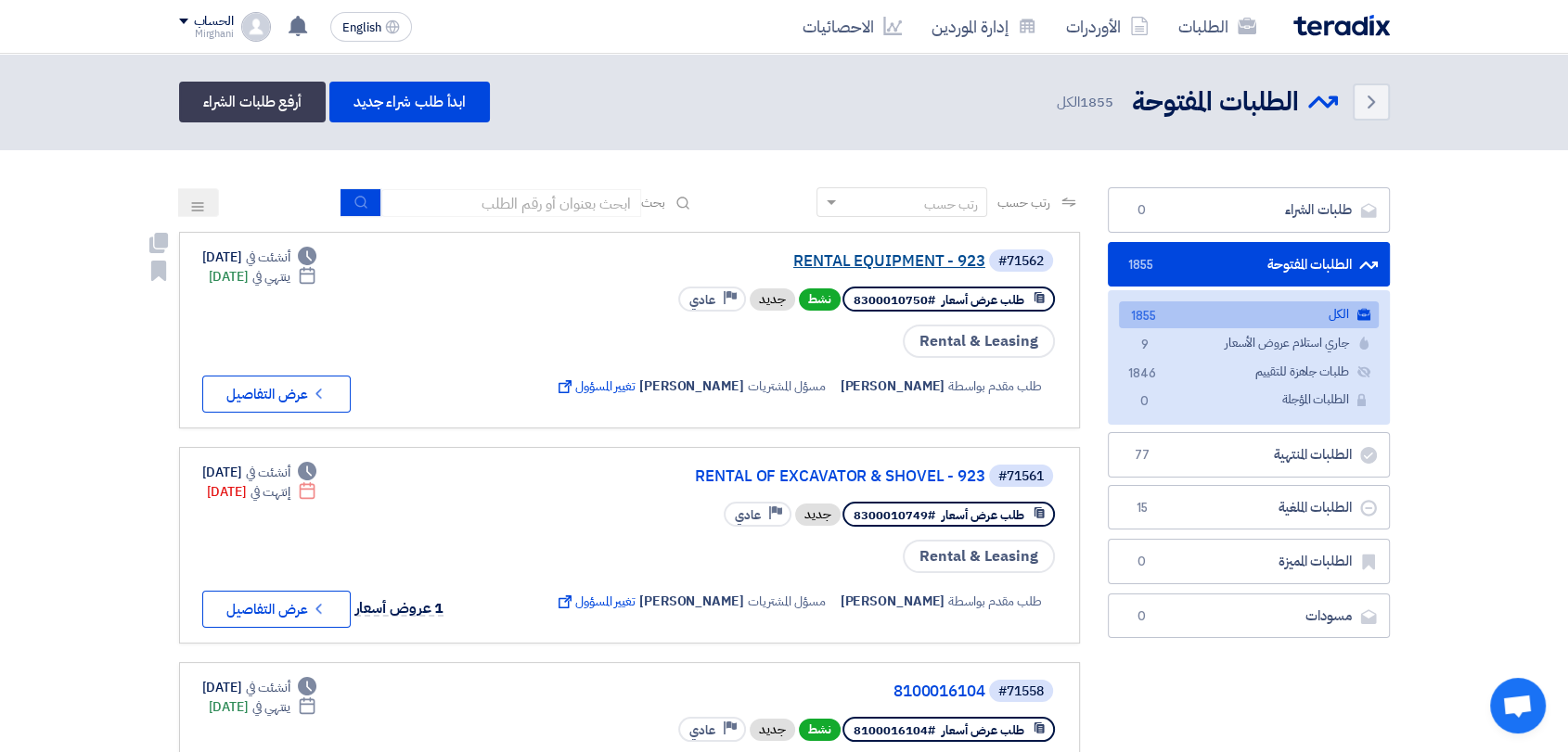
click at [866, 259] on link "RENTAL EQUIPMENT - 923" at bounding box center [800, 261] width 371 height 17
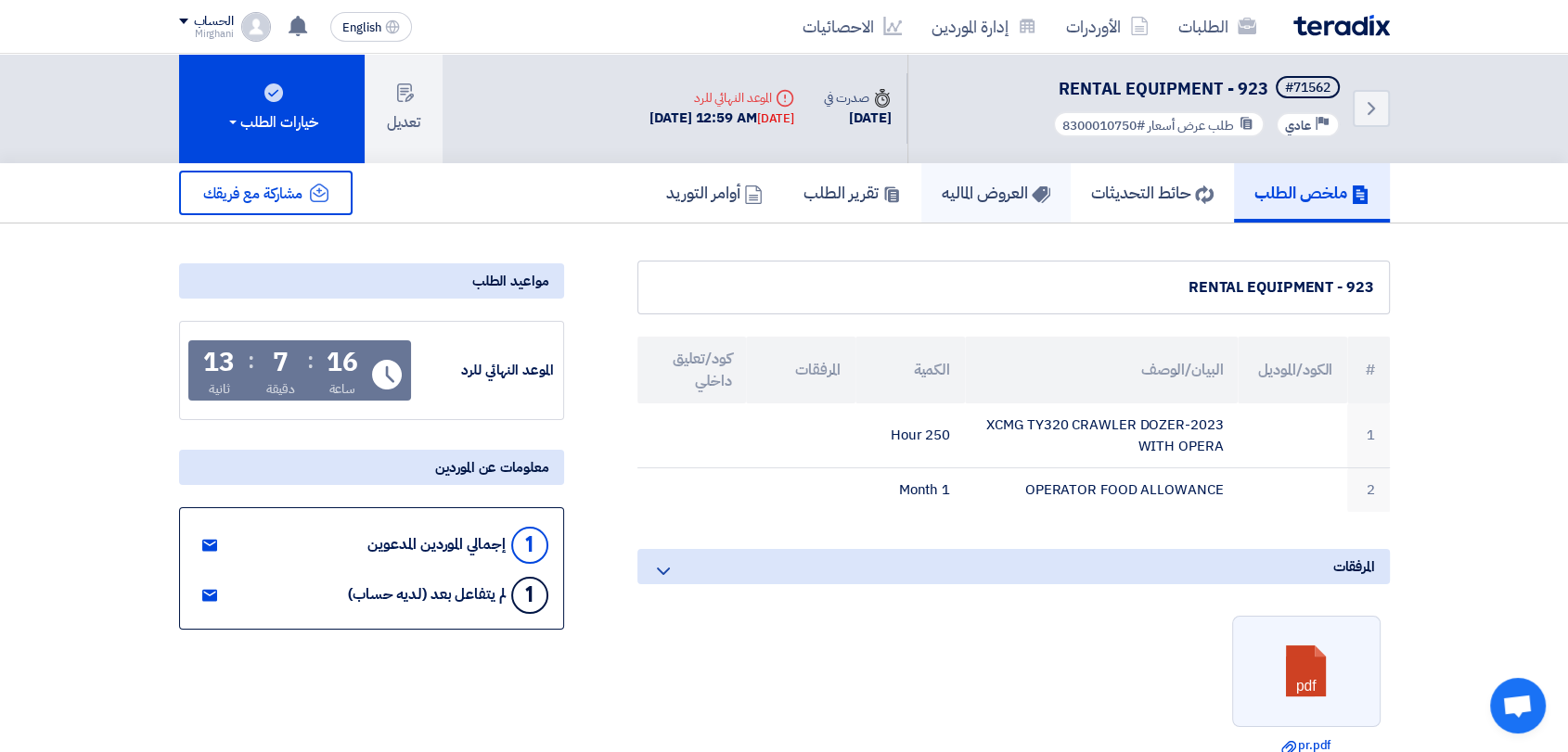
click at [967, 209] on link "العروض الماليه" at bounding box center [996, 192] width 150 height 60
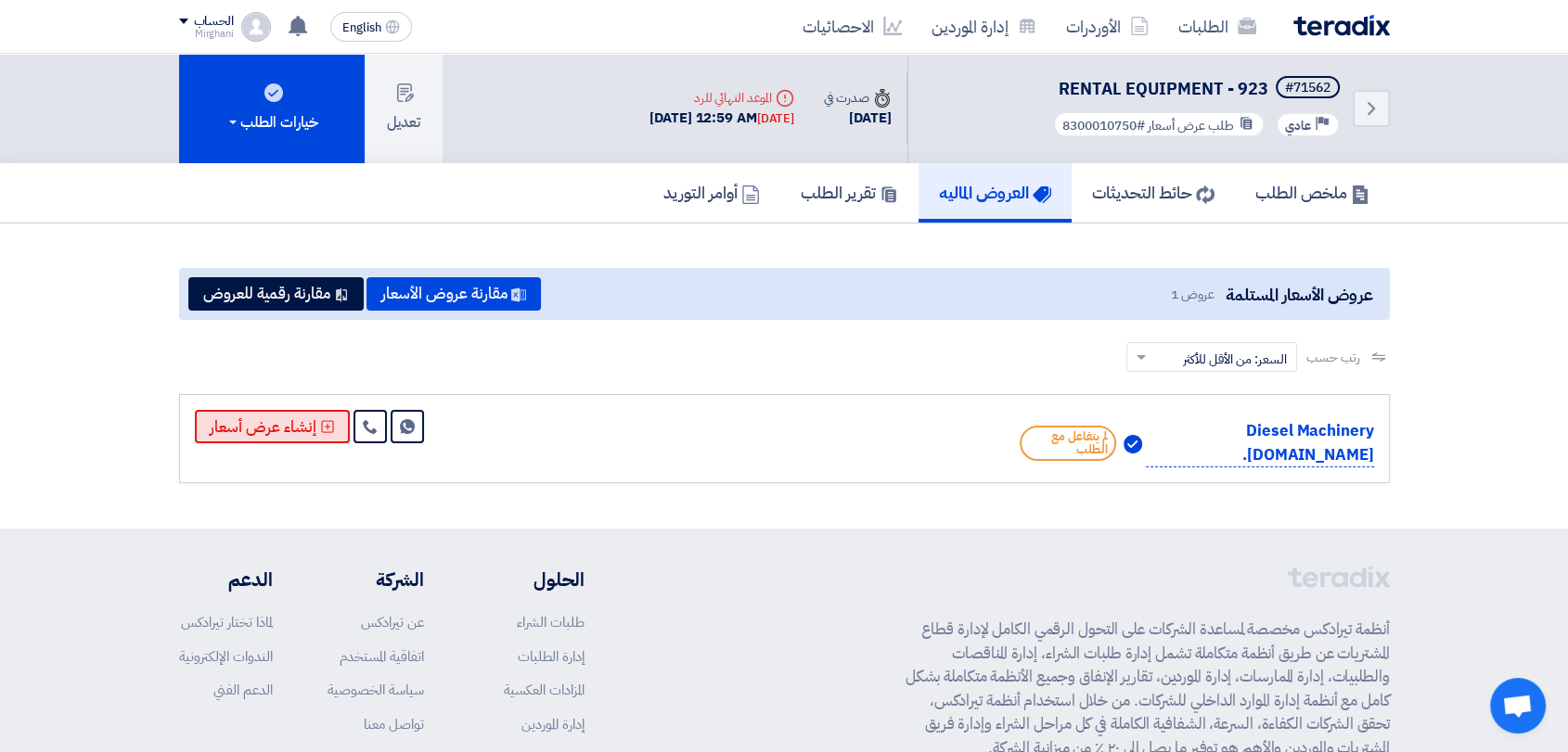
click at [305, 421] on button "إنشاء عرض أسعار" at bounding box center [273, 426] width 155 height 33
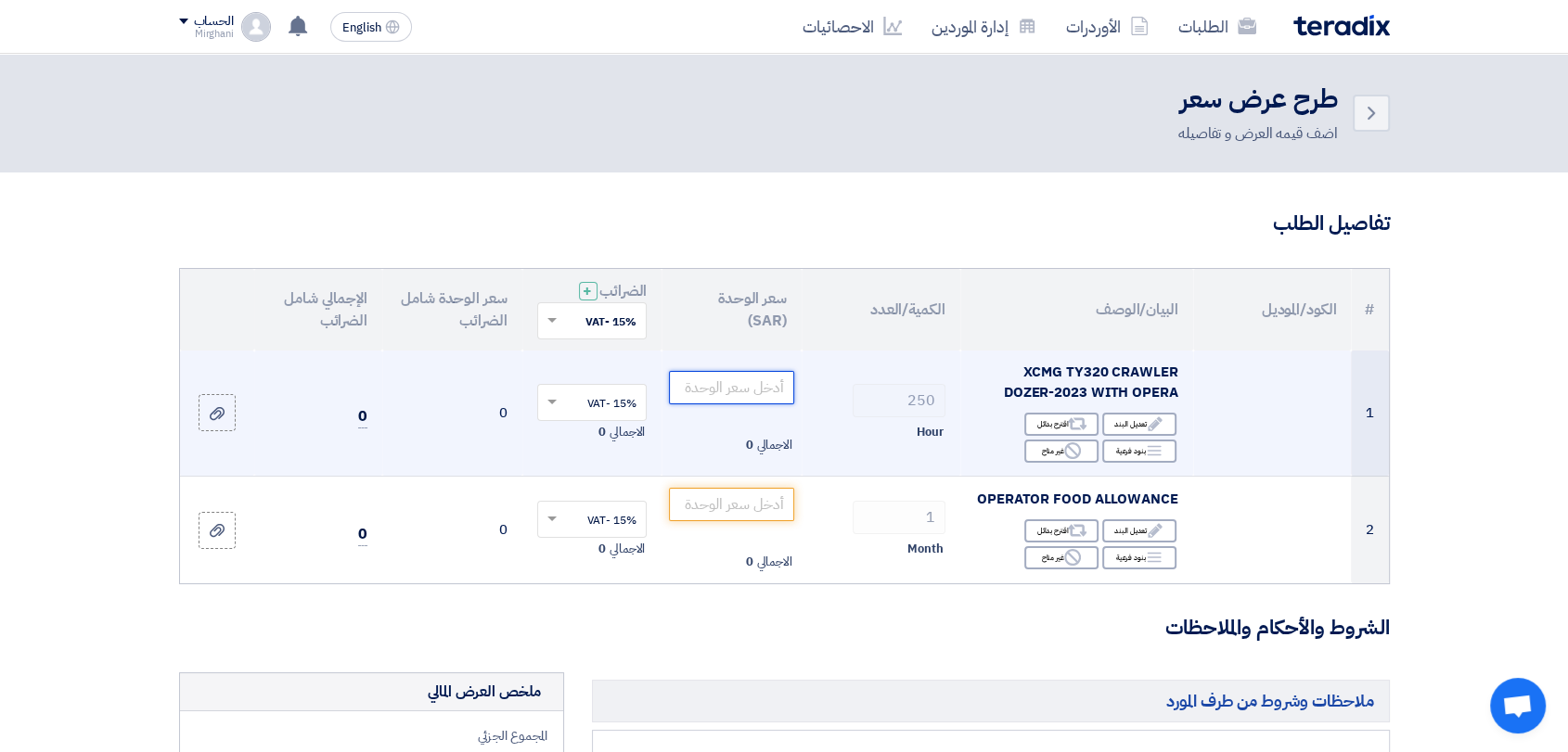
click at [712, 401] on input "number" at bounding box center [731, 387] width 125 height 33
paste input "134.61"
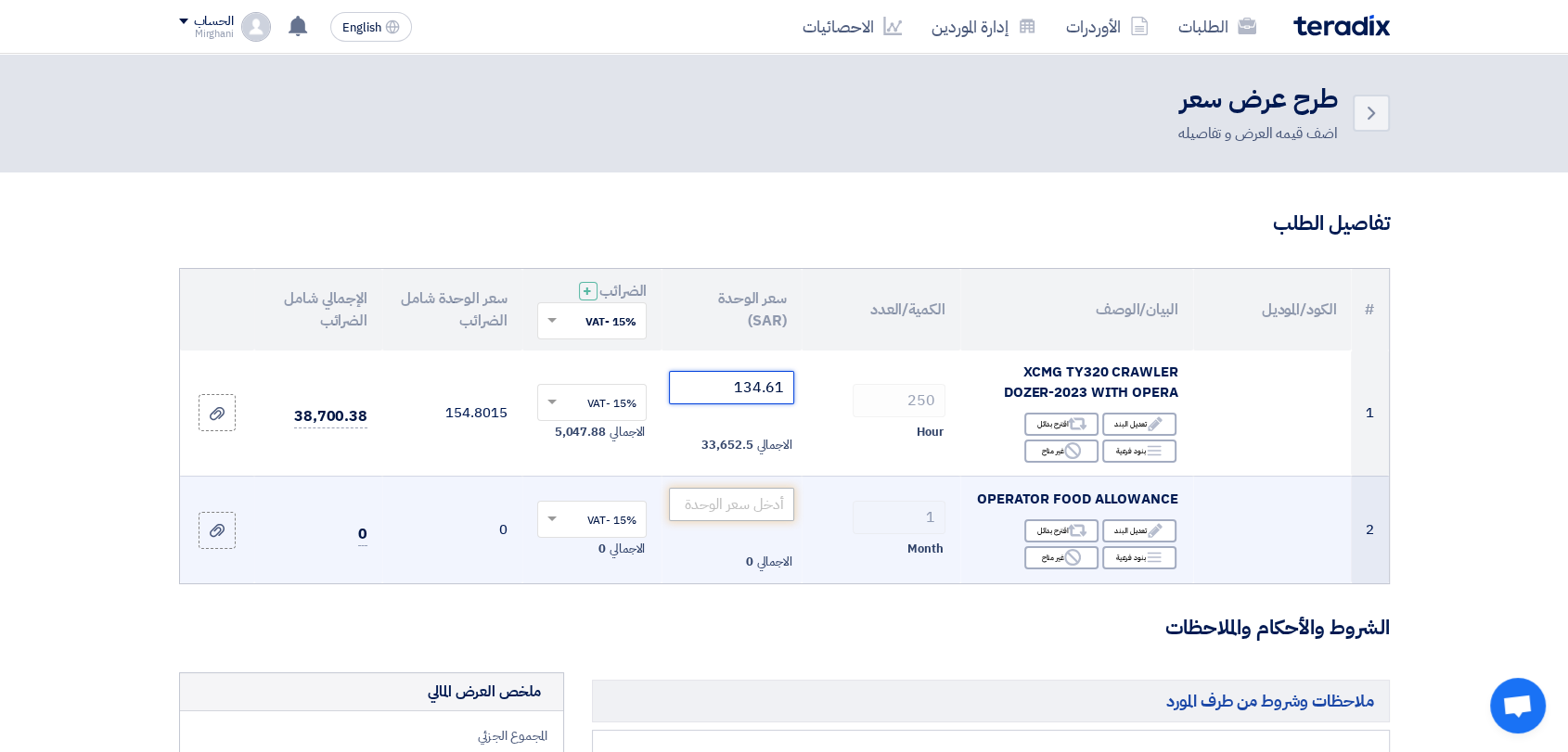
type input "134.61"
click at [754, 502] on input "number" at bounding box center [731, 504] width 125 height 33
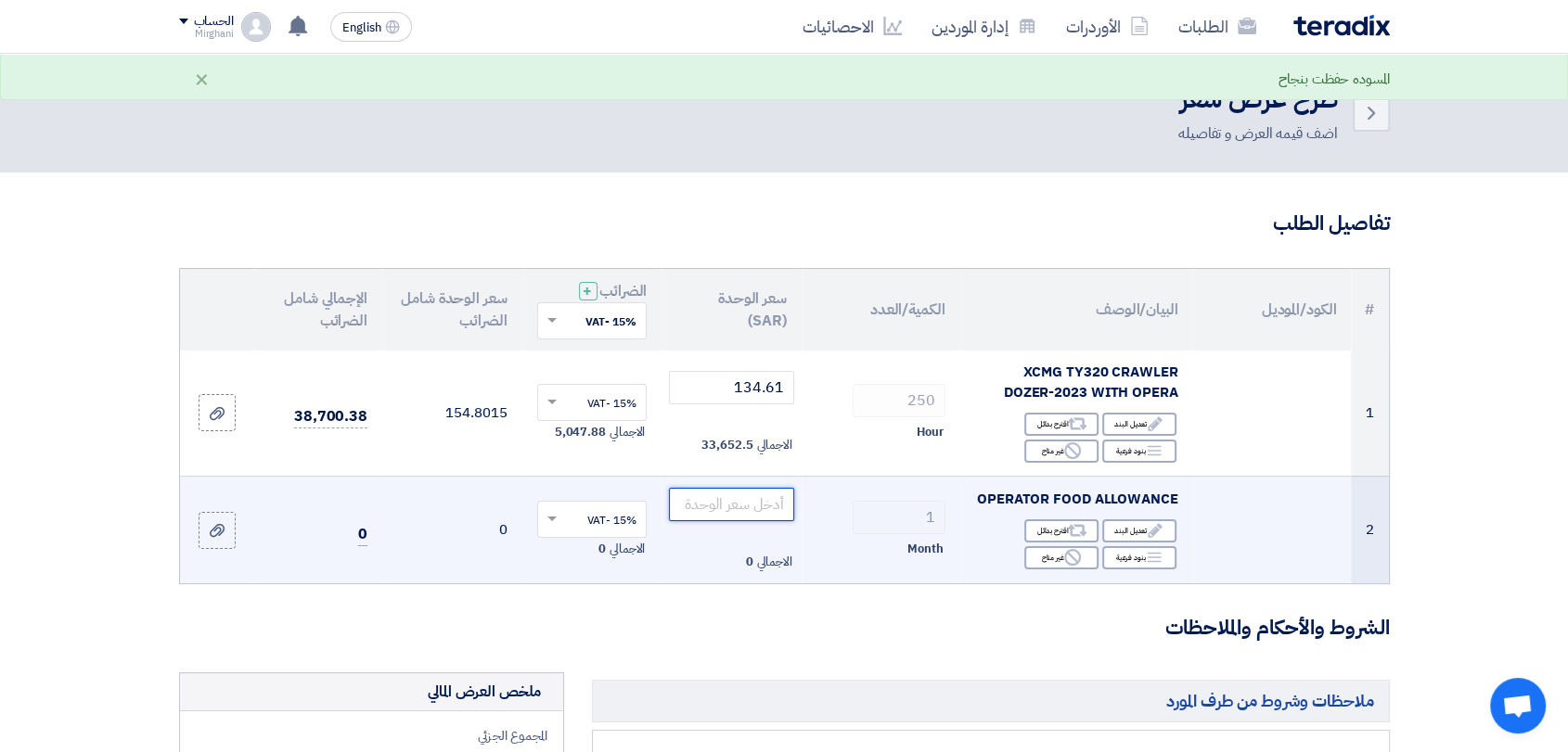
paste input "400.00"
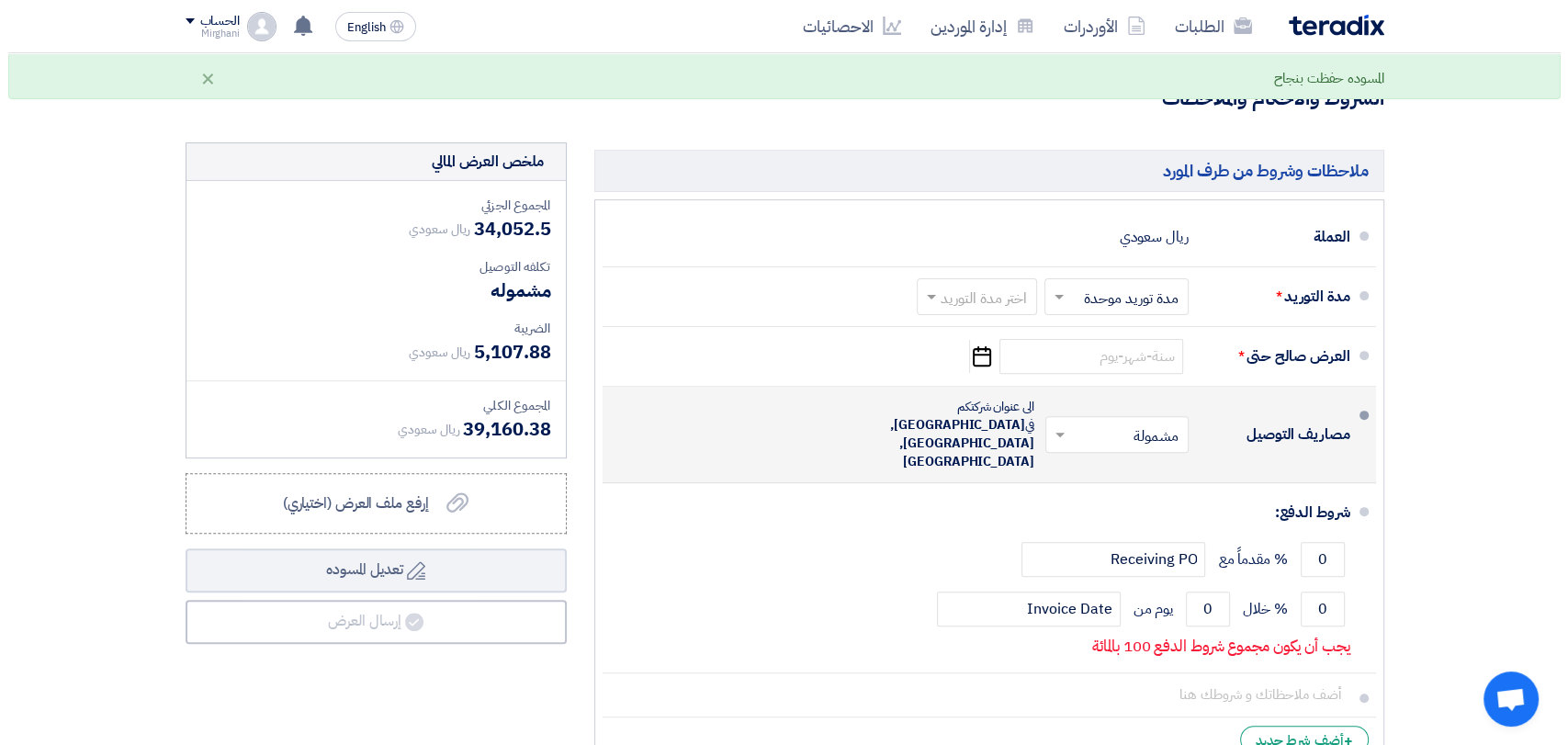
scroll to position [612, 0]
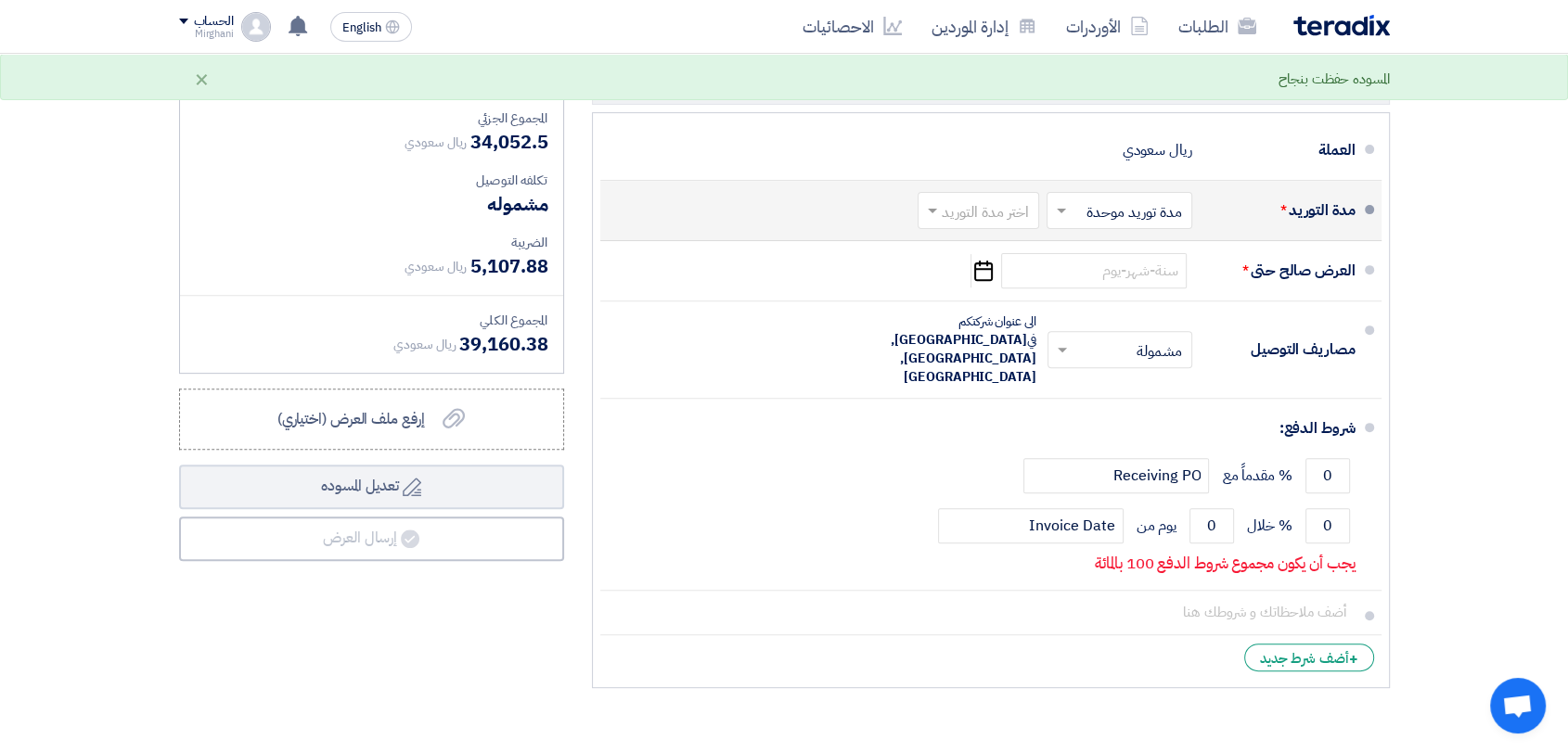
type input "400.00"
click at [979, 213] on input "text" at bounding box center [974, 212] width 112 height 27
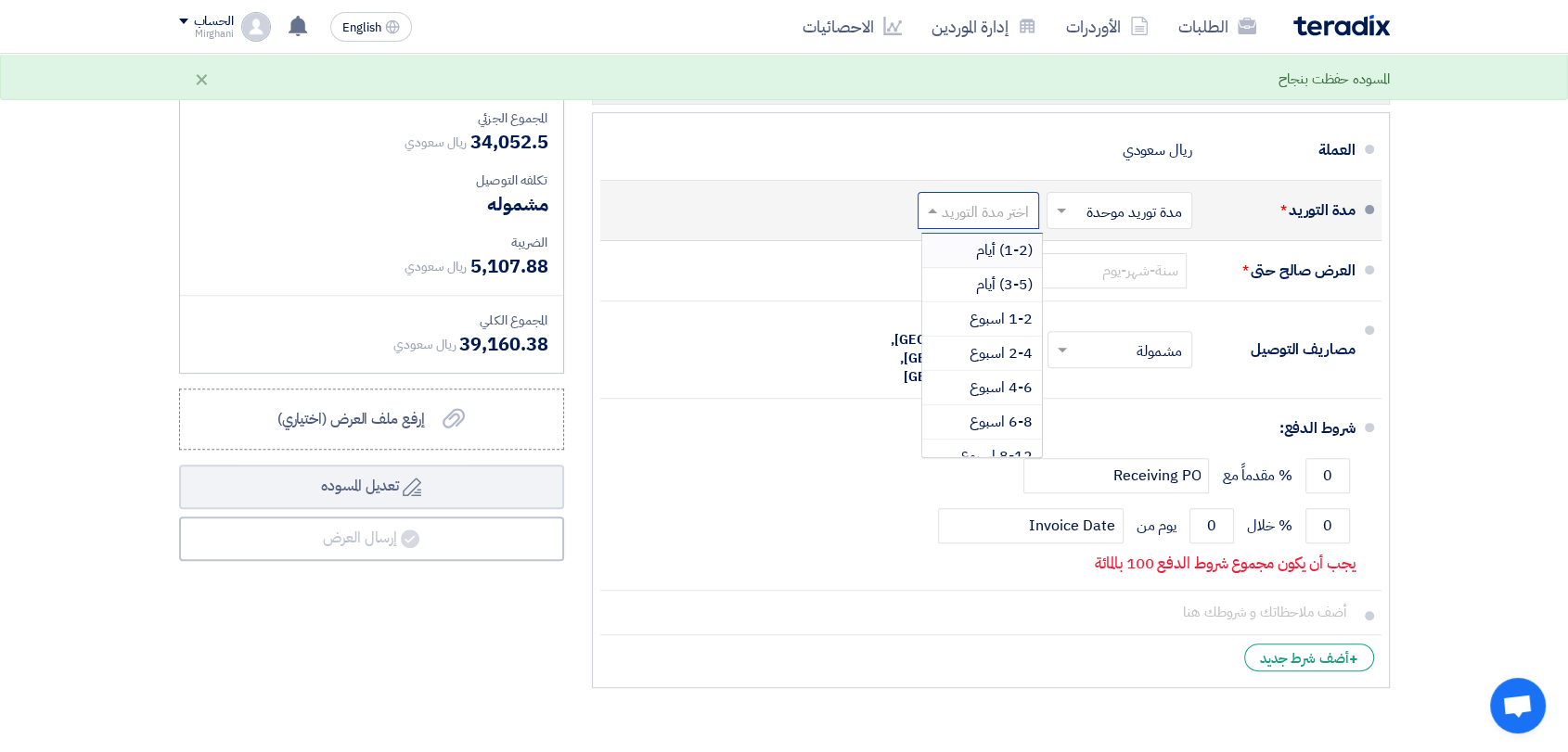
click at [980, 245] on span "(1-2) أيام" at bounding box center [1004, 251] width 57 height 23
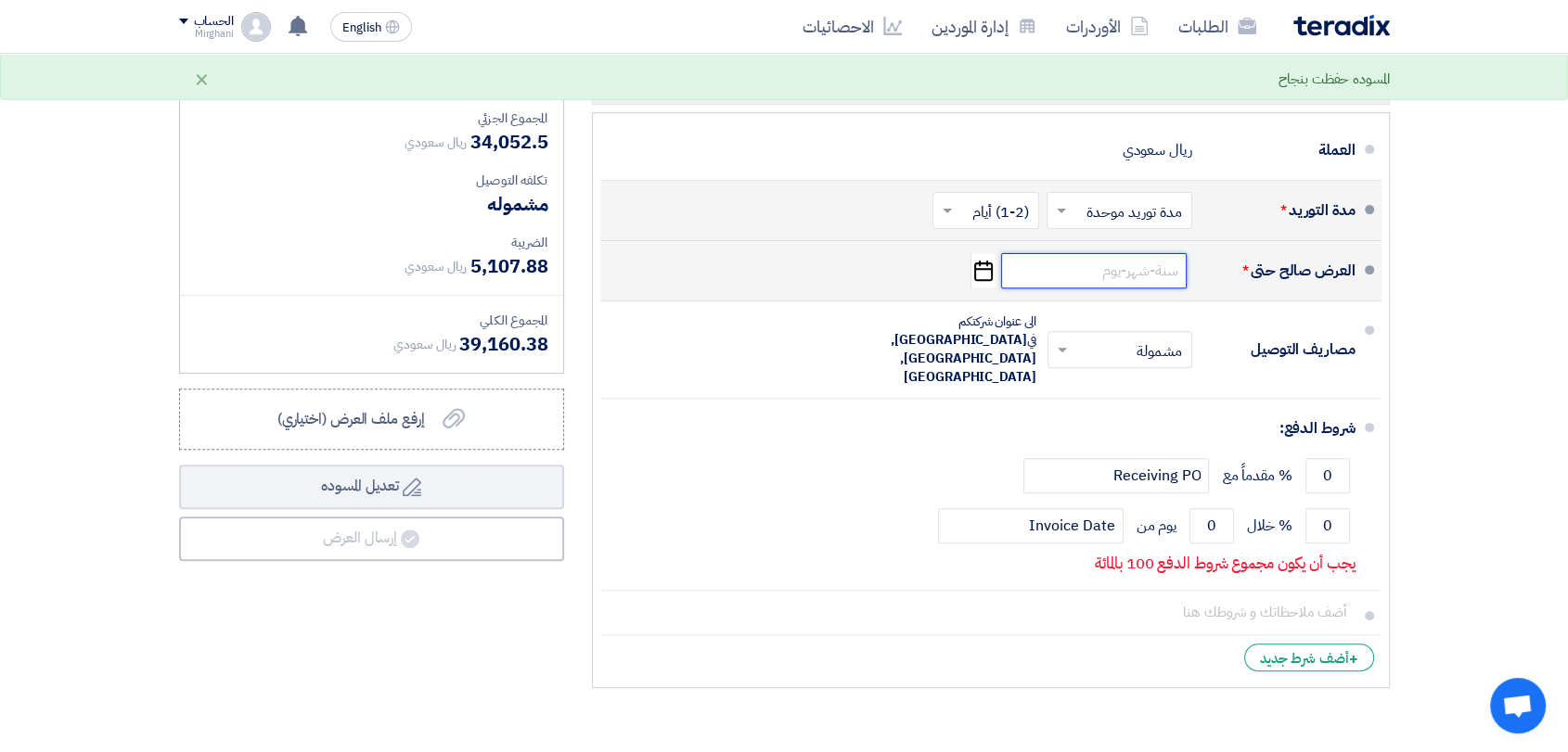
drag, startPoint x: 1078, startPoint y: 258, endPoint x: 1079, endPoint y: 283, distance: 25.0
click at [1079, 258] on input at bounding box center [1094, 270] width 186 height 35
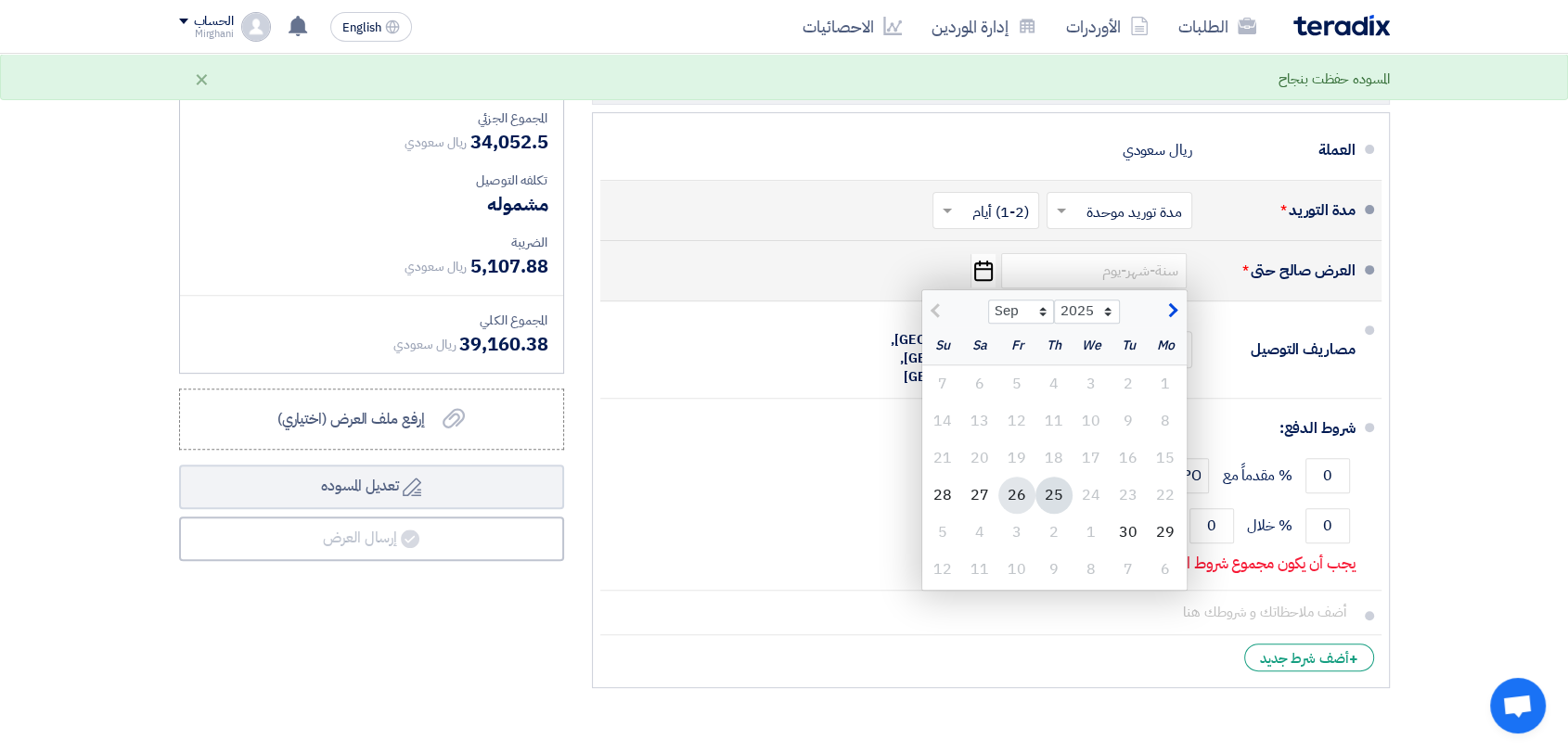
click at [1013, 496] on div "26" at bounding box center [1017, 494] width 37 height 37
type input "[DATE]"
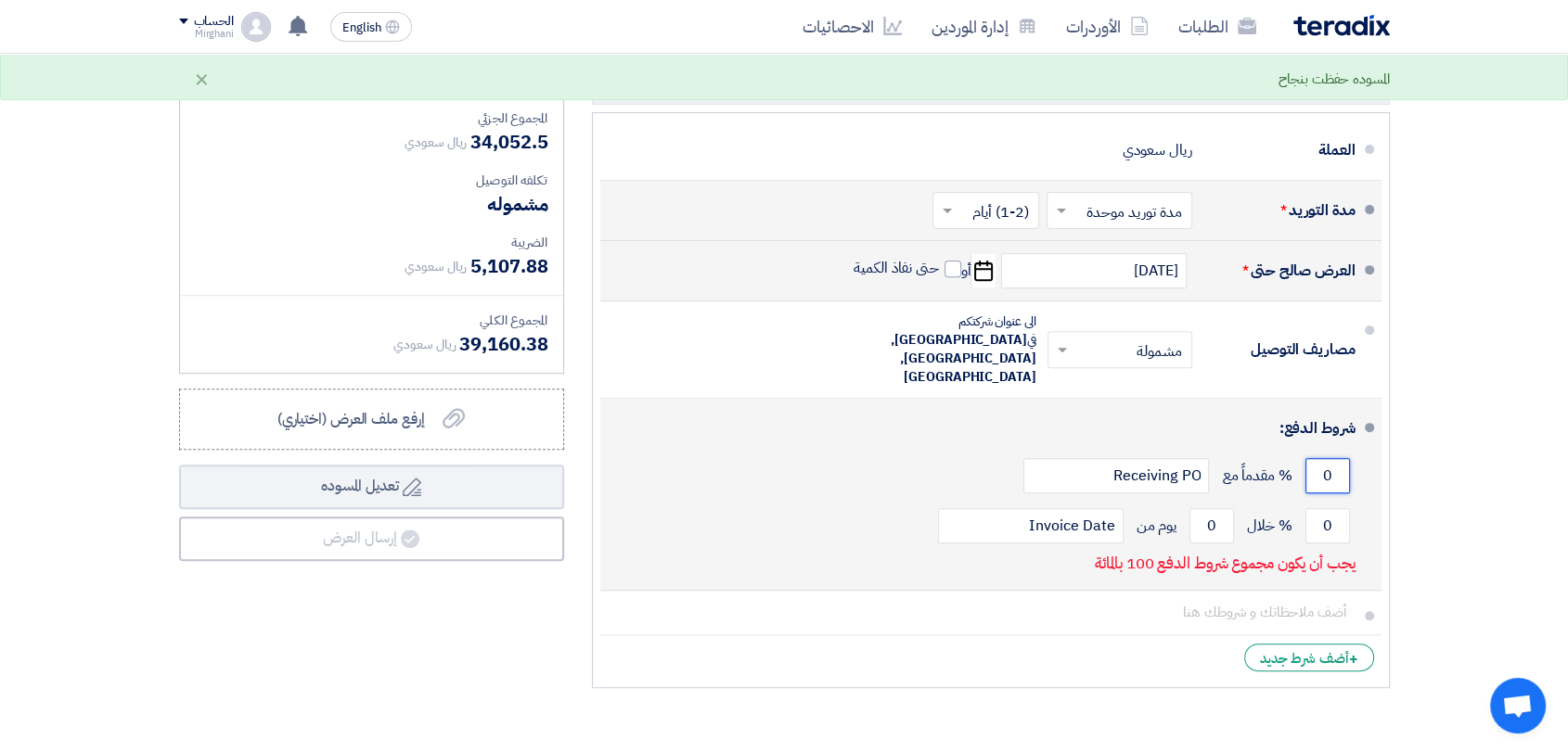
click at [1336, 458] on input "0" at bounding box center [1327, 475] width 45 height 35
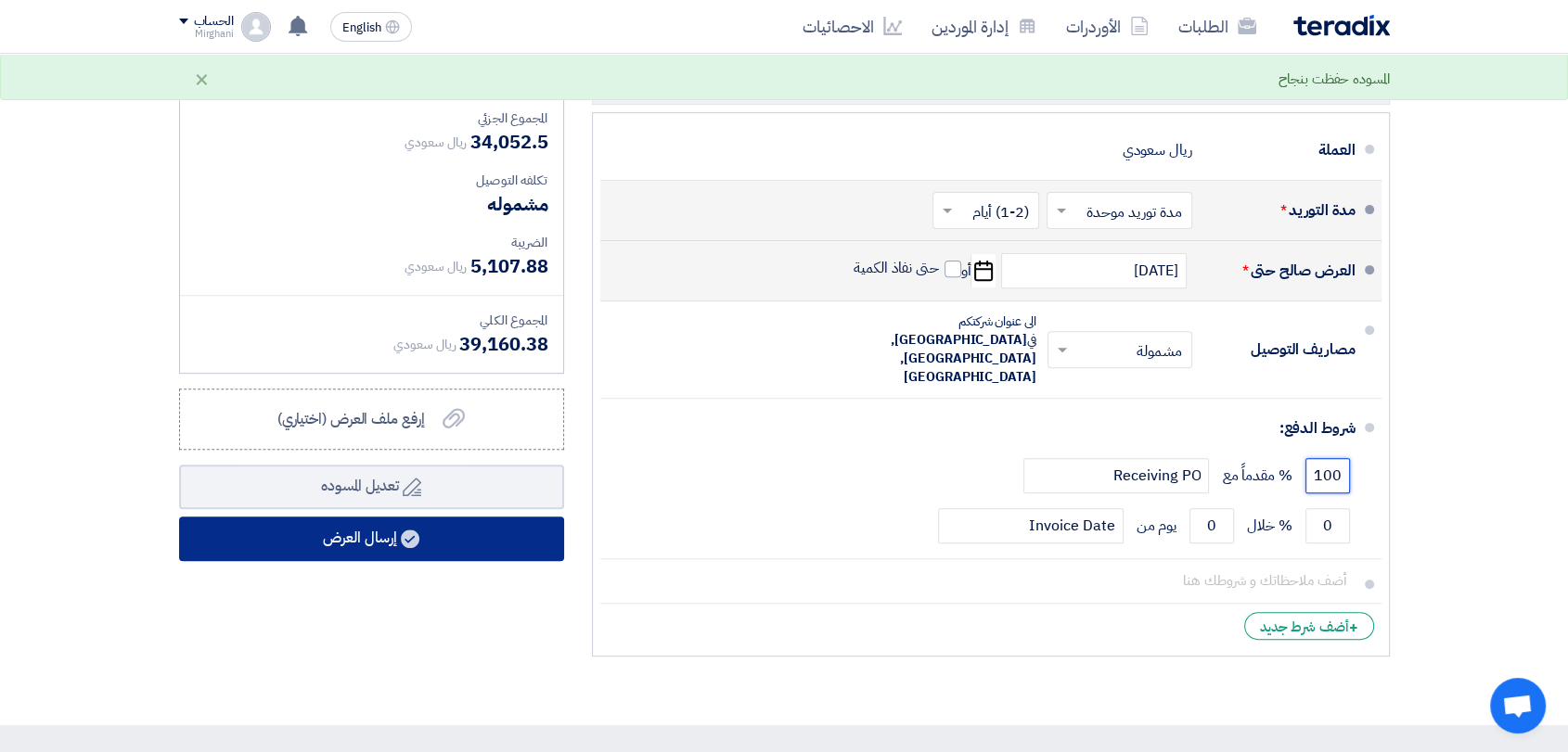
type input "100"
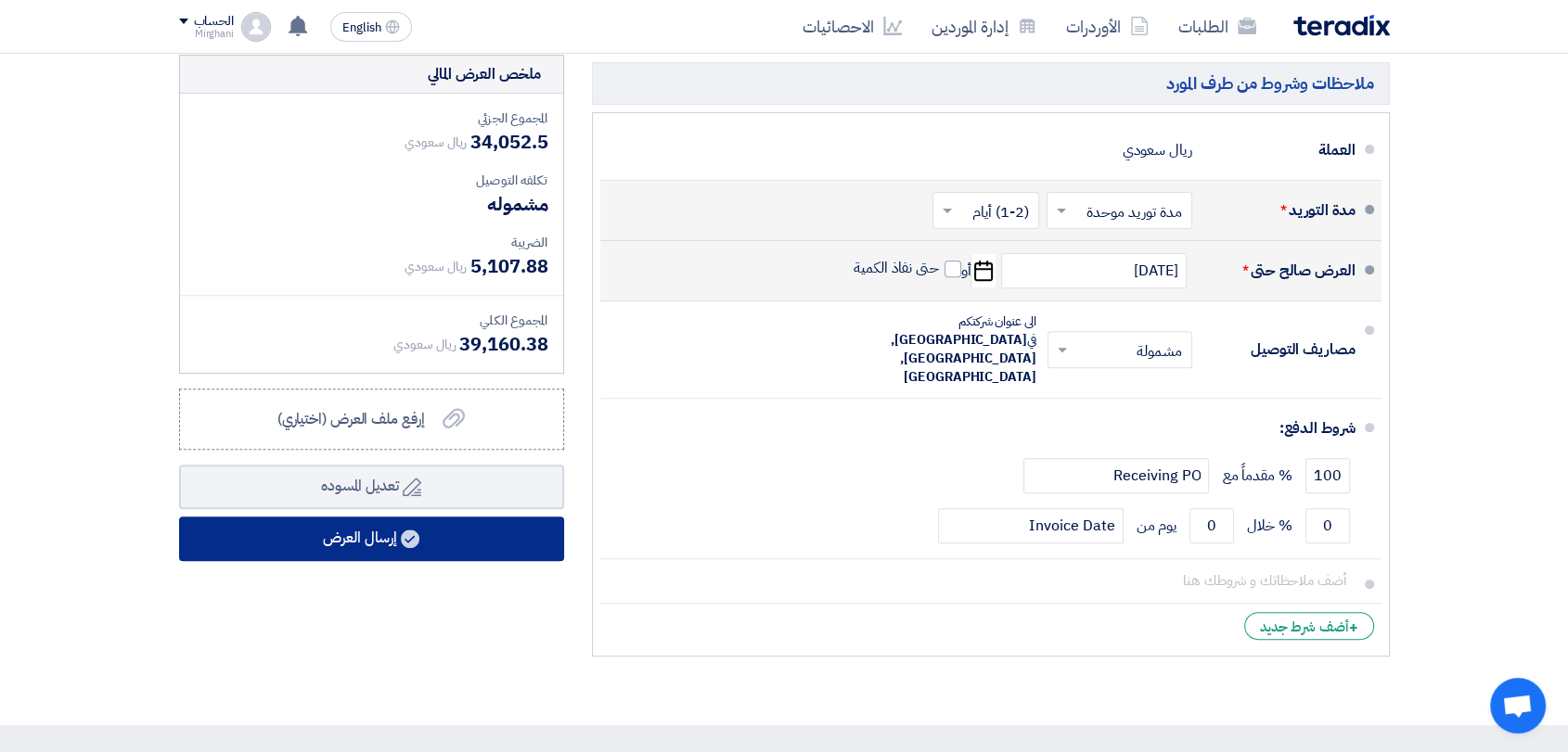
click at [541, 528] on button "إرسال العرض" at bounding box center [371, 538] width 385 height 45
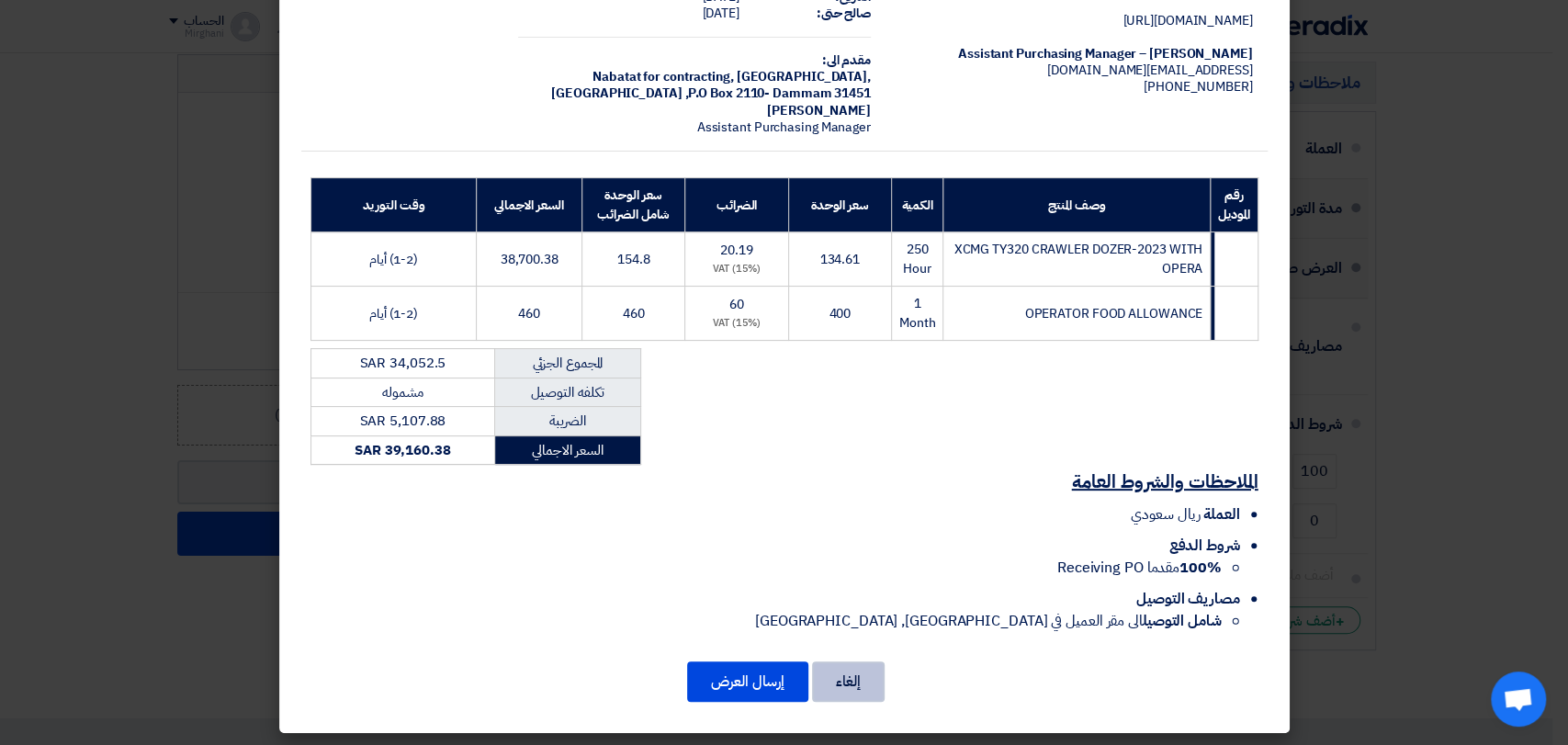
scroll to position [118, 0]
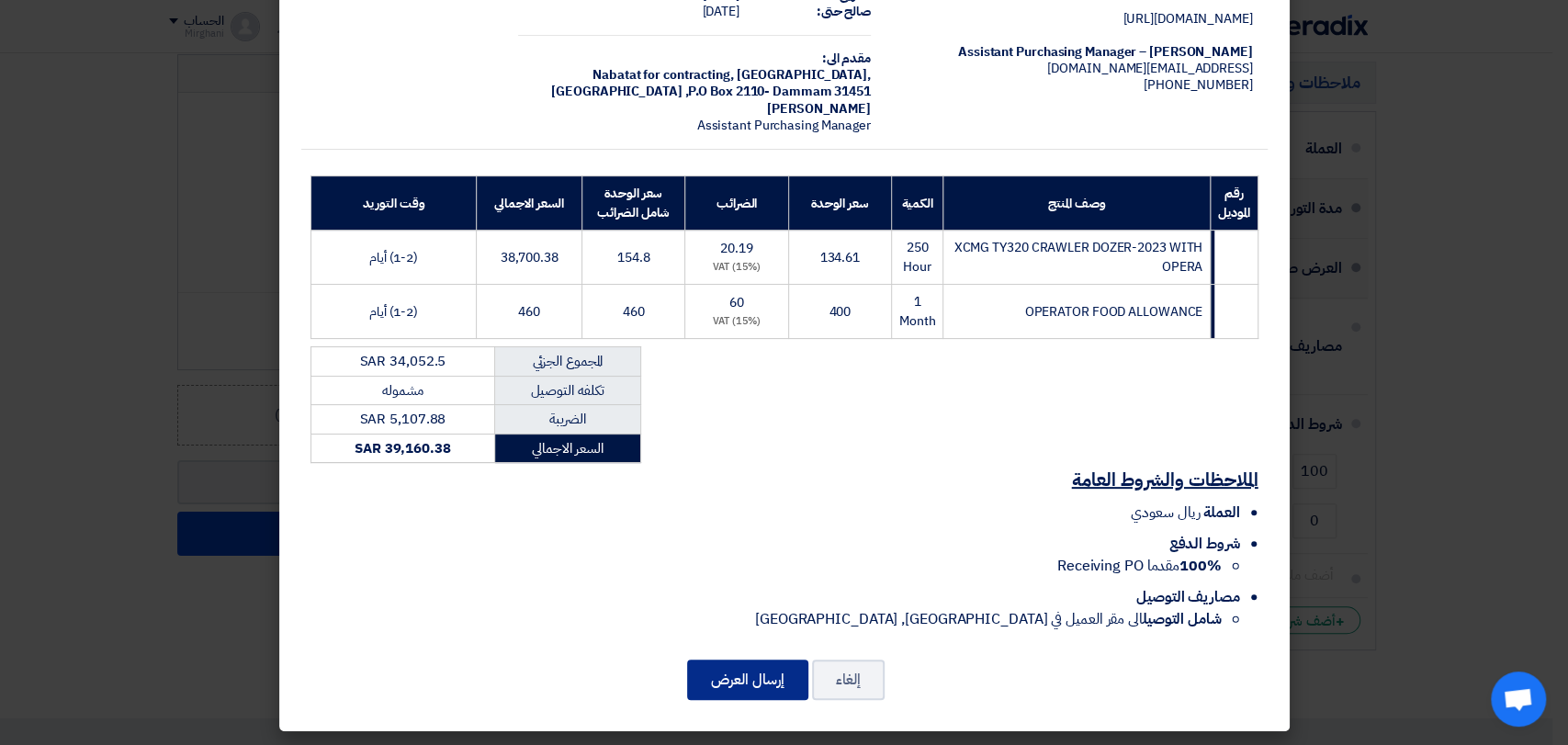
click at [757, 671] on button "إرسال العرض" at bounding box center [747, 679] width 121 height 40
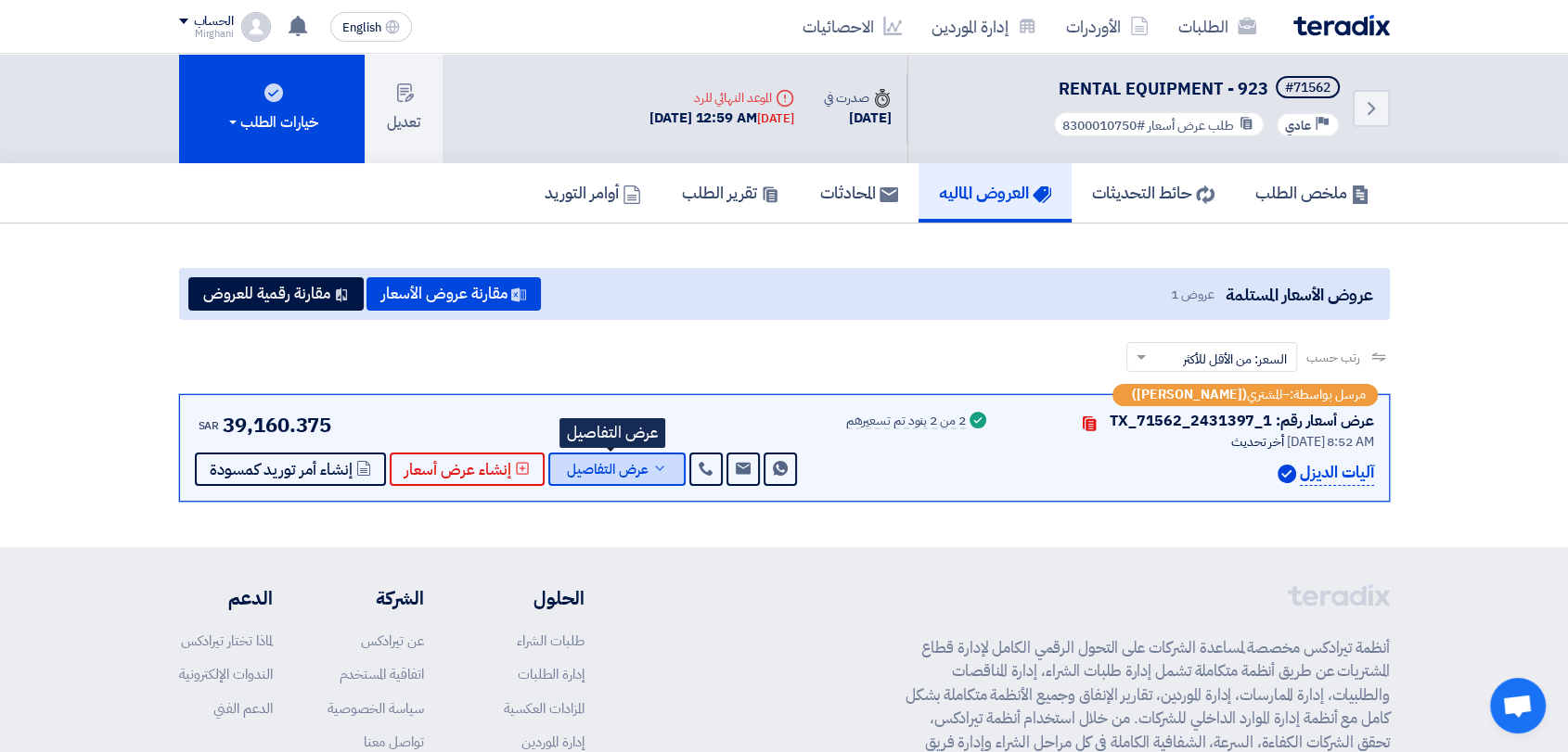
click at [661, 468] on button "عرض التفاصيل" at bounding box center [617, 469] width 137 height 33
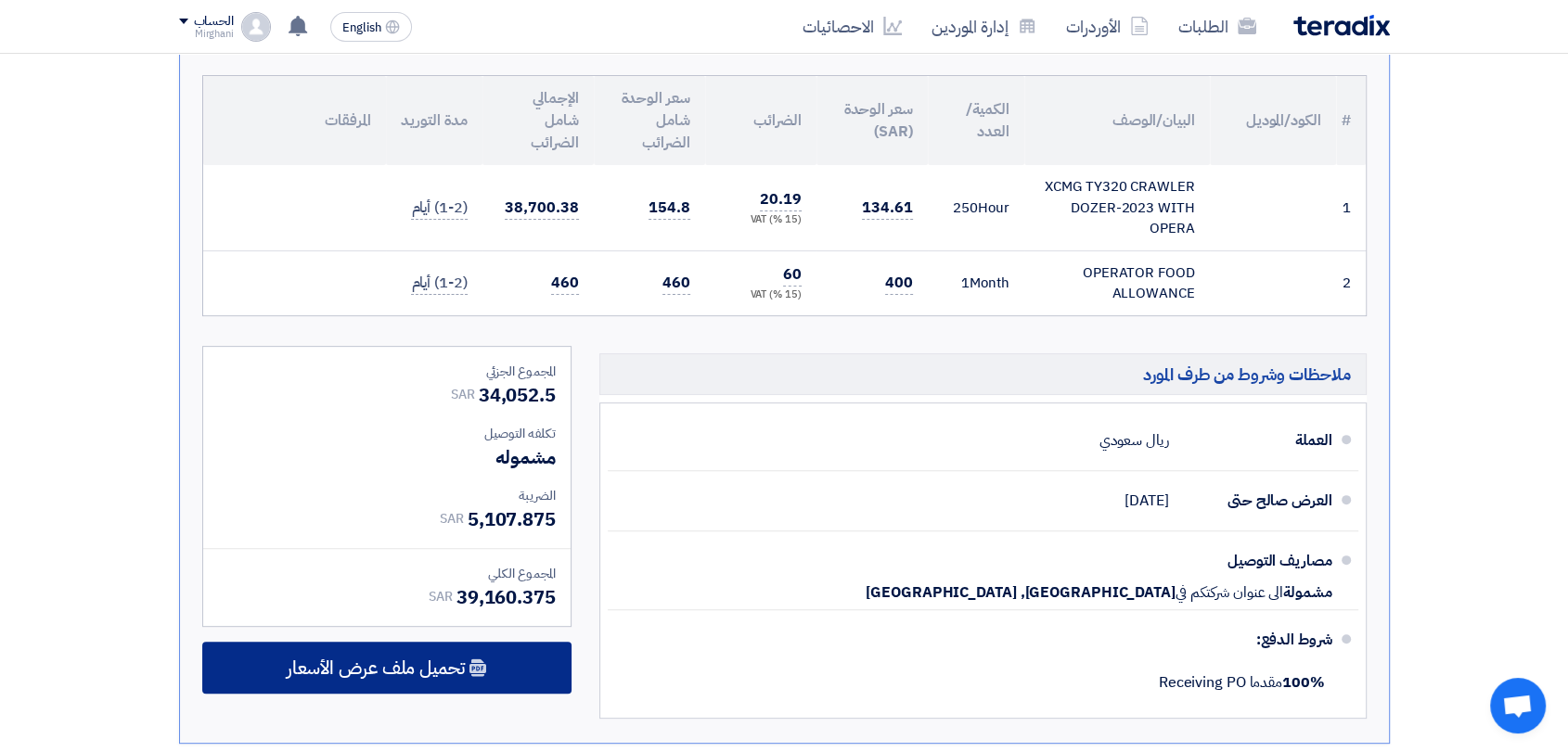
click at [472, 672] on use at bounding box center [478, 667] width 17 height 18
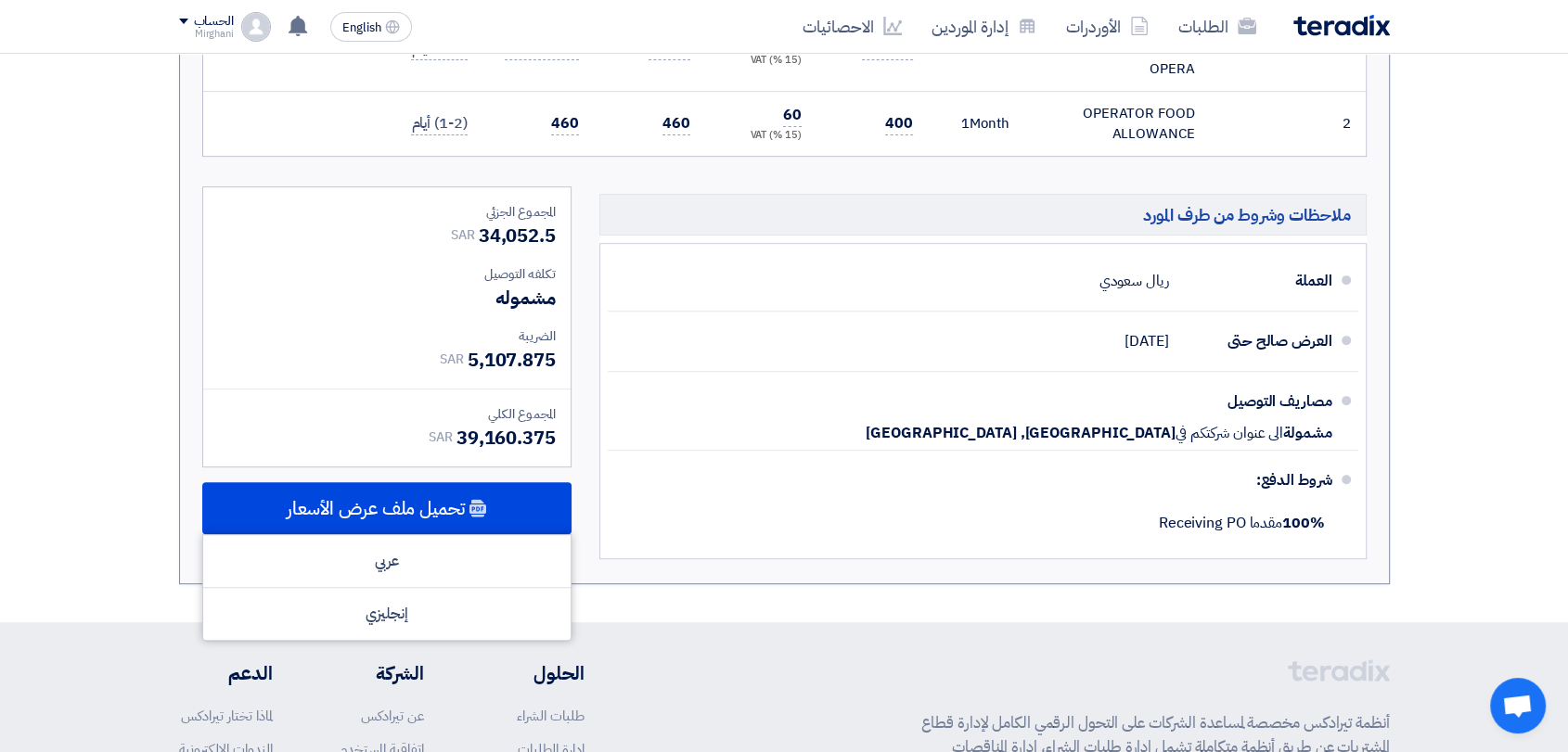
scroll to position [824, 0]
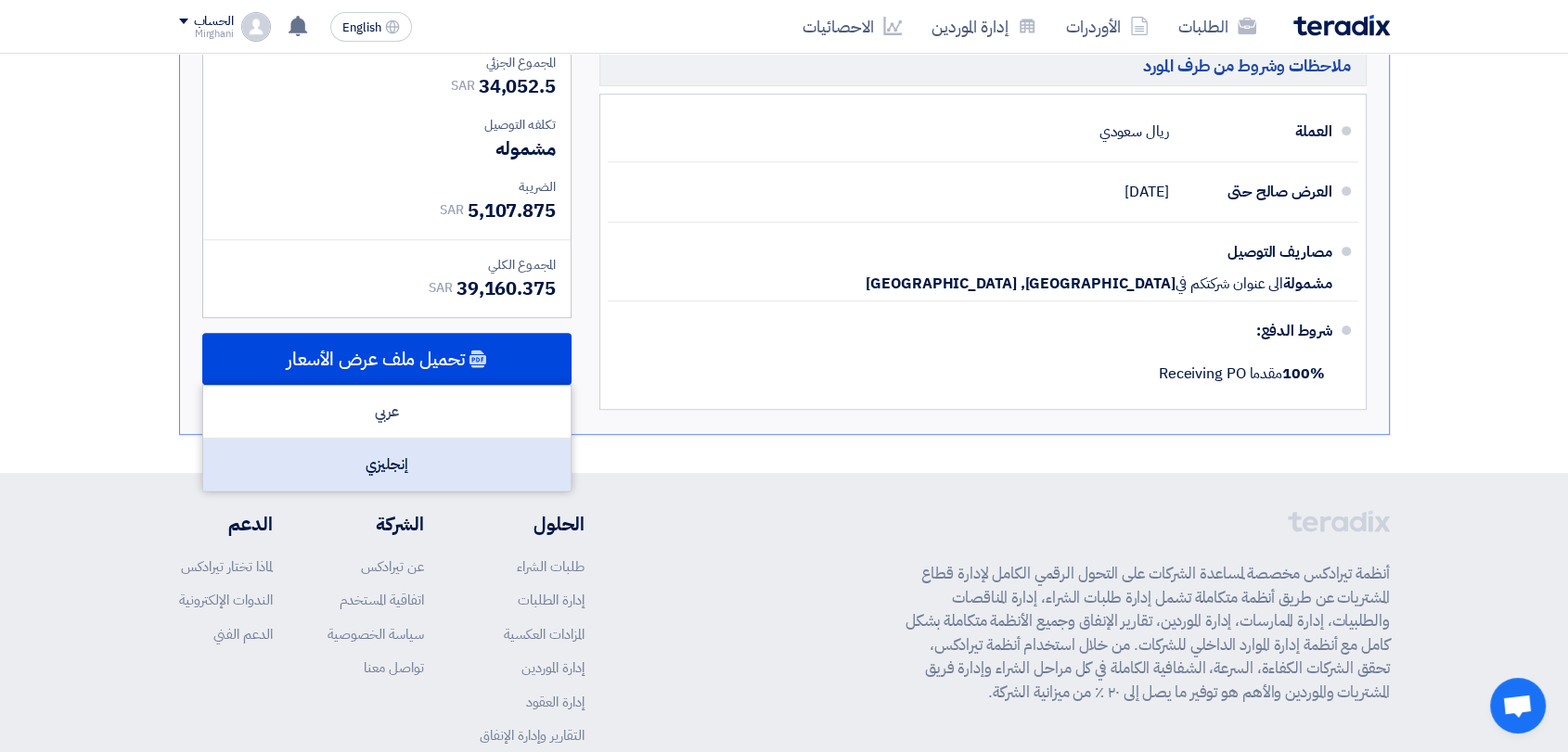
click at [467, 466] on div "إنجليزي" at bounding box center [387, 464] width 368 height 52
click at [534, 451] on div "إنجليزي" at bounding box center [387, 464] width 368 height 52
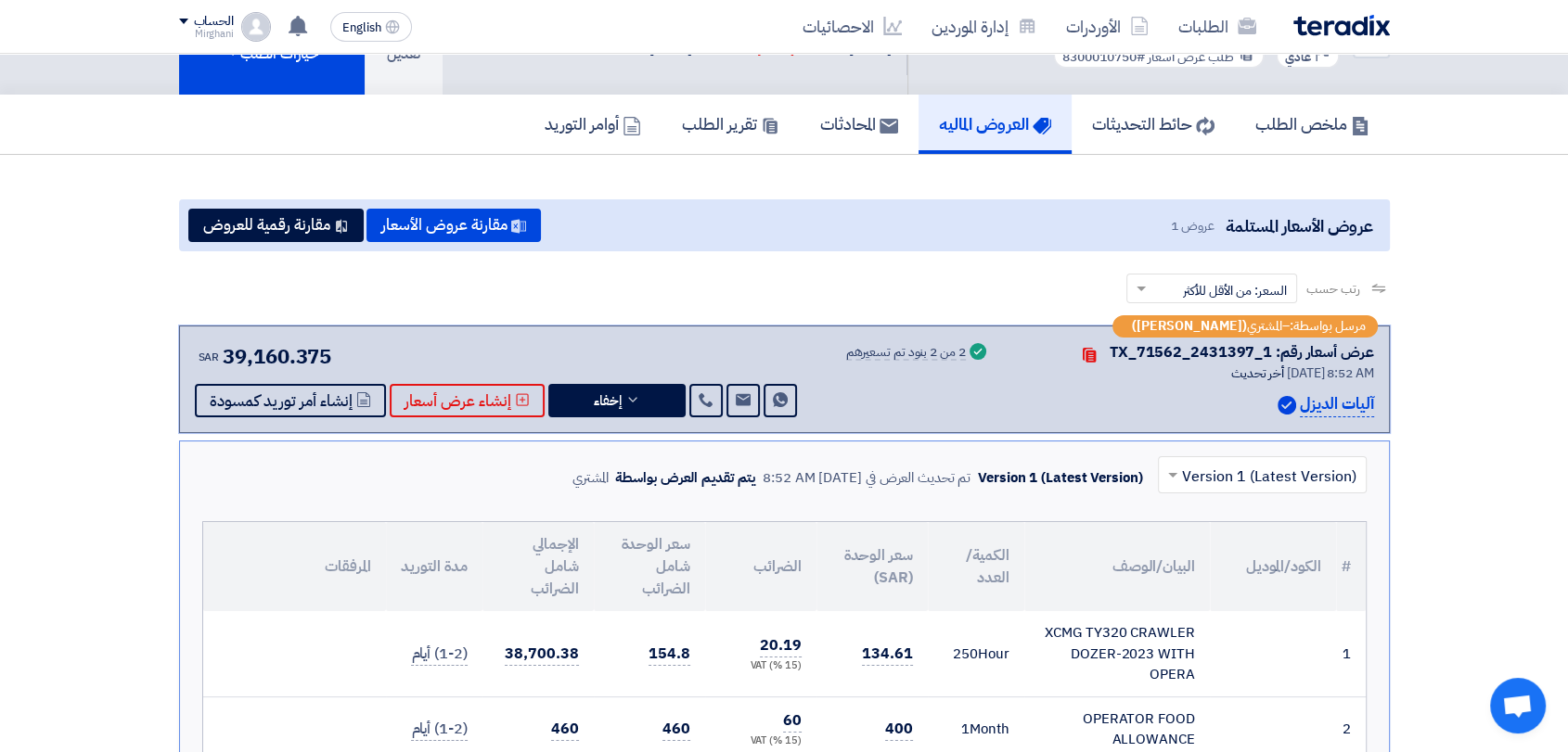
scroll to position [0, 0]
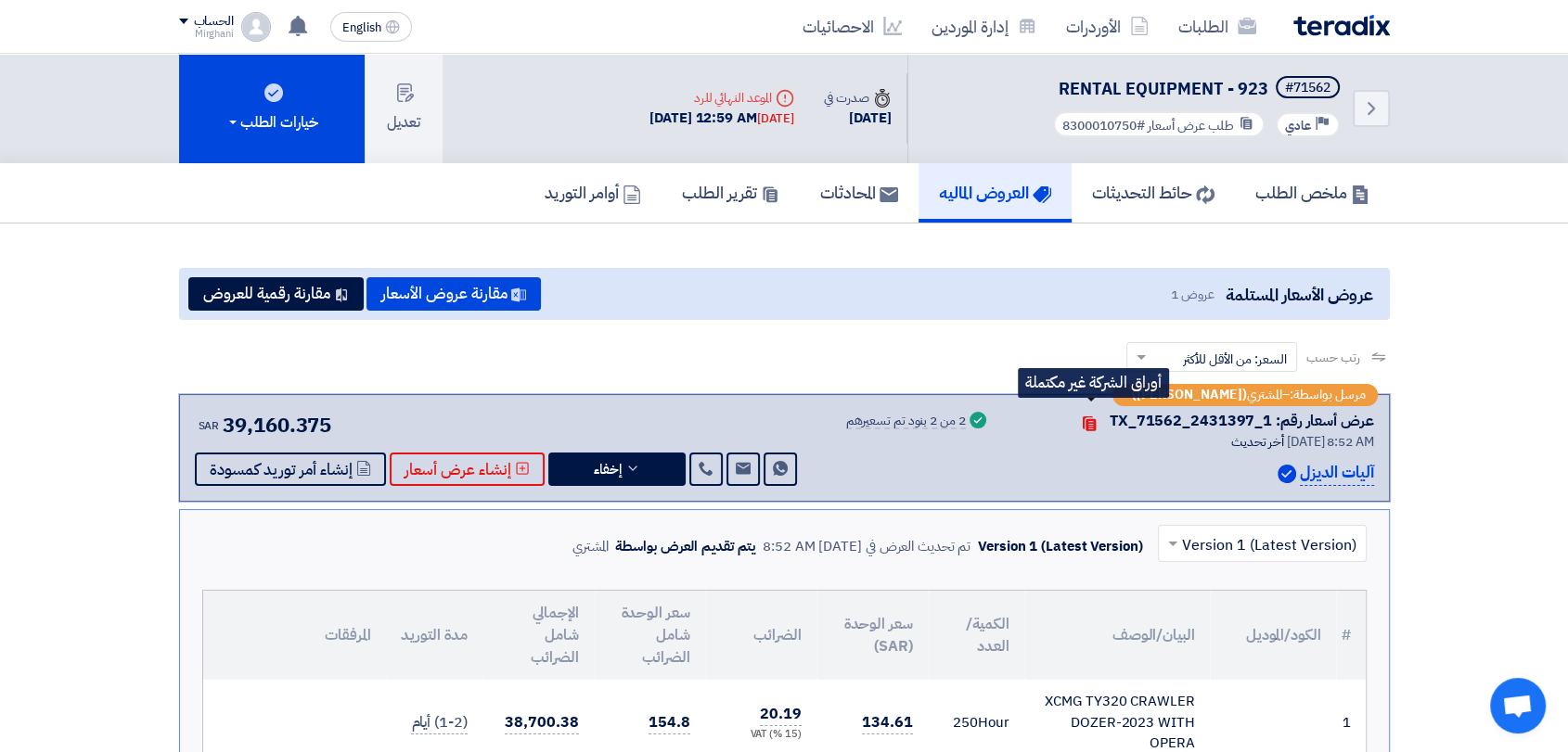
click at [1094, 419] on use at bounding box center [1090, 424] width 13 height 15
click at [1095, 428] on use at bounding box center [1090, 424] width 13 height 15
drag, startPoint x: 1113, startPoint y: 420, endPoint x: 1126, endPoint y: 427, distance: 14.8
click at [1126, 427] on div "عرض أسعار رقم: TX_71562_2431397_1 Contacts" at bounding box center [1193, 421] width 362 height 23
click at [1150, 423] on div "عرض أسعار رقم: TX_71562_2431397_1" at bounding box center [1241, 421] width 264 height 23
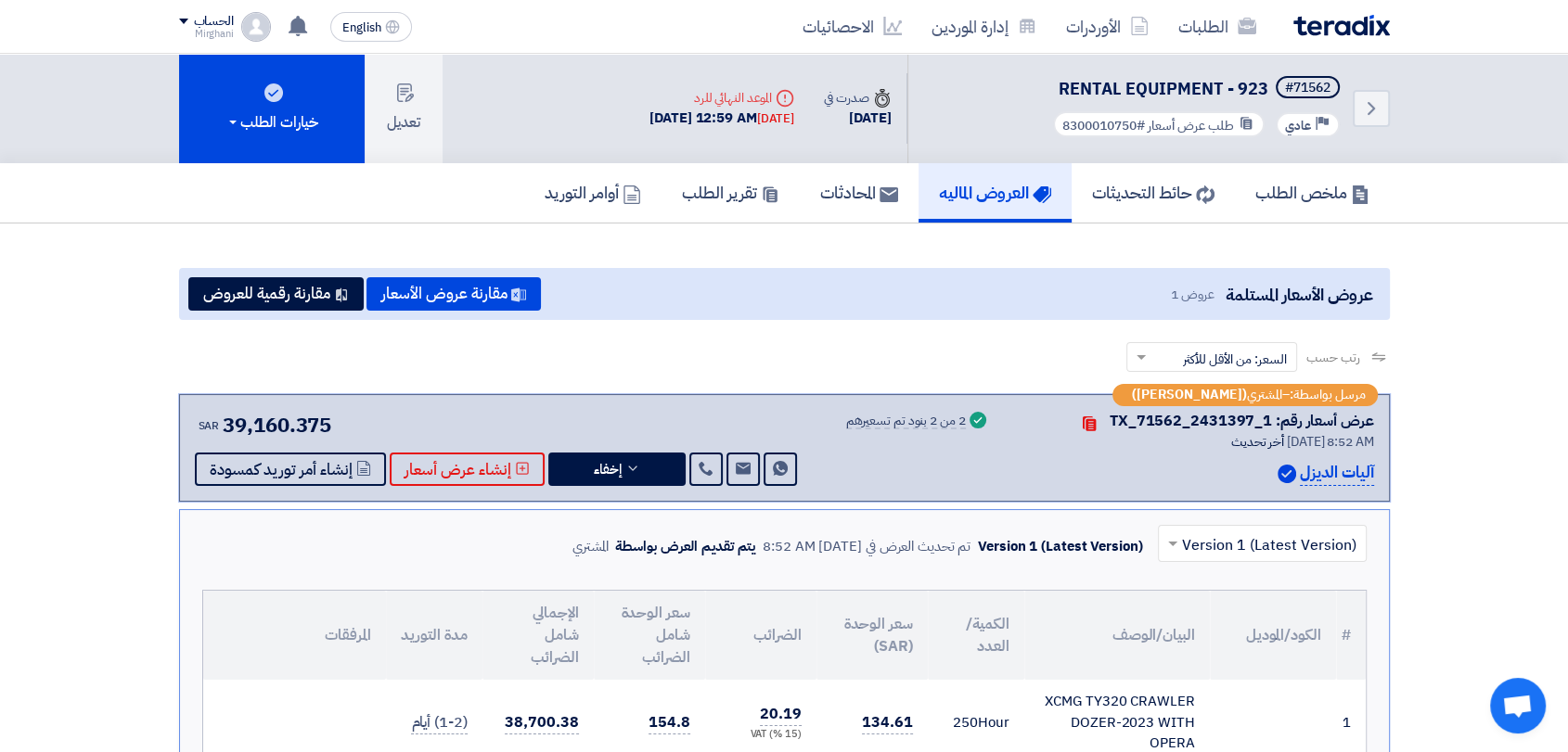
drag, startPoint x: 1114, startPoint y: 421, endPoint x: 1271, endPoint y: 427, distance: 157.1
click at [1271, 427] on div "عرض أسعار رقم: TX_71562_2431397_1" at bounding box center [1241, 421] width 264 height 23
copy div "TX_71562_2431397_1"
